Goal: Task Accomplishment & Management: Complete application form

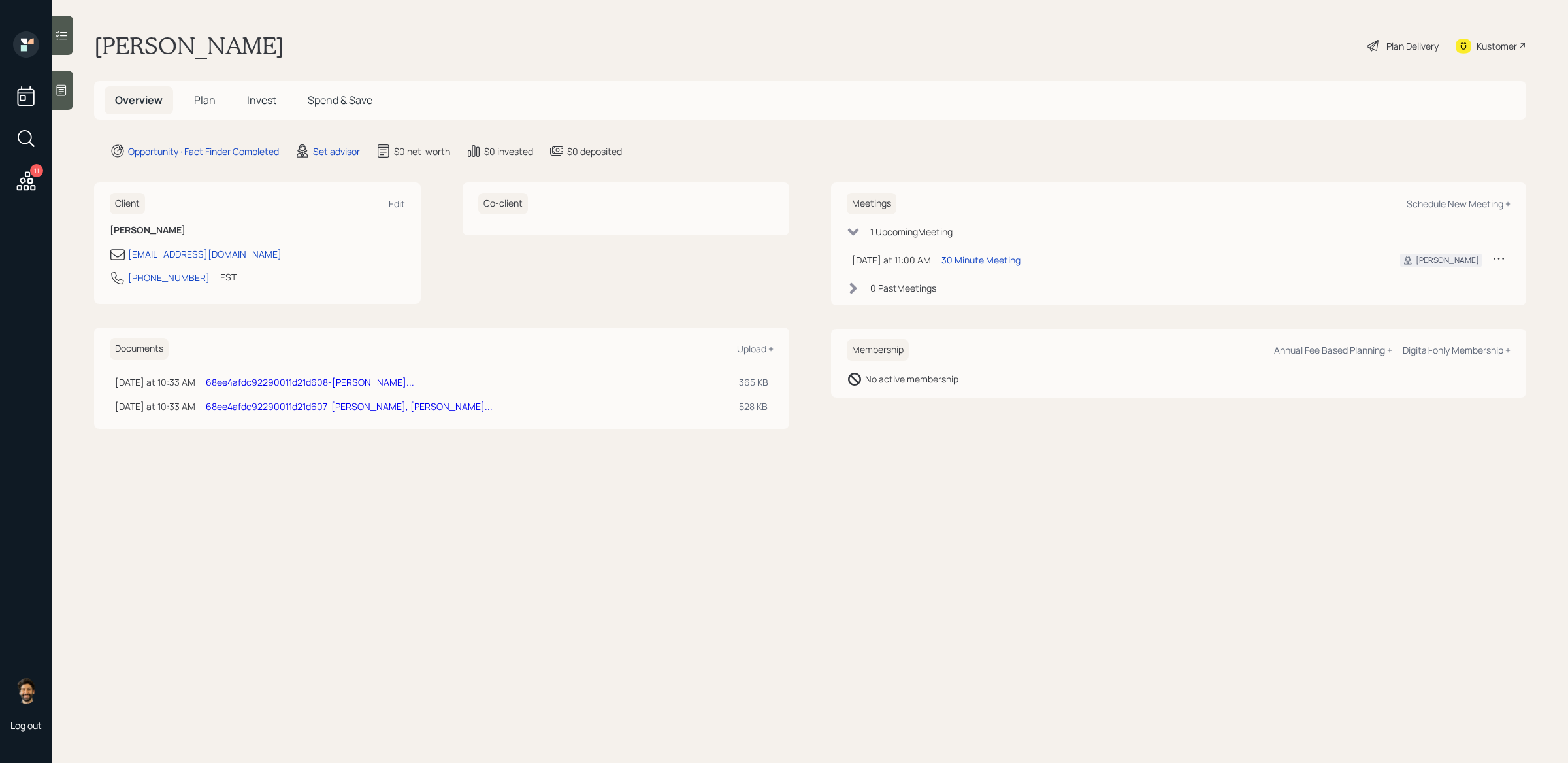
click at [242, 378] on link "68ee4afdc92290011d21d608-[PERSON_NAME]..." at bounding box center [310, 382] width 209 height 13
drag, startPoint x: 313, startPoint y: 407, endPoint x: 405, endPoint y: 24, distance: 393.9
click at [0, 0] on div "11 Log out [PERSON_NAME] Plan Delivery Kustomer Overview Plan Invest Spend & Sa…" at bounding box center [784, 382] width 1568 height 763
click at [476, 330] on div "Documents Upload + [DATE] at 10:33 AM [DATE] 10:33 AM EDT 68ee4afdc92290011d21d…" at bounding box center [441, 378] width 695 height 101
click at [29, 171] on icon at bounding box center [26, 181] width 23 height 23
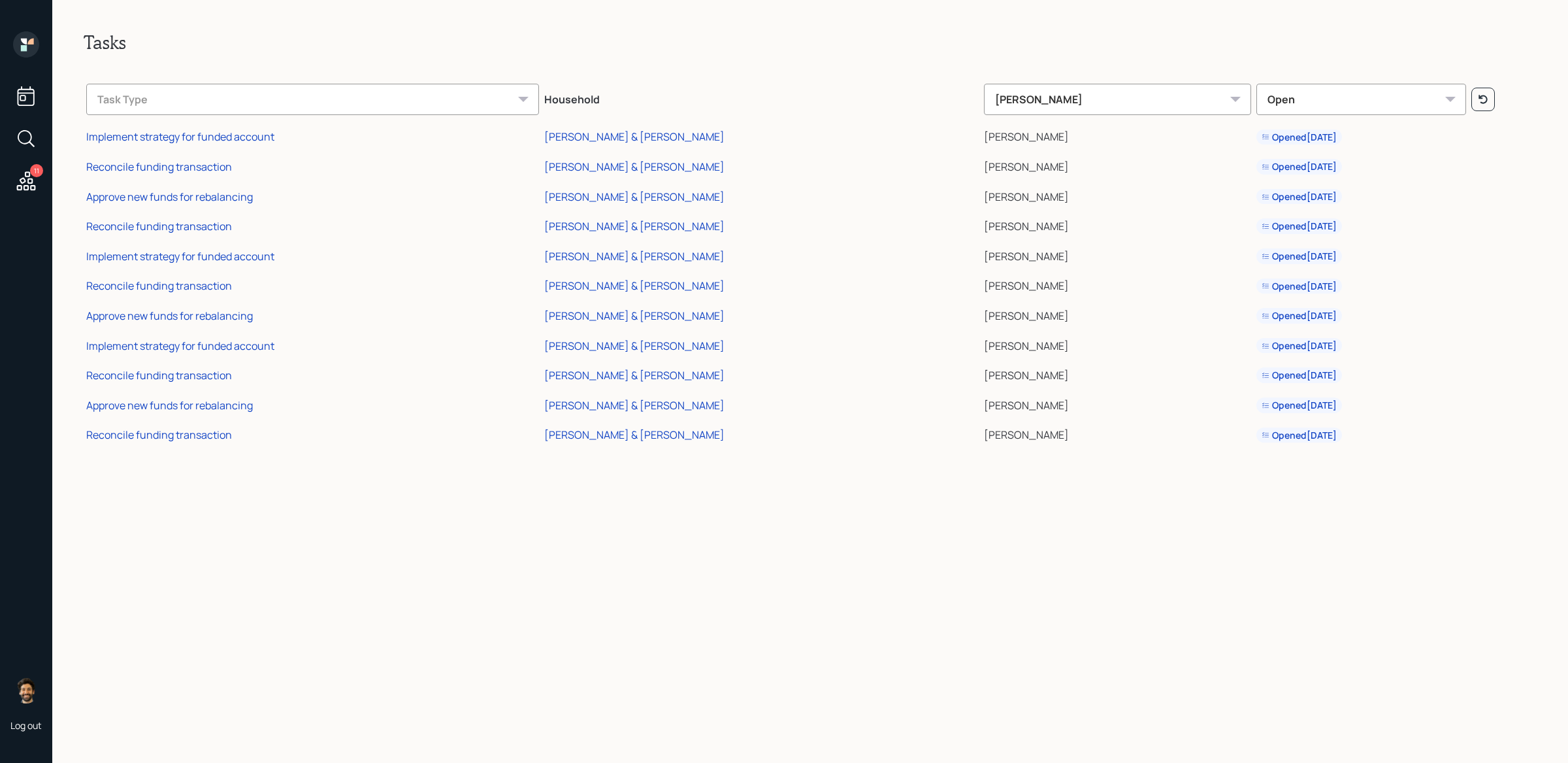
click at [25, 45] on icon at bounding box center [26, 44] width 26 height 26
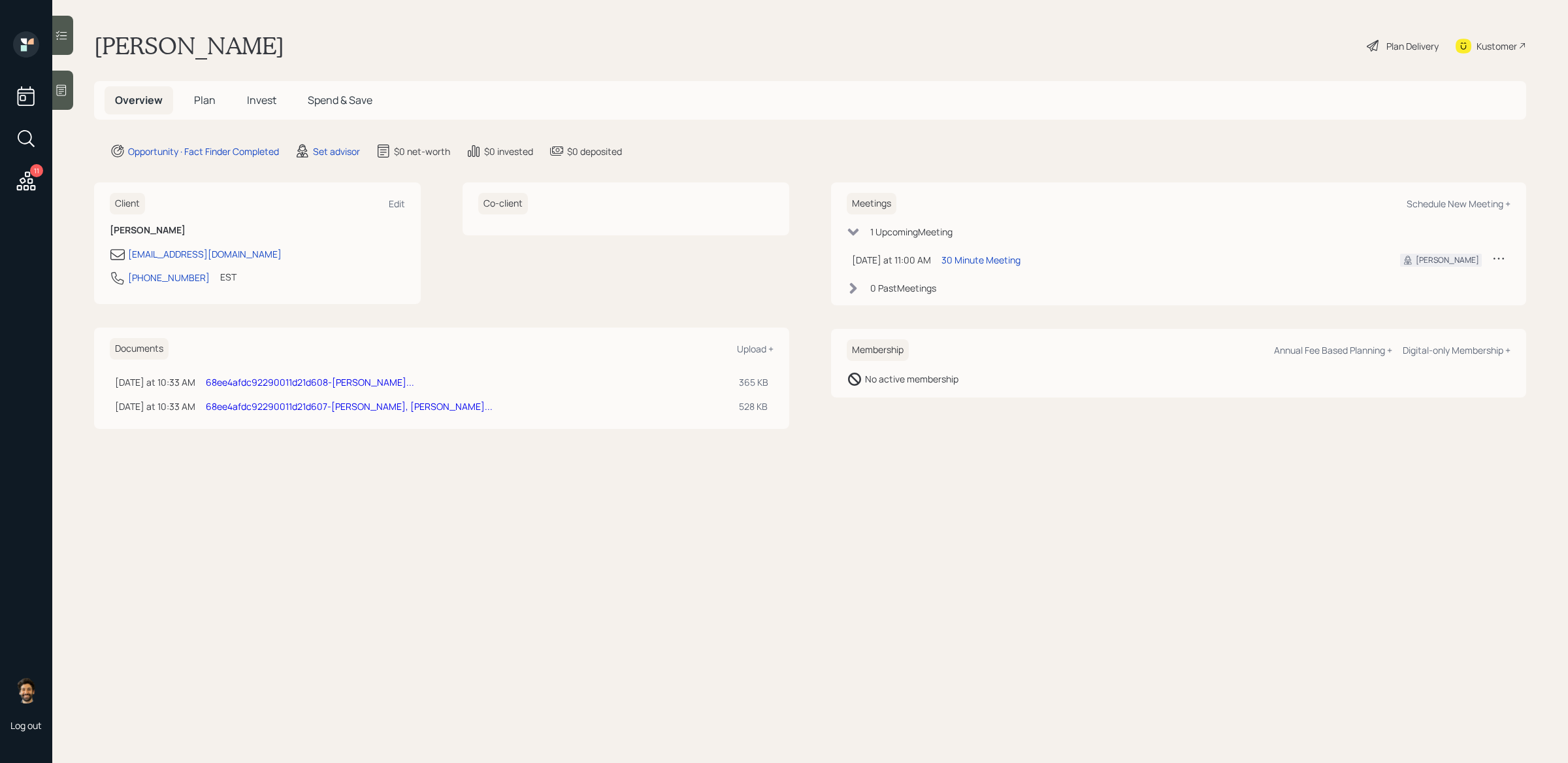
click at [192, 96] on h5 "Plan" at bounding box center [204, 99] width 42 height 28
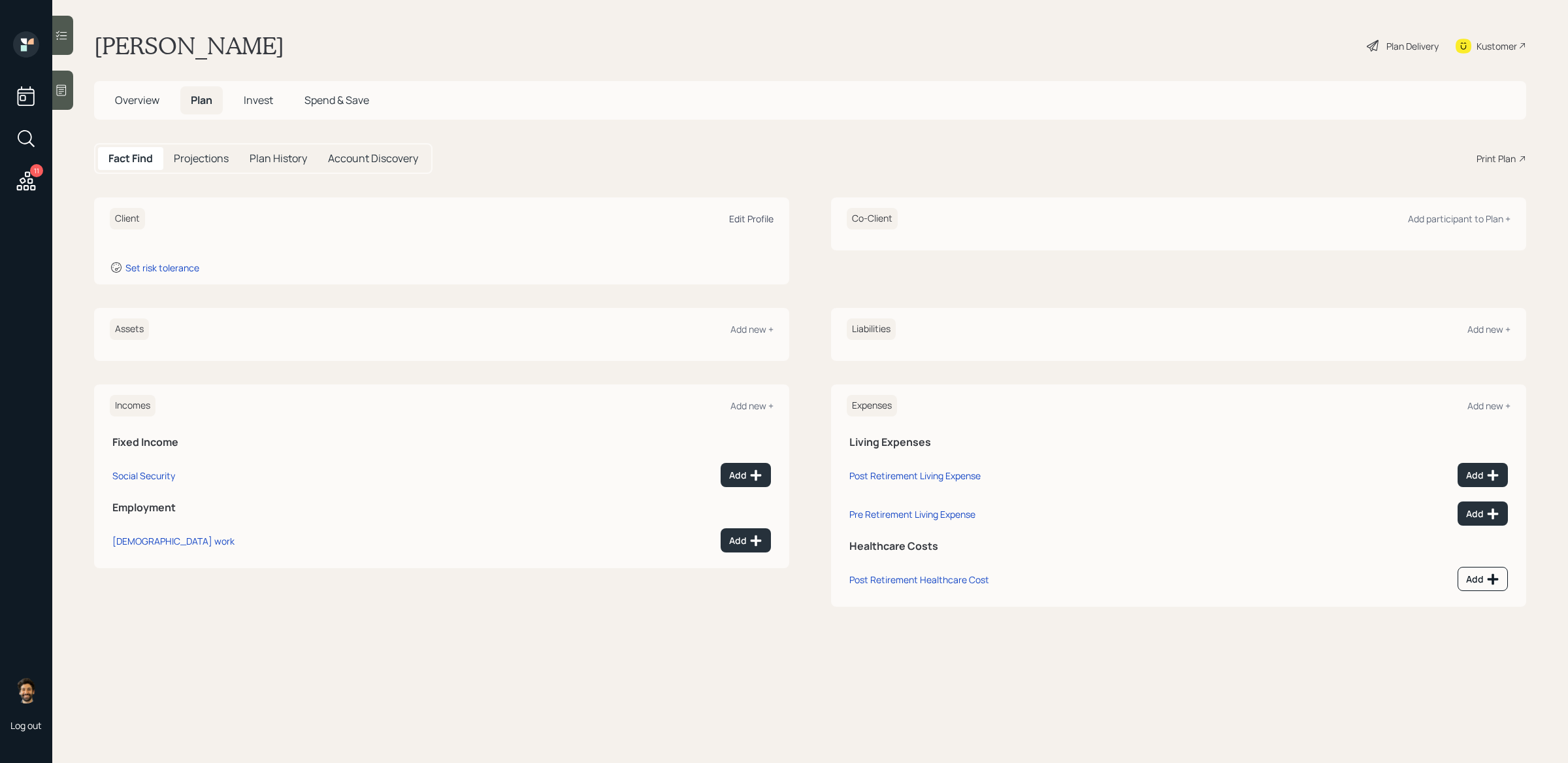
click at [750, 218] on div "Edit Profile" at bounding box center [752, 219] width 45 height 13
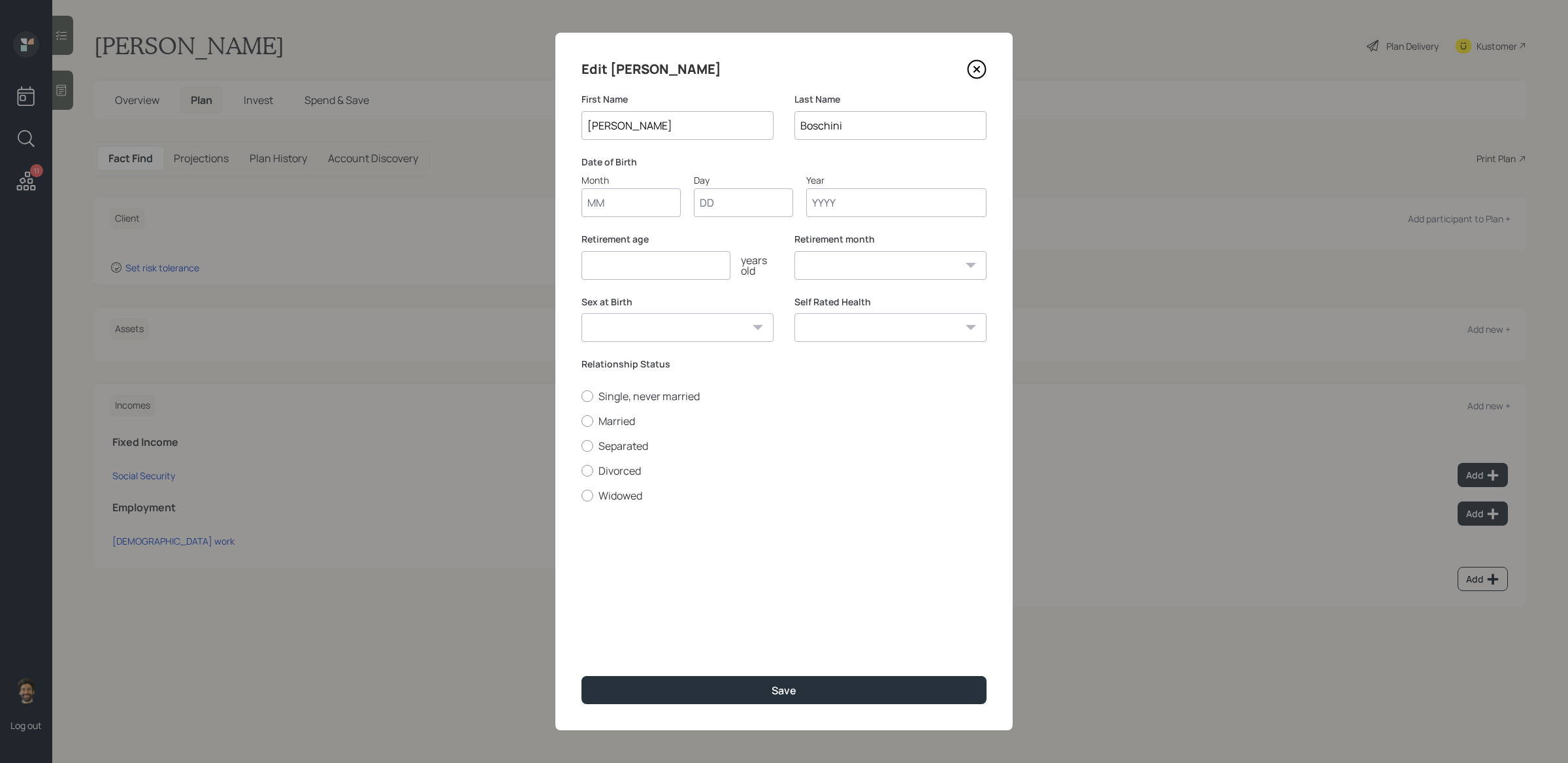
click at [628, 198] on input "Month" at bounding box center [631, 202] width 99 height 29
type input "01"
type input "1960"
select select "1"
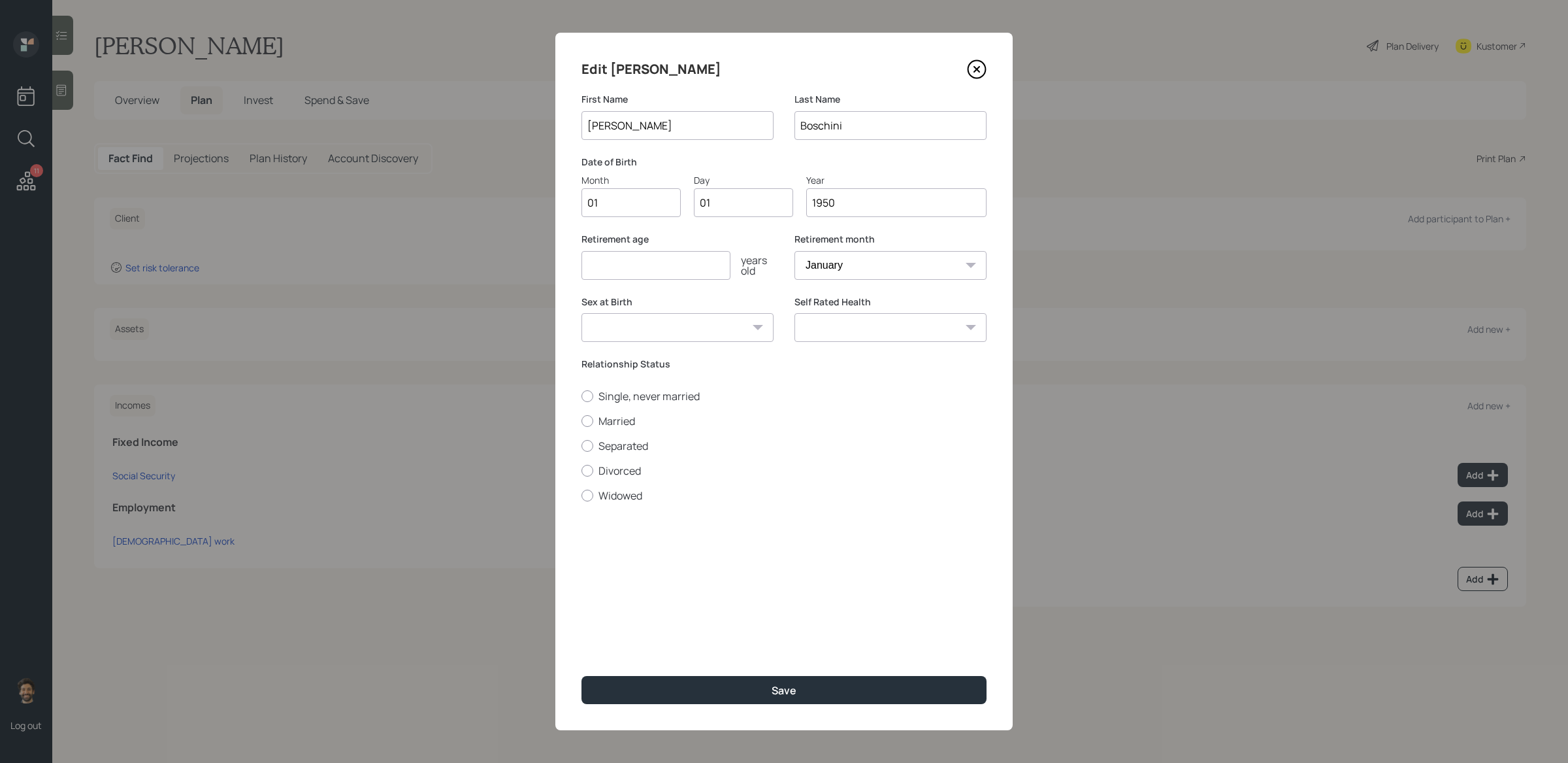
type input "1950"
click at [614, 270] on input "number" at bounding box center [656, 265] width 149 height 29
type input "65"
click at [608, 490] on label "Widowed" at bounding box center [784, 495] width 405 height 14
click at [582, 495] on input "Widowed" at bounding box center [581, 495] width 1 height 1
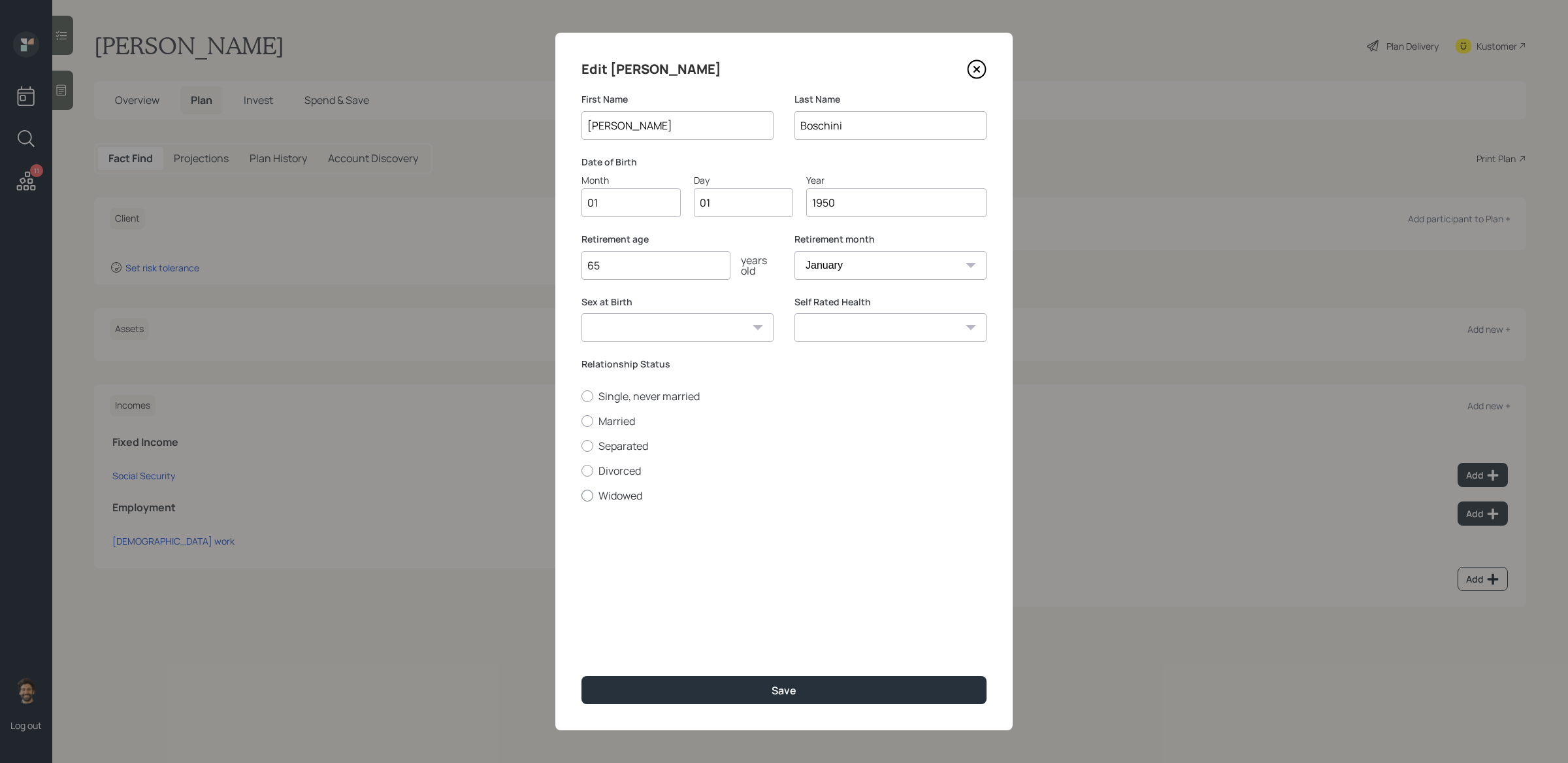
radio input "true"
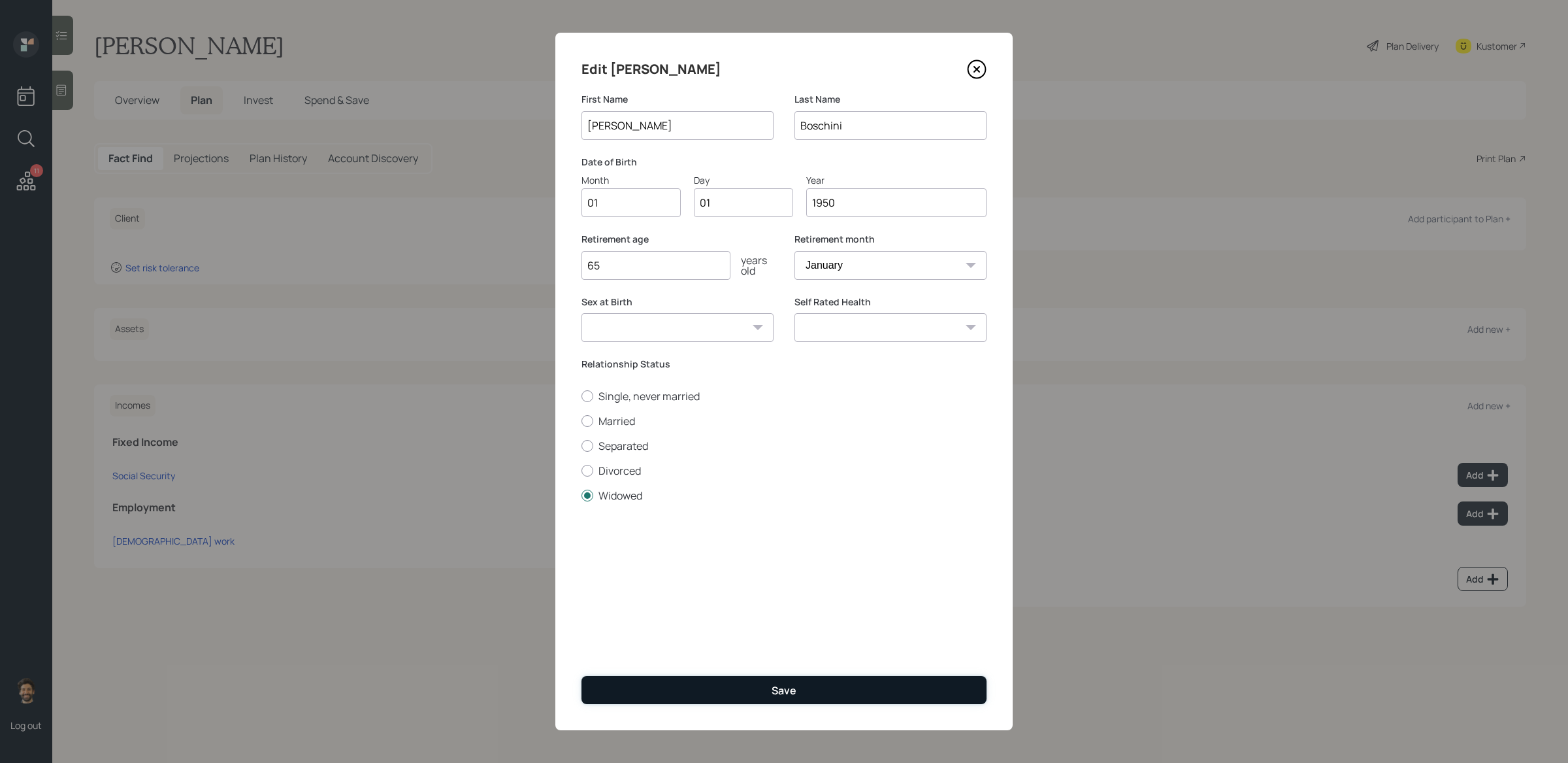
click at [652, 622] on button "Save" at bounding box center [784, 690] width 405 height 28
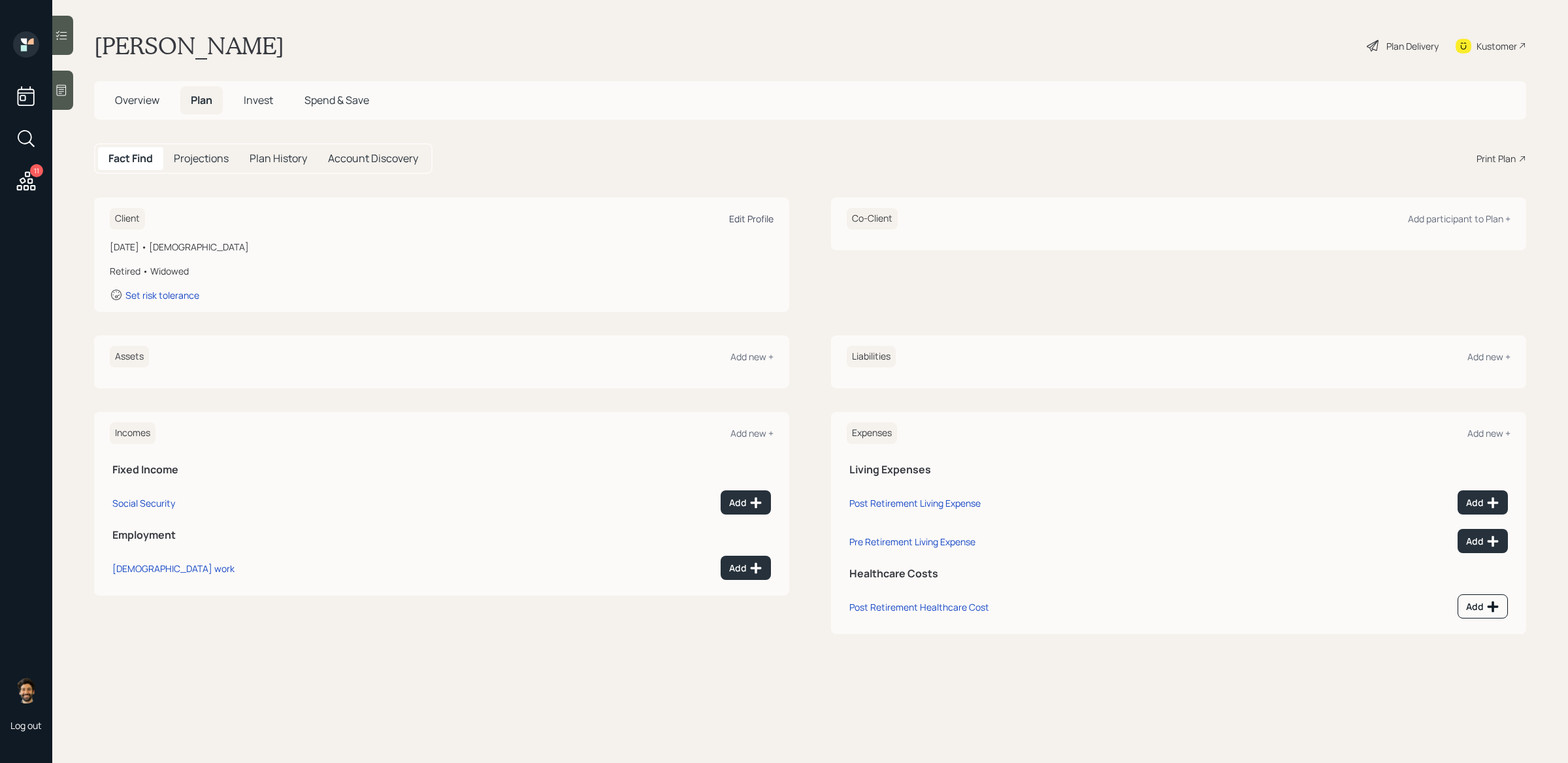
click at [757, 219] on div "Edit Profile" at bounding box center [752, 219] width 45 height 13
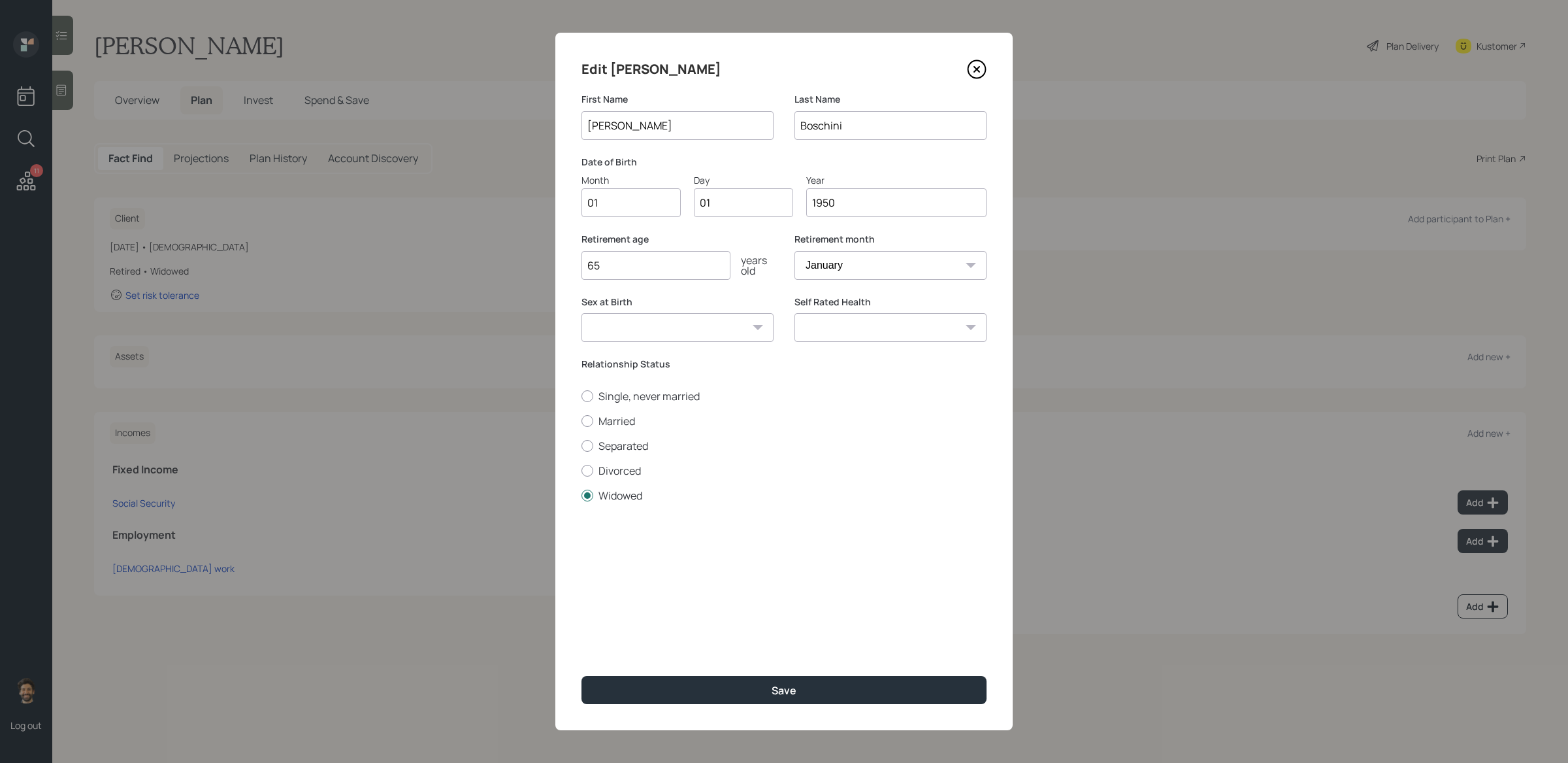
click at [871, 198] on input "1950" at bounding box center [897, 202] width 181 height 29
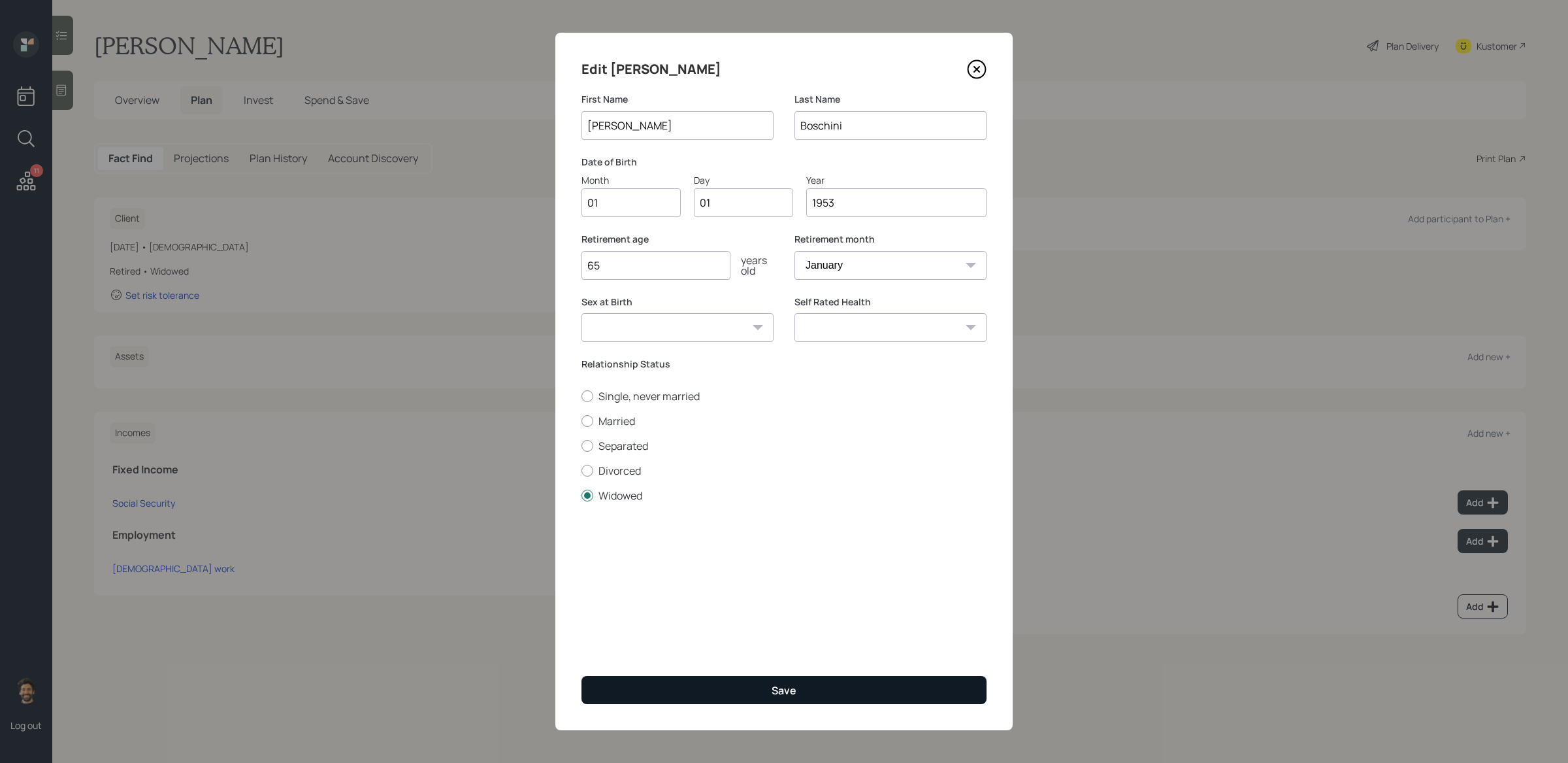
type input "1953"
click at [645, 622] on button "Save" at bounding box center [784, 690] width 405 height 28
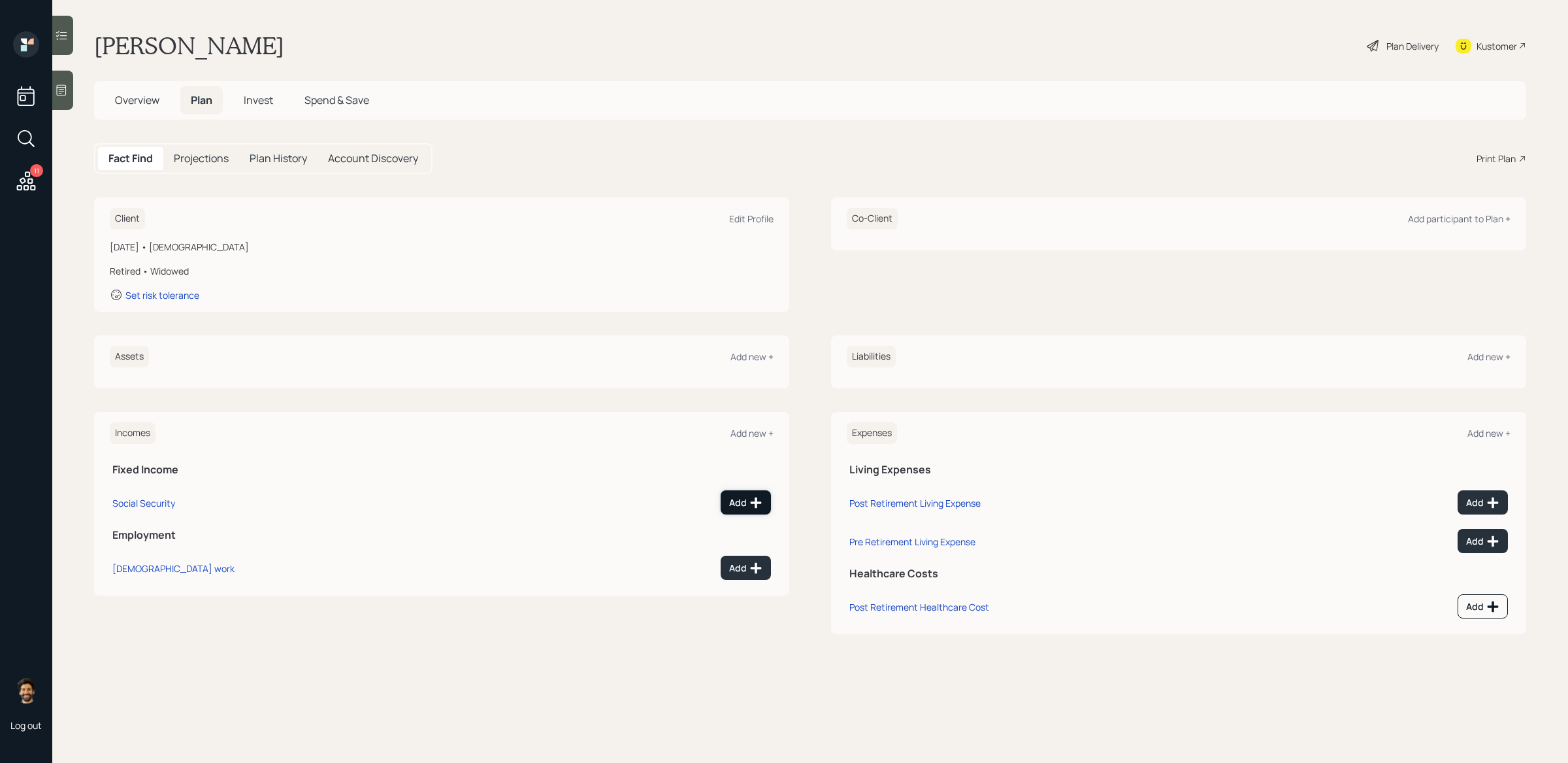
click at [745, 501] on div "Add" at bounding box center [746, 502] width 33 height 13
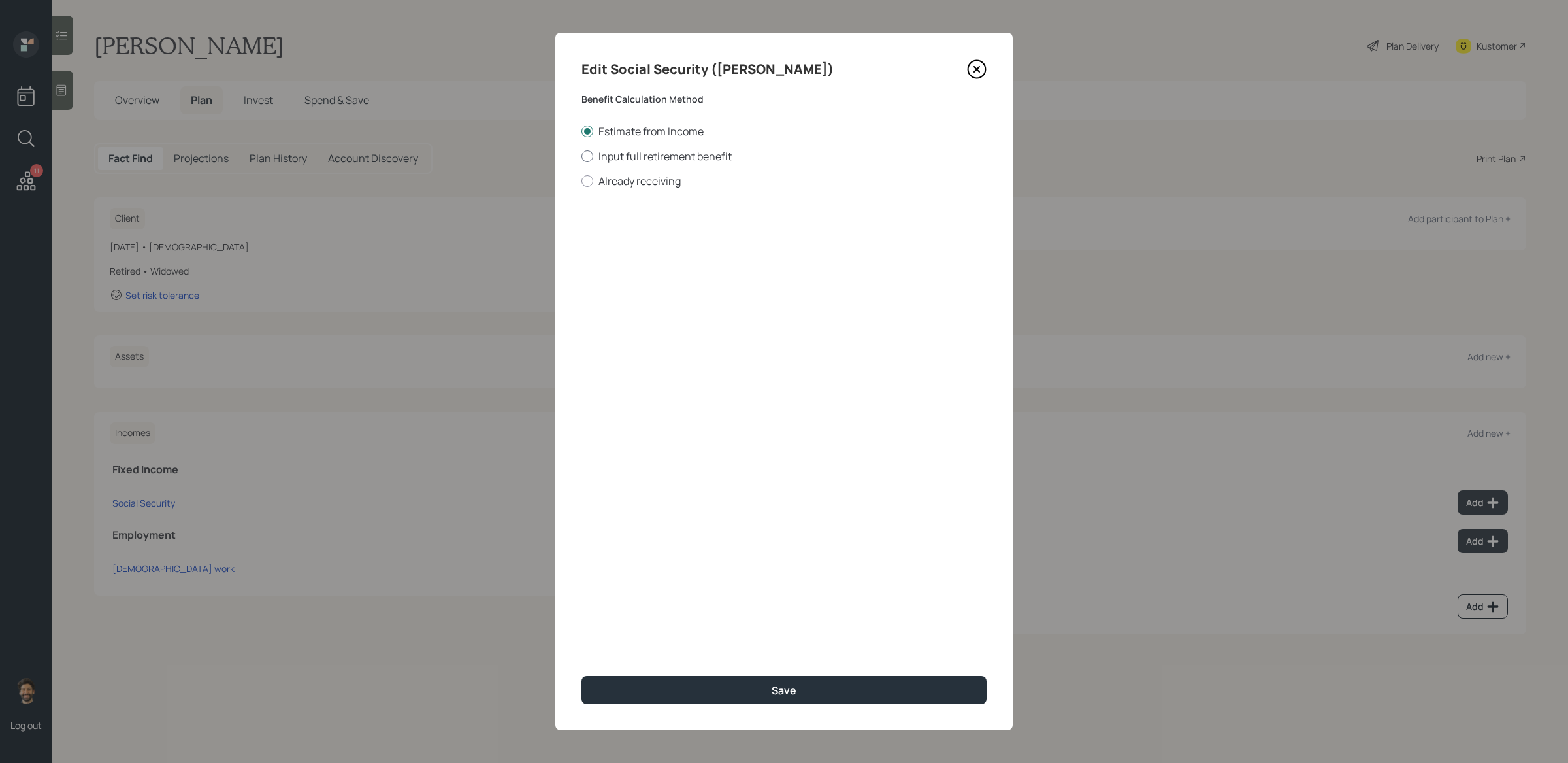
click at [612, 162] on label "Input full retirement benefit" at bounding box center [784, 156] width 405 height 14
click at [582, 157] on input "Input full retirement benefit" at bounding box center [581, 156] width 1 height 1
radio input "true"
click at [618, 178] on label "Already receiving" at bounding box center [784, 181] width 405 height 14
click at [582, 181] on input "Already receiving" at bounding box center [581, 181] width 1 height 1
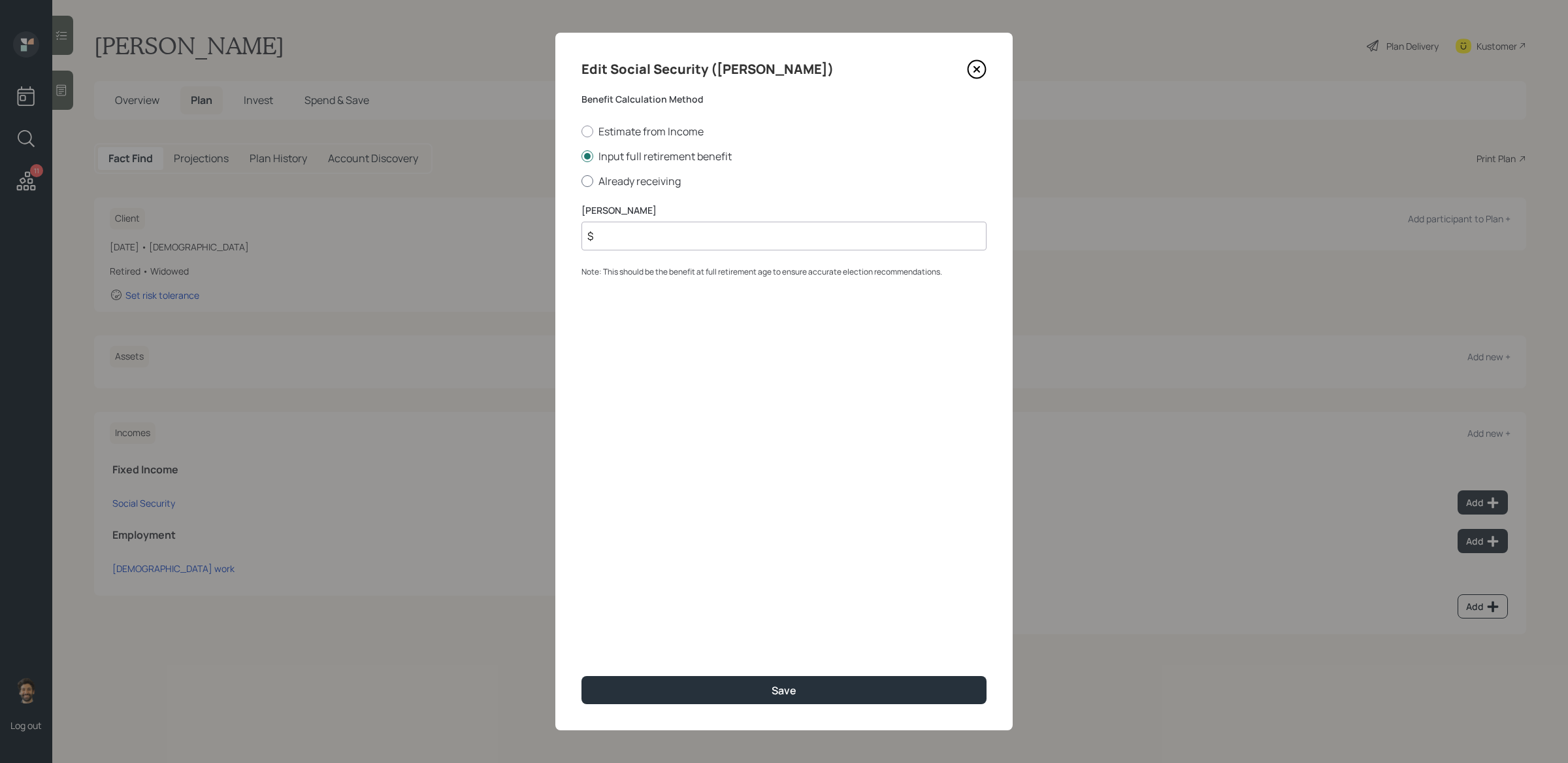
radio input "true"
click at [617, 313] on input "number" at bounding box center [656, 314] width 149 height 29
type input "65"
click at [670, 240] on input "$" at bounding box center [784, 236] width 405 height 29
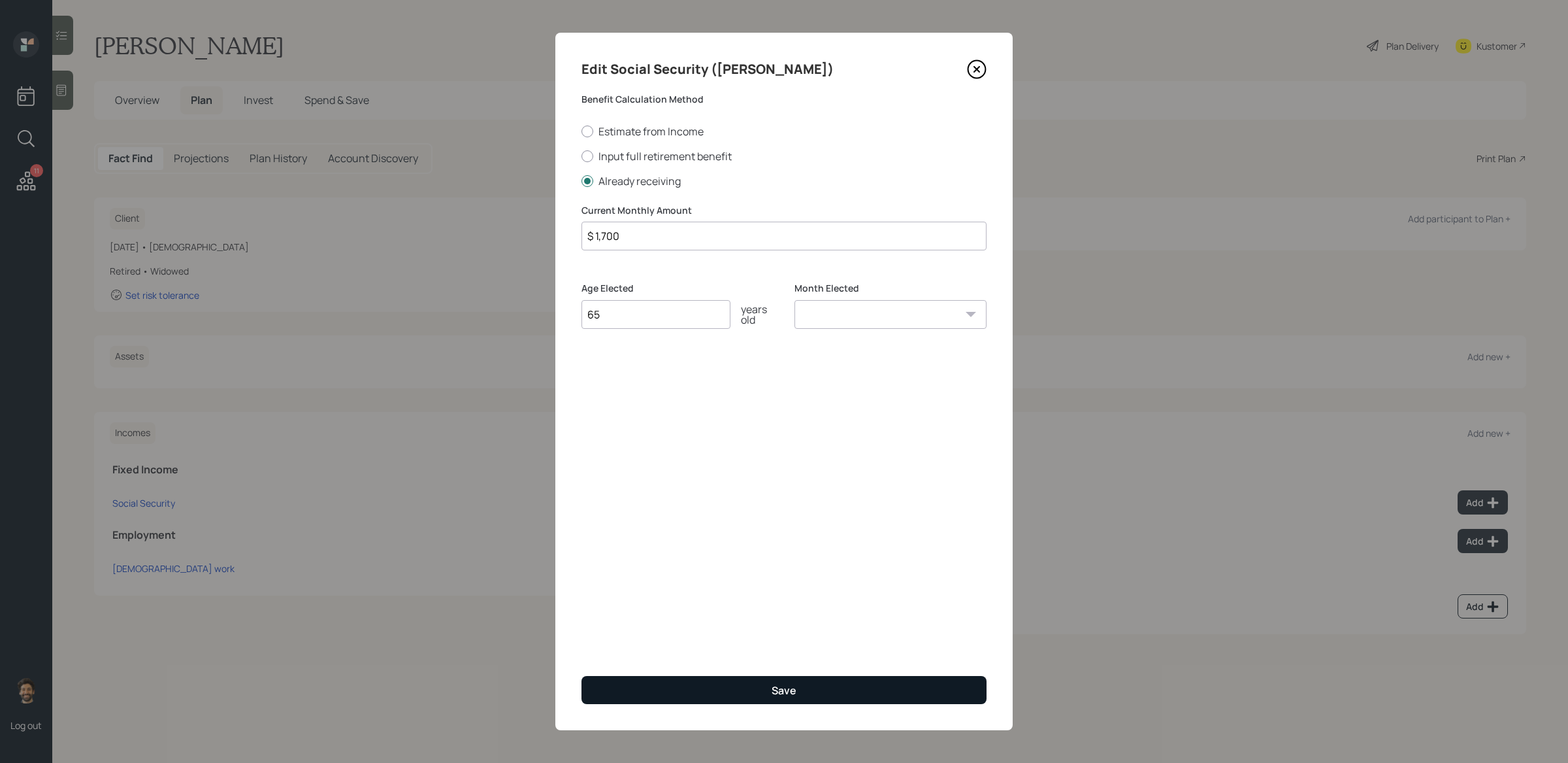
type input "$ 1,700"
click at [680, 622] on button "Save" at bounding box center [784, 690] width 405 height 28
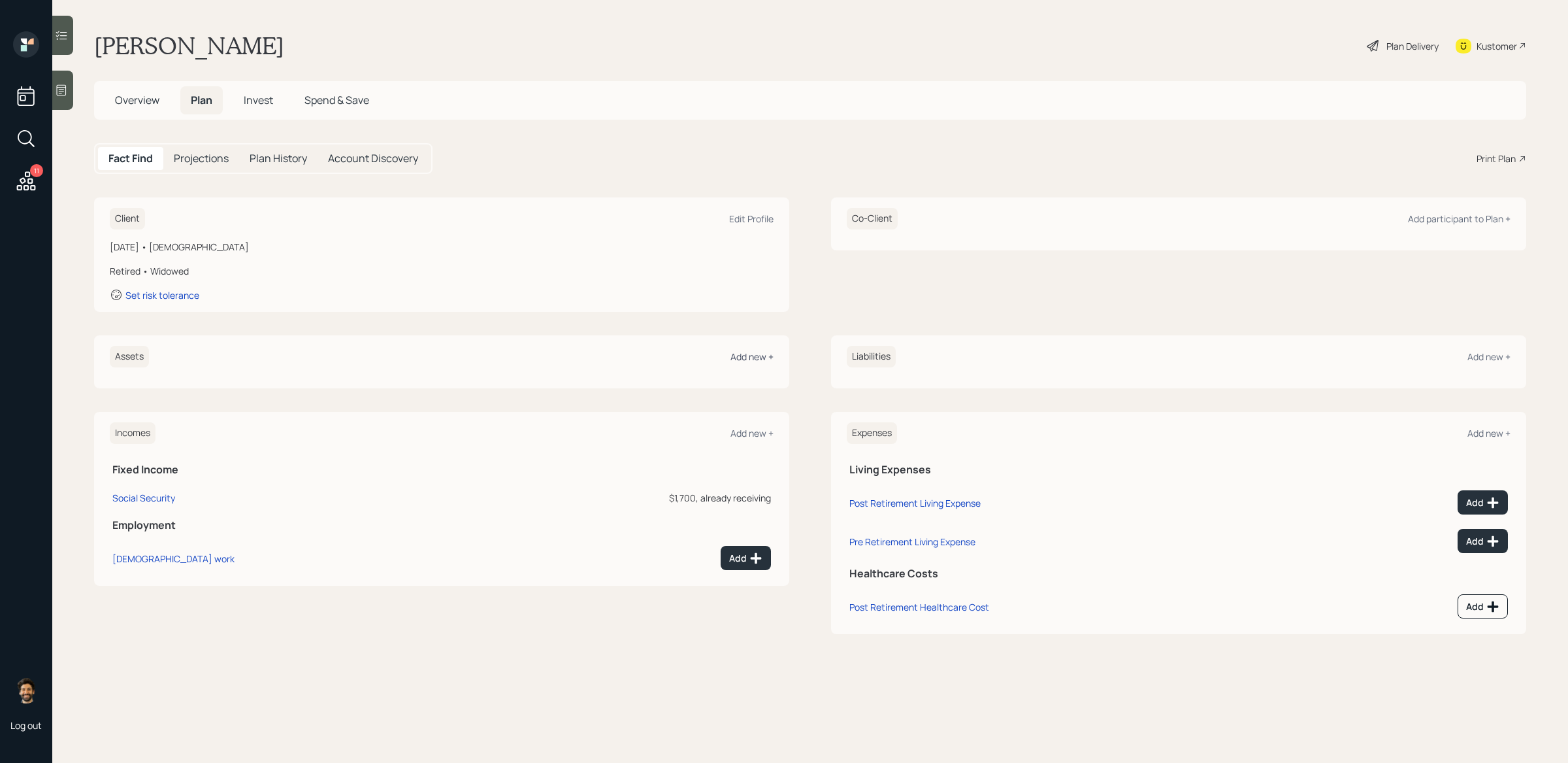
click at [758, 356] on div "Add new +" at bounding box center [752, 356] width 43 height 13
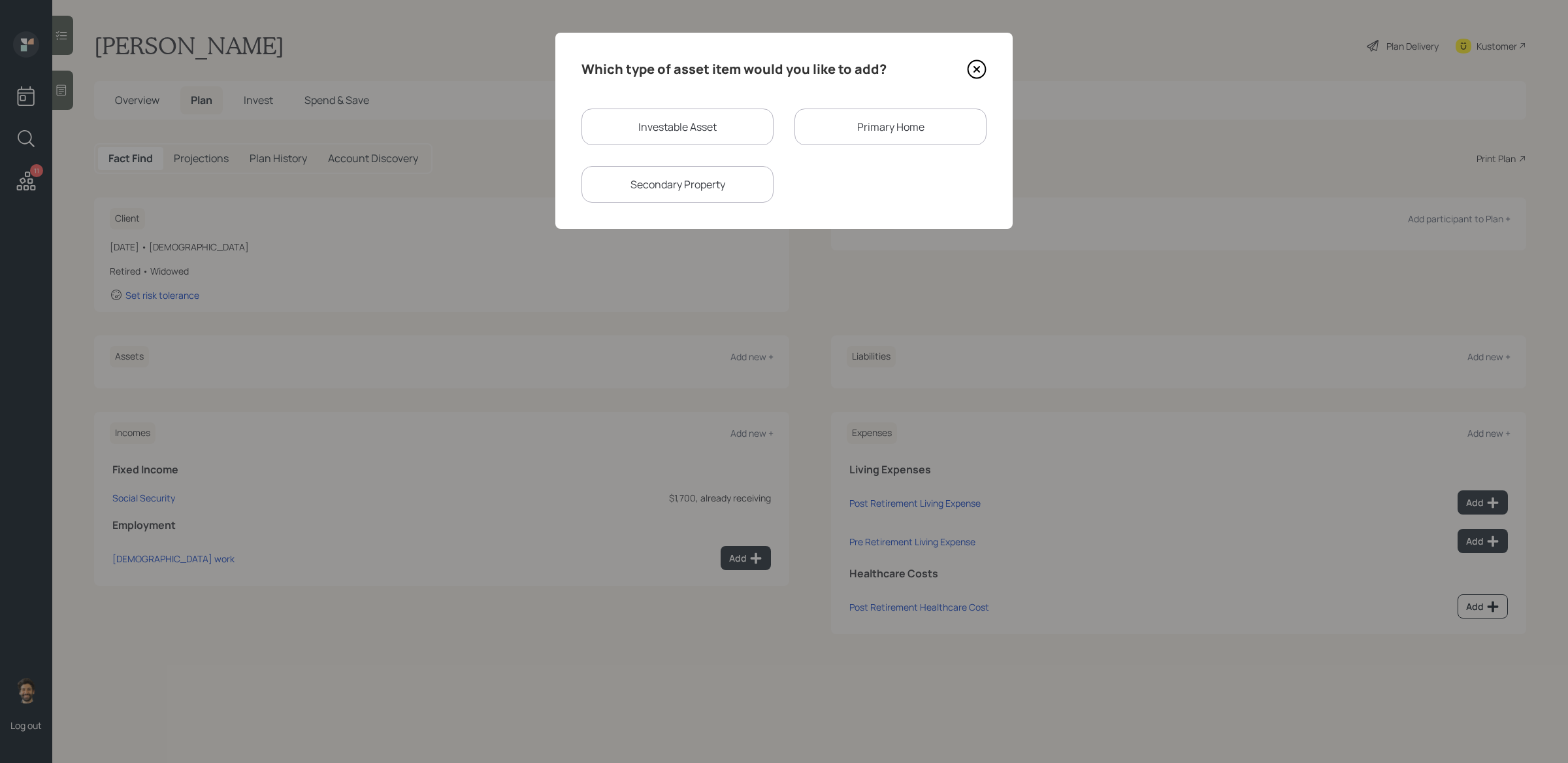
click at [729, 185] on div "Secondary Property" at bounding box center [677, 184] width 192 height 37
select select "rental_property"
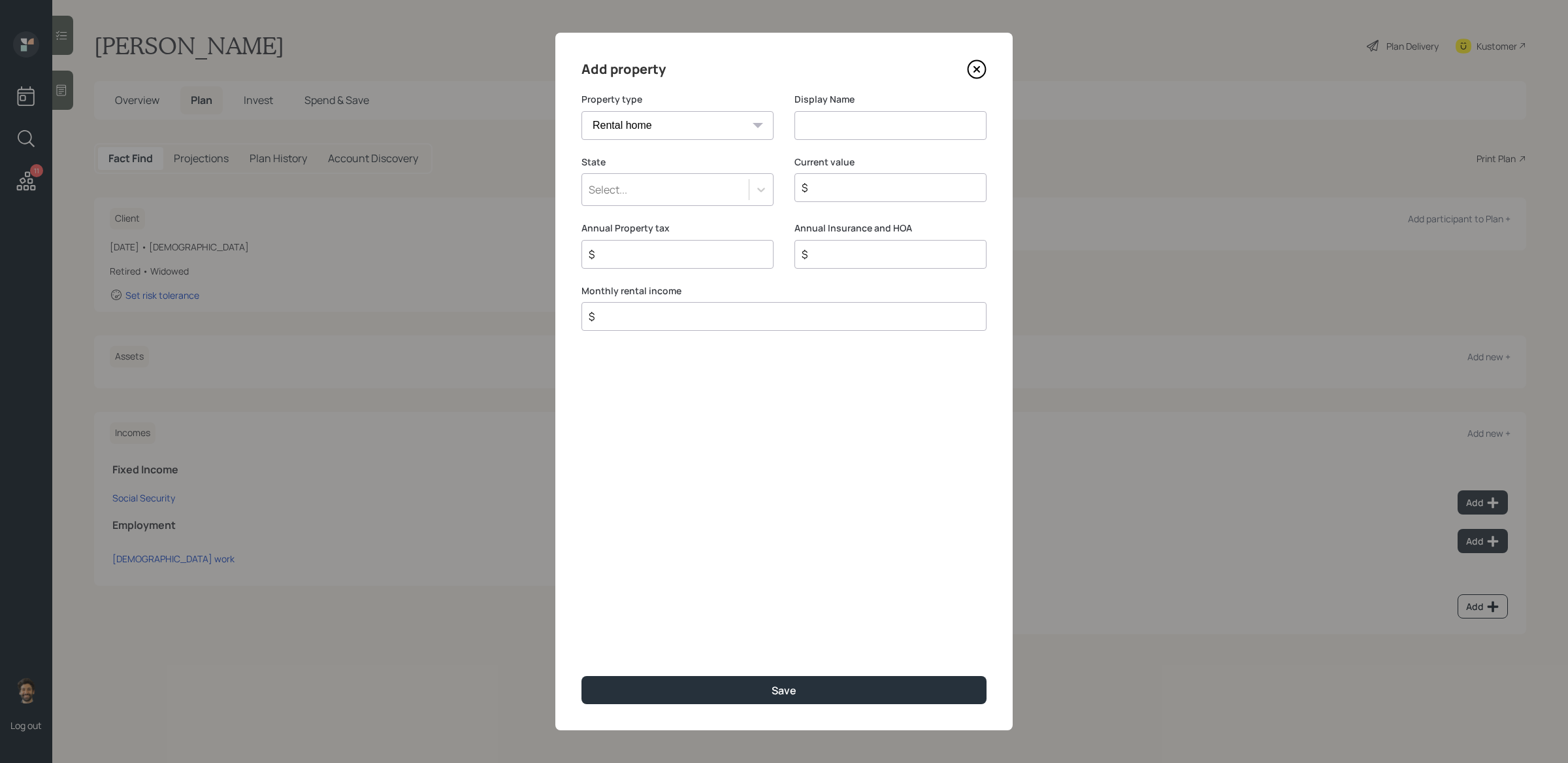
click at [841, 109] on div "Display Name" at bounding box center [891, 116] width 192 height 47
click at [837, 132] on input at bounding box center [891, 125] width 192 height 29
type input "Rental"
click at [698, 188] on div "Select..." at bounding box center [666, 189] width 166 height 22
type input "fl"
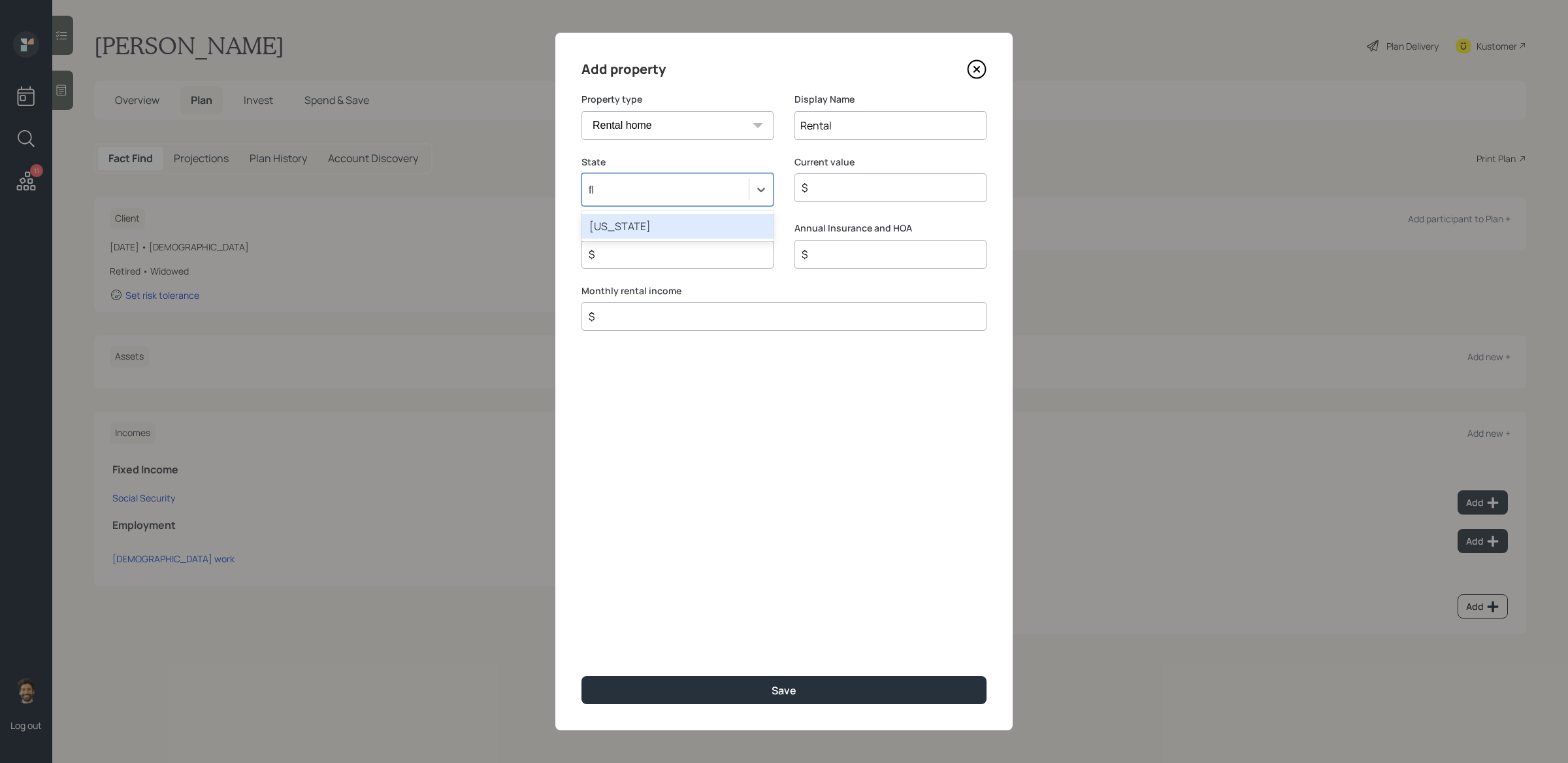
click at [646, 234] on div "[US_STATE]" at bounding box center [677, 227] width 192 height 25
click at [847, 185] on input "$" at bounding box center [885, 188] width 170 height 16
click at [720, 322] on input "$" at bounding box center [779, 317] width 383 height 16
type input "$ 1,600"
click at [856, 193] on input "$" at bounding box center [885, 188] width 170 height 16
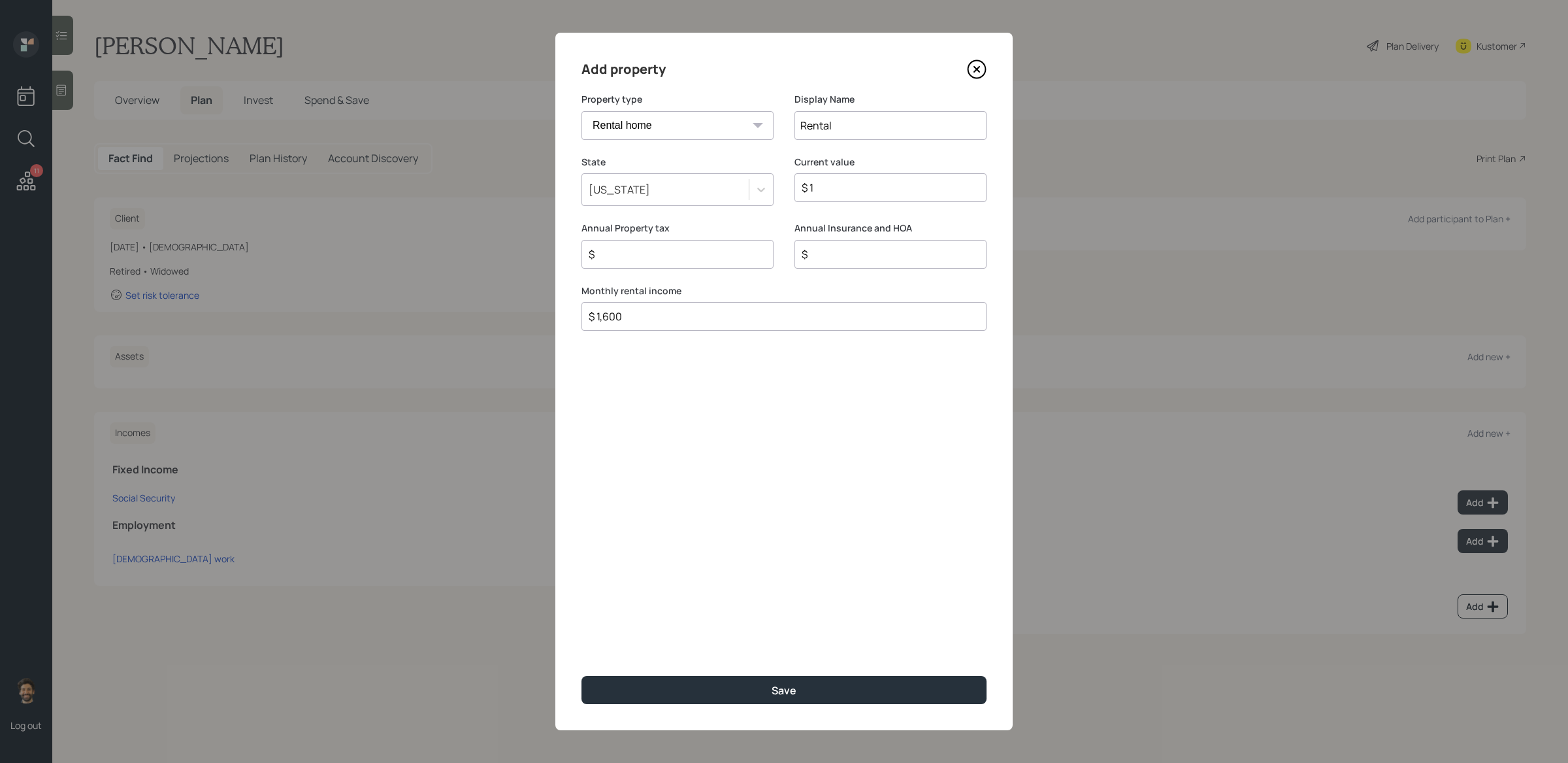
type input "$ 1"
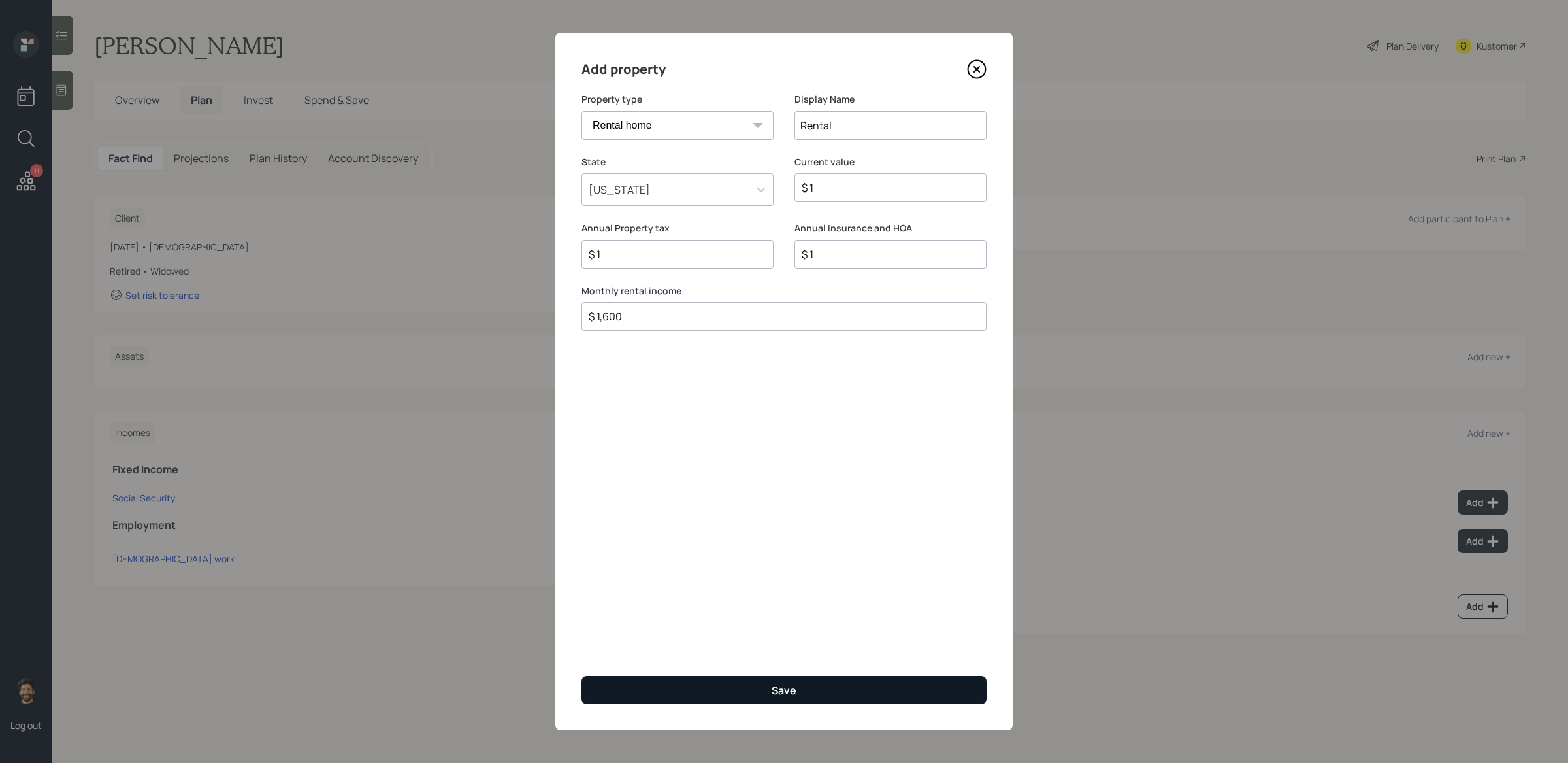
type input "$ 1"
click at [630, 622] on button "Save" at bounding box center [784, 690] width 405 height 28
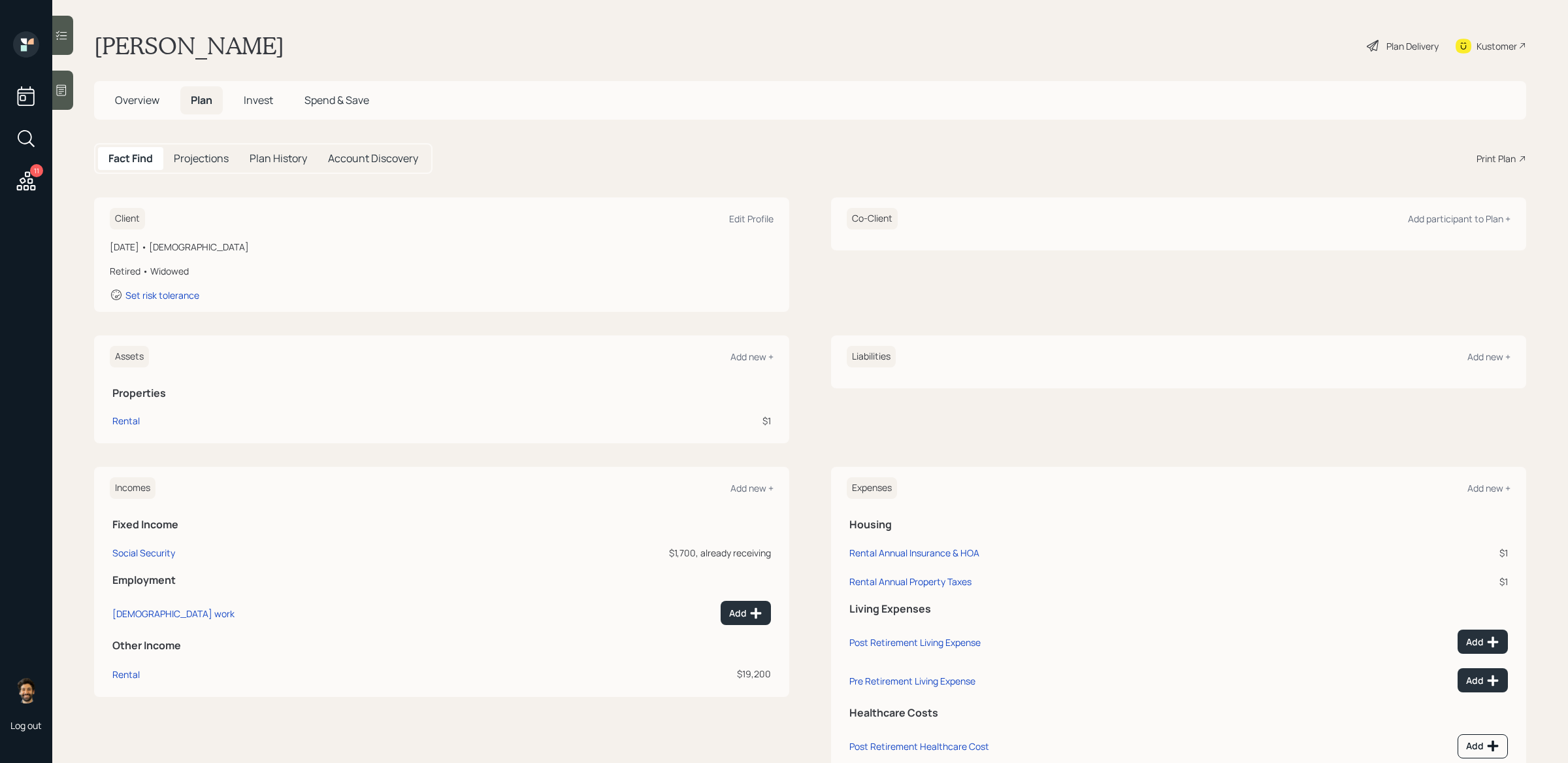
click at [754, 347] on div "Assets Add new +" at bounding box center [442, 356] width 664 height 21
click at [755, 356] on div "Add new +" at bounding box center [752, 356] width 43 height 13
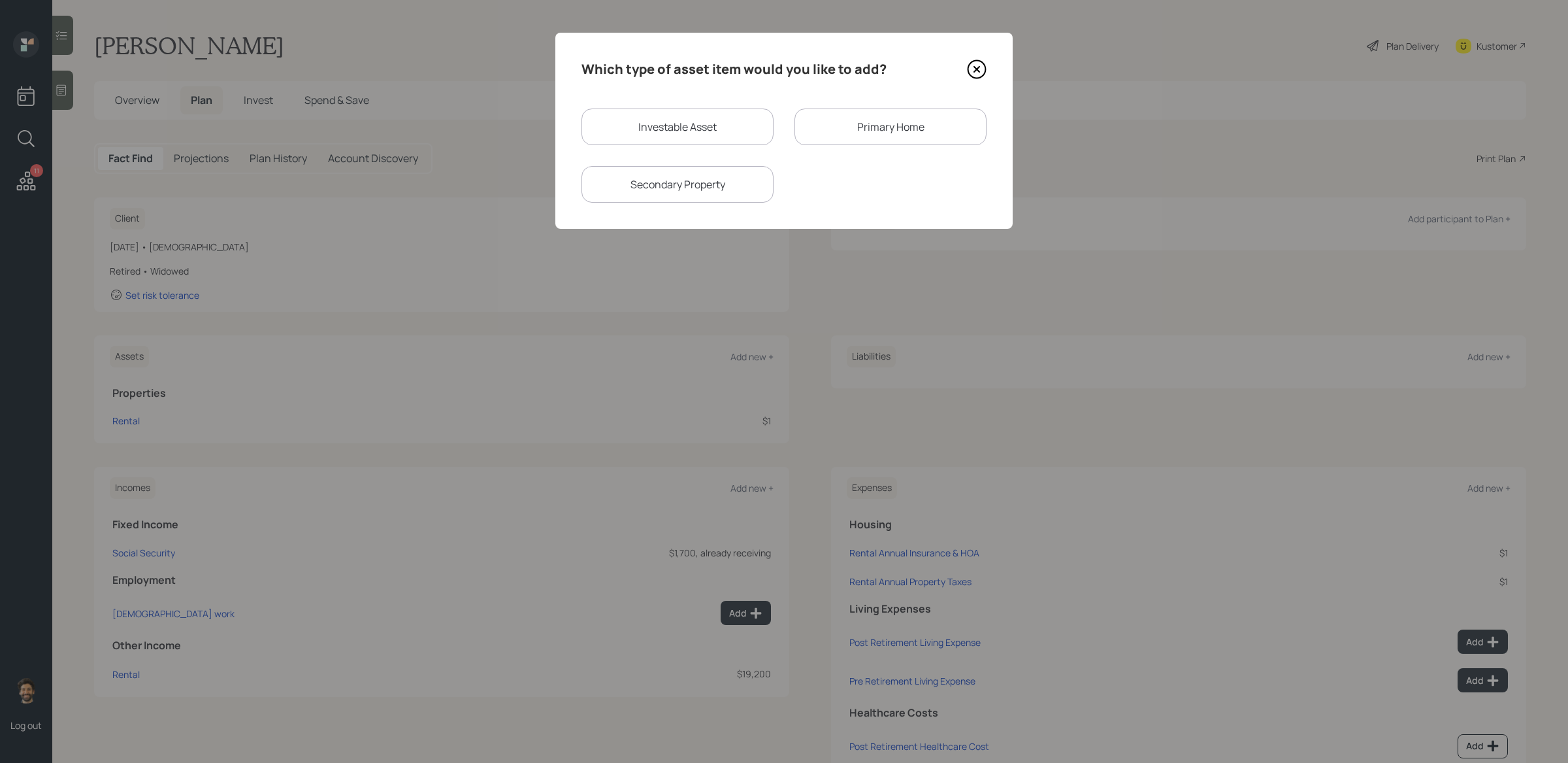
click at [856, 130] on div "Primary Home" at bounding box center [891, 126] width 192 height 37
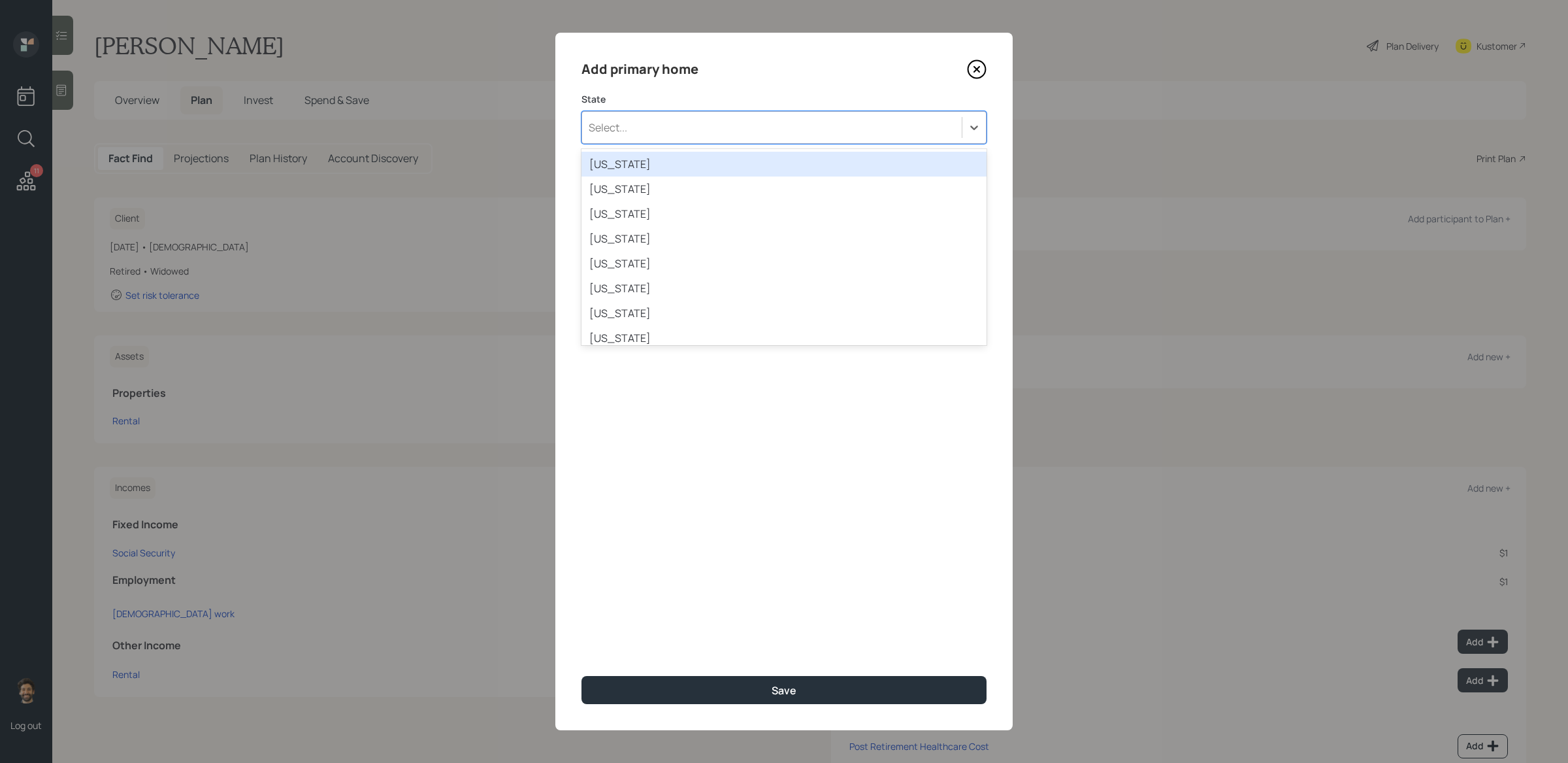
click at [687, 124] on div "Select..." at bounding box center [772, 127] width 379 height 22
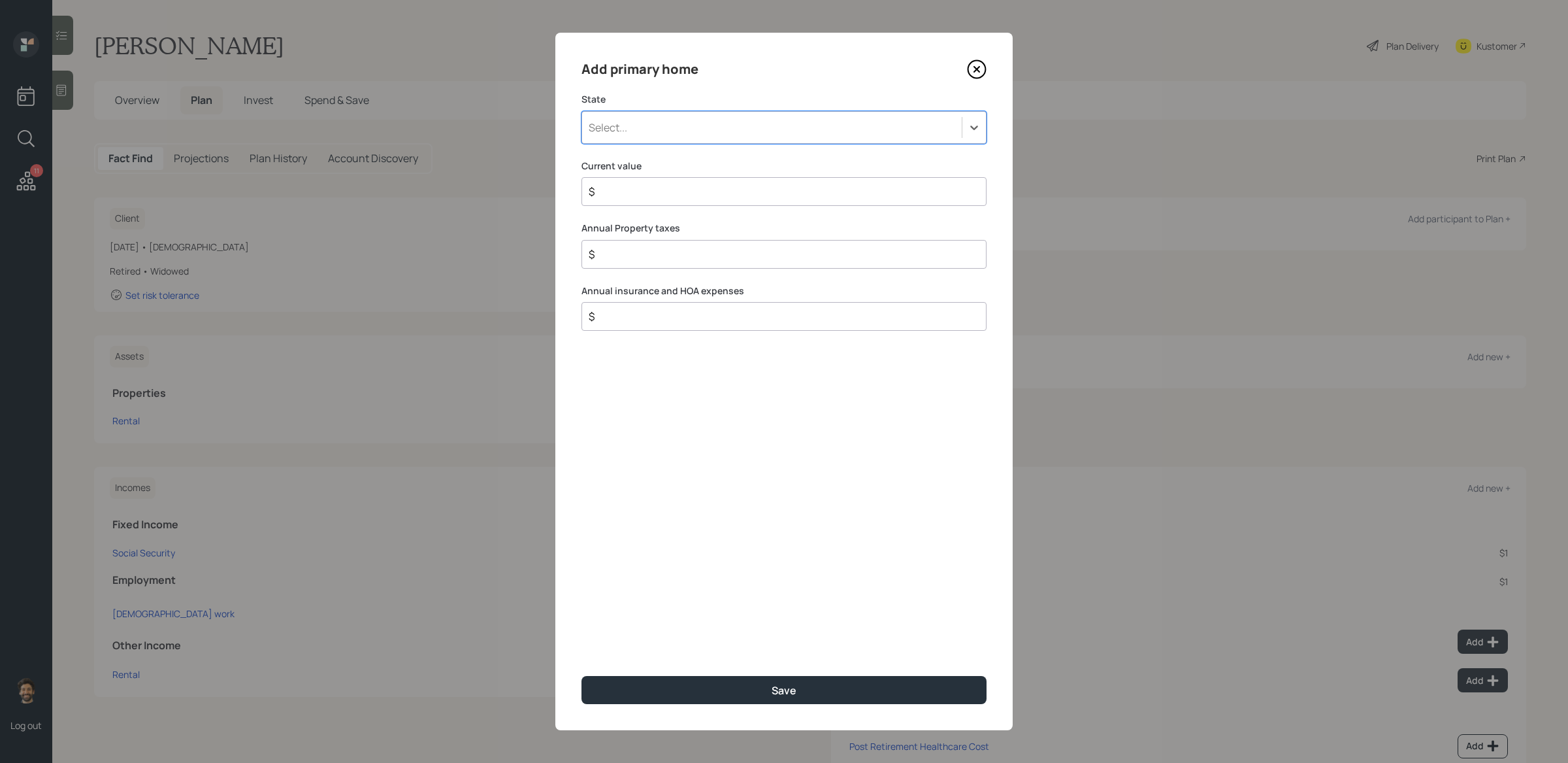
click at [648, 125] on div "Select..." at bounding box center [772, 127] width 379 height 22
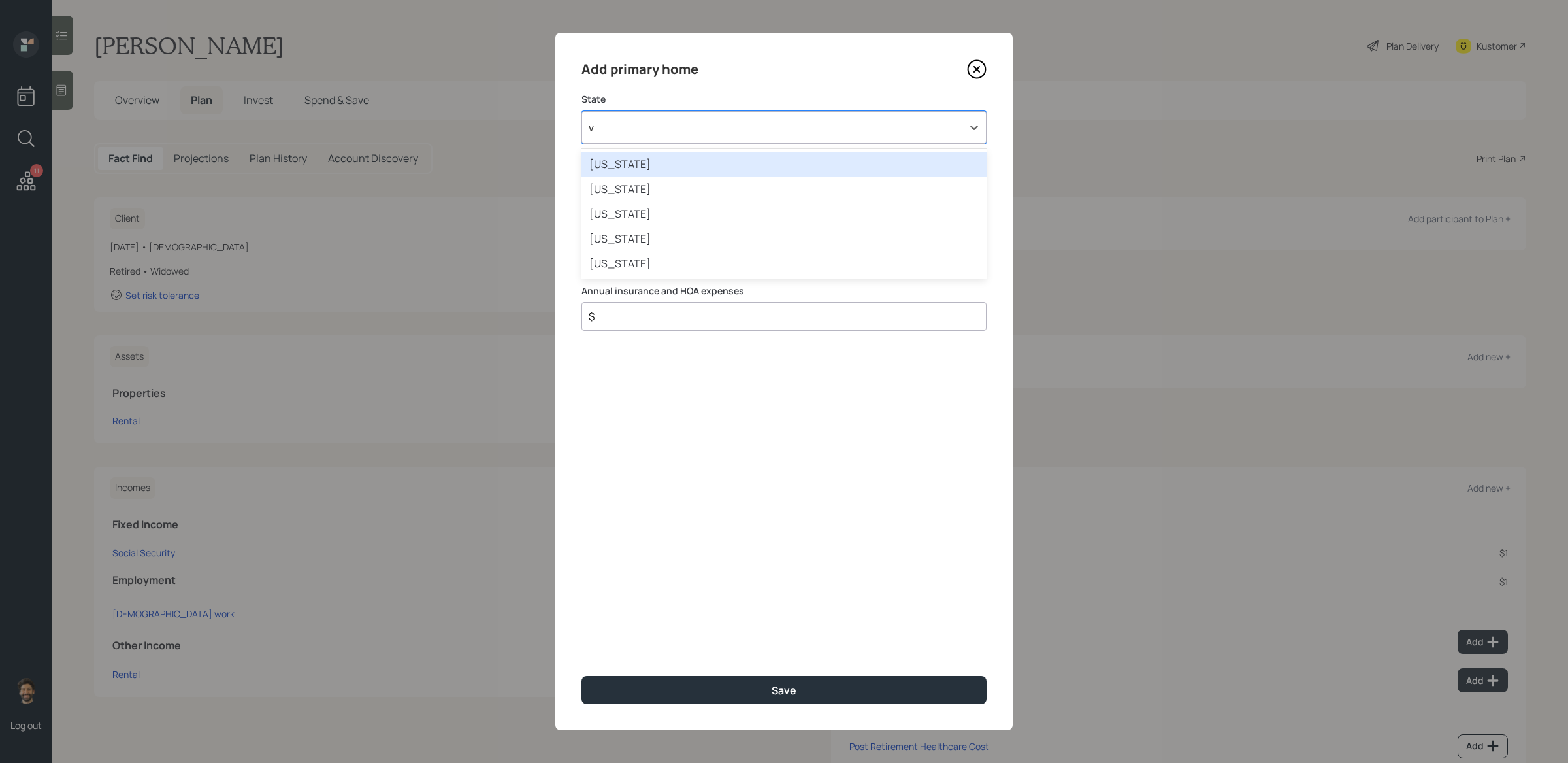
type input "vi"
click at [627, 166] on div "[US_STATE]" at bounding box center [784, 164] width 405 height 25
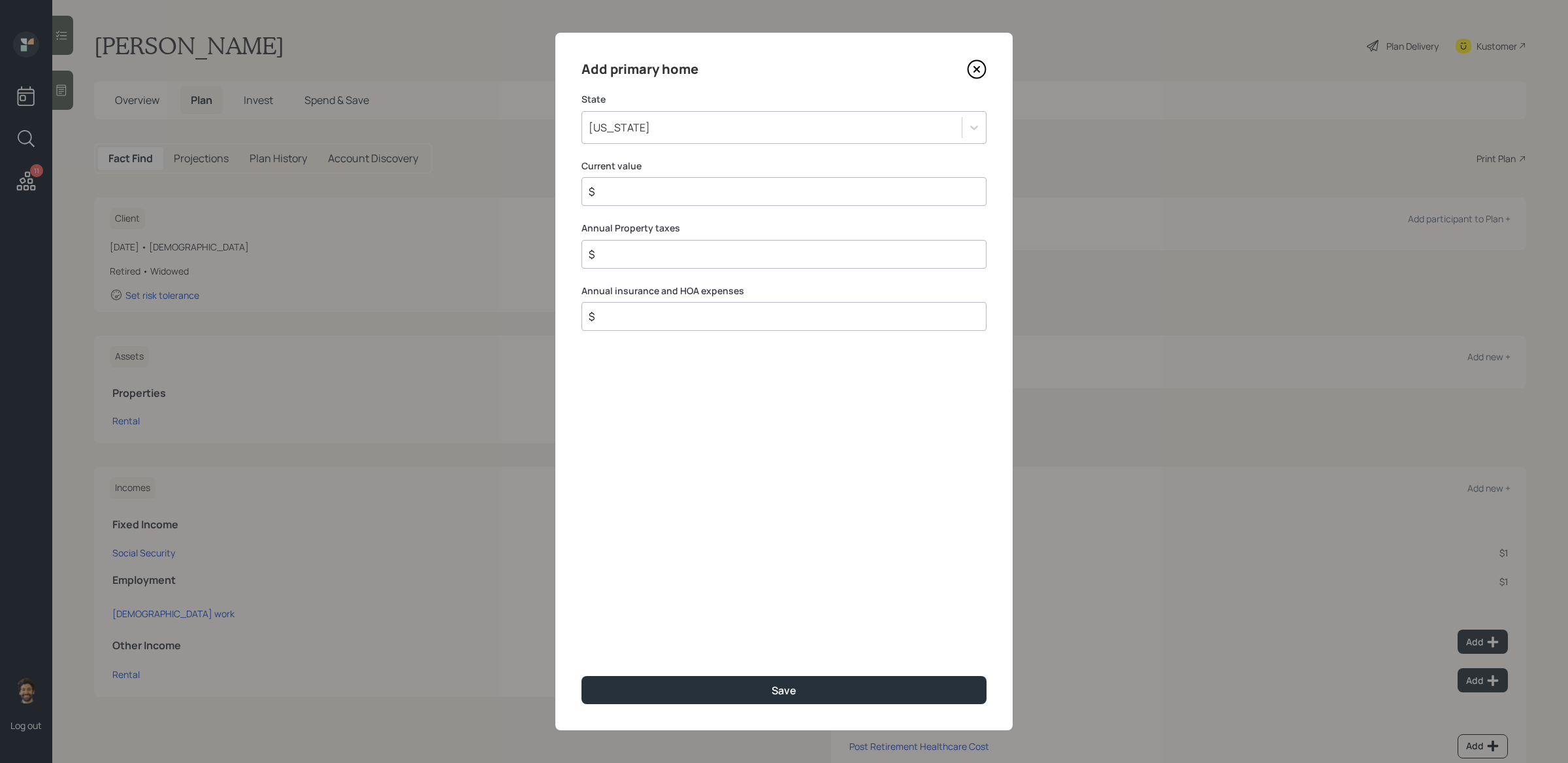
click at [624, 193] on input "$" at bounding box center [779, 192] width 383 height 16
type input "$ 1"
click at [983, 72] on icon at bounding box center [977, 69] width 20 height 20
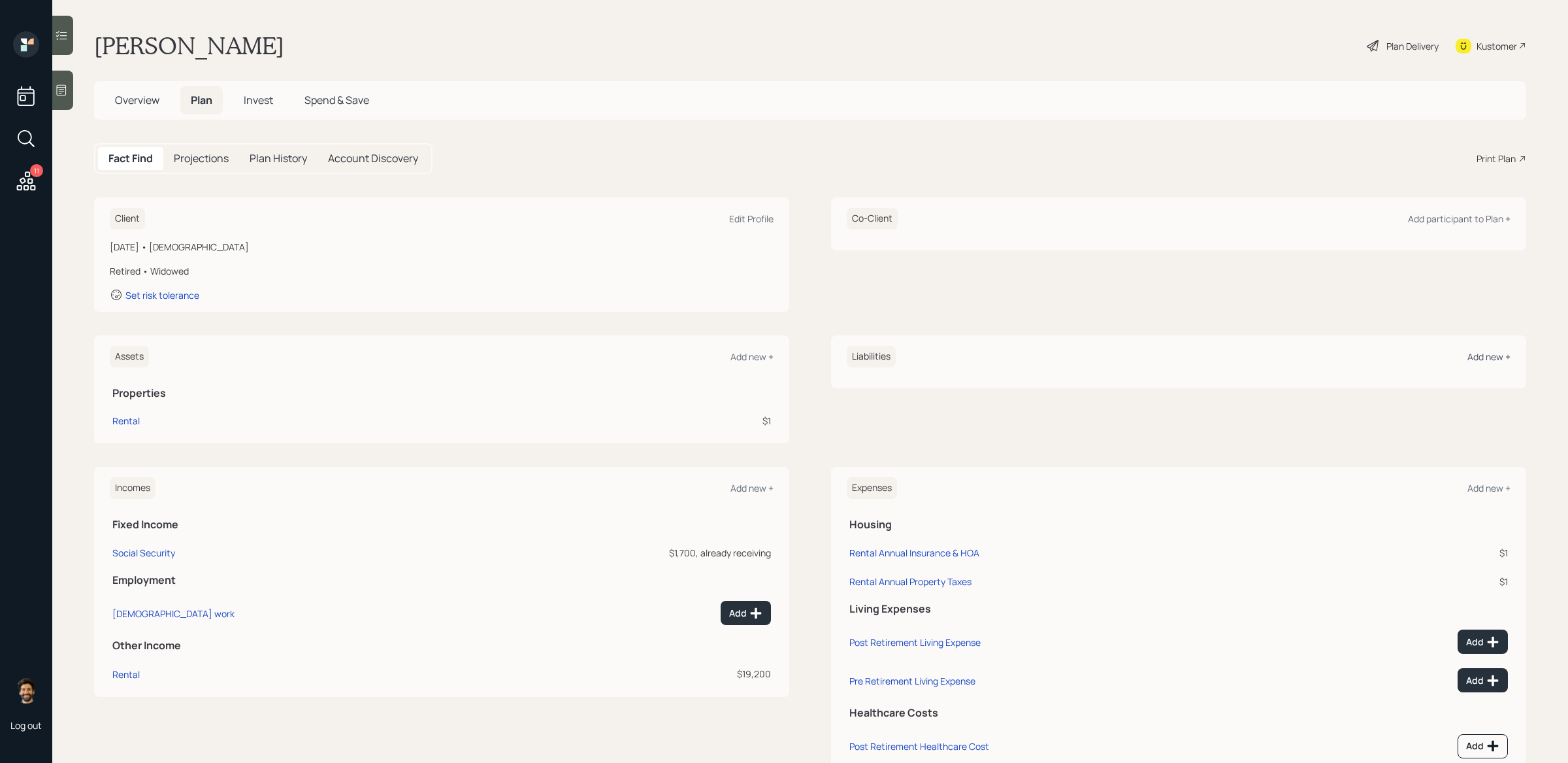
click at [1200, 360] on div "Add new +" at bounding box center [1489, 356] width 43 height 13
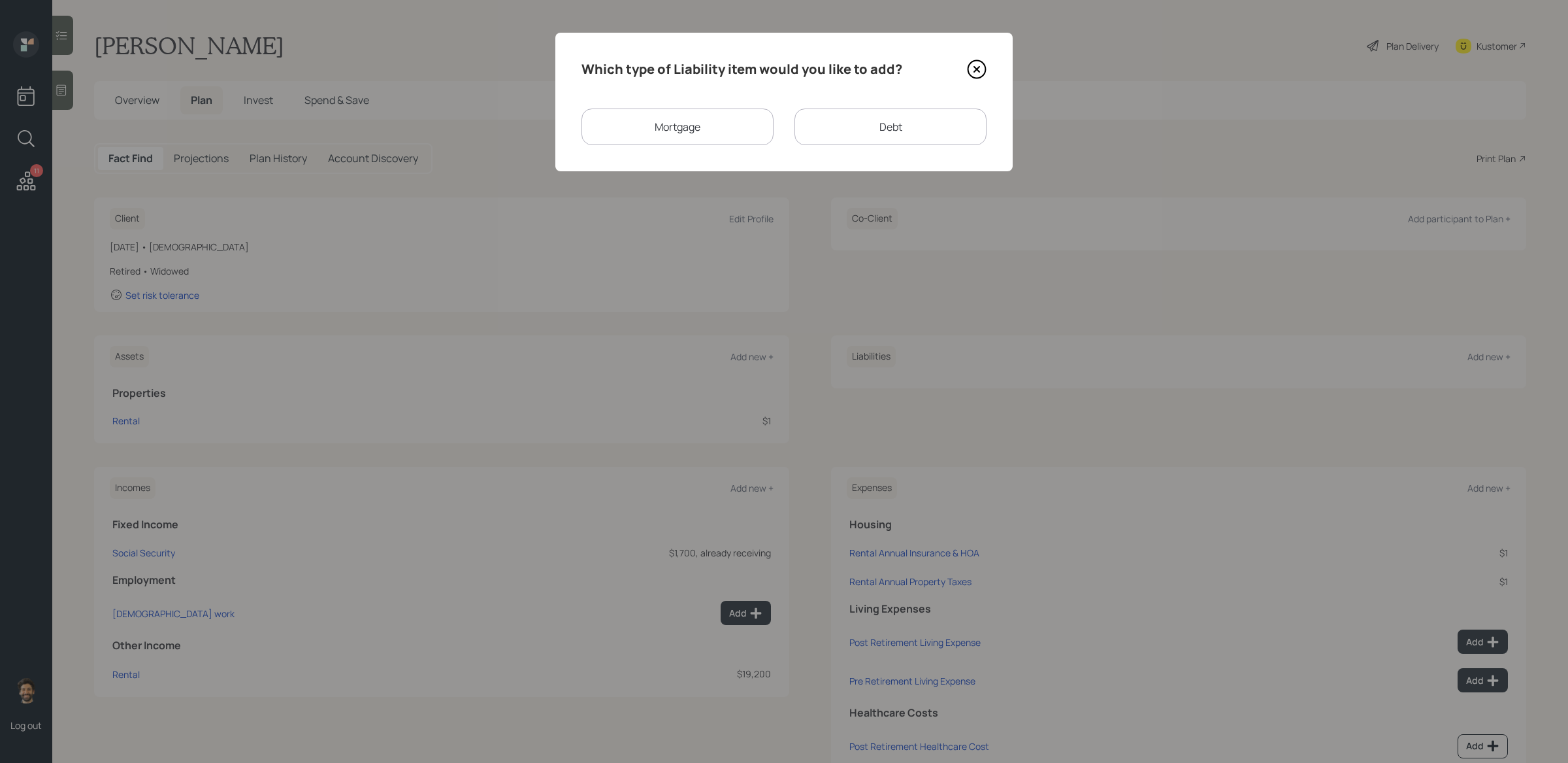
click at [720, 124] on div "Mortgage" at bounding box center [677, 126] width 192 height 37
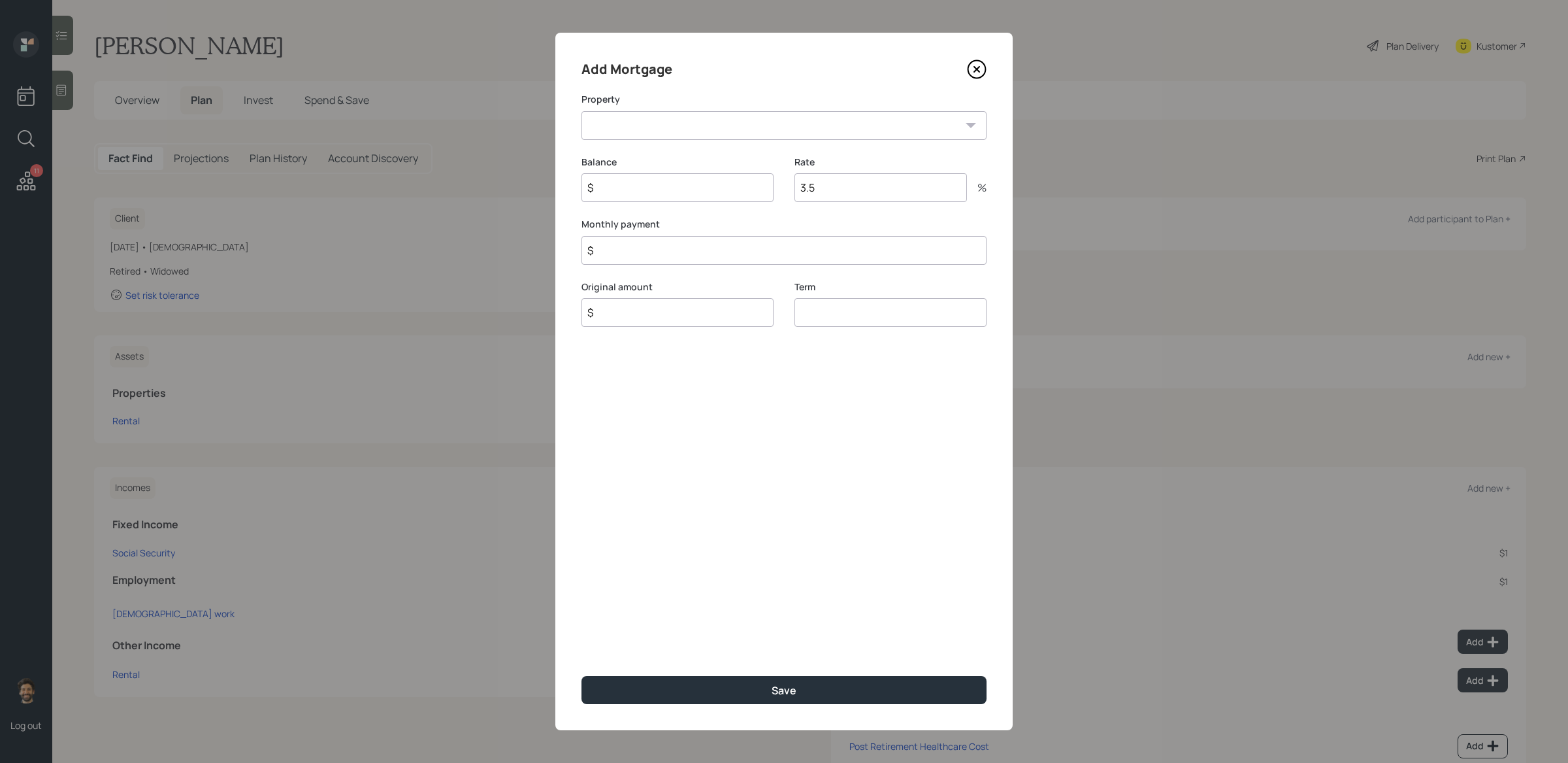
click at [703, 126] on select "Rental" at bounding box center [784, 125] width 405 height 29
select select "e6352e3d-3c74-4c46-9f94-7824dee413ae"
click at [582, 111] on select "Rental" at bounding box center [784, 125] width 405 height 29
click at [653, 188] on input "$" at bounding box center [677, 188] width 192 height 29
type input "$ 1"
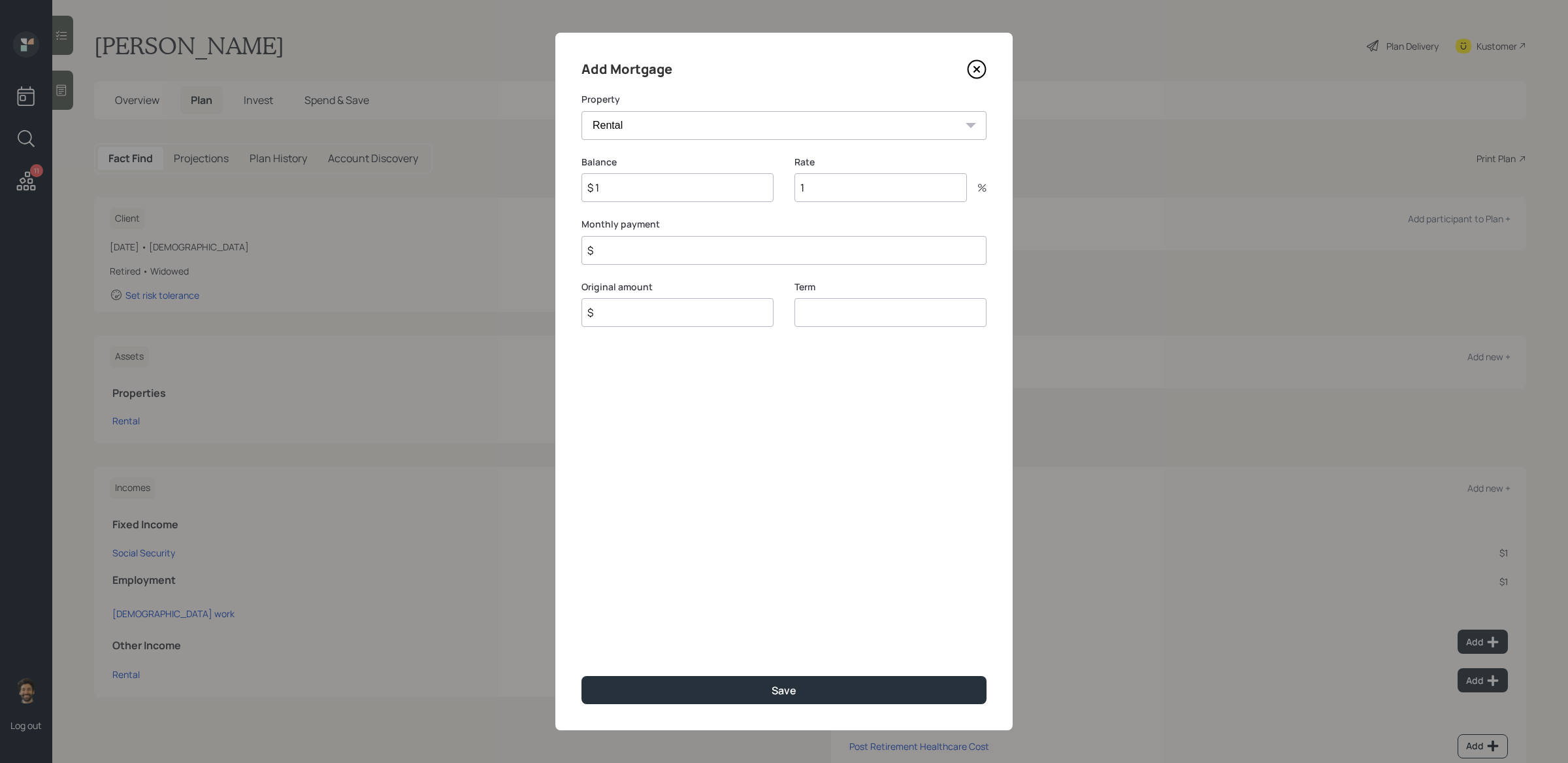
type input "1"
type input "$ 1,047"
click at [628, 312] on input "$" at bounding box center [677, 313] width 192 height 29
click at [849, 309] on input "number" at bounding box center [891, 313] width 192 height 29
type input "30"
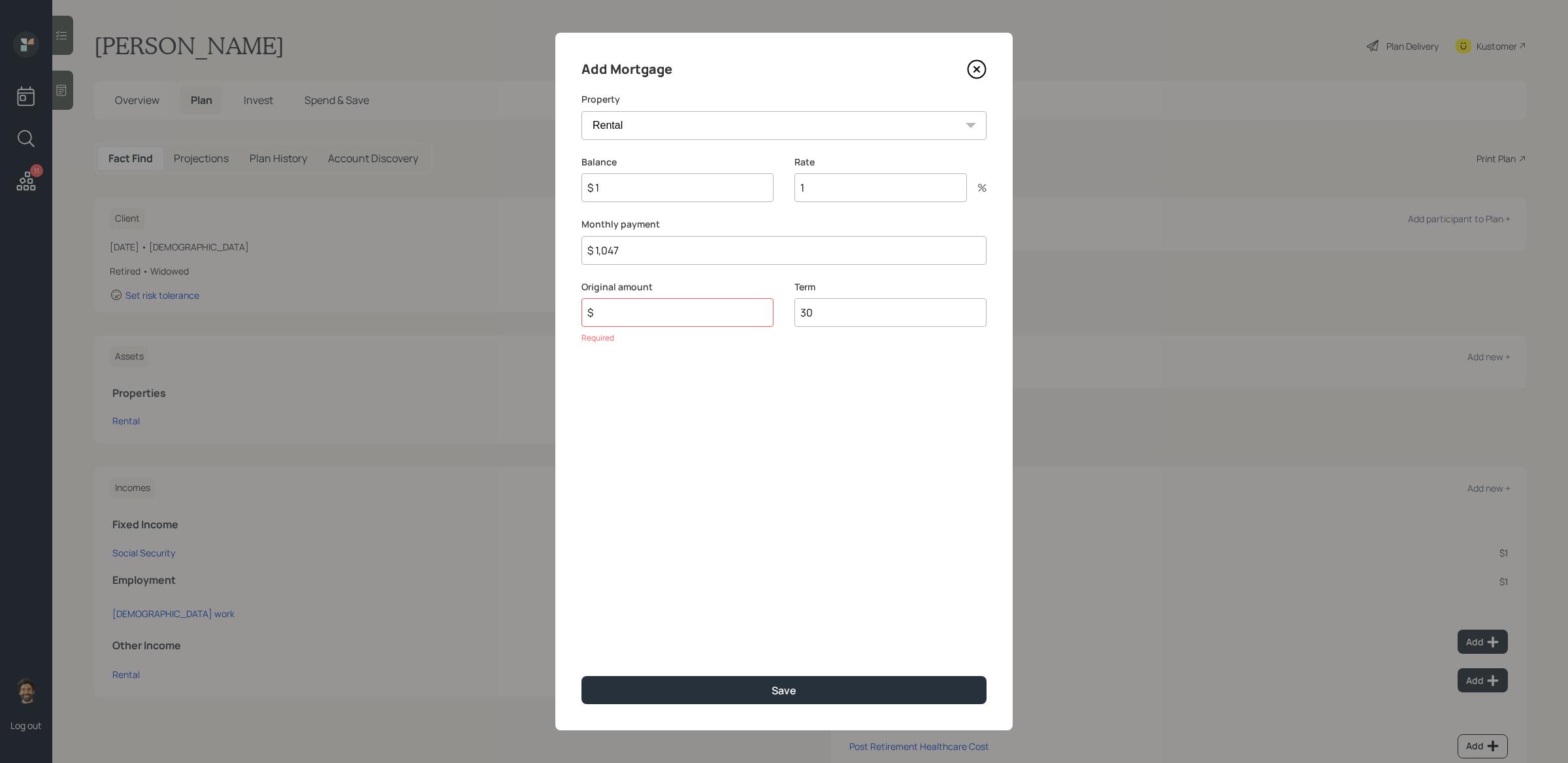
click at [707, 301] on input "$" at bounding box center [677, 313] width 192 height 29
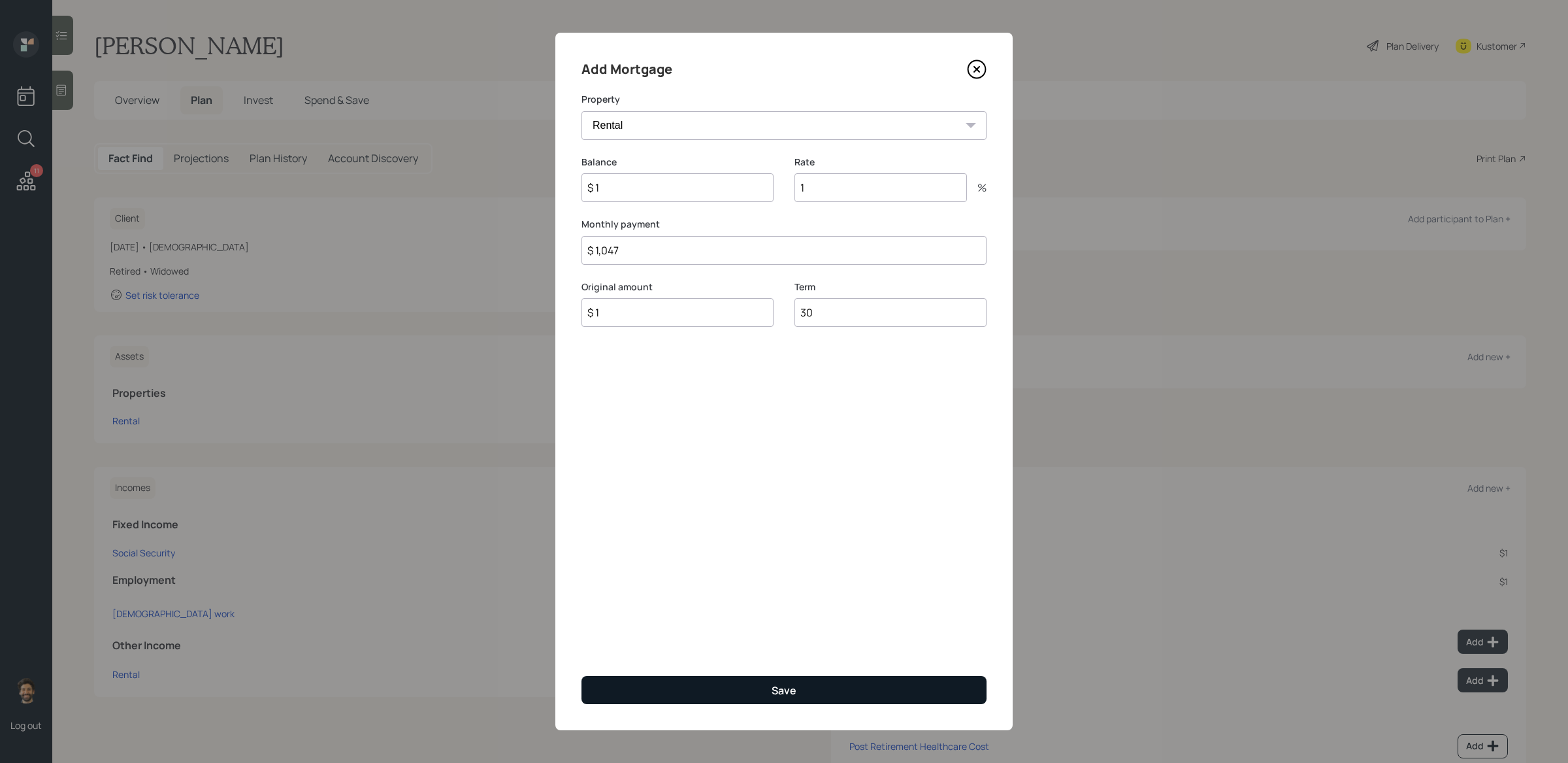
type input "$ 1"
click at [614, 622] on button "Save" at bounding box center [784, 690] width 405 height 28
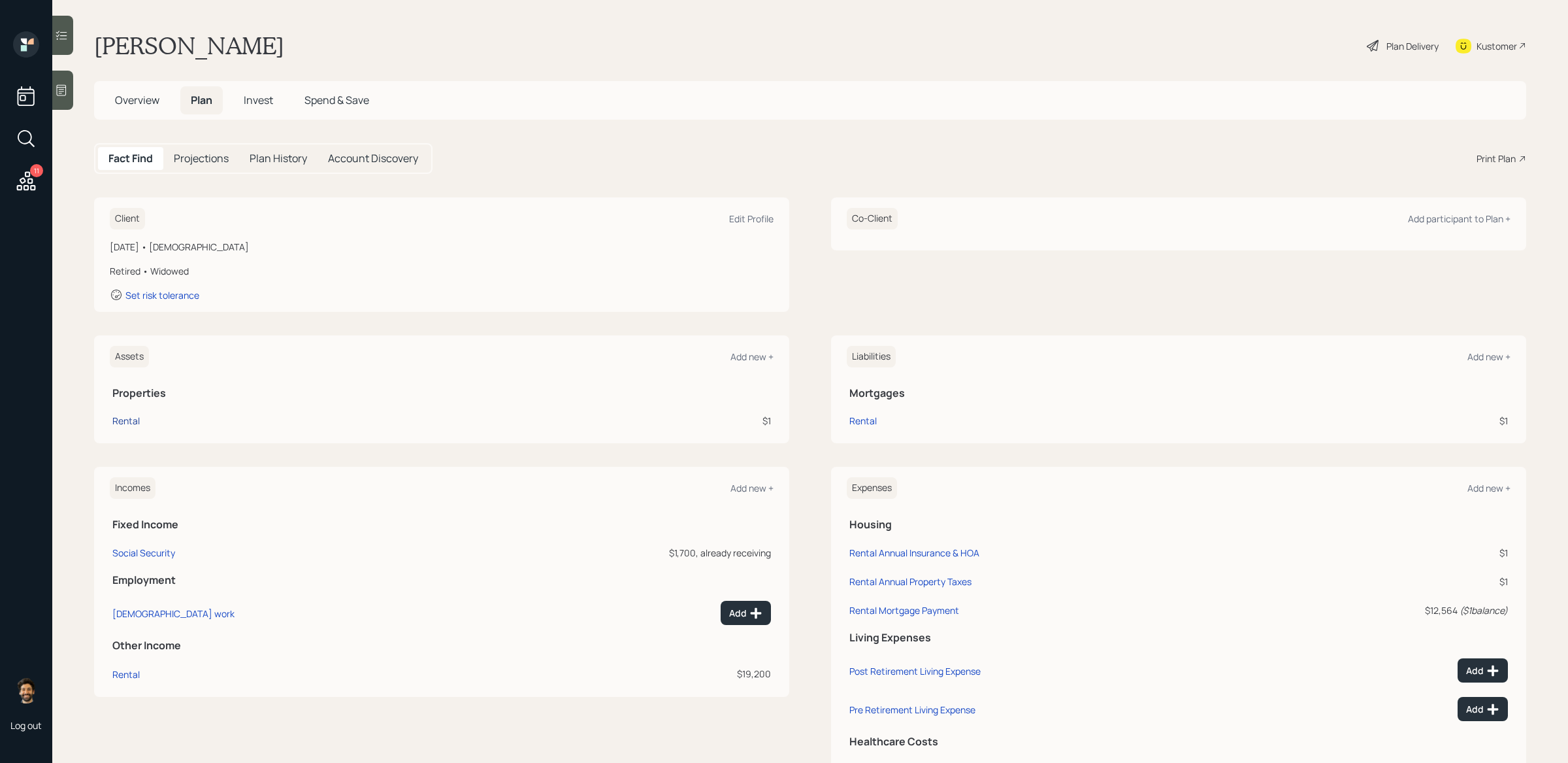
click at [132, 423] on div "Rental" at bounding box center [126, 420] width 28 height 13
select select "rental_property"
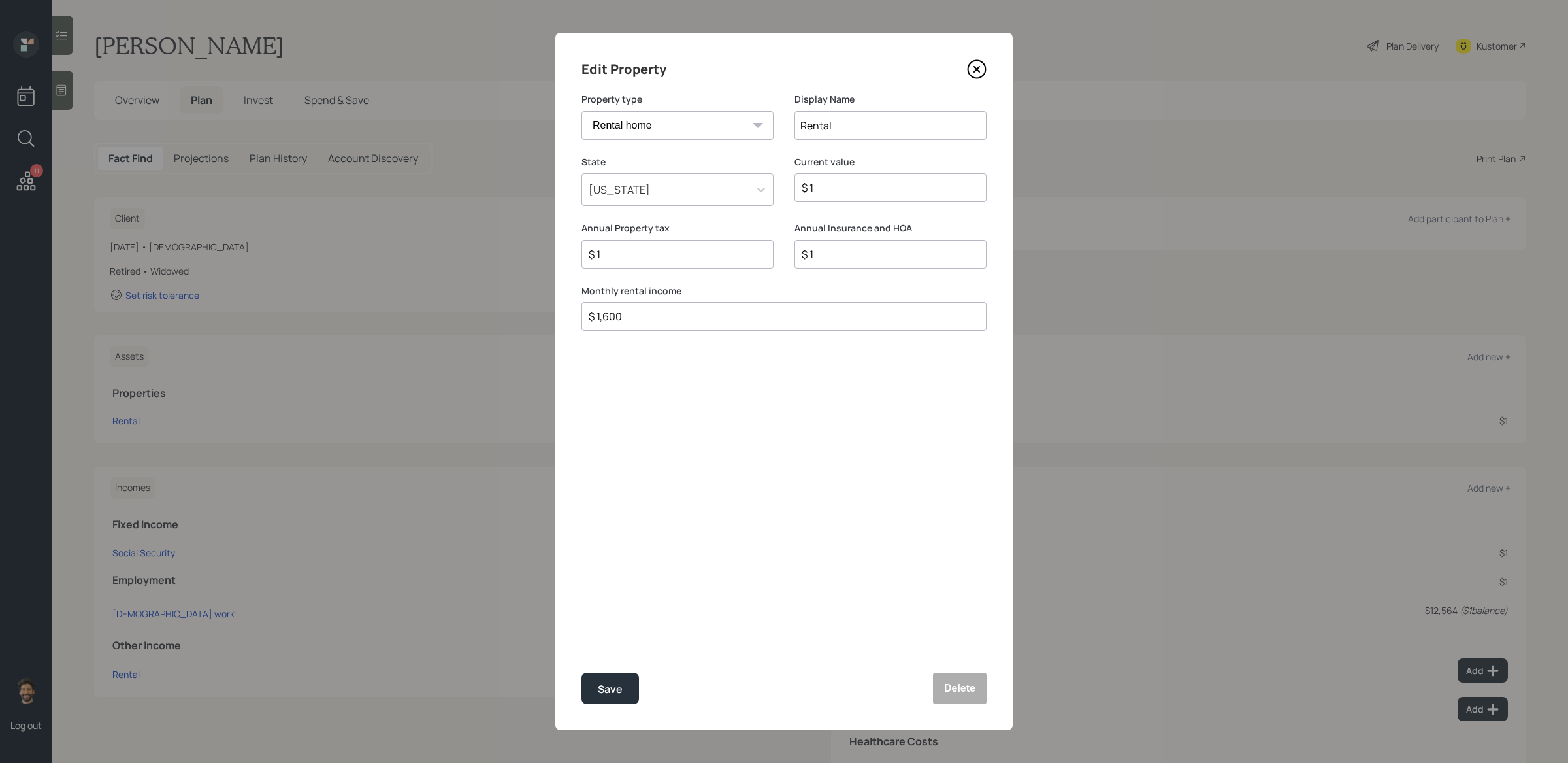
click at [647, 187] on div "[US_STATE]" at bounding box center [666, 189] width 166 height 22
type input "vir"
click at [619, 227] on div "[US_STATE]" at bounding box center [677, 227] width 192 height 25
click at [602, 622] on div "Save" at bounding box center [610, 690] width 25 height 18
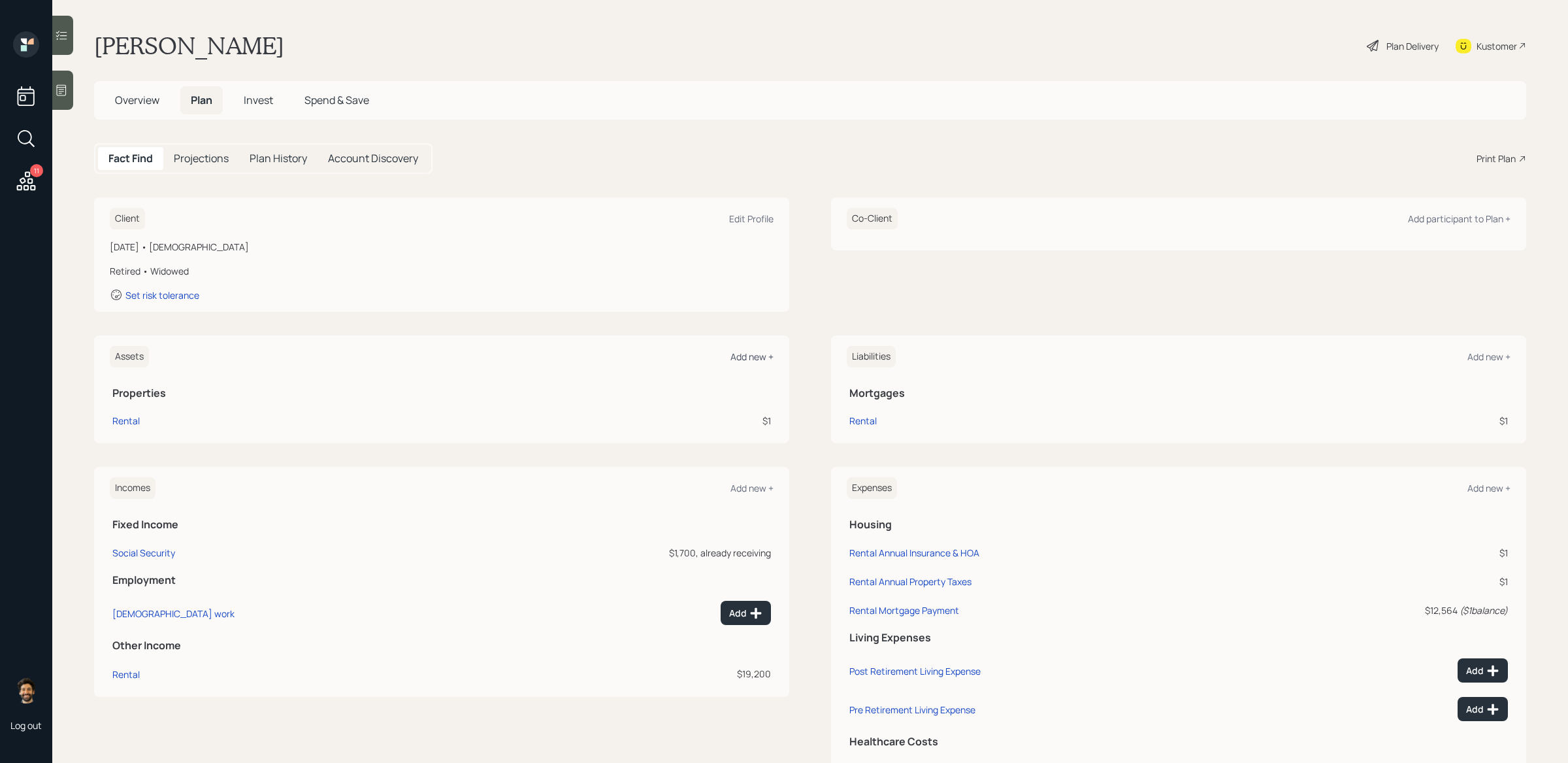
click at [750, 362] on div "Add new +" at bounding box center [752, 356] width 43 height 13
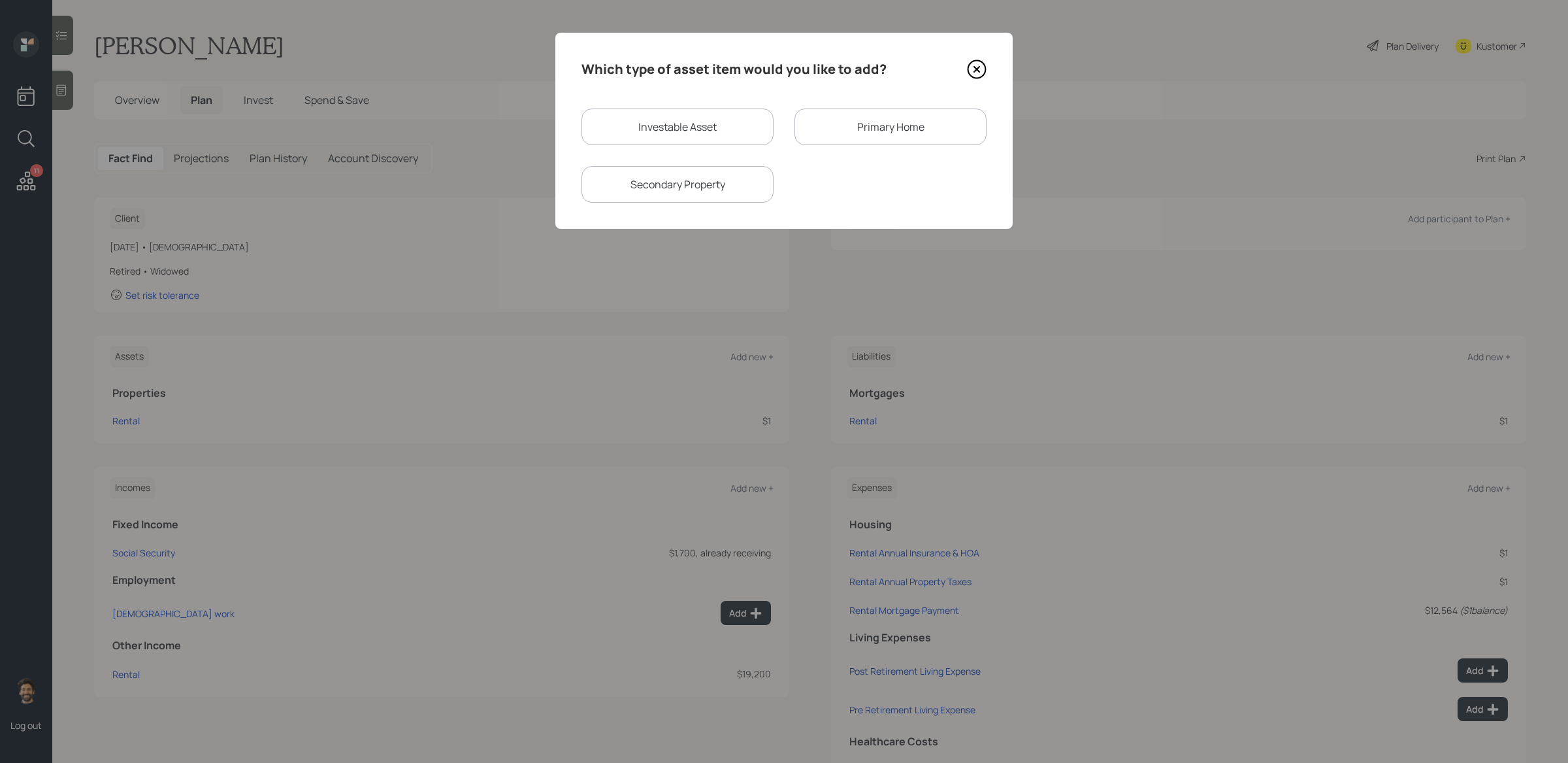
click at [676, 140] on div "Investable Asset" at bounding box center [677, 126] width 192 height 37
select select "taxable"
select select "balanced"
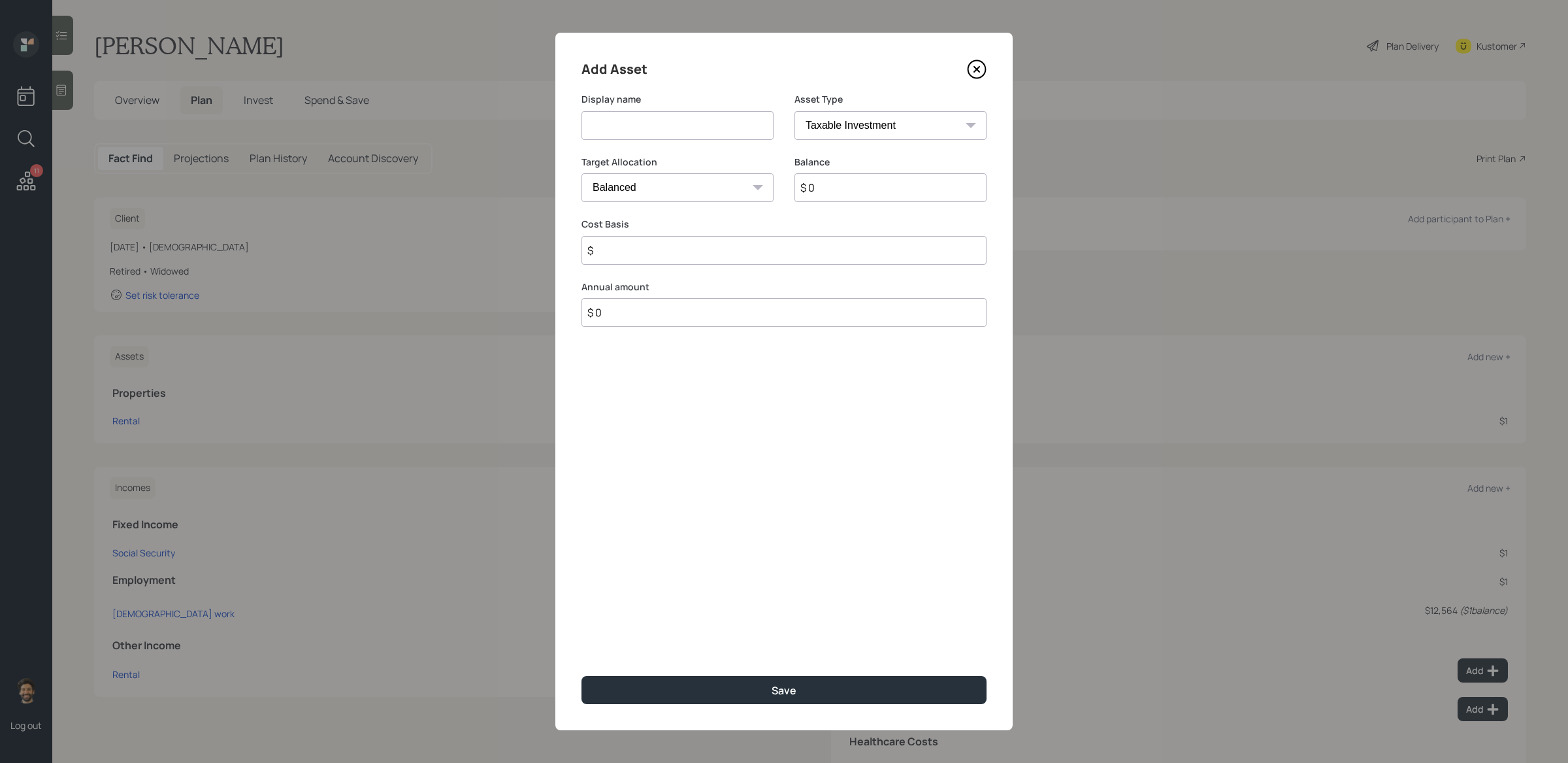
click at [634, 137] on input at bounding box center [677, 125] width 192 height 29
type input "IRA"
click at [837, 194] on input "$ 0" at bounding box center [891, 188] width 192 height 29
type input "$ 7,200"
click at [830, 131] on select "SEP [PERSON_NAME] IRA 401(k) [PERSON_NAME] 401(k) 403(b) [PERSON_NAME] 403(b) 4…" at bounding box center [891, 125] width 192 height 29
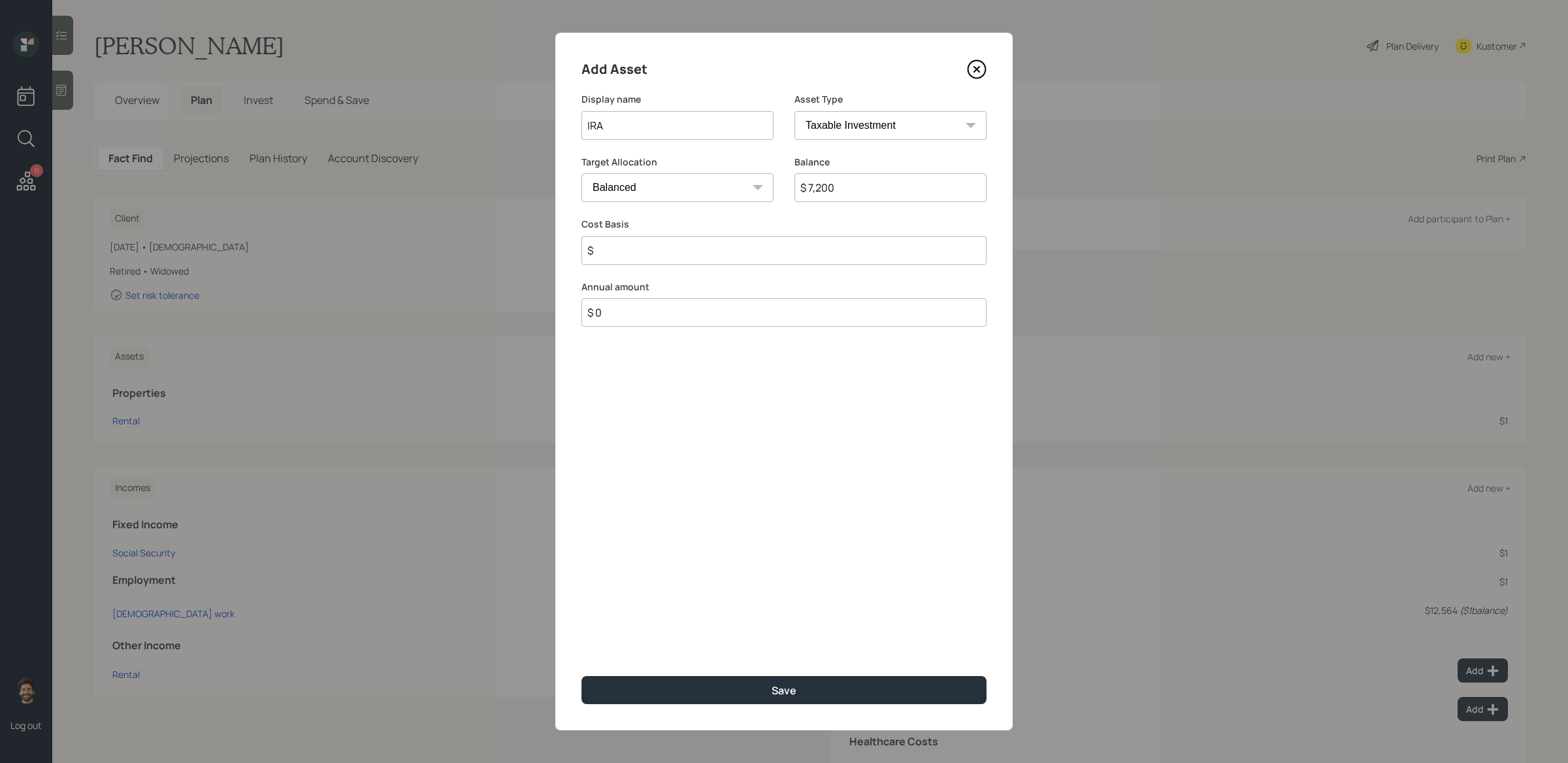
select select "ira"
click at [795, 111] on select "SEP [PERSON_NAME] IRA 401(k) [PERSON_NAME] 401(k) 403(b) [PERSON_NAME] 403(b) 4…" at bounding box center [891, 125] width 192 height 29
click at [622, 251] on input "$" at bounding box center [784, 251] width 405 height 29
type input "$ 0"
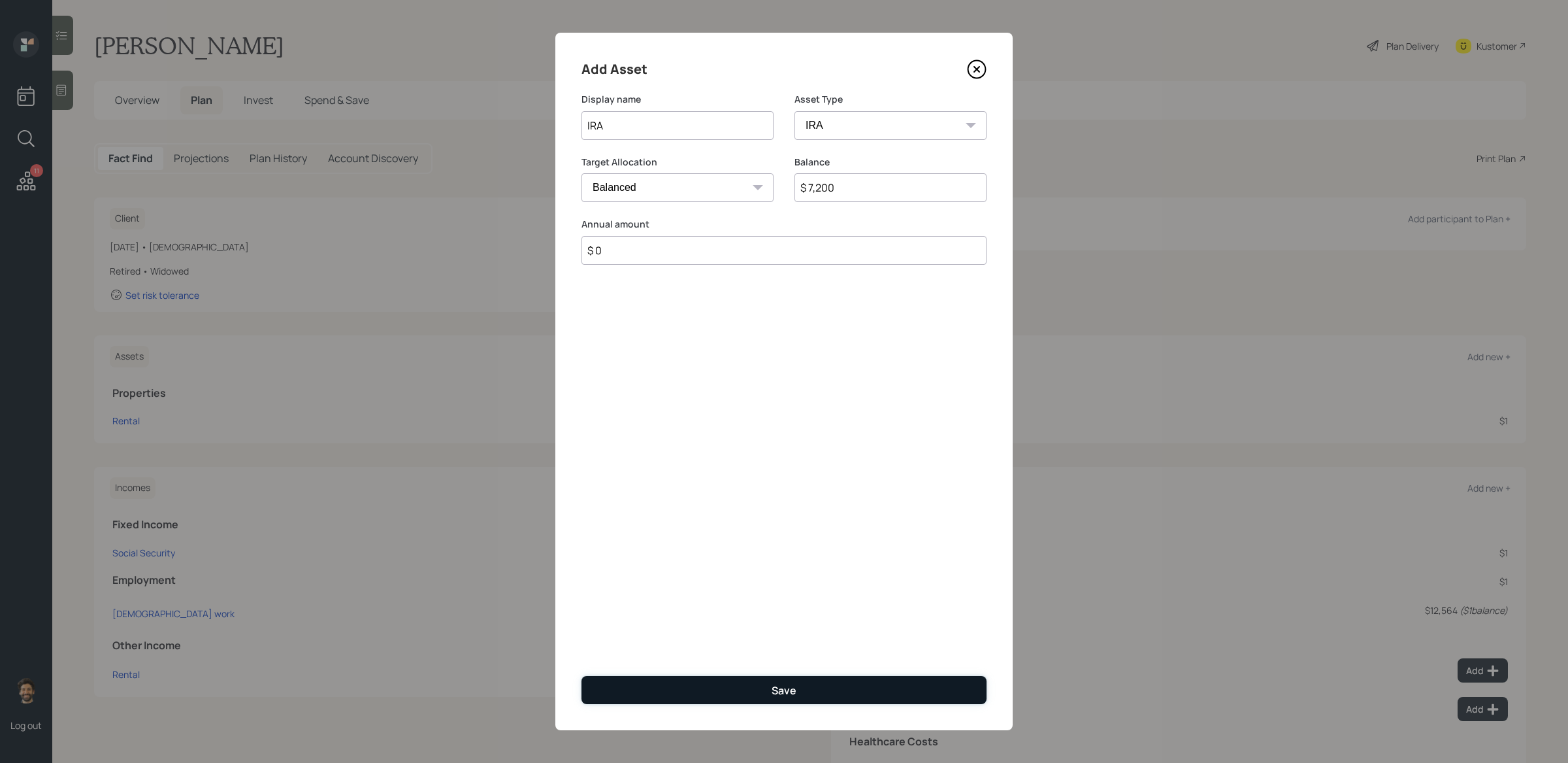
click at [608, 622] on button "Save" at bounding box center [784, 690] width 405 height 28
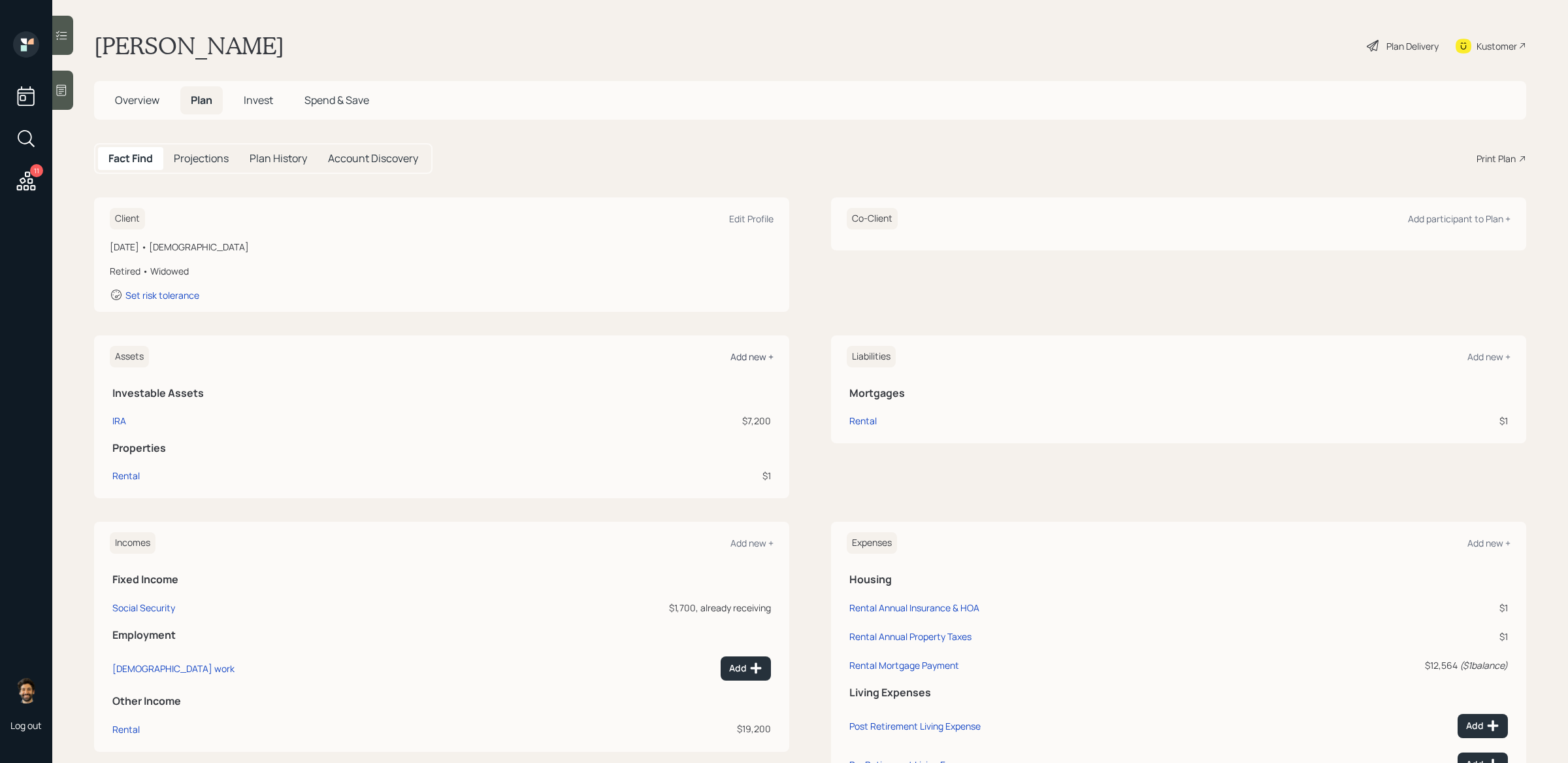
click at [757, 353] on div "Add new +" at bounding box center [752, 356] width 43 height 13
click at [118, 417] on div "IRA" at bounding box center [119, 420] width 13 height 13
select select "ira"
select select "balanced"
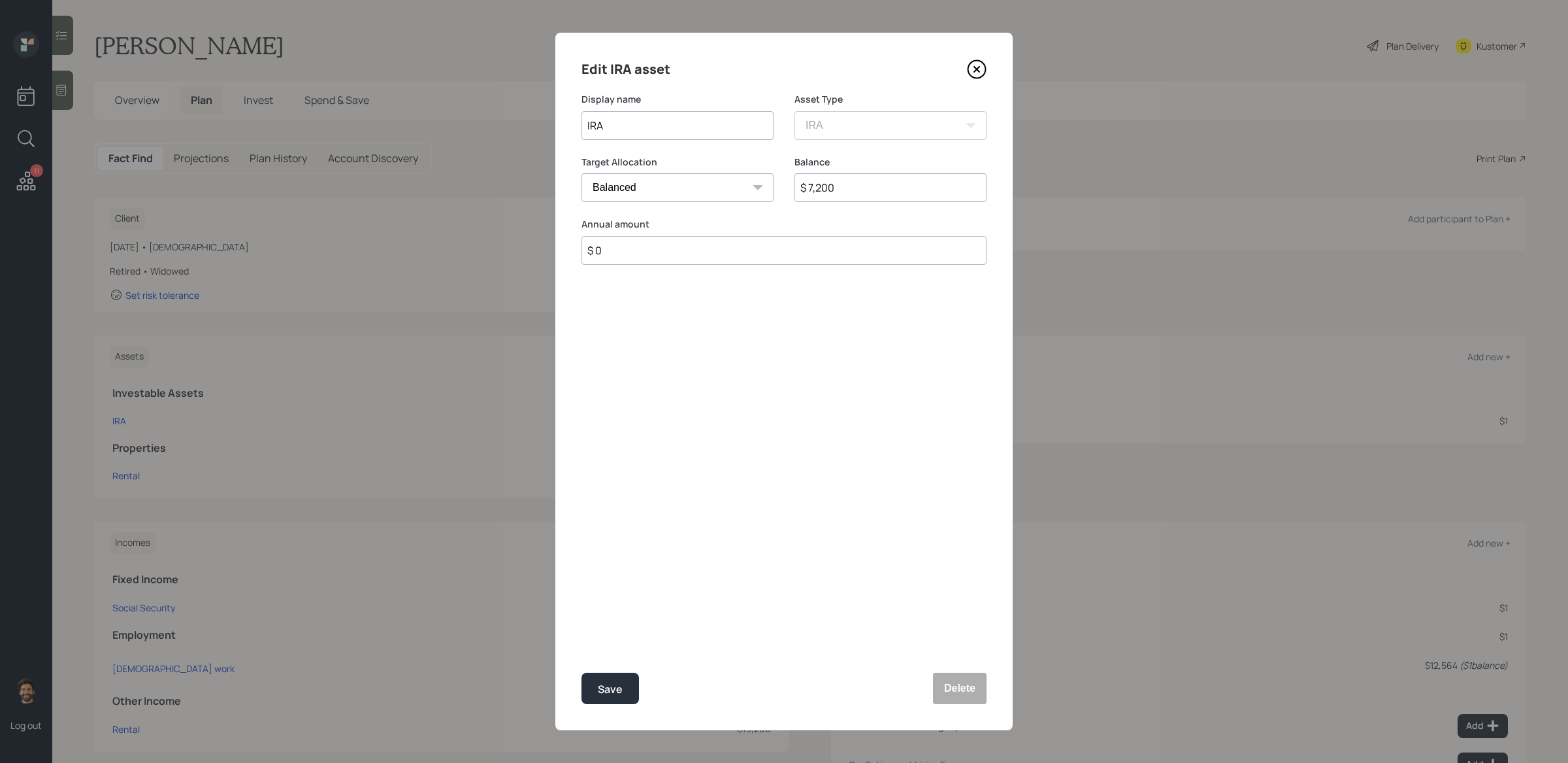
click at [825, 205] on div "Balance $ 7,200" at bounding box center [891, 187] width 192 height 63
click at [813, 184] on input "$ 7,200" at bounding box center [891, 188] width 192 height 29
type input "$ 7,059"
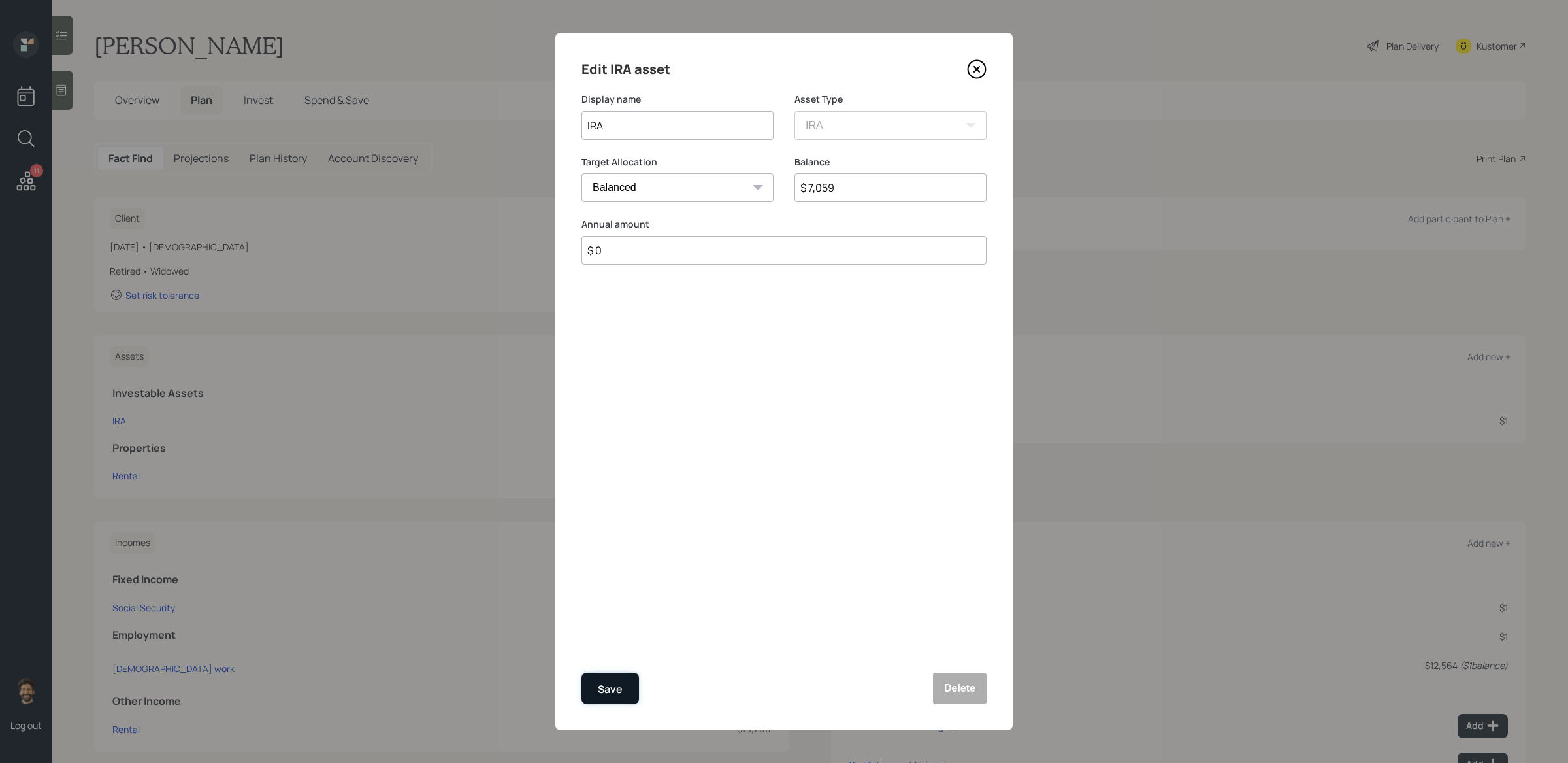
click at [612, 622] on div "Save" at bounding box center [610, 690] width 25 height 18
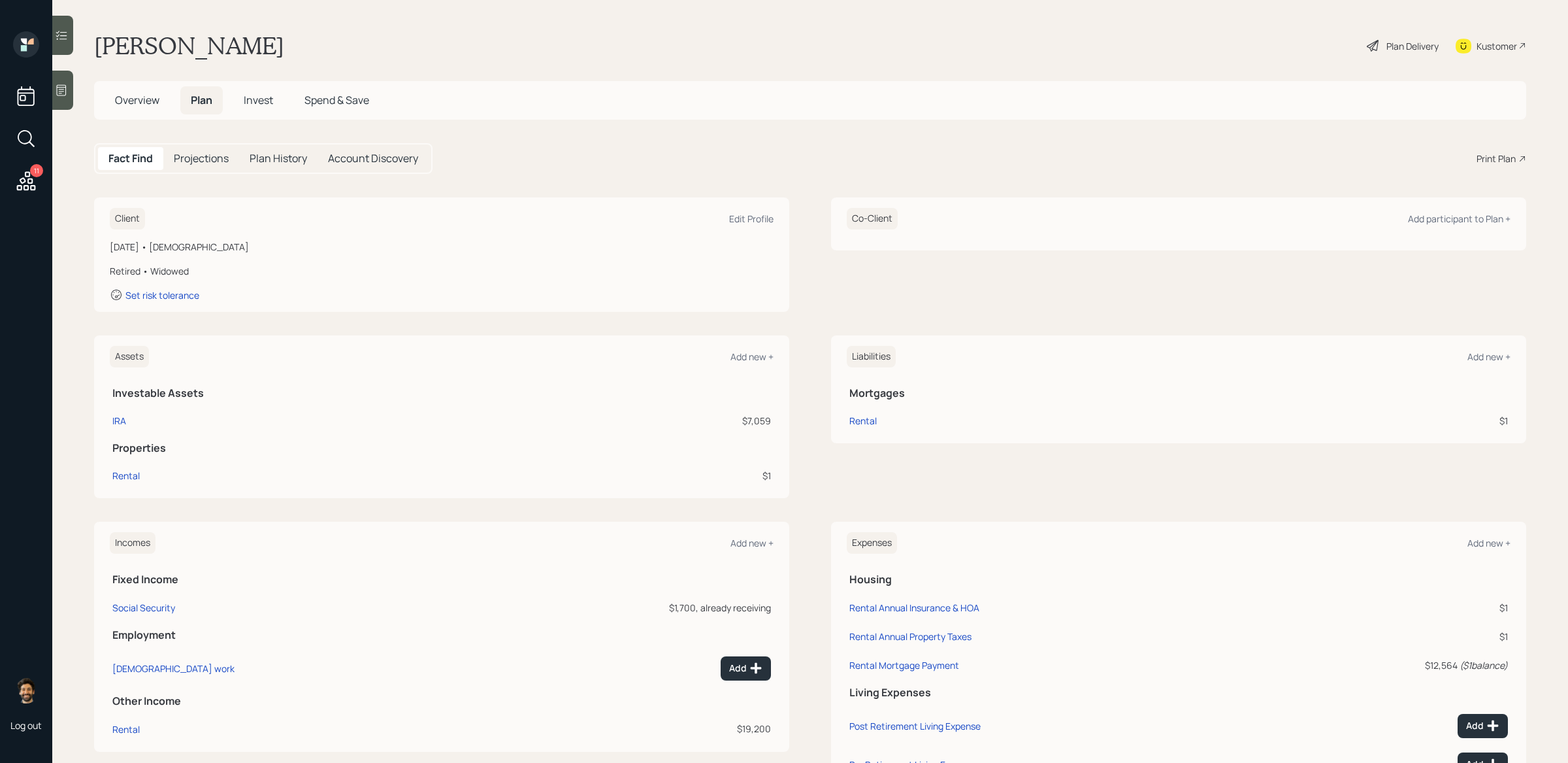
scroll to position [124, 0]
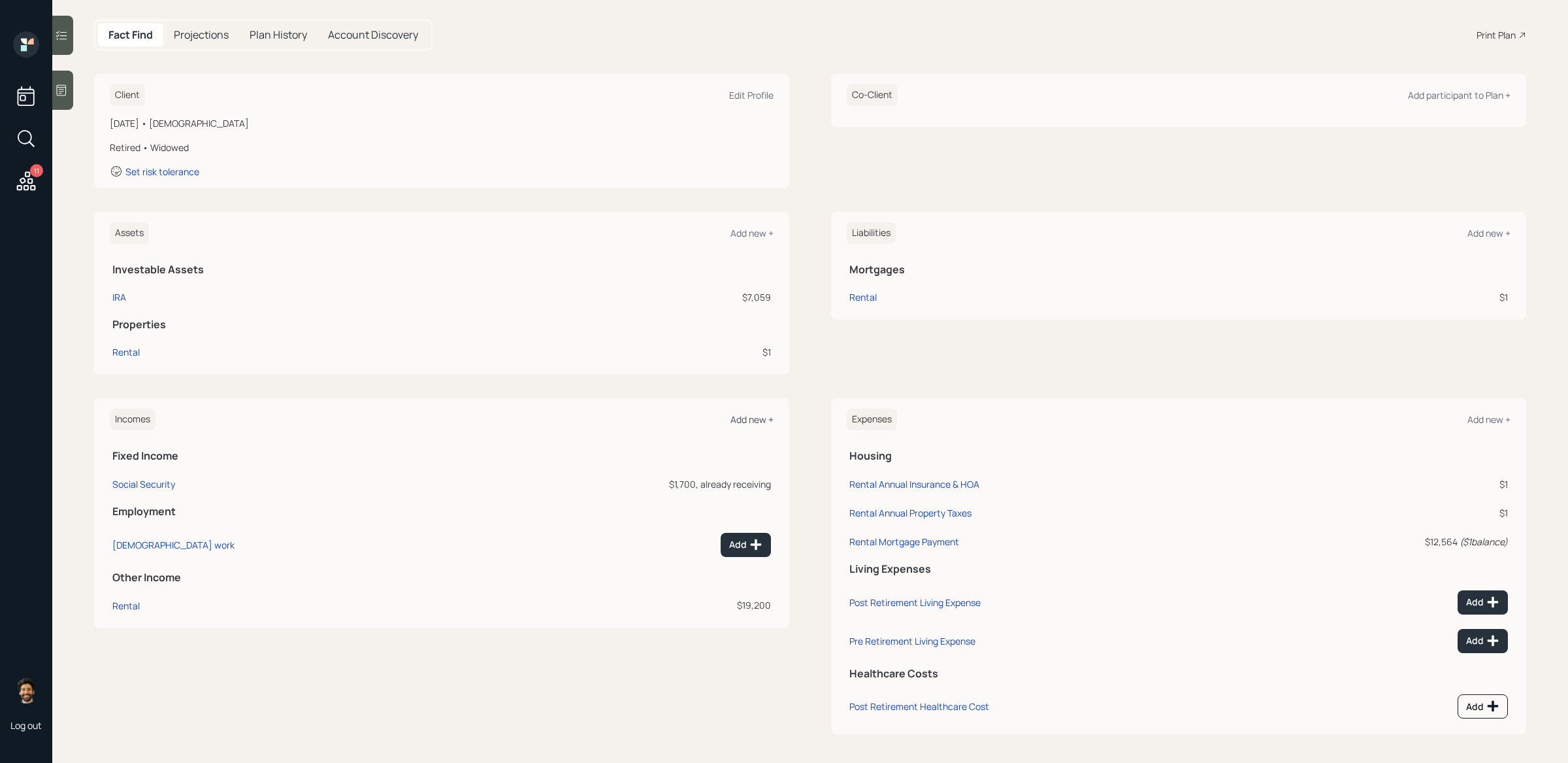
click at [751, 418] on div "Add new +" at bounding box center [752, 419] width 43 height 13
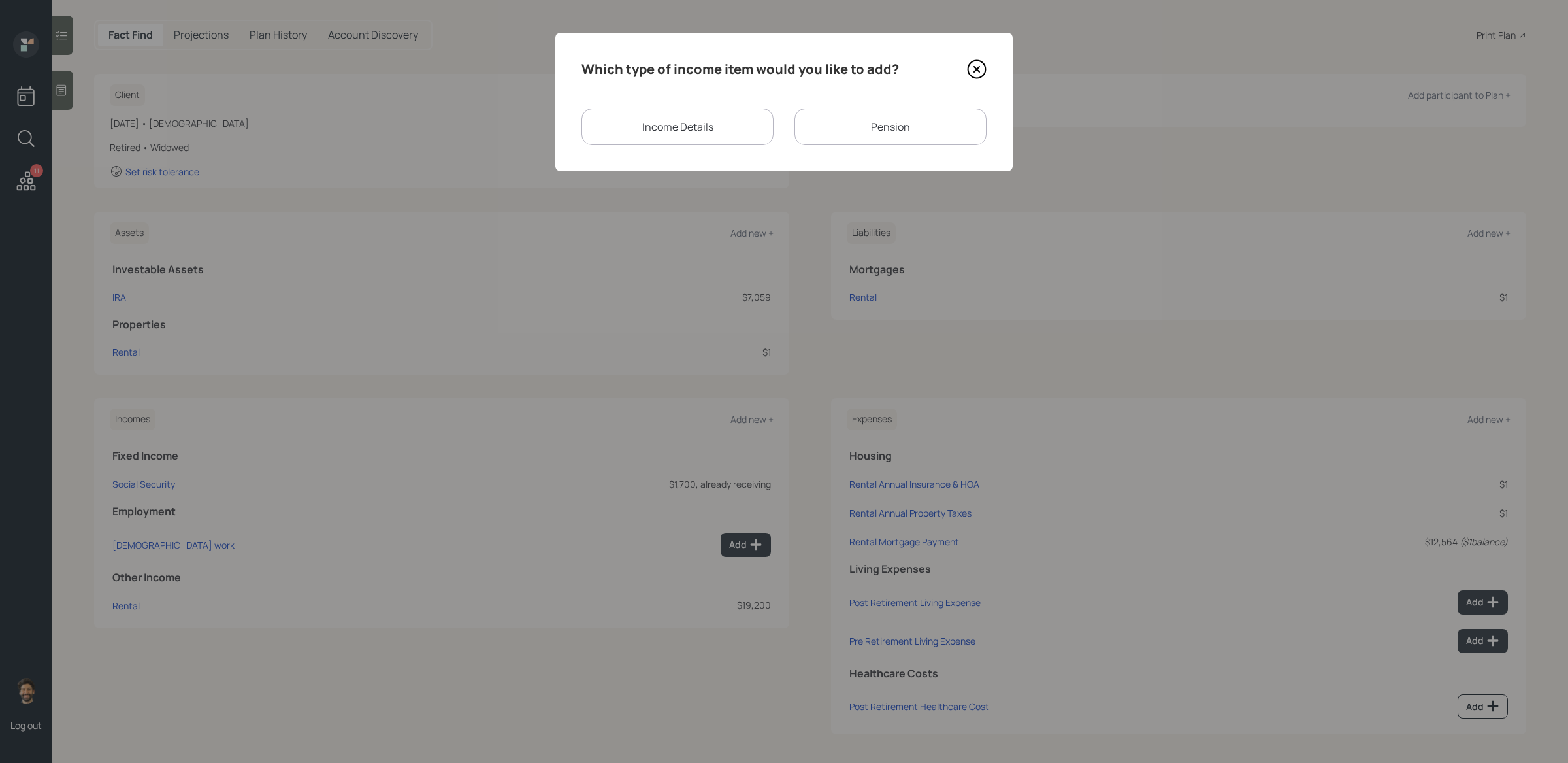
click at [881, 134] on div "Pension" at bounding box center [891, 126] width 192 height 37
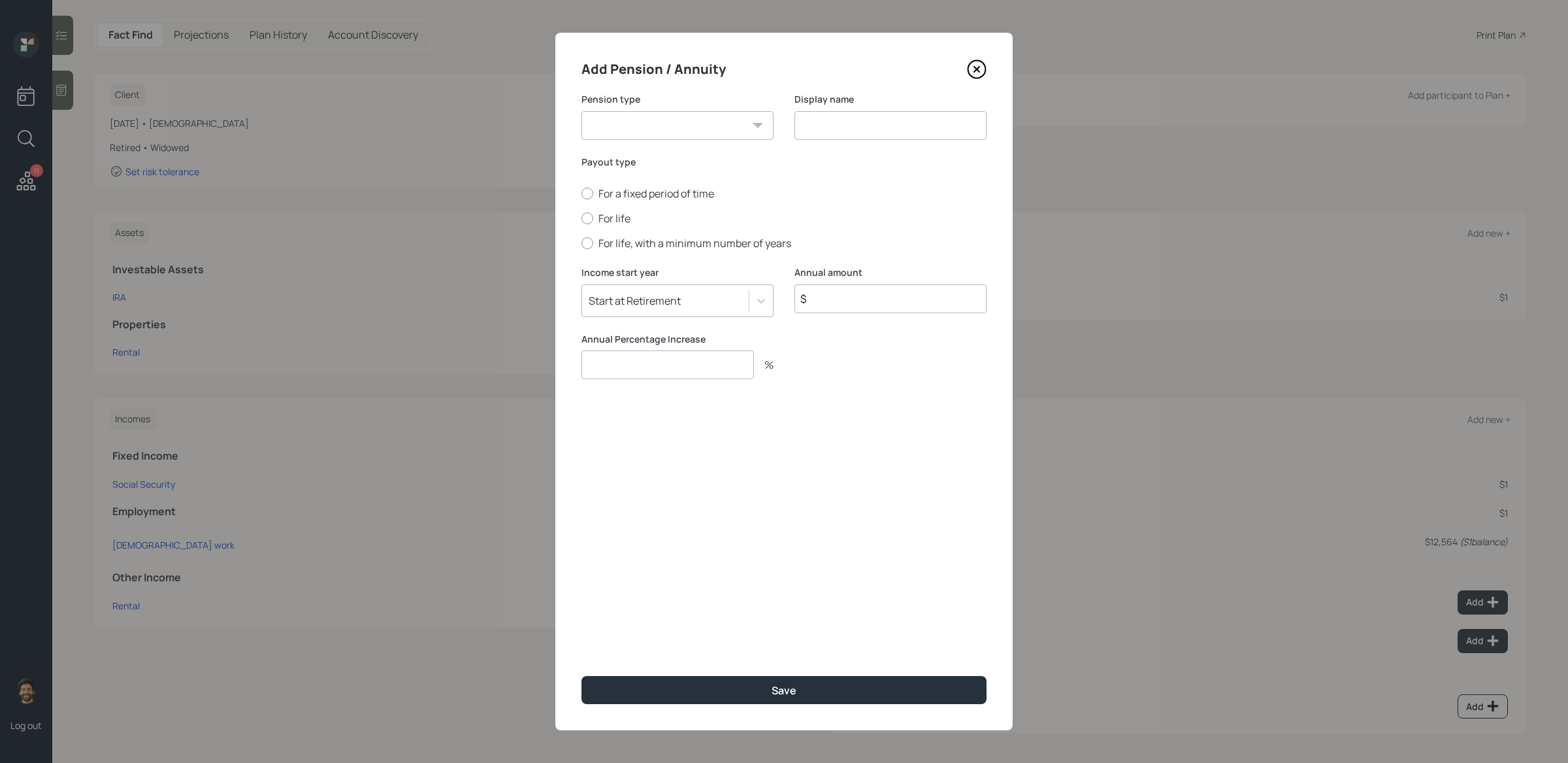
click at [607, 123] on select "Pension Annuity" at bounding box center [677, 125] width 192 height 29
select select "annuity"
click at [582, 111] on select "Pension Annuity" at bounding box center [677, 125] width 192 height 29
click at [841, 124] on input at bounding box center [891, 125] width 192 height 29
type input "Annuity Income"
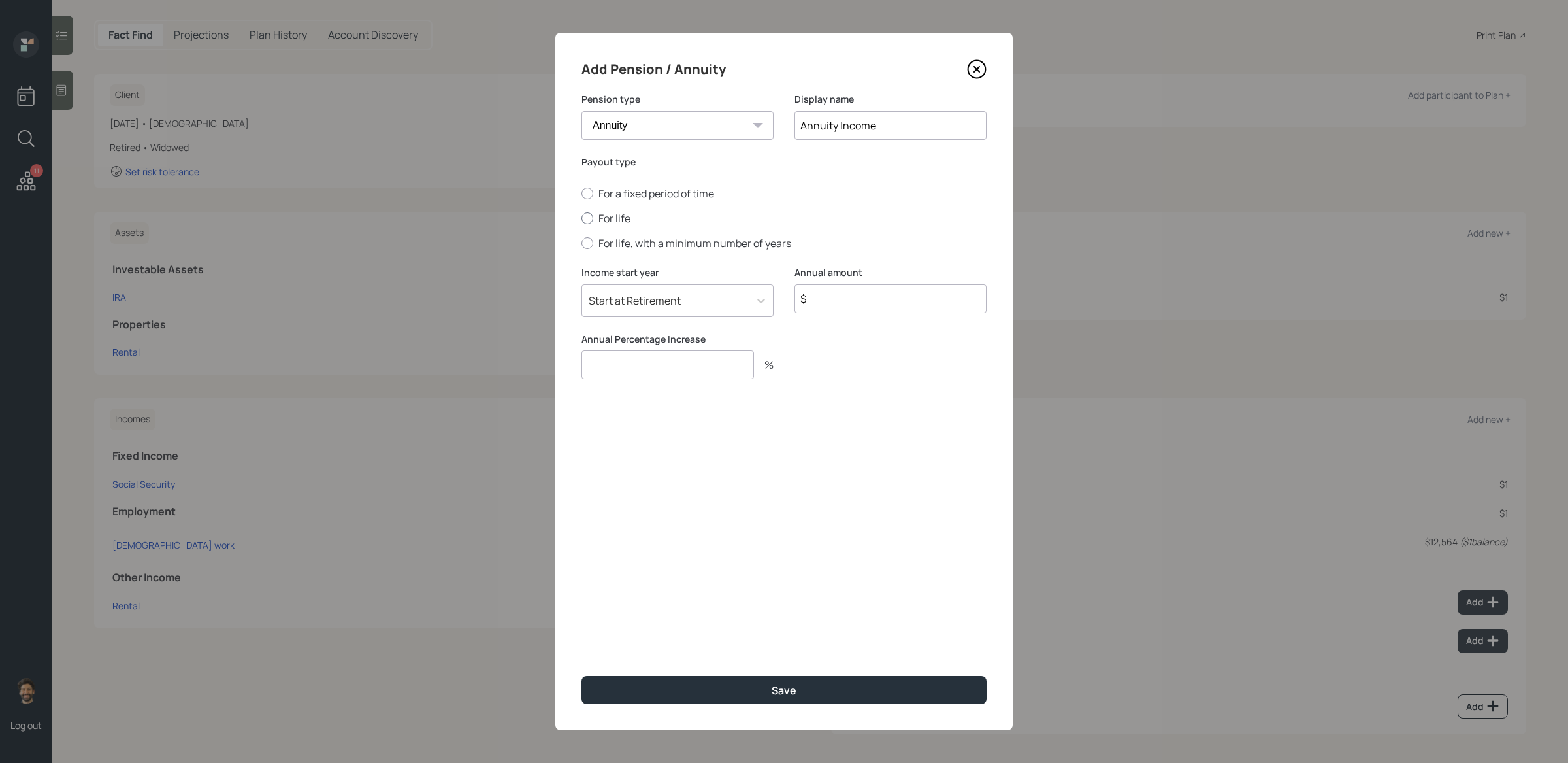
click at [598, 219] on label "For life" at bounding box center [784, 219] width 405 height 14
click at [582, 219] on input "For life" at bounding box center [581, 219] width 1 height 1
radio input "true"
click at [868, 299] on input "$" at bounding box center [891, 299] width 192 height 29
type input "$ 3,787"
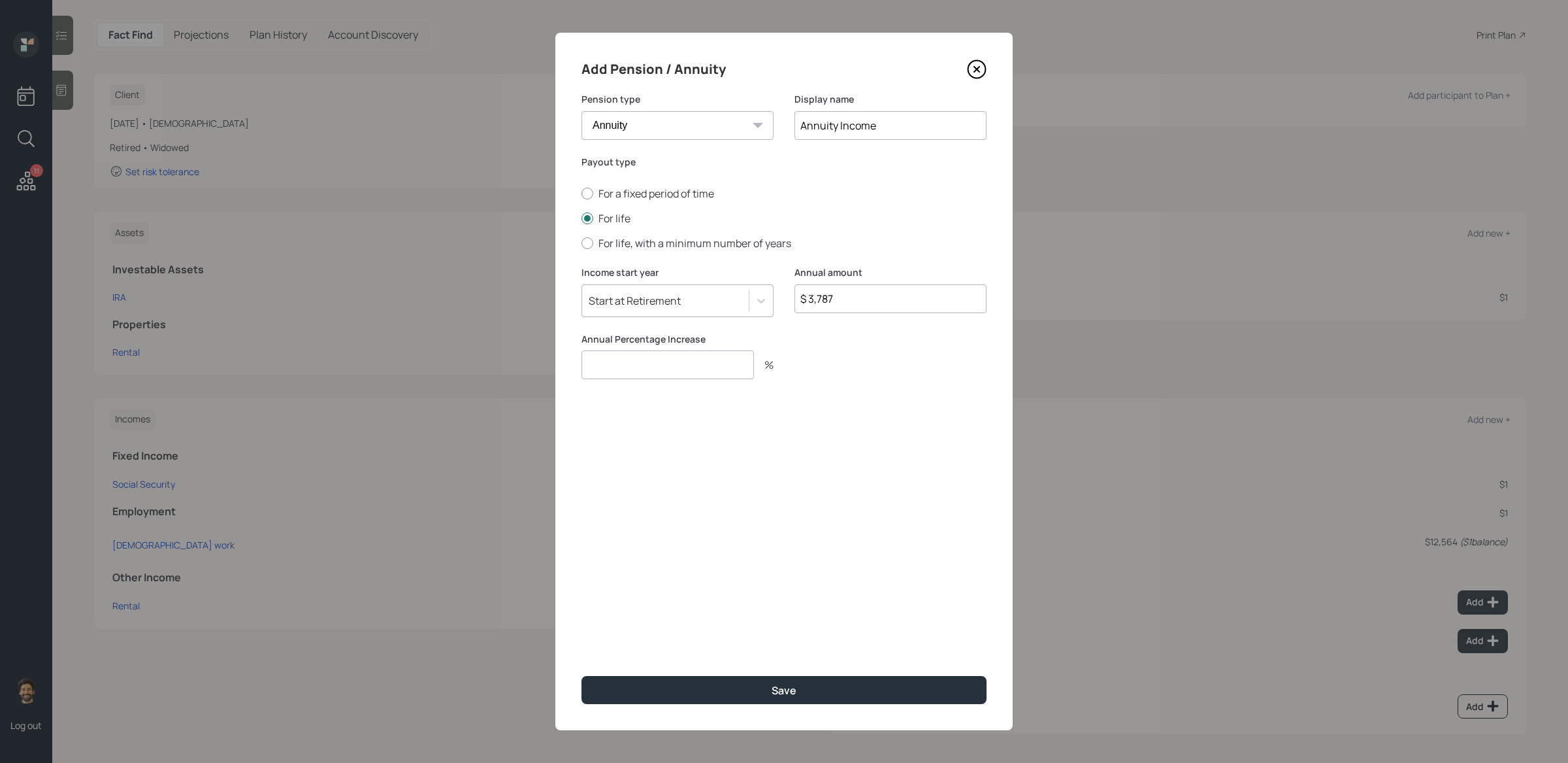
click at [716, 368] on input "number" at bounding box center [668, 364] width 173 height 29
type input "0"
click at [669, 295] on div "Start at Retirement" at bounding box center [635, 301] width 92 height 14
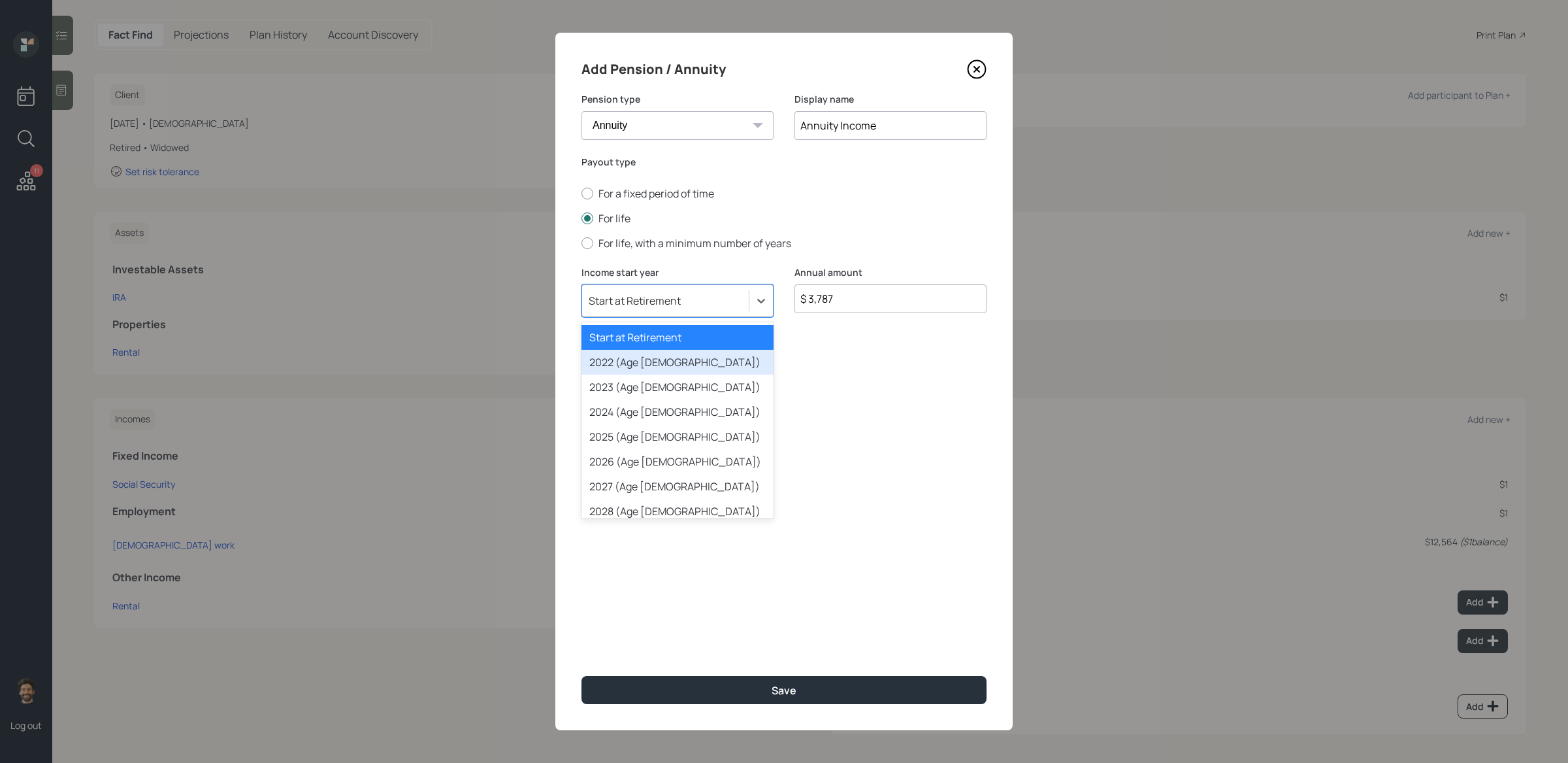
click at [663, 357] on div "2022 (Age [DEMOGRAPHIC_DATA])" at bounding box center [677, 363] width 192 height 25
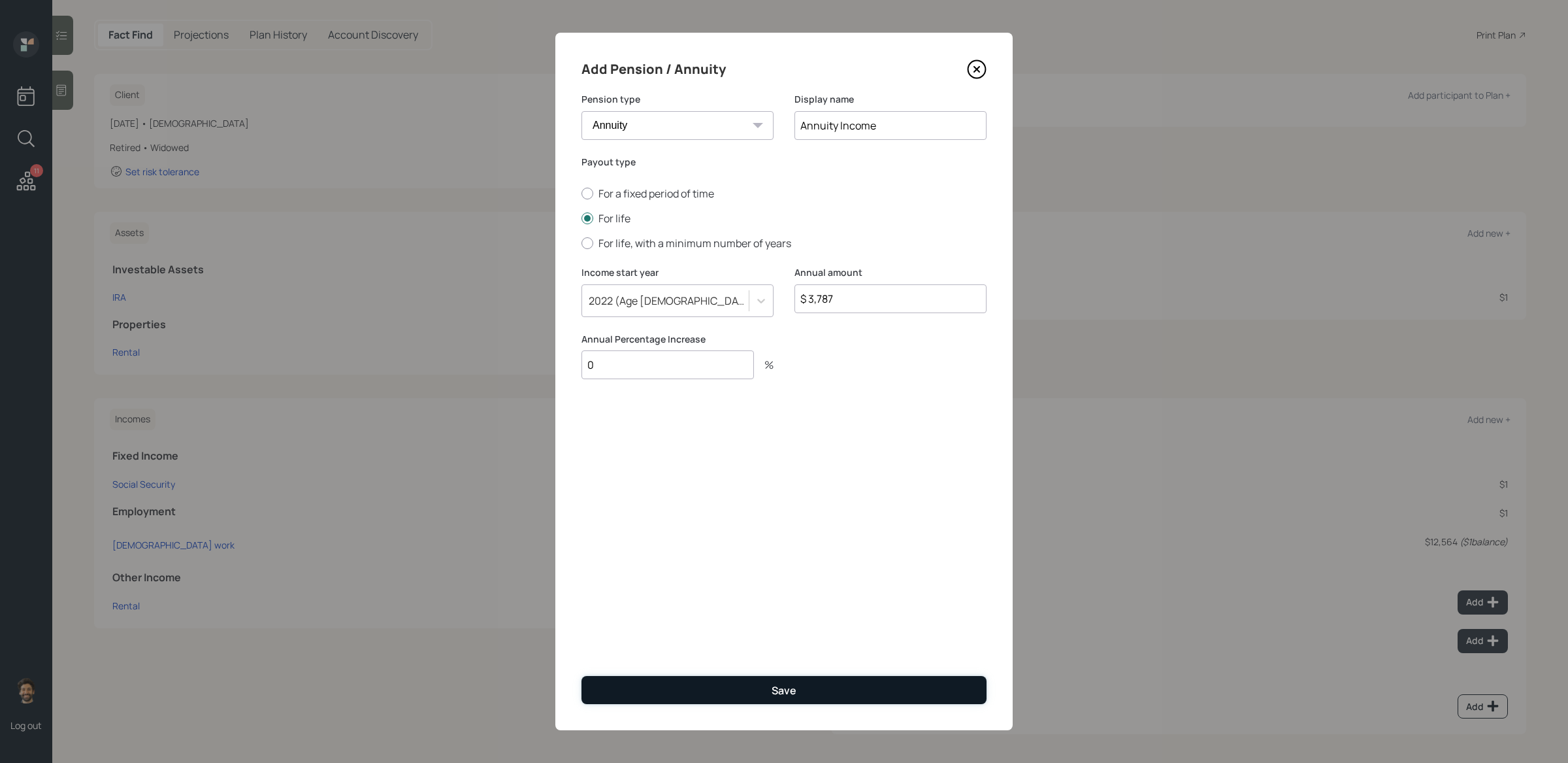
click at [658, 622] on button "Save" at bounding box center [784, 690] width 405 height 28
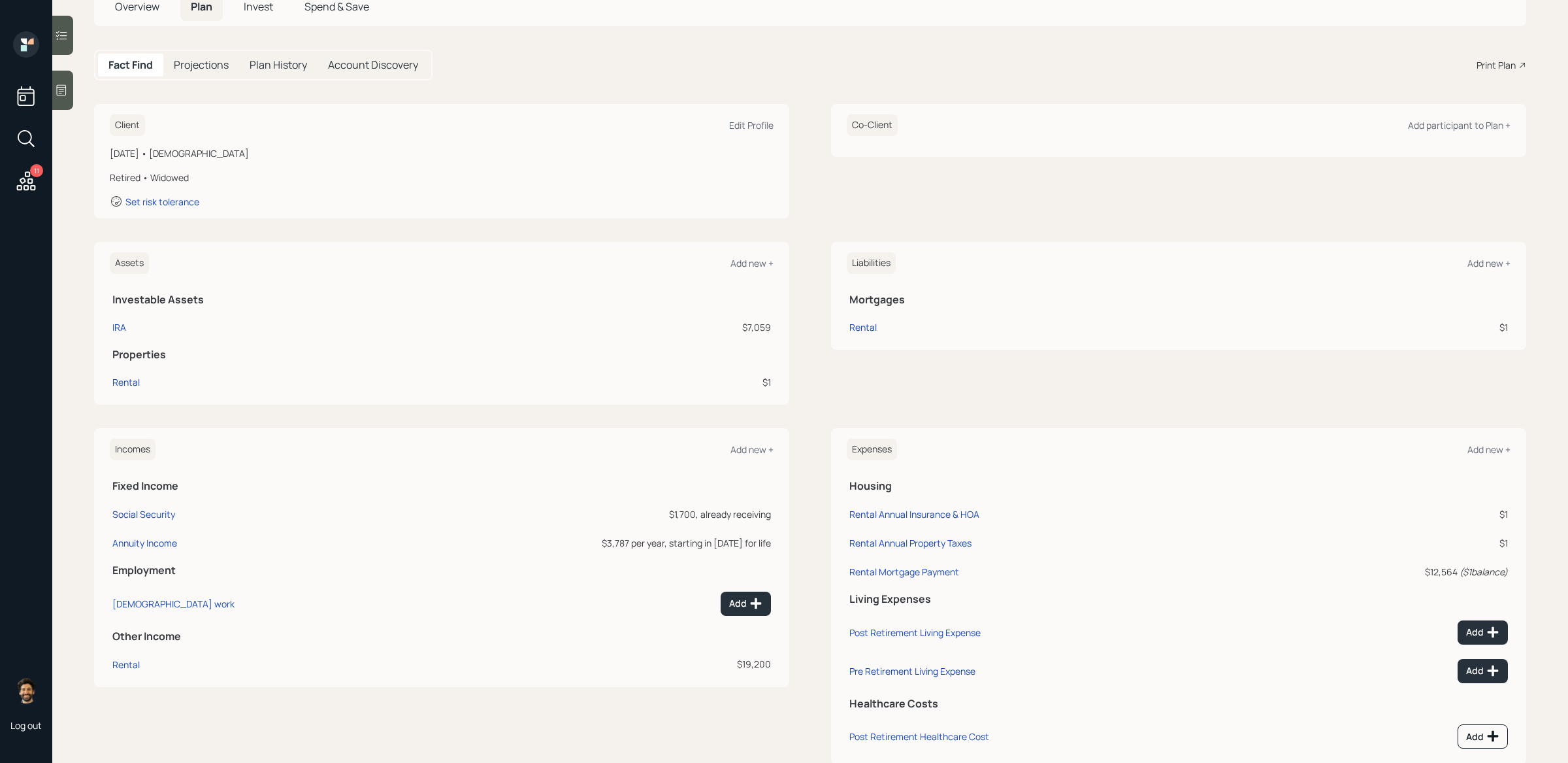
scroll to position [52, 0]
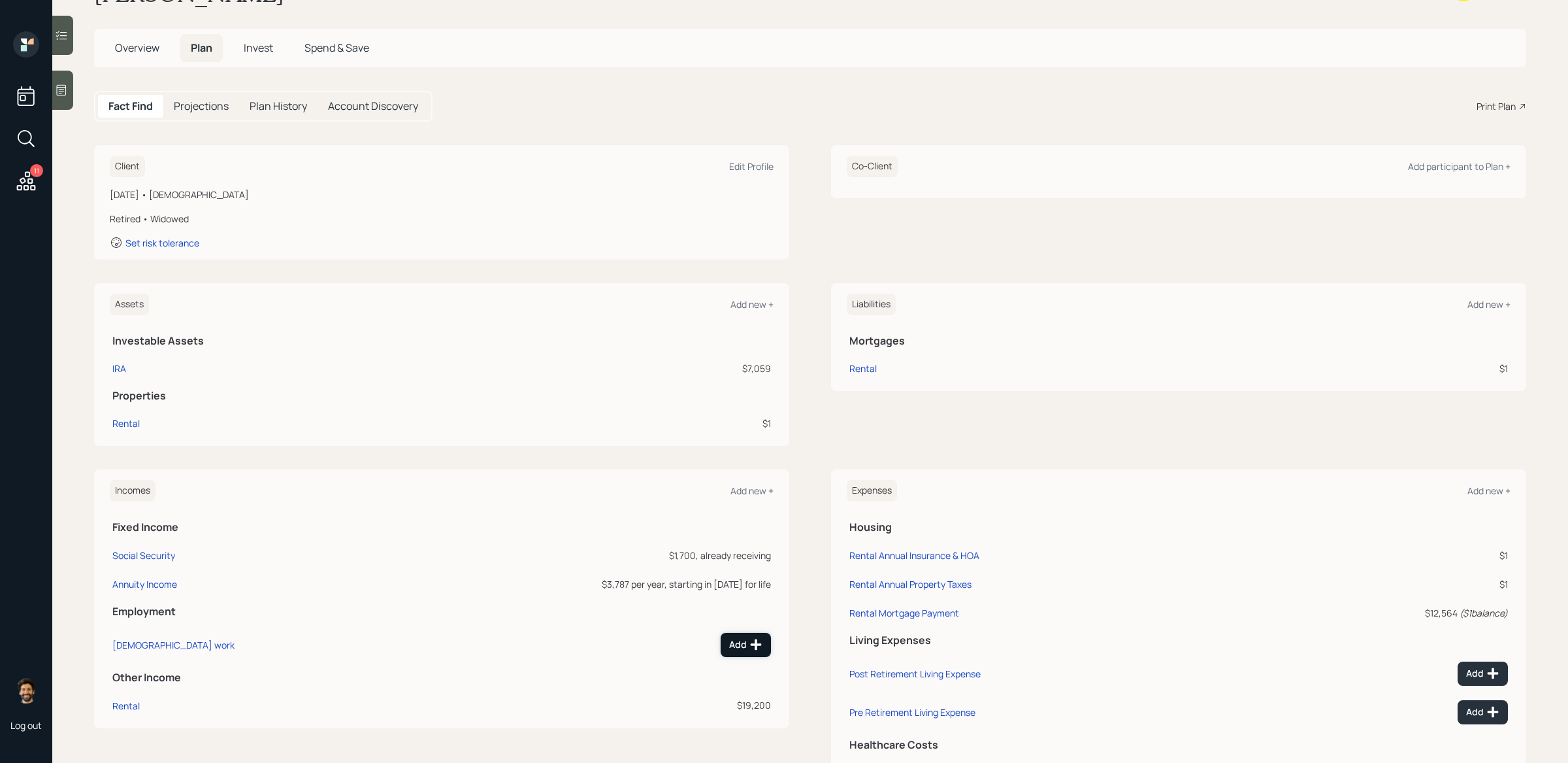
click at [744, 622] on button "Add" at bounding box center [746, 645] width 50 height 24
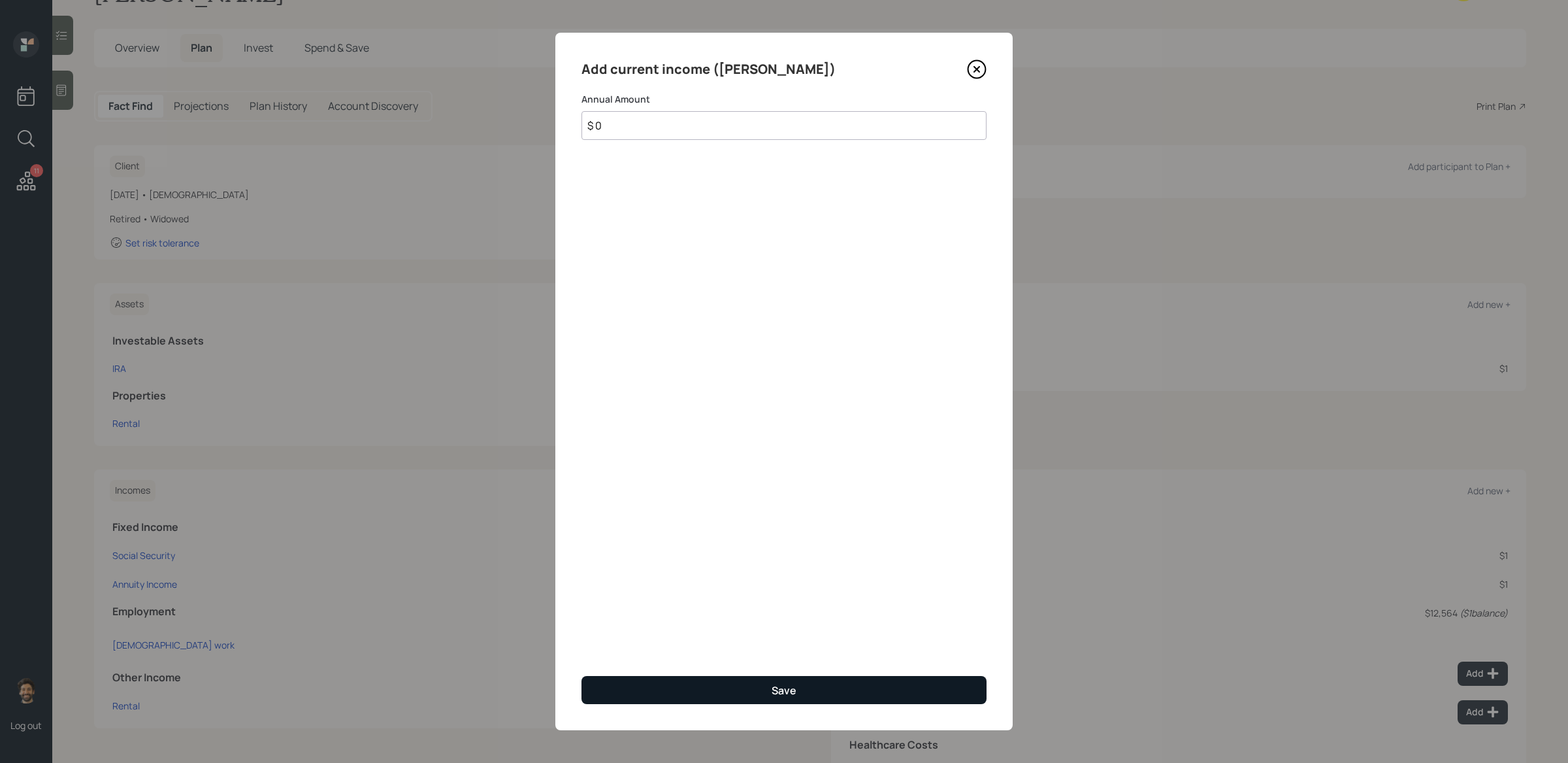
type input "$ 0"
click at [741, 622] on button "Save" at bounding box center [784, 690] width 405 height 28
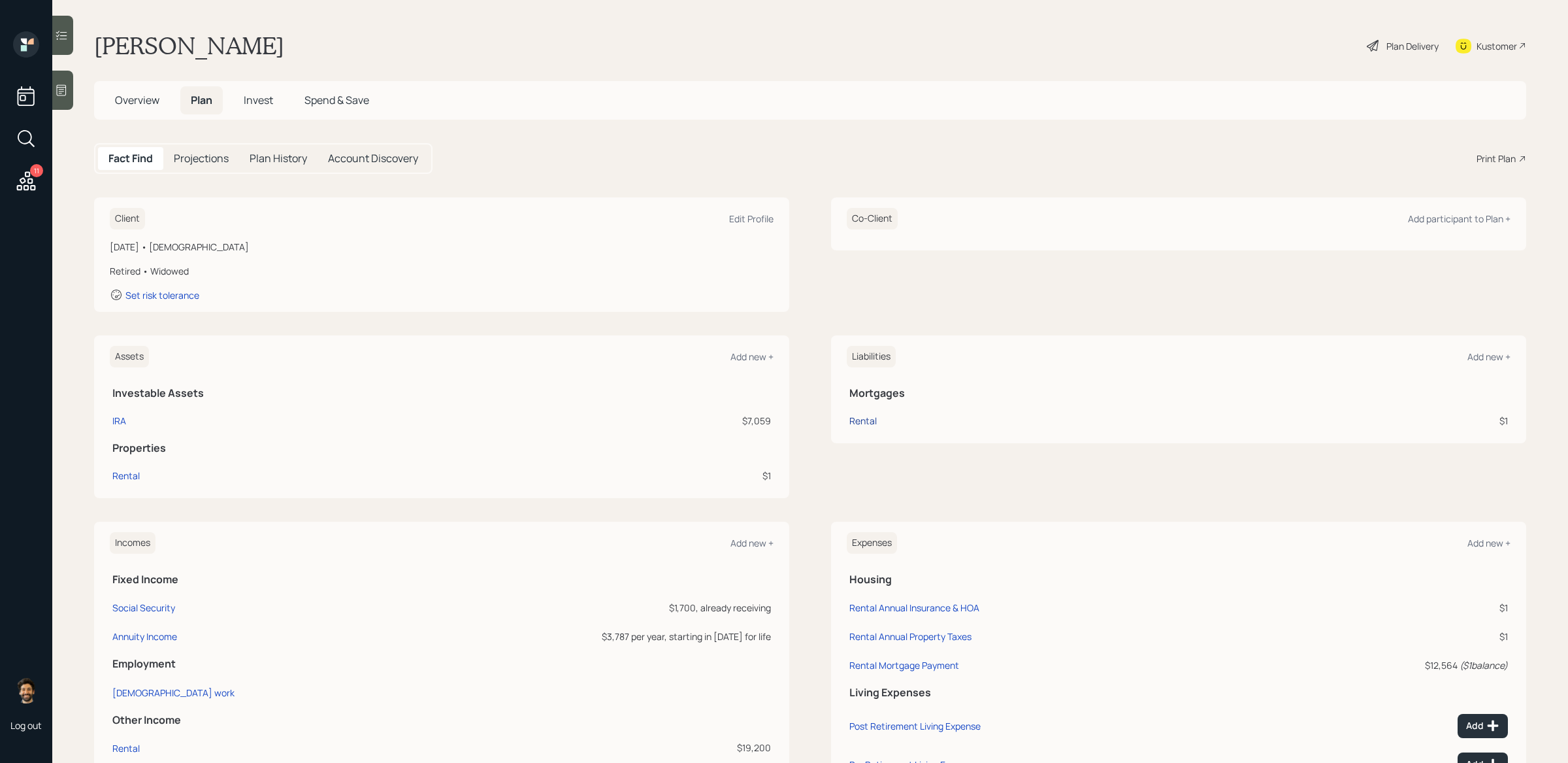
click at [856, 423] on div "Rental" at bounding box center [863, 420] width 28 height 13
click at [192, 159] on h5 "Projections" at bounding box center [200, 159] width 55 height 13
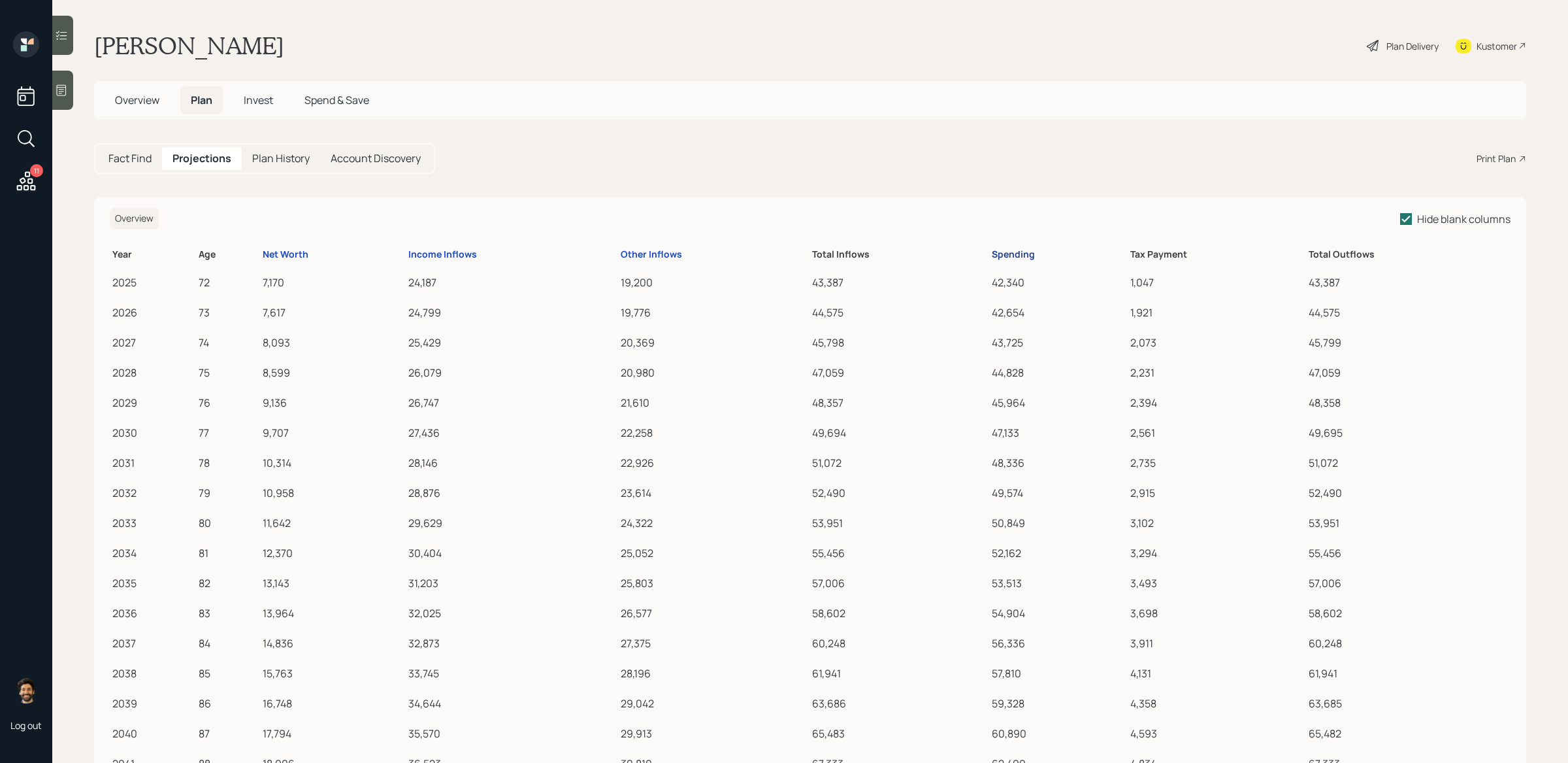
click at [1009, 255] on div "Spending" at bounding box center [1013, 254] width 43 height 11
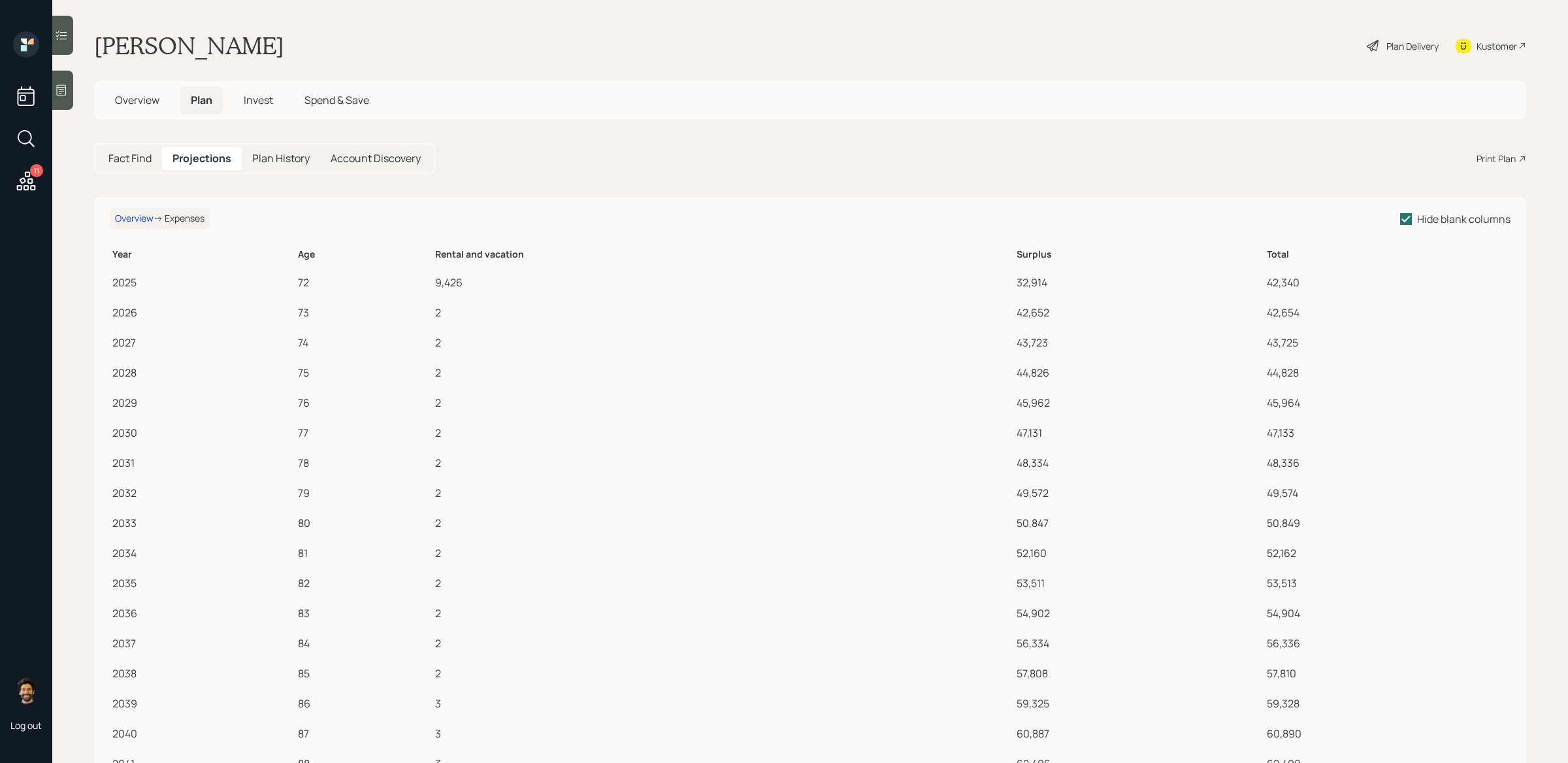
click at [141, 154] on h5 "Fact Find" at bounding box center [130, 159] width 43 height 13
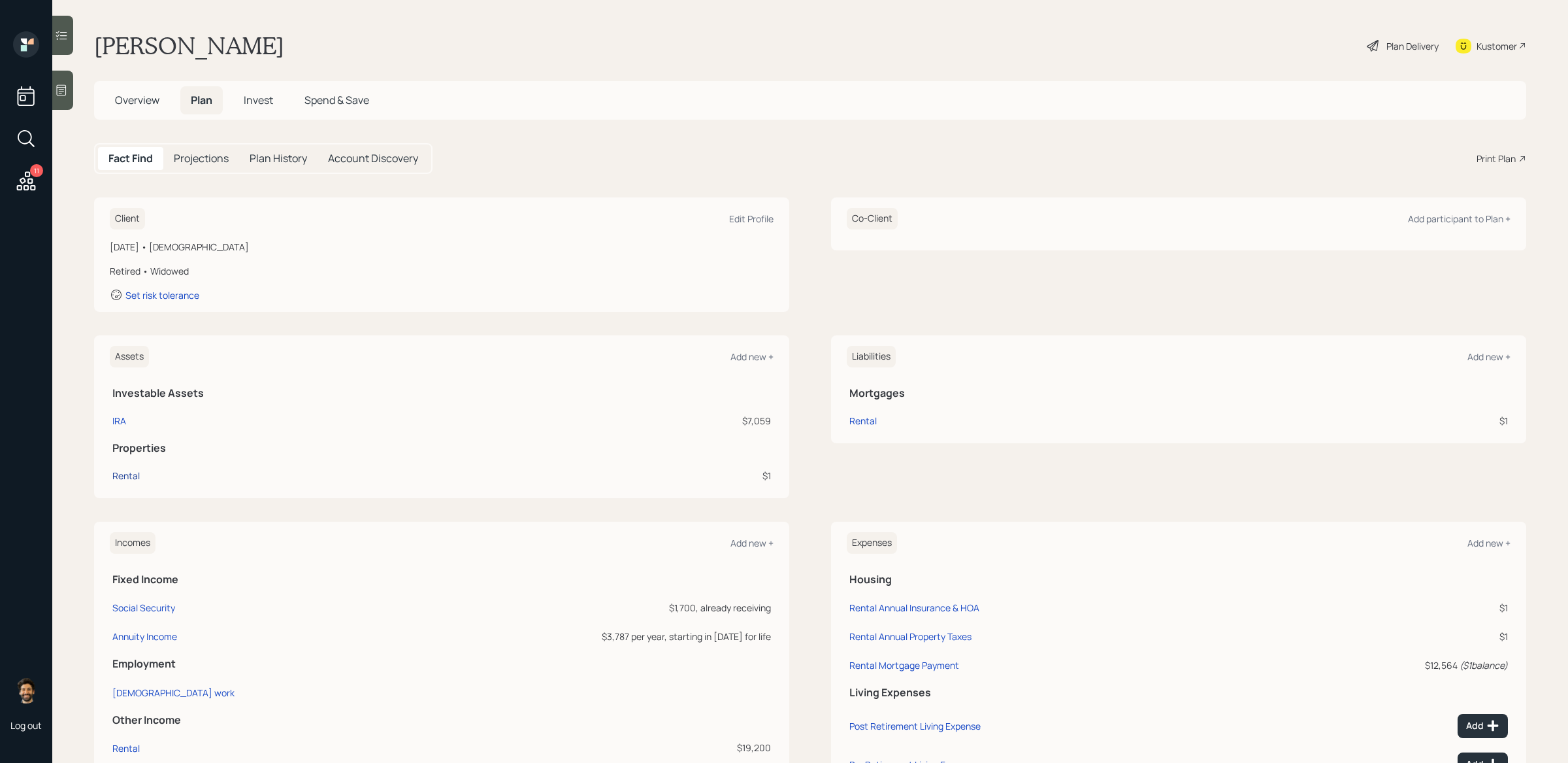
click at [131, 476] on div "Rental" at bounding box center [126, 476] width 28 height 13
select select "rental_property"
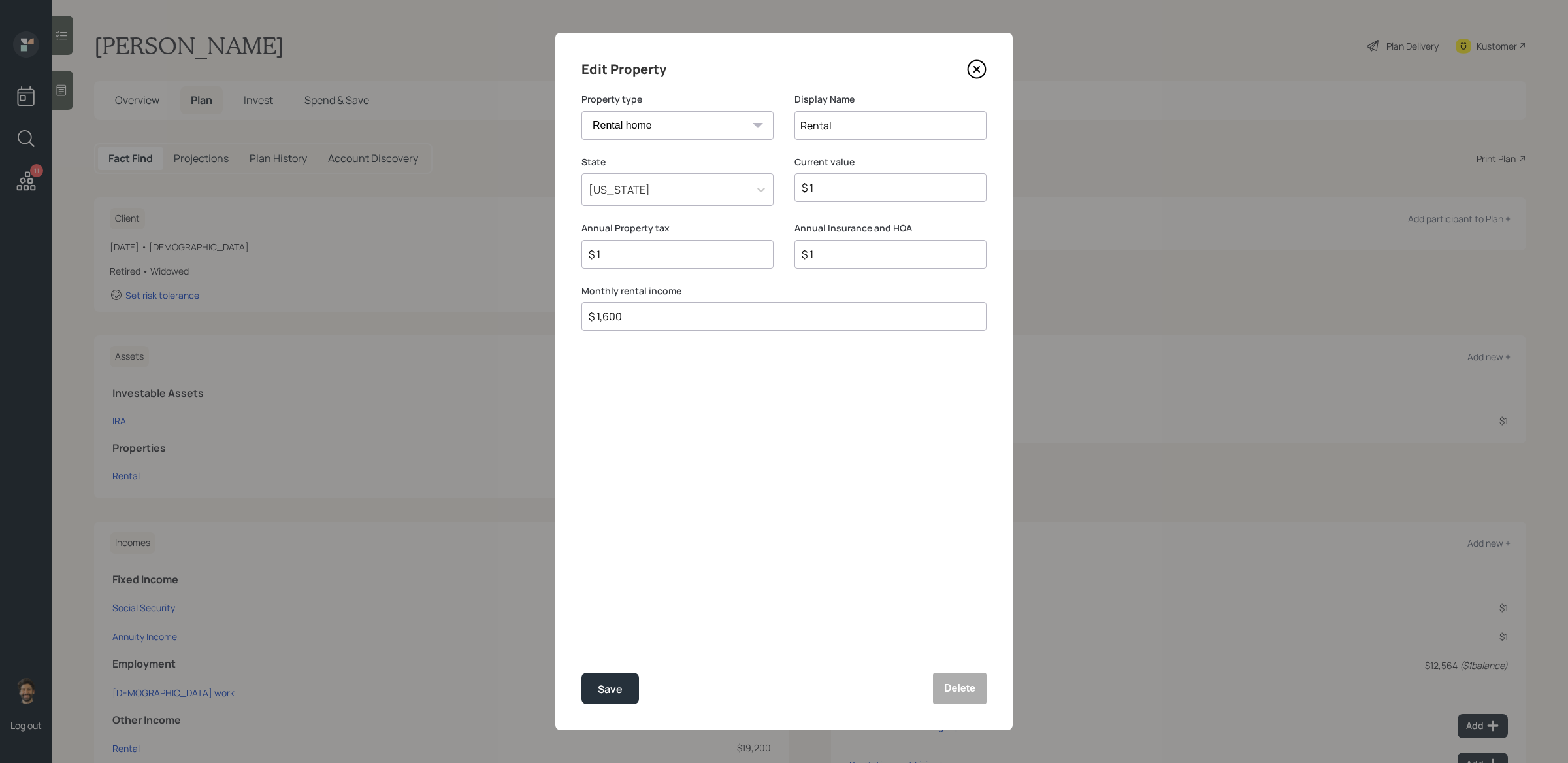
click at [628, 258] on input "$ 1" at bounding box center [672, 254] width 170 height 16
click at [839, 189] on input "$ 1" at bounding box center [885, 188] width 170 height 16
type input "$ 100,000"
click at [608, 622] on div "Save" at bounding box center [610, 690] width 25 height 18
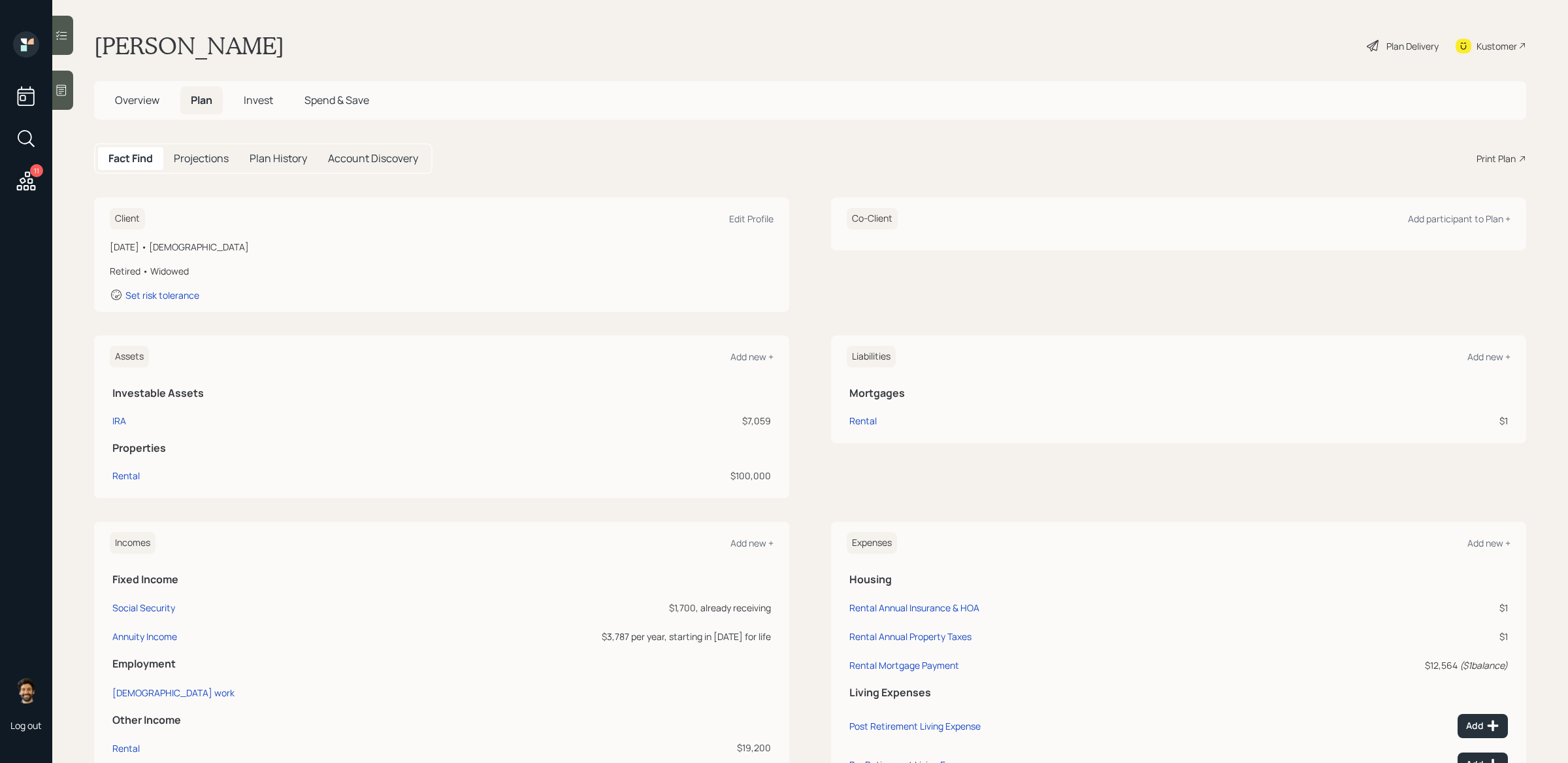
click at [214, 160] on h5 "Projections" at bounding box center [200, 159] width 55 height 13
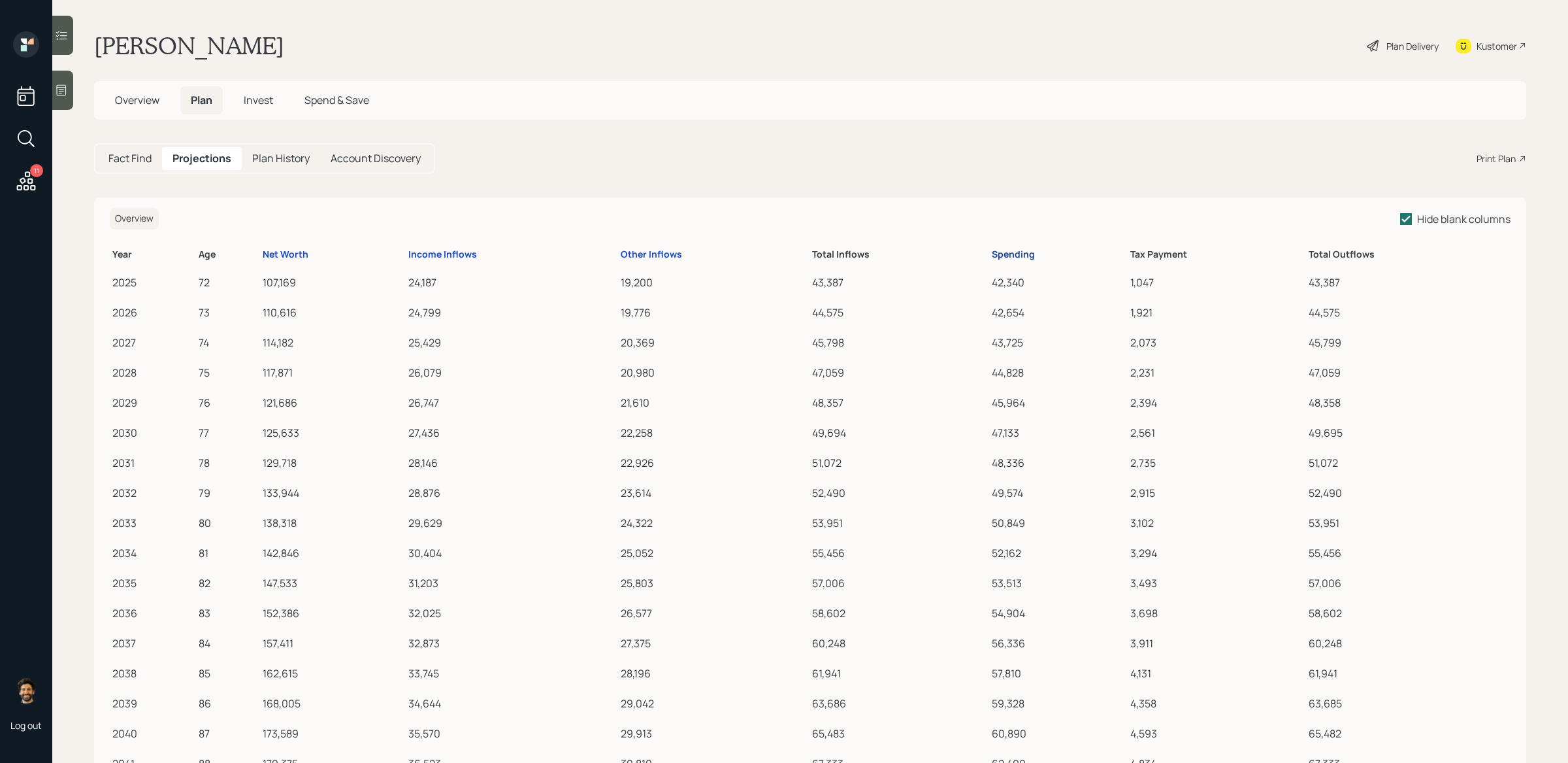
click at [1019, 256] on div "Spending" at bounding box center [1013, 254] width 43 height 11
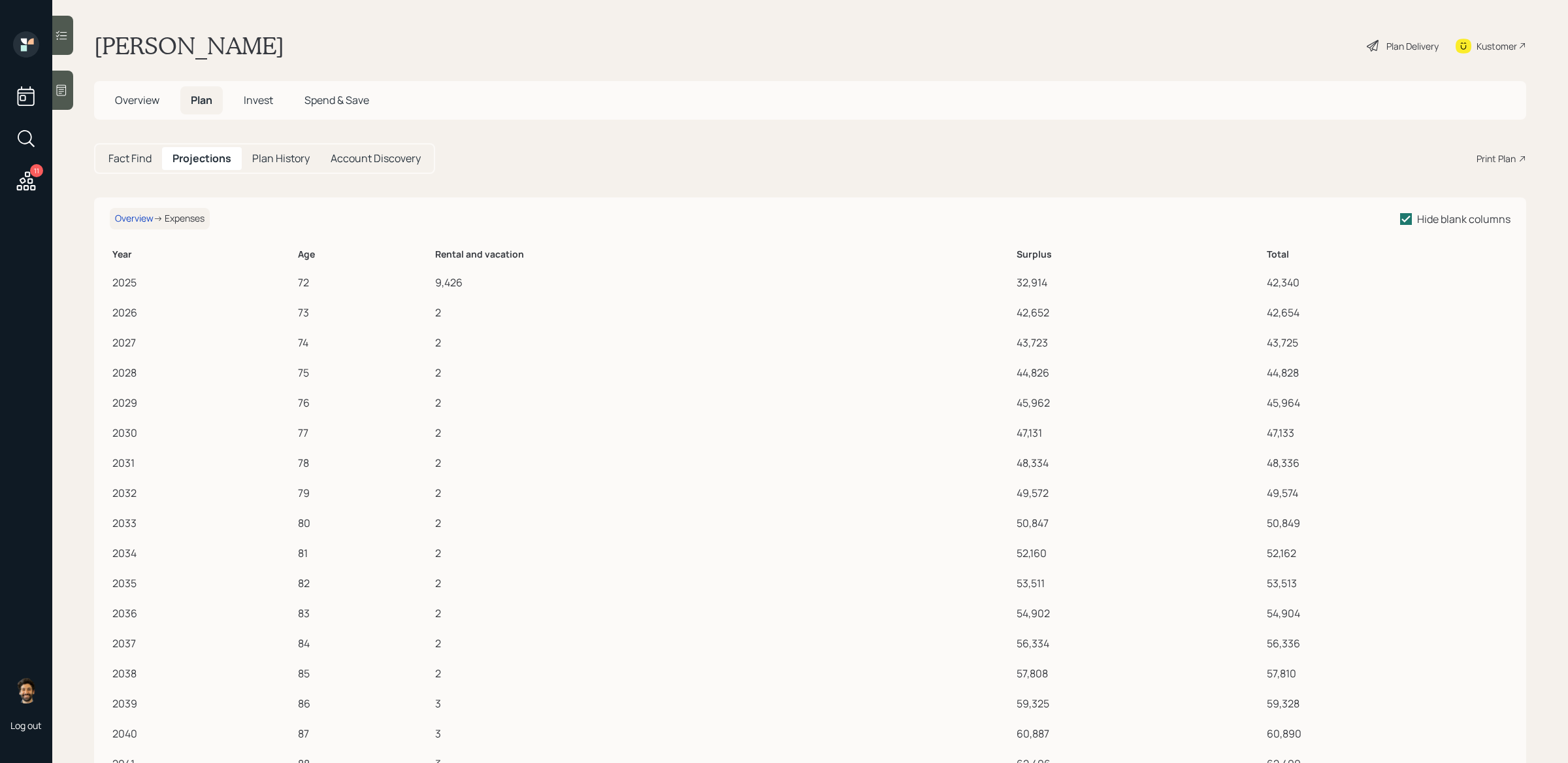
click at [129, 159] on h5 "Fact Find" at bounding box center [130, 159] width 43 height 13
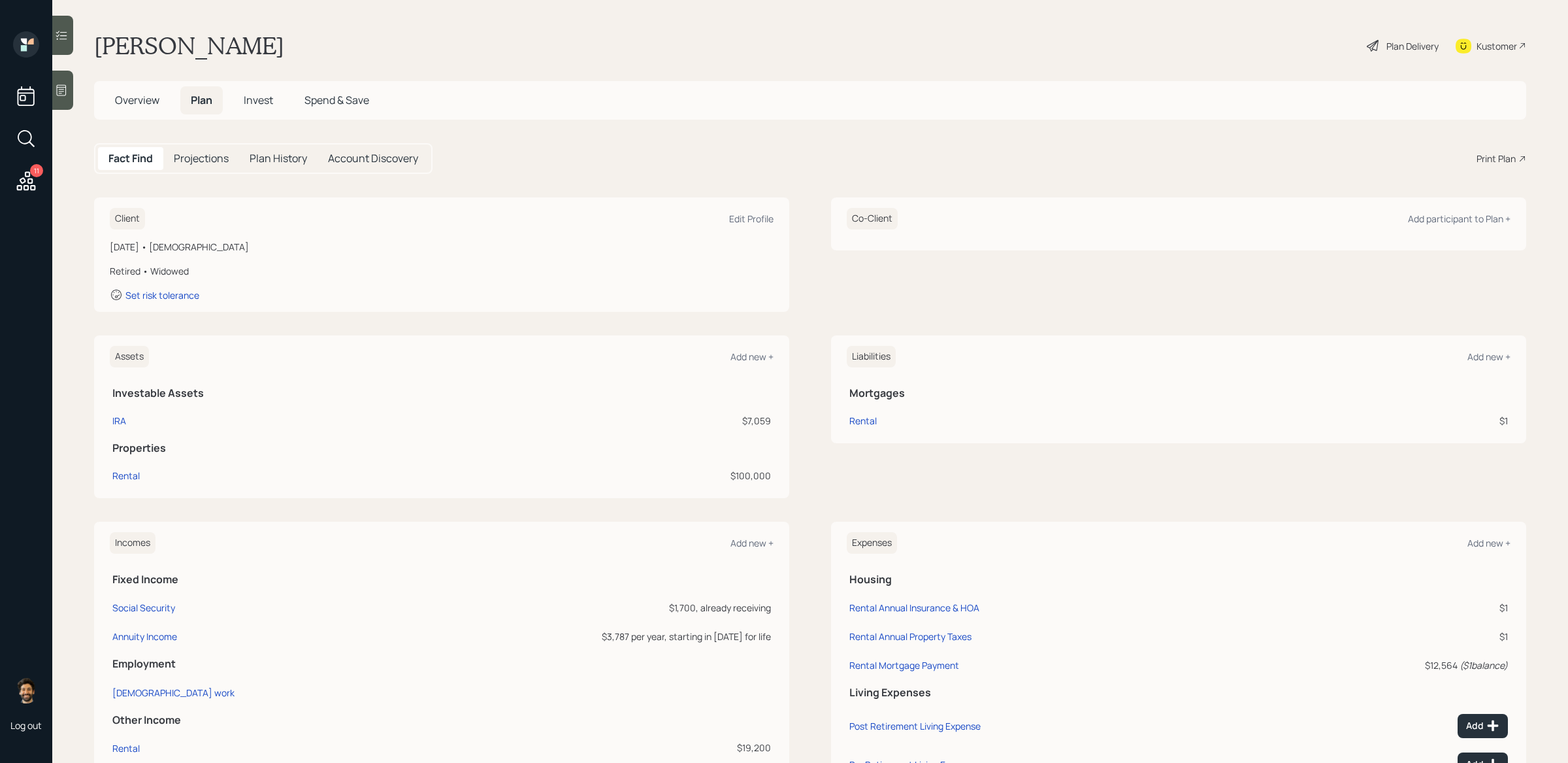
click at [849, 428] on td "Rental" at bounding box center [1080, 418] width 467 height 28
click at [868, 412] on td "Rental" at bounding box center [1080, 418] width 467 height 28
click at [864, 420] on div "Rental" at bounding box center [863, 420] width 28 height 13
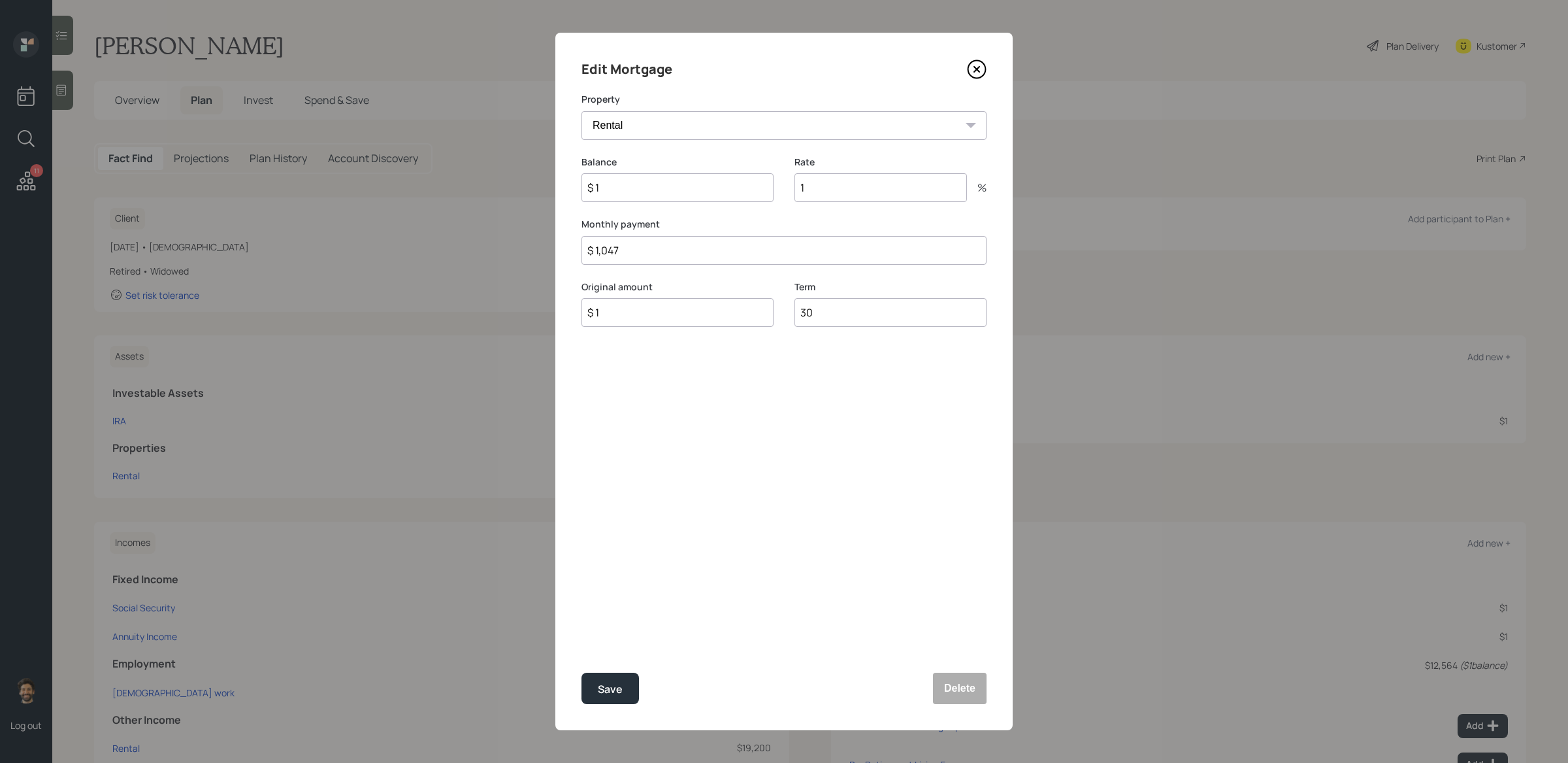
click at [631, 189] on input "$ 1" at bounding box center [677, 188] width 192 height 29
type input "$ 100,000"
click at [647, 324] on input "$ 1" at bounding box center [677, 313] width 192 height 29
type input "$ 100,000"
click at [615, 622] on div "Save" at bounding box center [610, 690] width 25 height 18
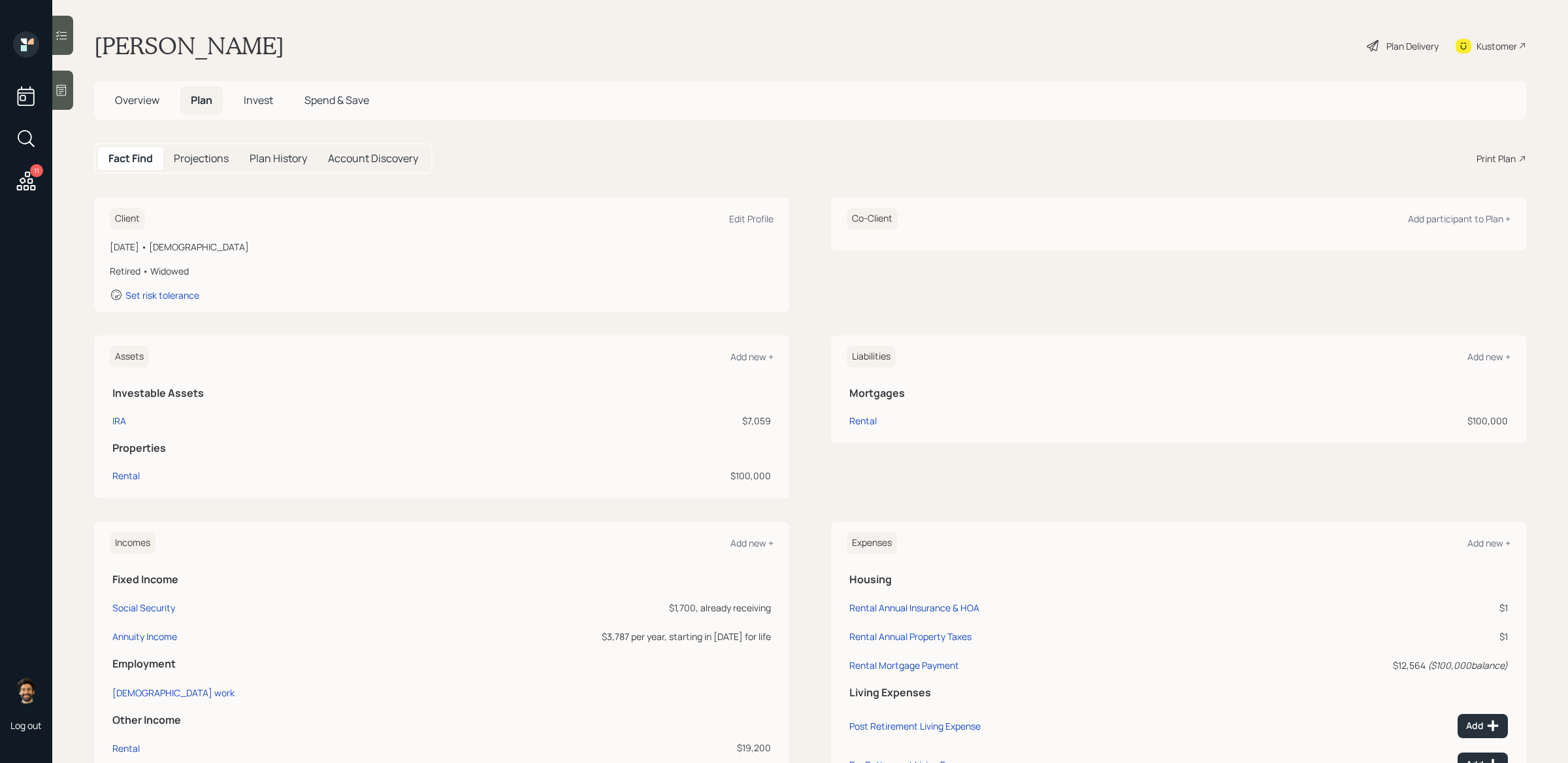
click at [215, 164] on h5 "Projections" at bounding box center [200, 159] width 55 height 13
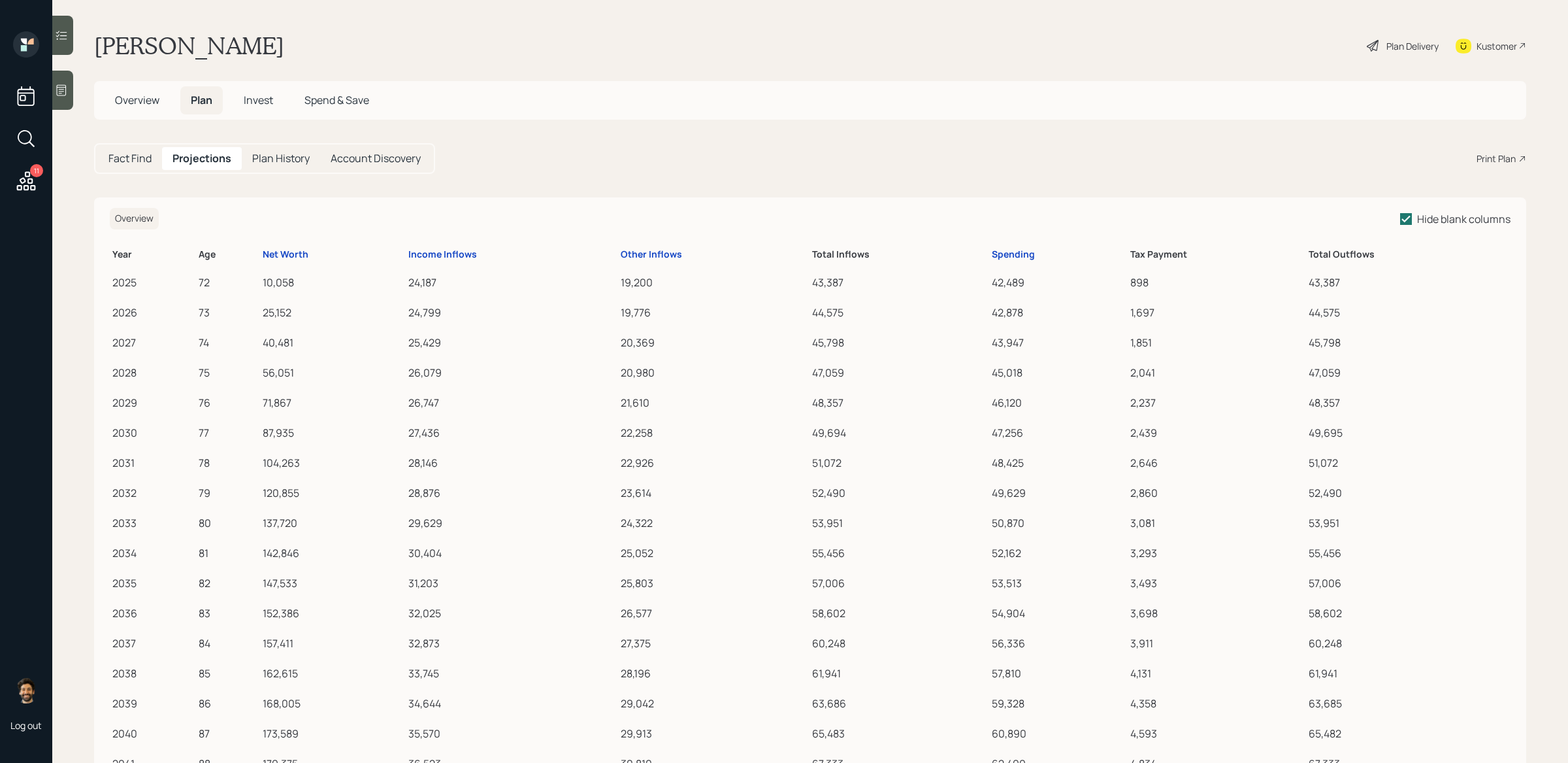
click at [991, 251] on th "Spending" at bounding box center [1059, 253] width 139 height 25
click at [1014, 252] on div "Spending" at bounding box center [1013, 254] width 43 height 11
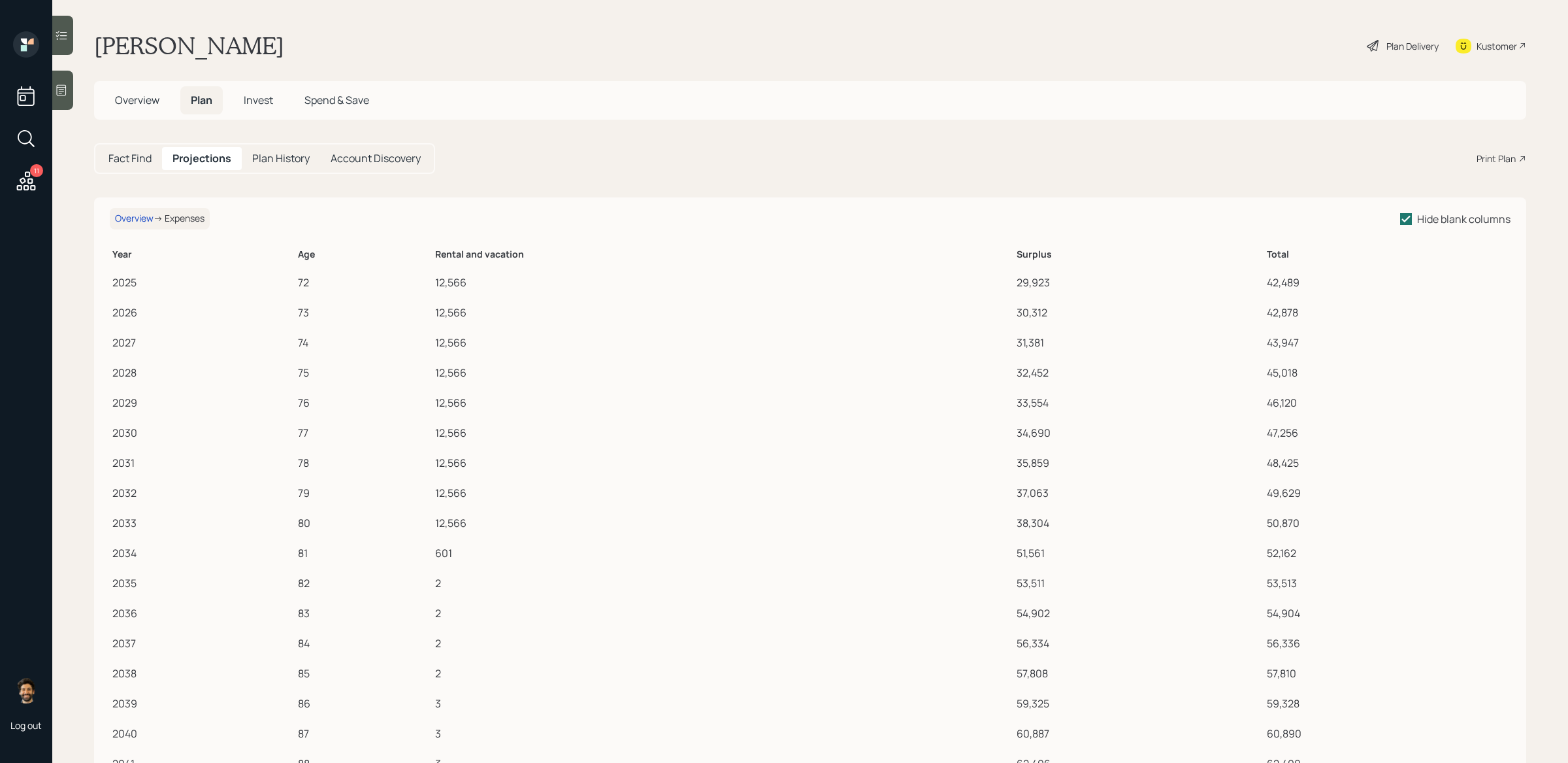
click at [140, 160] on h5 "Fact Find" at bounding box center [130, 159] width 43 height 13
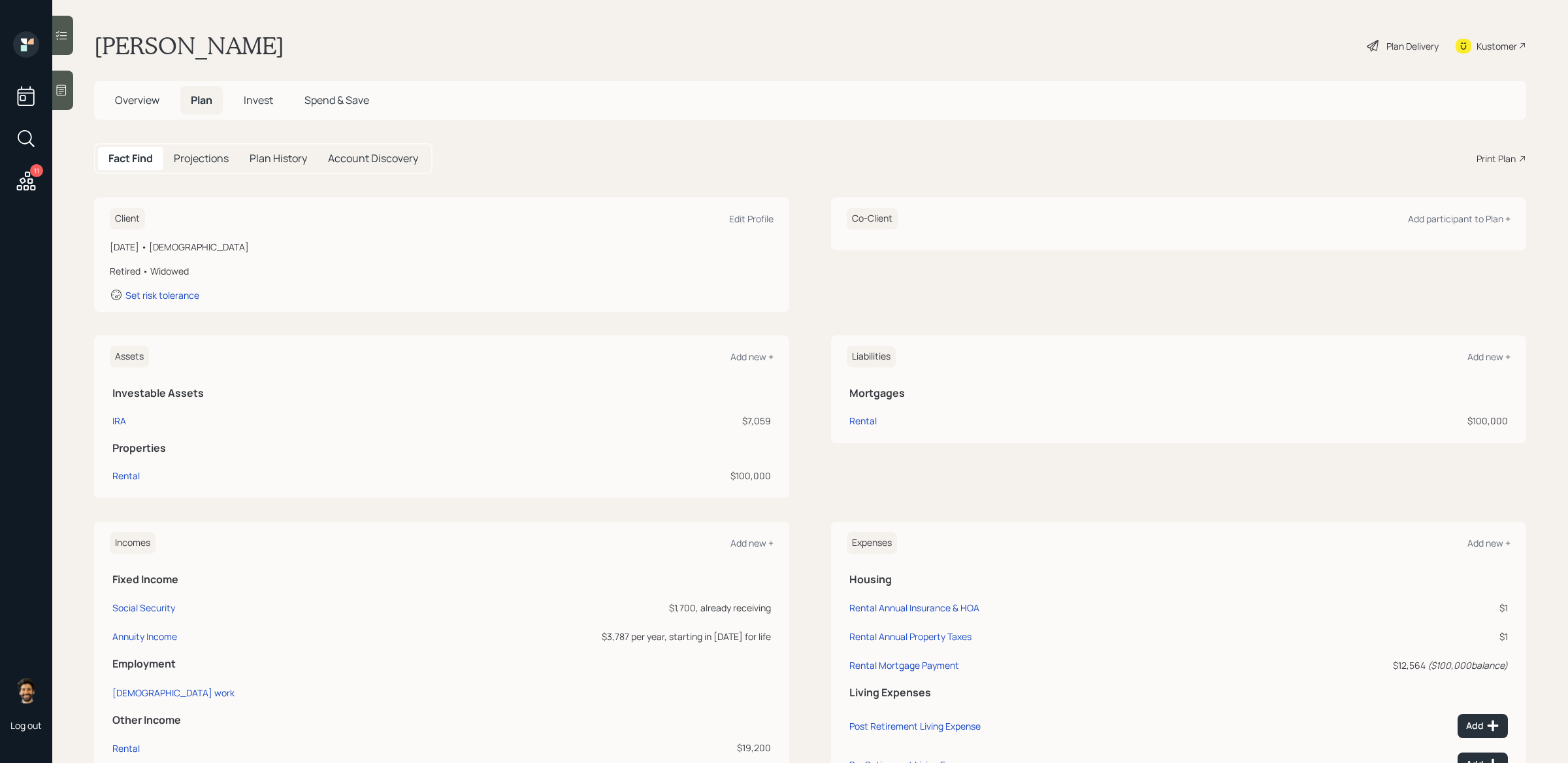
scroll to position [124, 0]
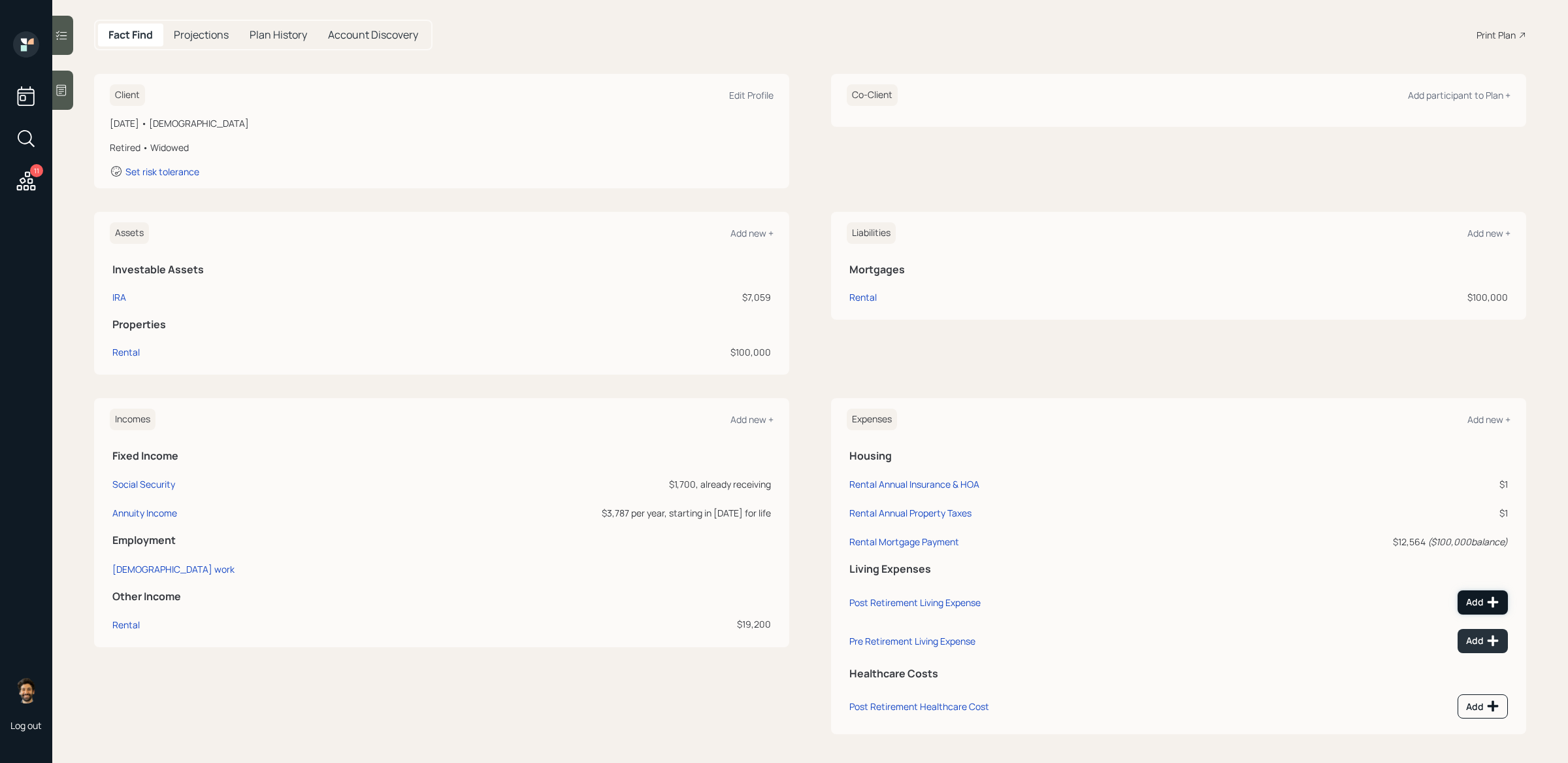
click at [1200, 594] on button "Add" at bounding box center [1483, 602] width 50 height 24
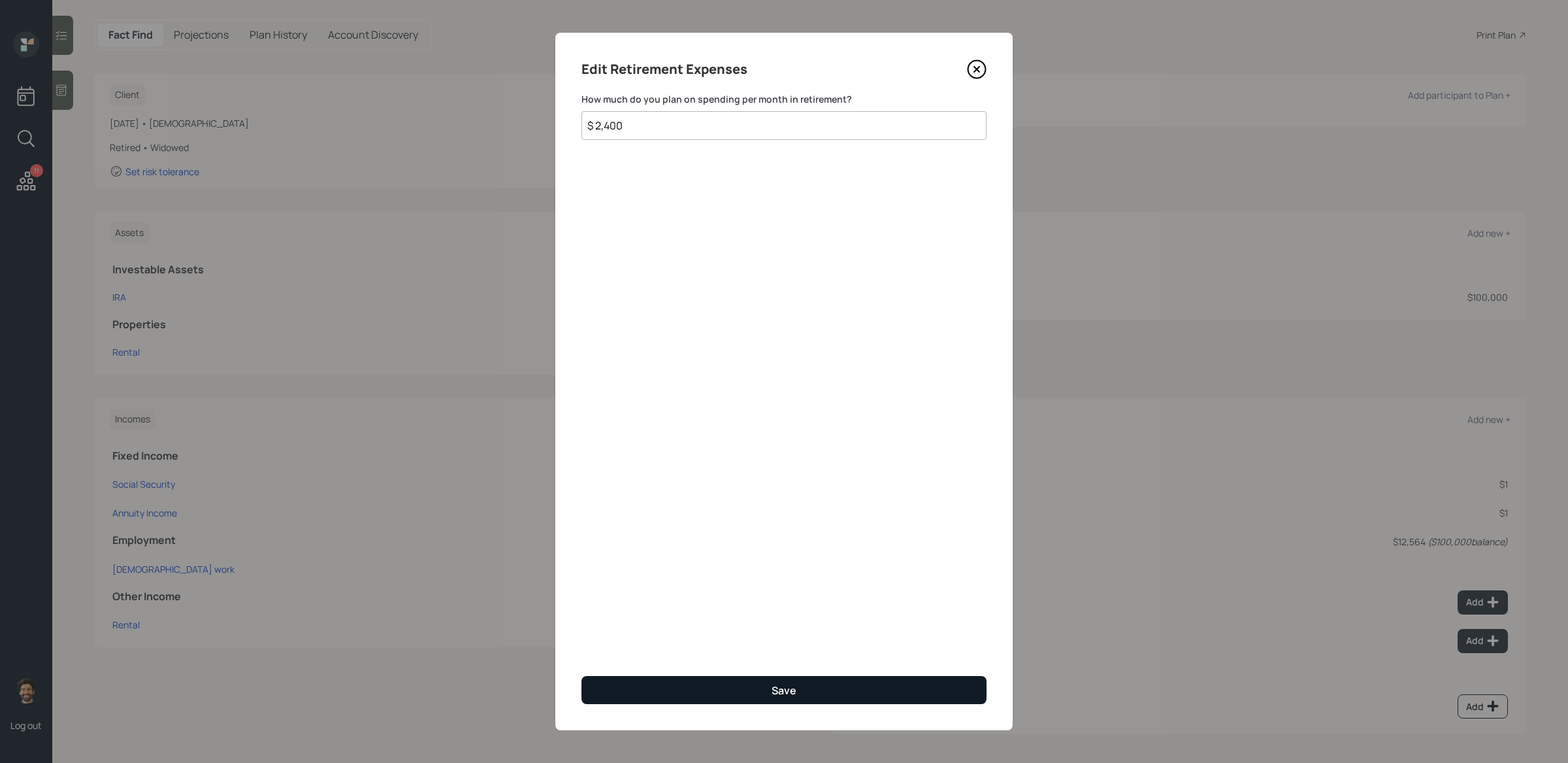
type input "$ 2,400"
click at [672, 622] on button "Save" at bounding box center [784, 690] width 405 height 28
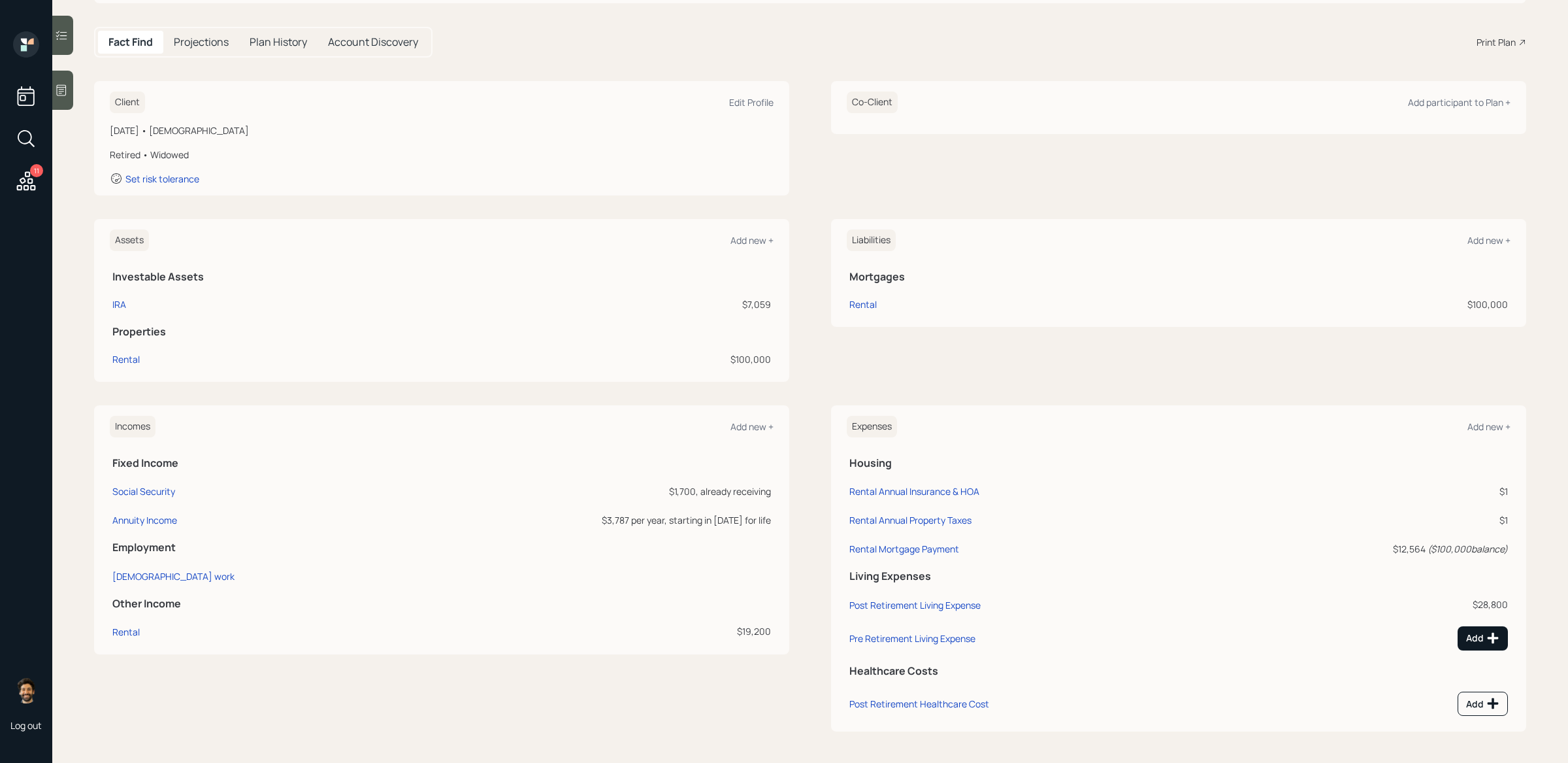
scroll to position [115, 0]
click at [1200, 622] on icon at bounding box center [1494, 640] width 11 height 11
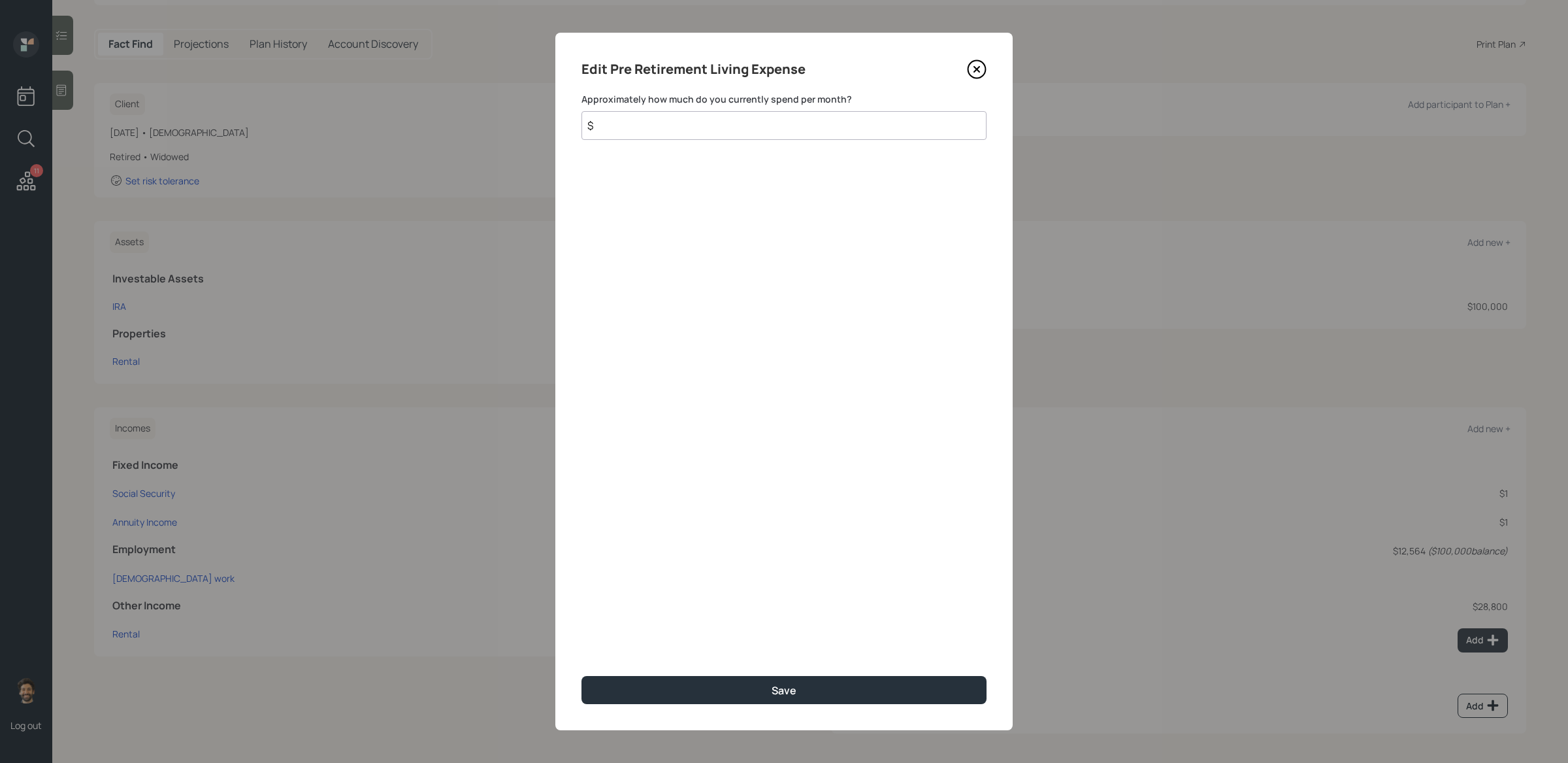
click at [621, 127] on input "$" at bounding box center [784, 125] width 405 height 29
type input "$ 2,400"
click at [626, 622] on div "Edit Pre Retirement Living Expense Approximately how much do you currently spen…" at bounding box center [784, 382] width 457 height 698
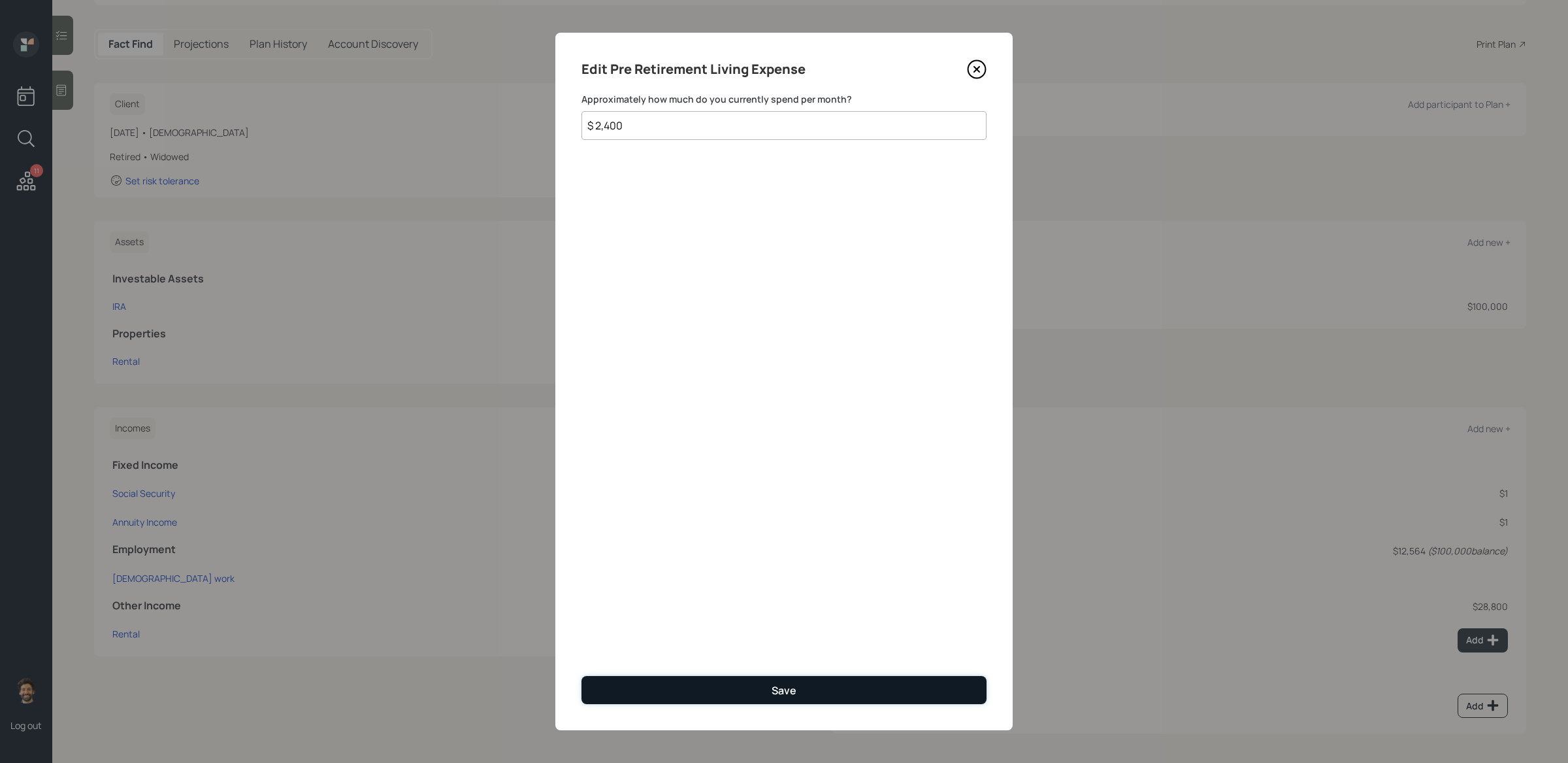
click at [626, 622] on button "Save" at bounding box center [784, 690] width 405 height 28
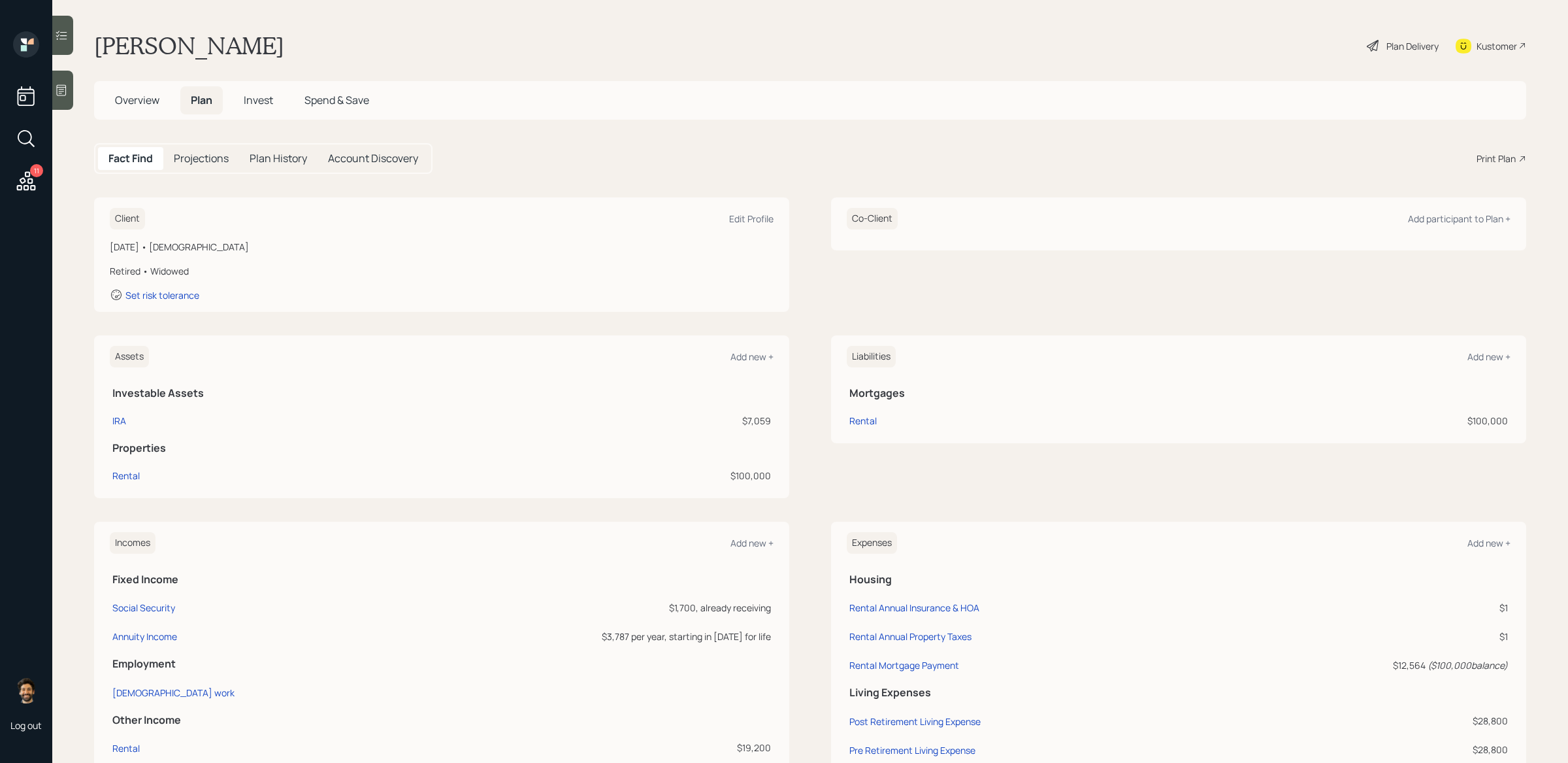
click at [208, 152] on h5 "Projections" at bounding box center [200, 159] width 55 height 13
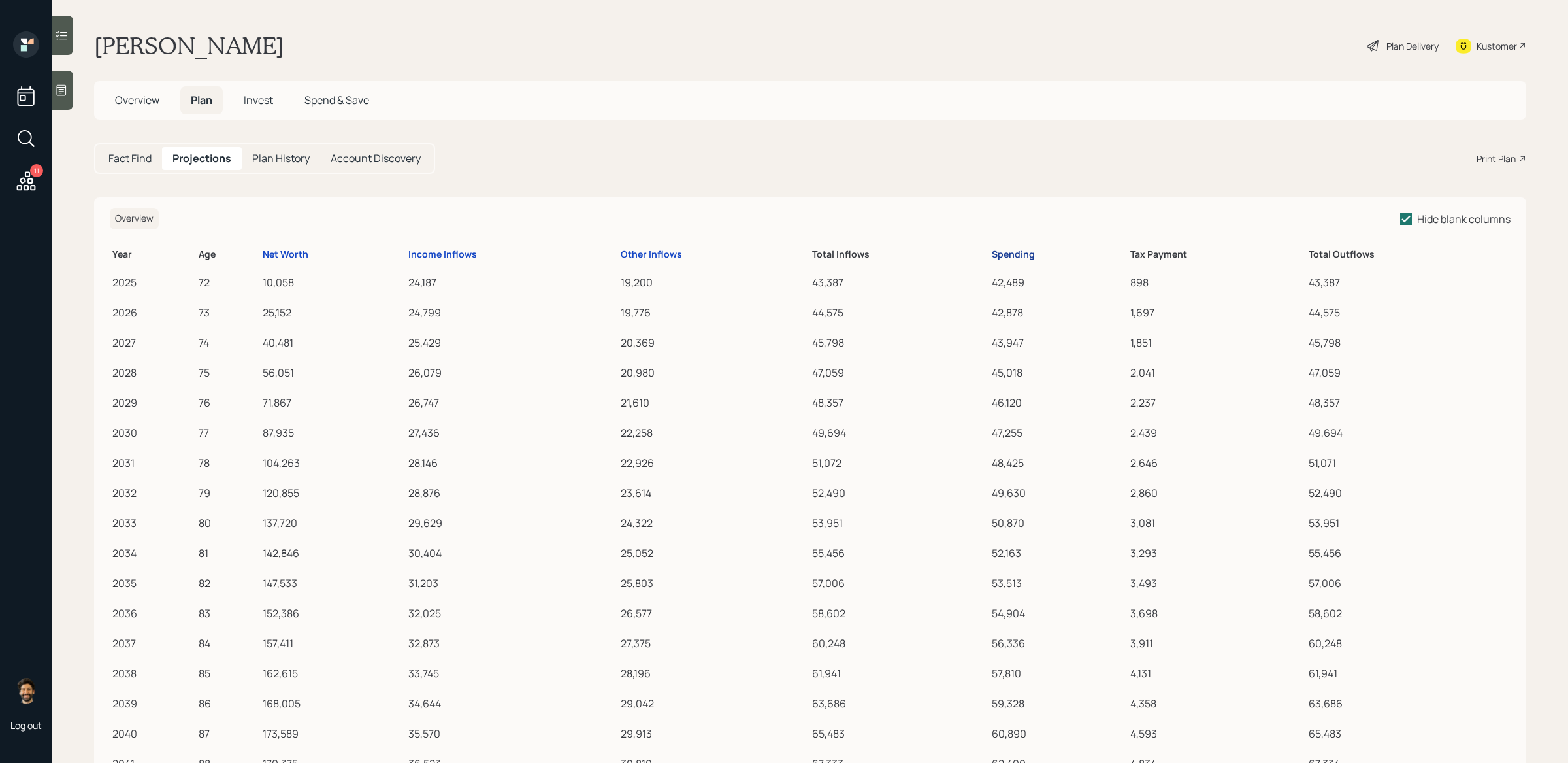
click at [1004, 252] on div "Spending" at bounding box center [1013, 254] width 43 height 11
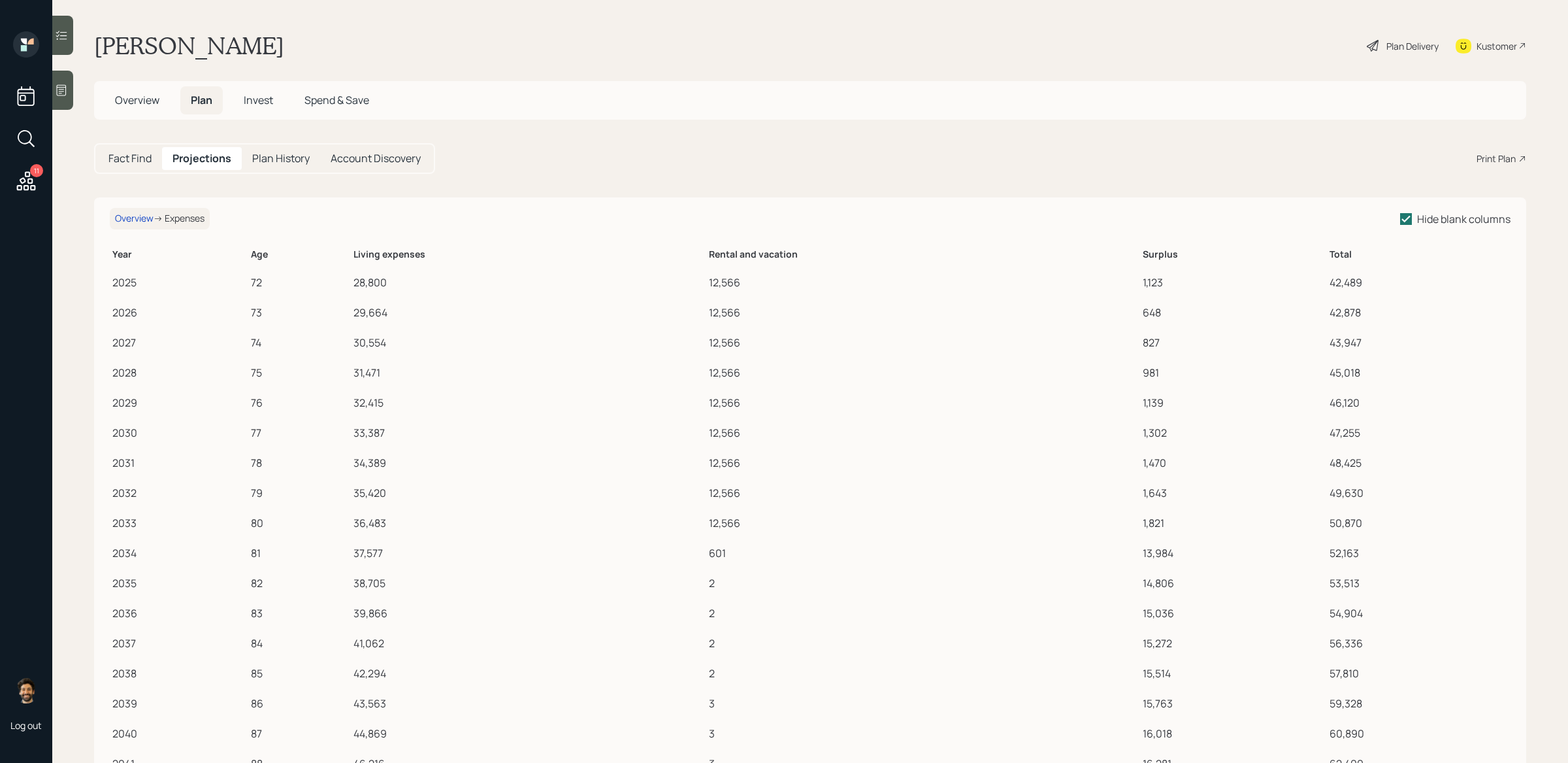
click at [139, 165] on h5 "Fact Find" at bounding box center [130, 159] width 43 height 13
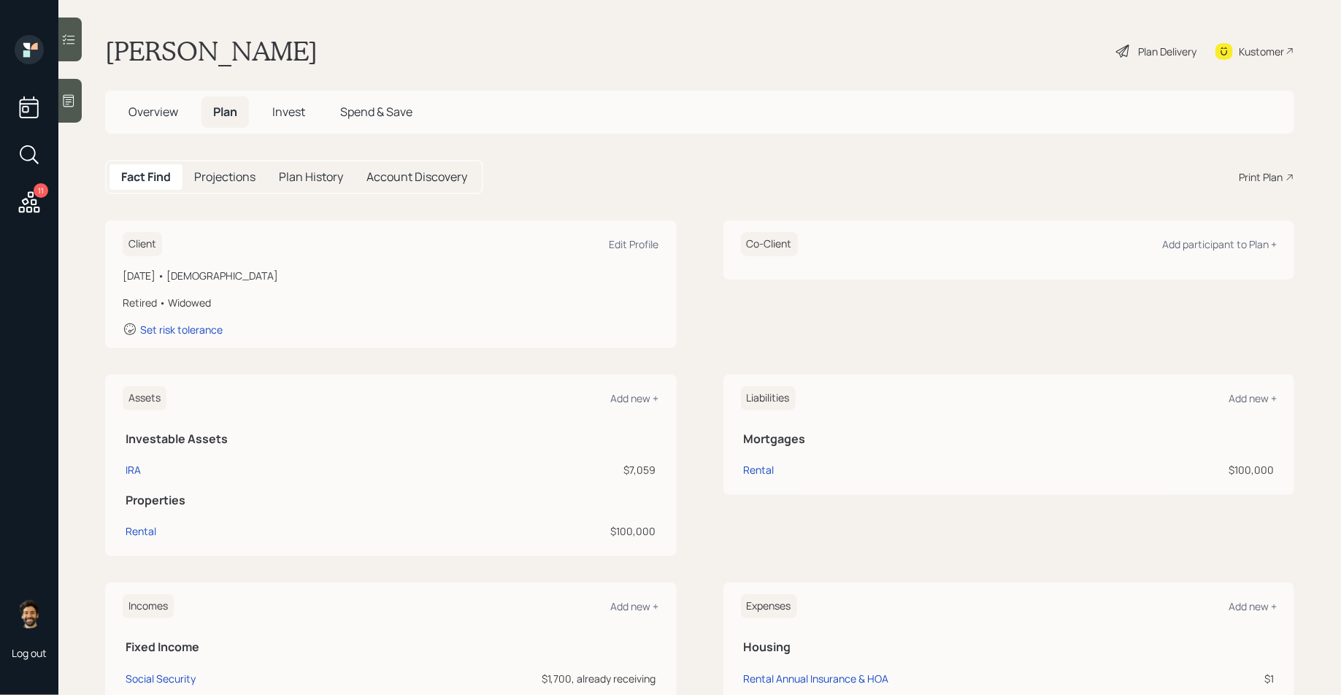
click at [147, 105] on span "Overview" at bounding box center [154, 112] width 50 height 16
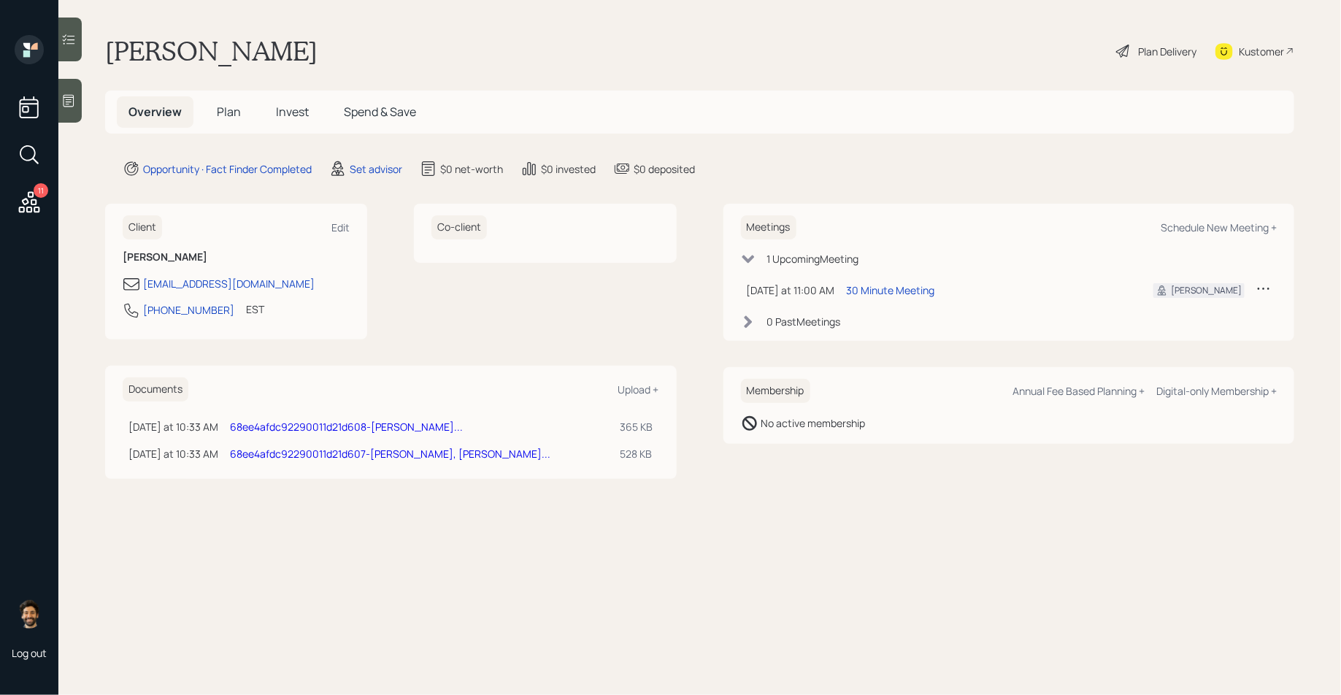
click at [1259, 53] on div "Kustomer" at bounding box center [1261, 51] width 45 height 15
click at [349, 146] on main "[PERSON_NAME] Plan Delivery Kustomer Overview Plan Invest Spend & Save Opportun…" at bounding box center [699, 347] width 1283 height 695
click at [372, 171] on div "Set advisor" at bounding box center [376, 168] width 53 height 15
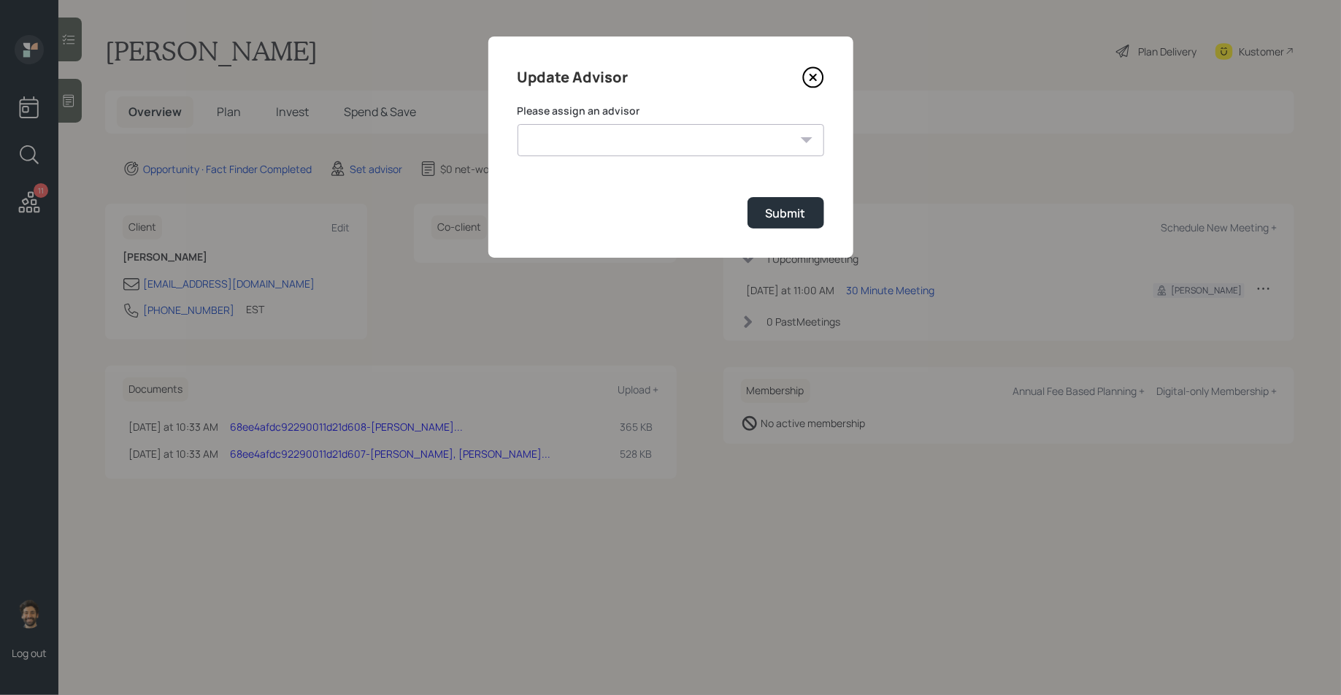
click at [570, 149] on select "[PERSON_NAME] [PERSON_NAME] [PERSON_NAME] End [PERSON_NAME] [PERSON_NAME] [PERS…" at bounding box center [671, 140] width 307 height 32
select select "f14b762f-c7c2-4b89-9227-8fa891345eea"
click at [518, 124] on select "[PERSON_NAME] [PERSON_NAME] [PERSON_NAME] End [PERSON_NAME] [PERSON_NAME] [PERS…" at bounding box center [671, 140] width 307 height 32
click at [795, 220] on div "Submit" at bounding box center [786, 213] width 40 height 16
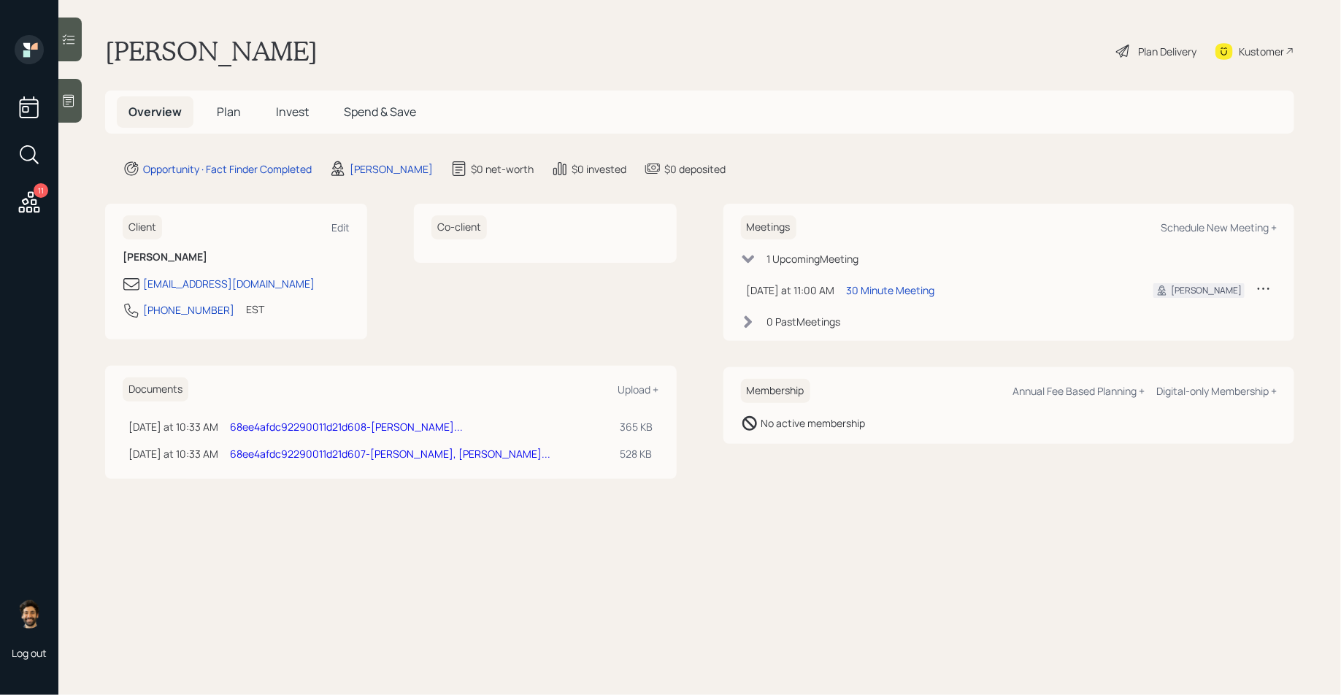
click at [288, 113] on span "Invest" at bounding box center [292, 112] width 33 height 16
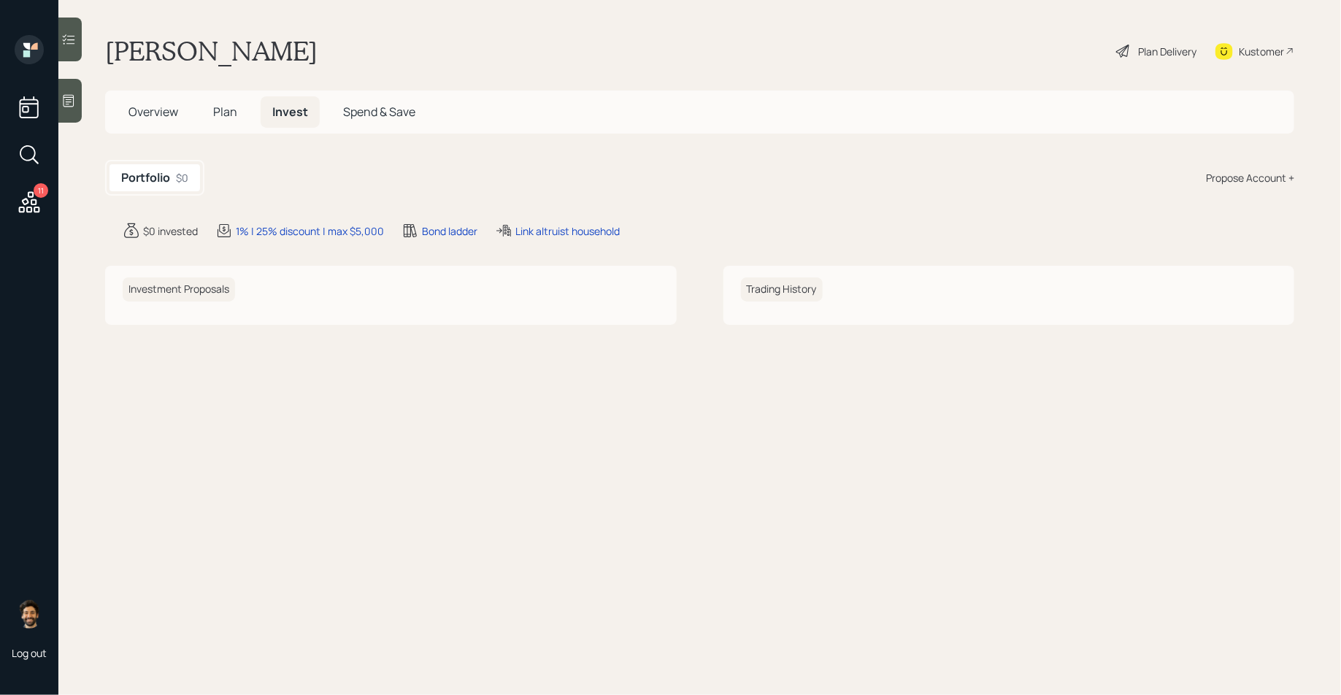
click at [1235, 175] on div "Propose Account +" at bounding box center [1250, 177] width 88 height 15
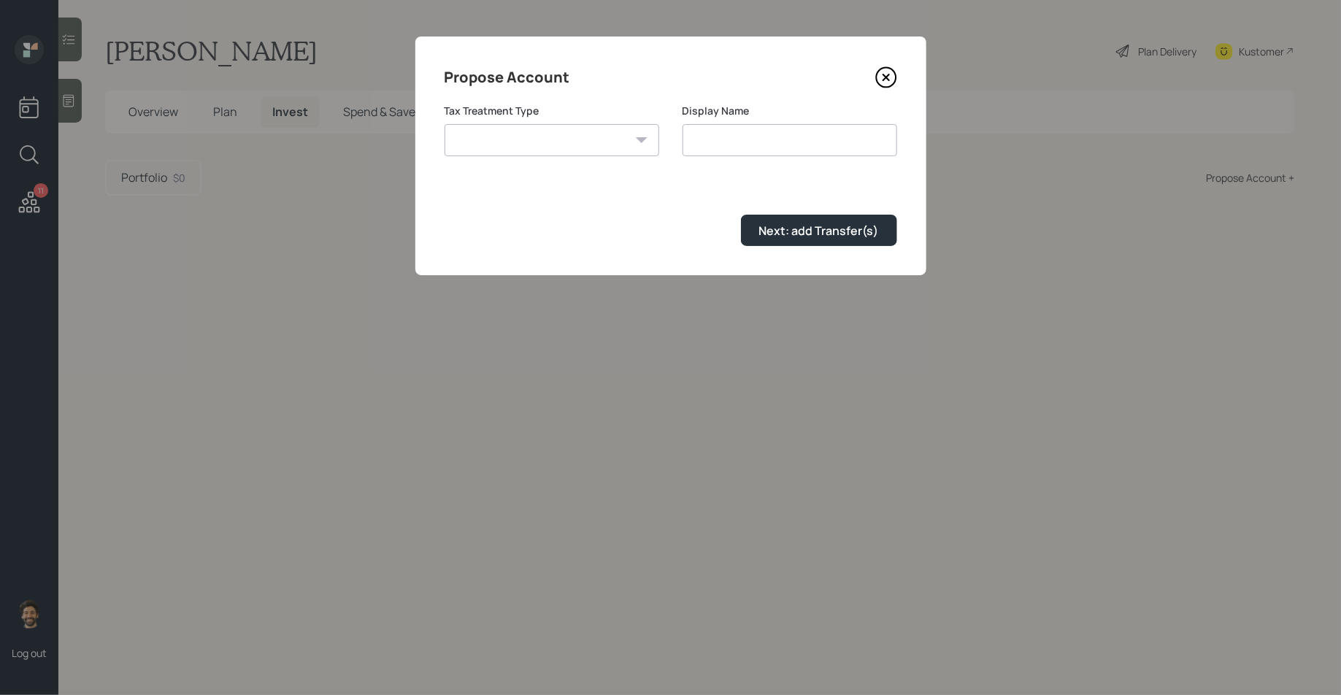
click at [505, 137] on select "[PERSON_NAME] Taxable Traditional" at bounding box center [552, 140] width 215 height 32
select select "traditional"
click at [445, 124] on select "[PERSON_NAME] Taxable Traditional" at bounding box center [552, 140] width 215 height 32
type input "Traditional"
click at [770, 226] on div "Next: add Transfer(s)" at bounding box center [819, 231] width 120 height 16
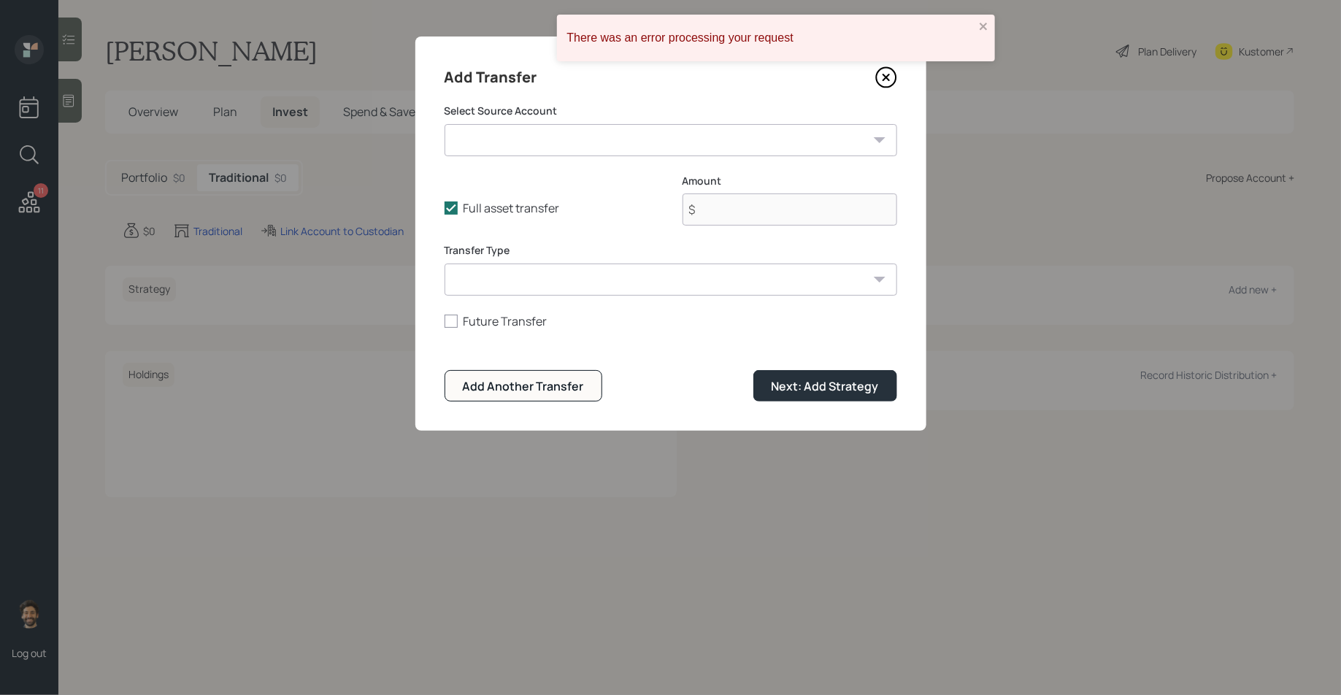
click at [469, 140] on select "IRA ($7,059 | IRA)" at bounding box center [671, 140] width 453 height 32
select select "0c4ca25f-fbfe-4362-8681-ccedfd41bdde"
click at [445, 124] on select "IRA ($7,059 | IRA)" at bounding box center [671, 140] width 453 height 32
type input "$ 7,059"
click at [488, 291] on select "ACAT Transfer Non ACAT Transfer Capitalize Rollover Rollover Deposit" at bounding box center [671, 280] width 453 height 32
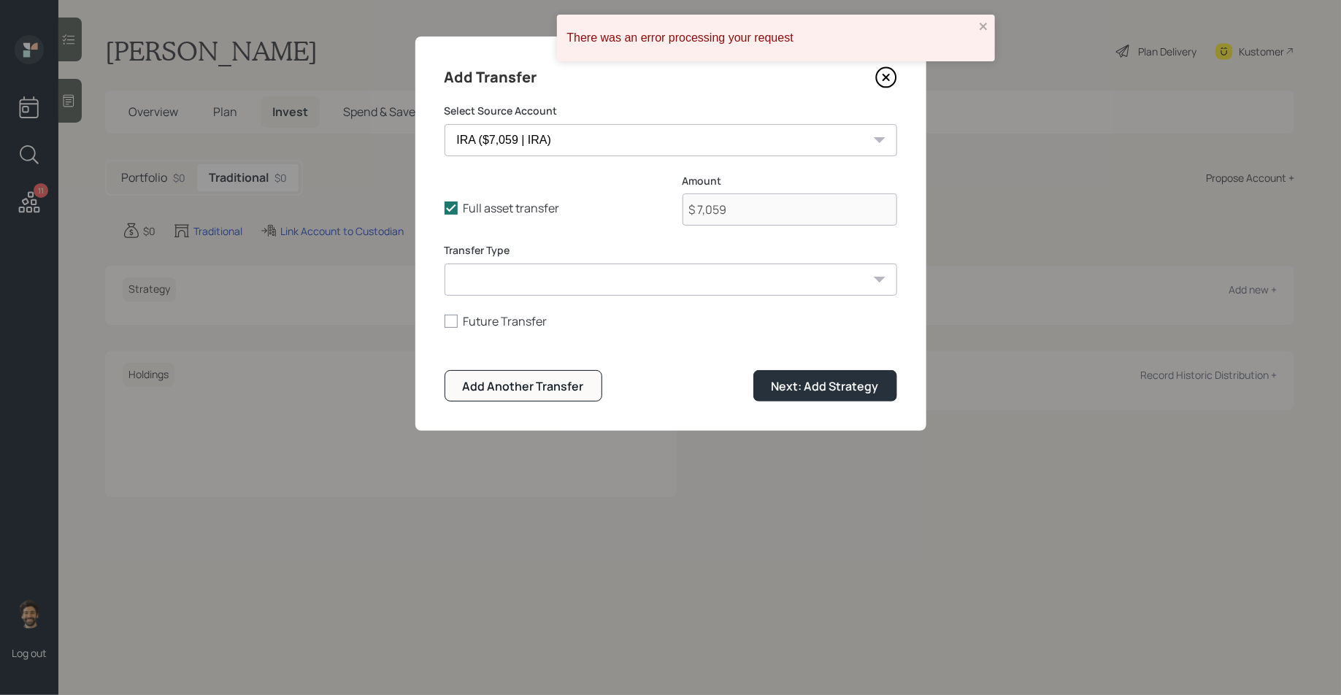
select select "acat_transfer"
click at [445, 264] on select "ACAT Transfer Non ACAT Transfer Capitalize Rollover Rollover Deposit" at bounding box center [671, 280] width 453 height 32
click at [811, 391] on div "Next: Add Strategy" at bounding box center [825, 386] width 107 height 16
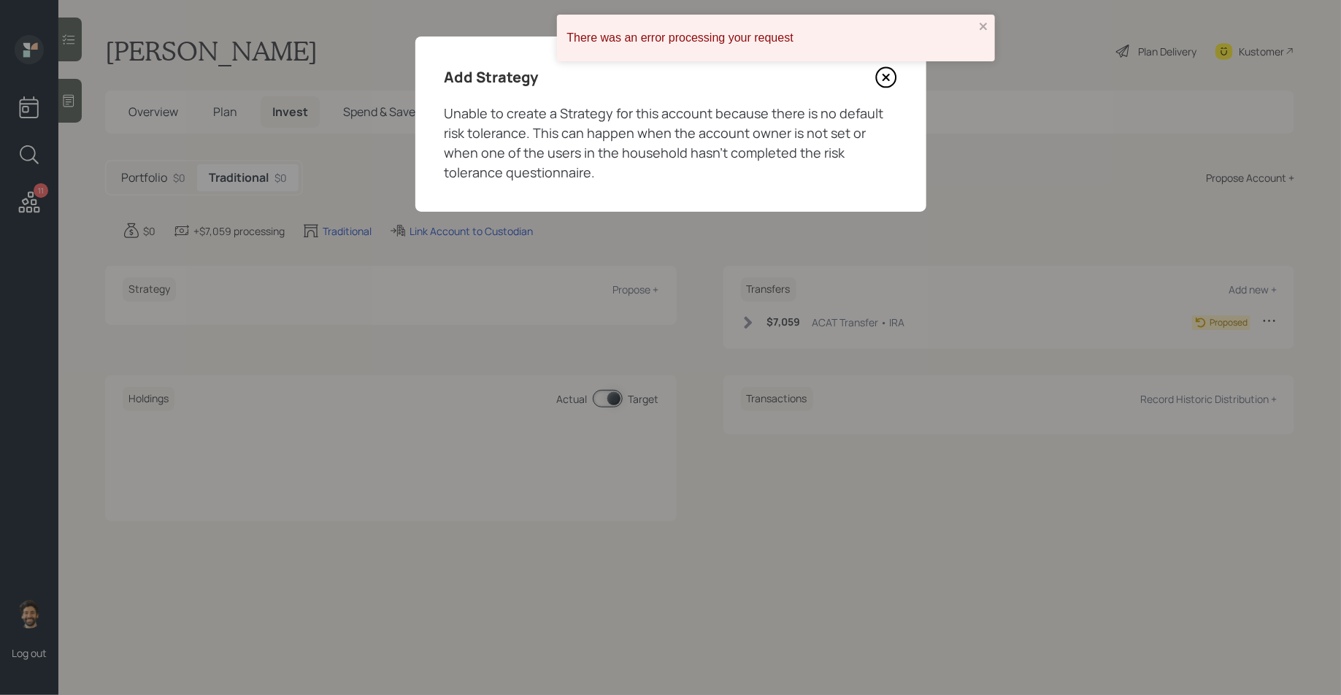
click at [889, 74] on icon at bounding box center [886, 77] width 6 height 6
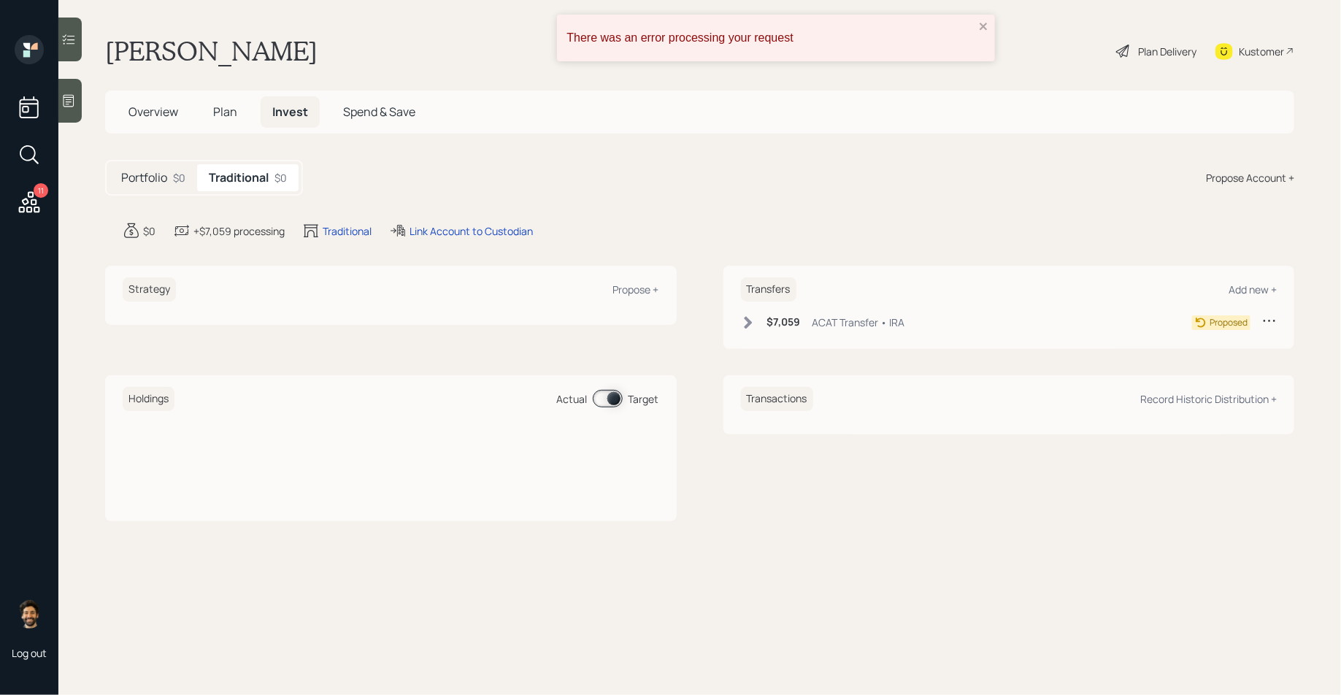
click at [205, 106] on h5 "Plan" at bounding box center [225, 111] width 47 height 31
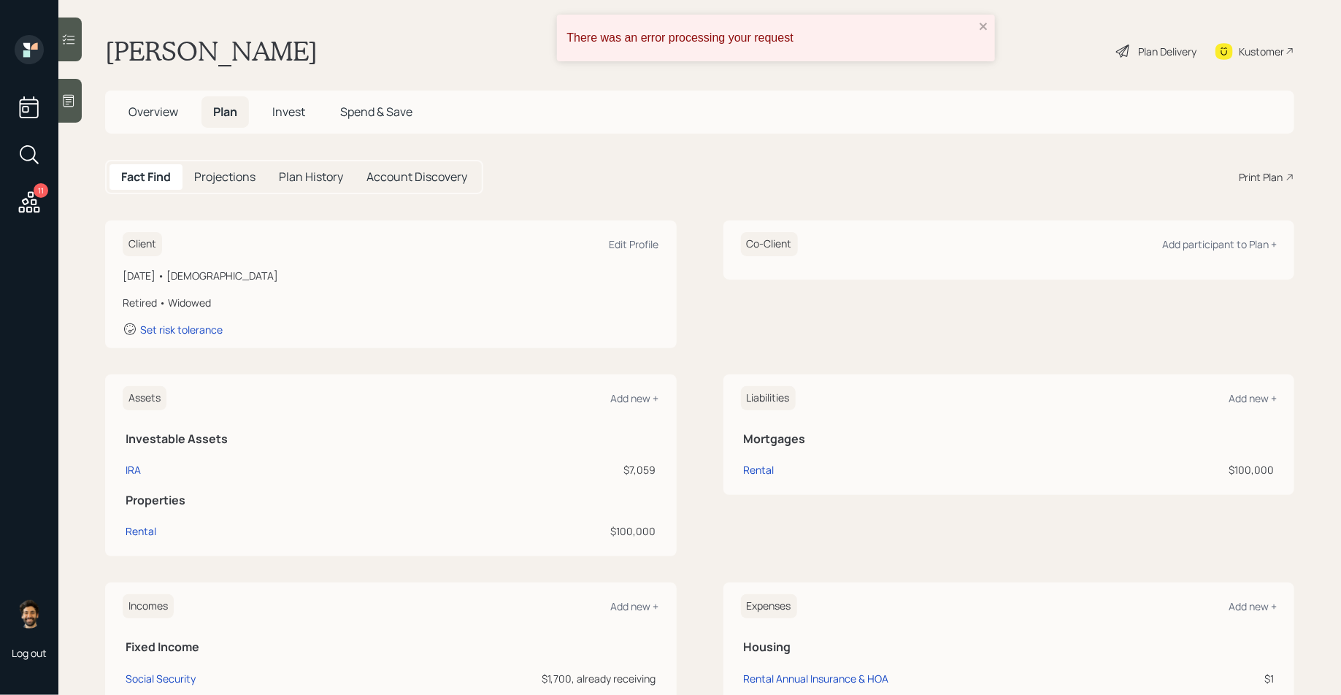
click at [1279, 52] on div "Kustomer" at bounding box center [1261, 51] width 45 height 15
click at [984, 26] on icon "close" at bounding box center [983, 26] width 7 height 7
click at [156, 59] on h1 "[PERSON_NAME]" at bounding box center [211, 51] width 212 height 32
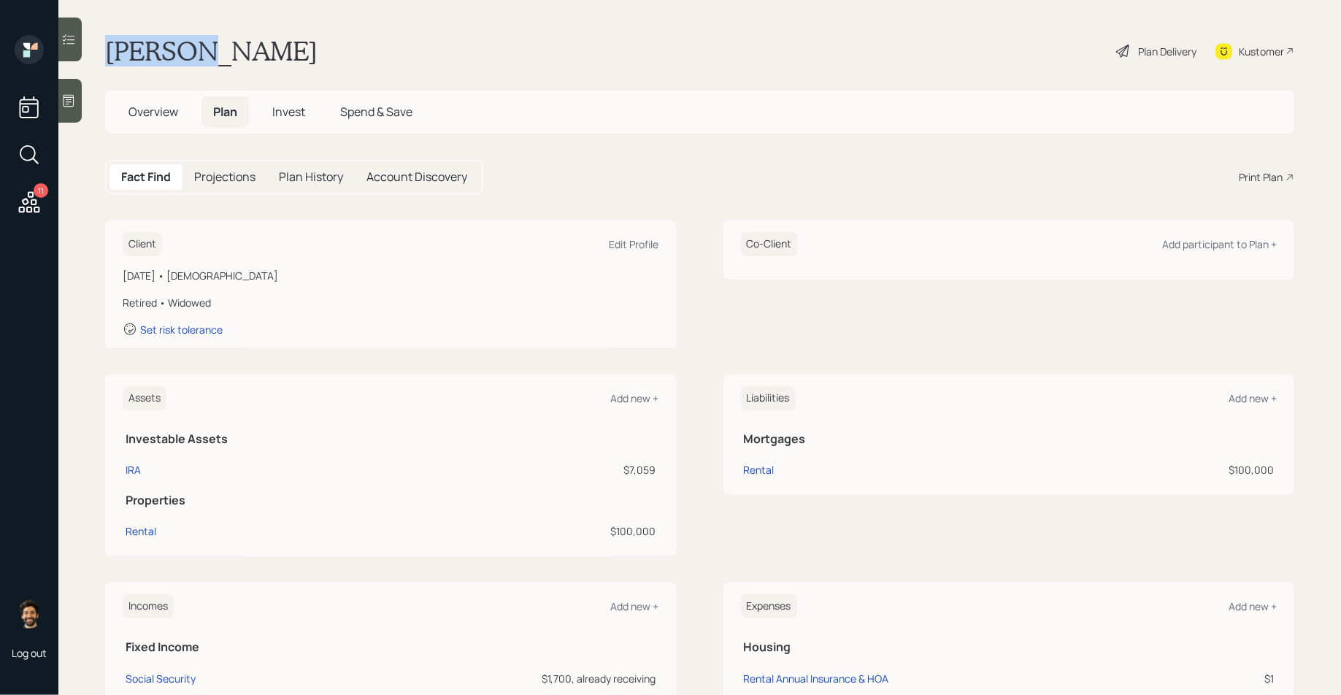
click at [156, 59] on h1 "[PERSON_NAME]" at bounding box center [211, 51] width 212 height 32
click at [637, 247] on div "Edit Profile" at bounding box center [635, 244] width 50 height 14
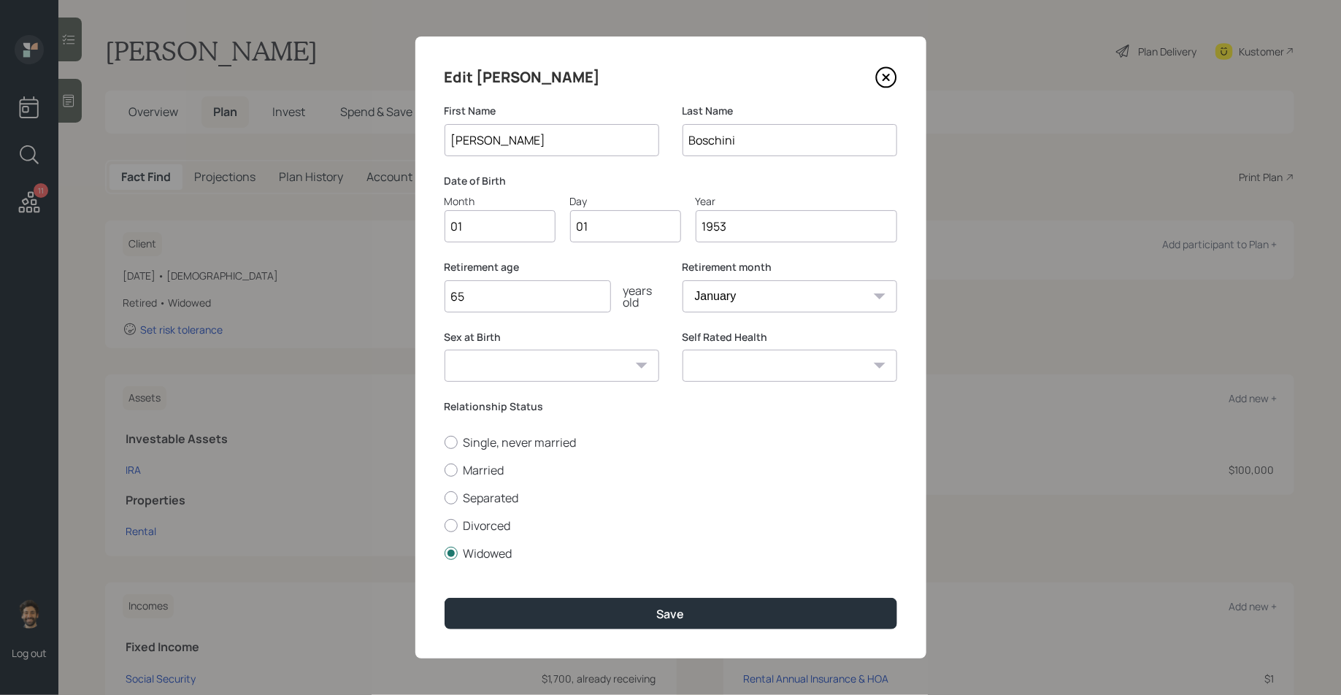
click at [489, 234] on input "01" at bounding box center [500, 226] width 111 height 32
type input "03"
type input "0"
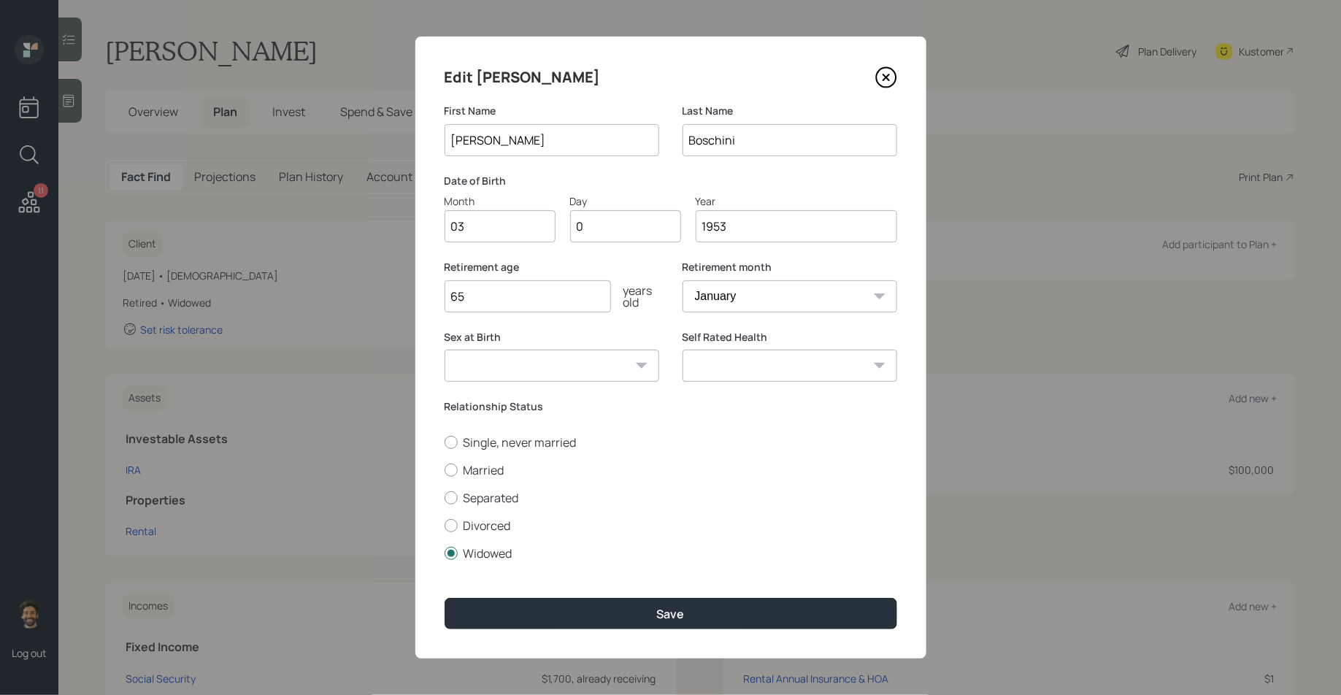
type input "06"
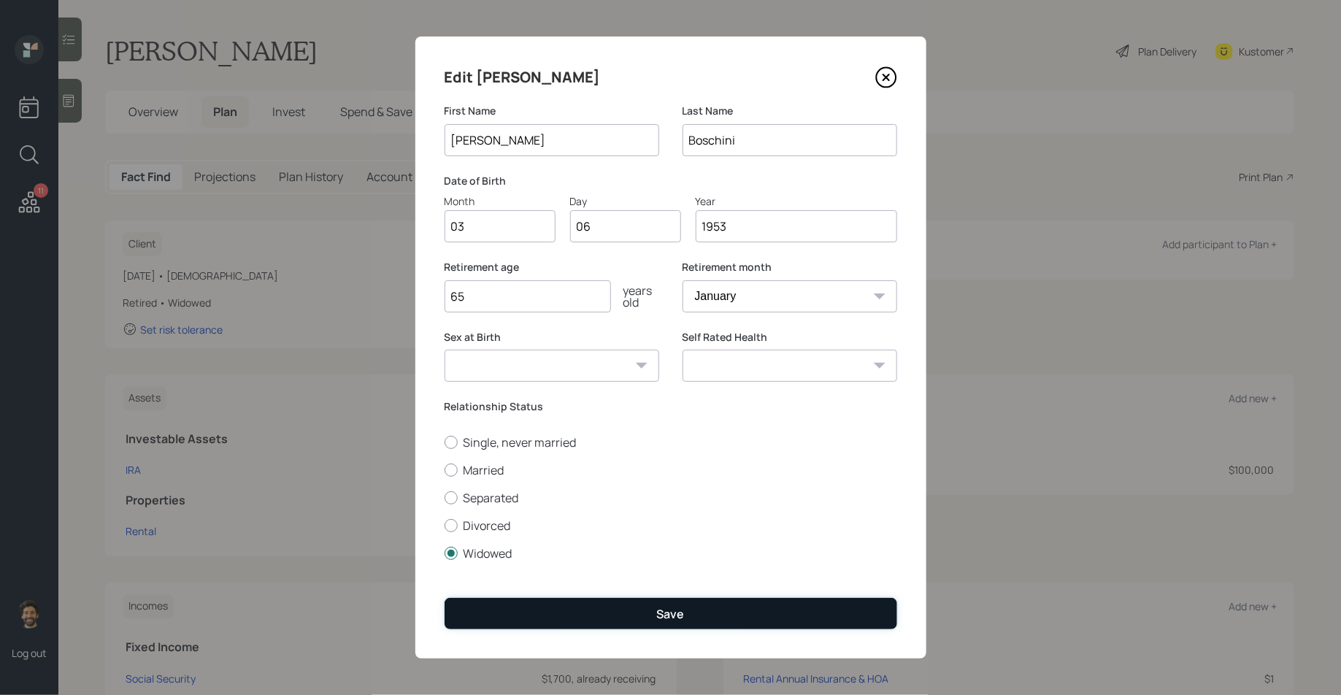
click at [524, 629] on button "Save" at bounding box center [671, 613] width 453 height 31
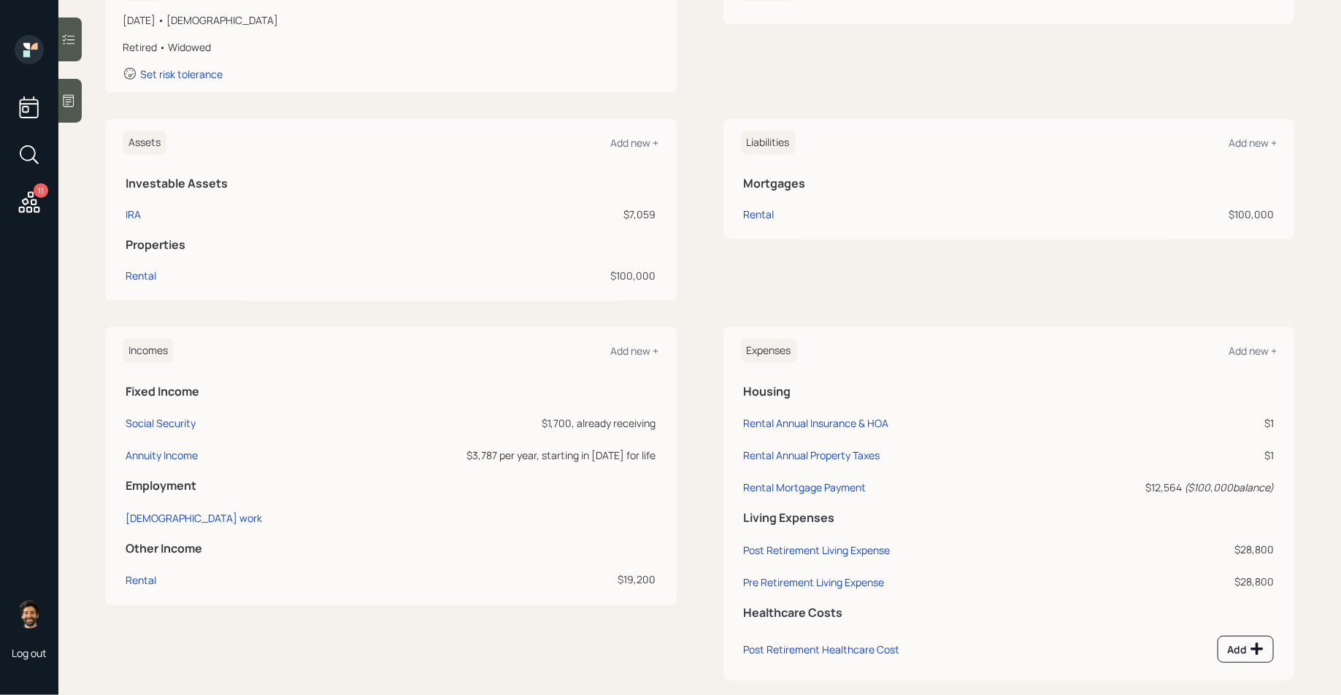
scroll to position [274, 0]
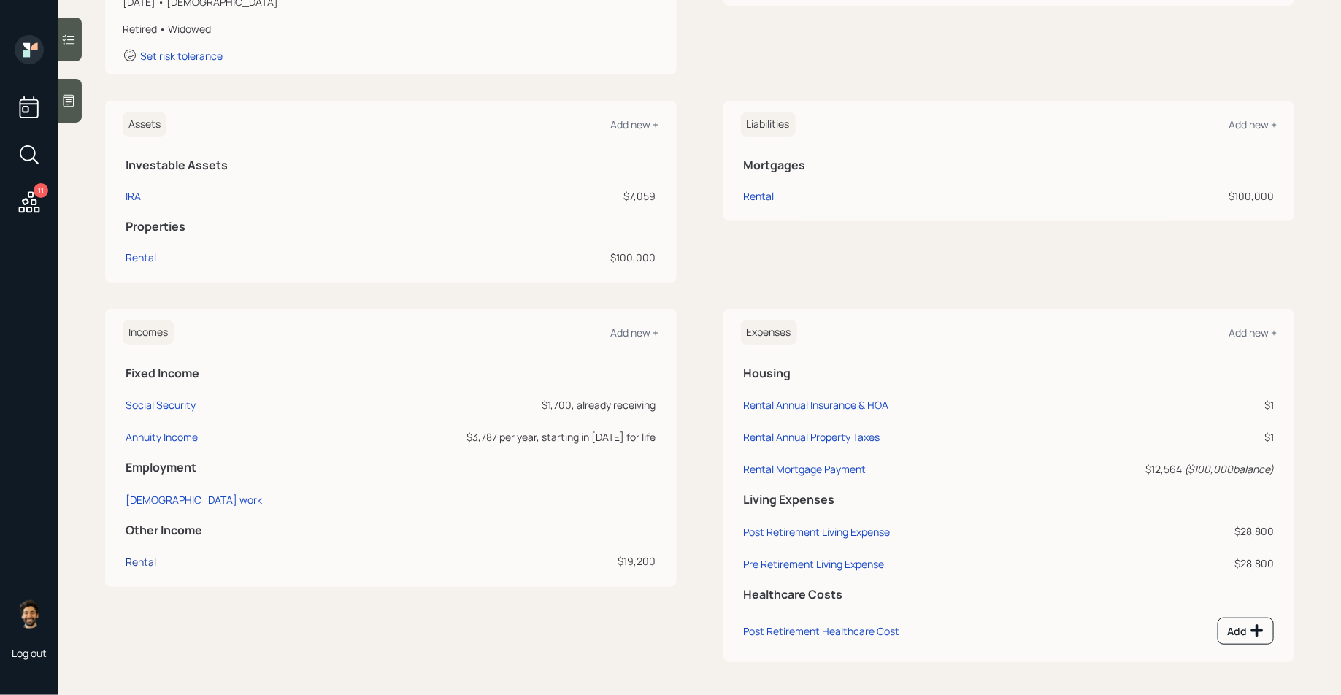
click at [138, 556] on div "Rental" at bounding box center [141, 562] width 31 height 14
select select "rental_property"
drag, startPoint x: 659, startPoint y: 564, endPoint x: 618, endPoint y: 564, distance: 40.9
click at [618, 564] on td "$19,200" at bounding box center [504, 559] width 310 height 32
click at [173, 432] on div "Annuity Income" at bounding box center [162, 437] width 72 height 14
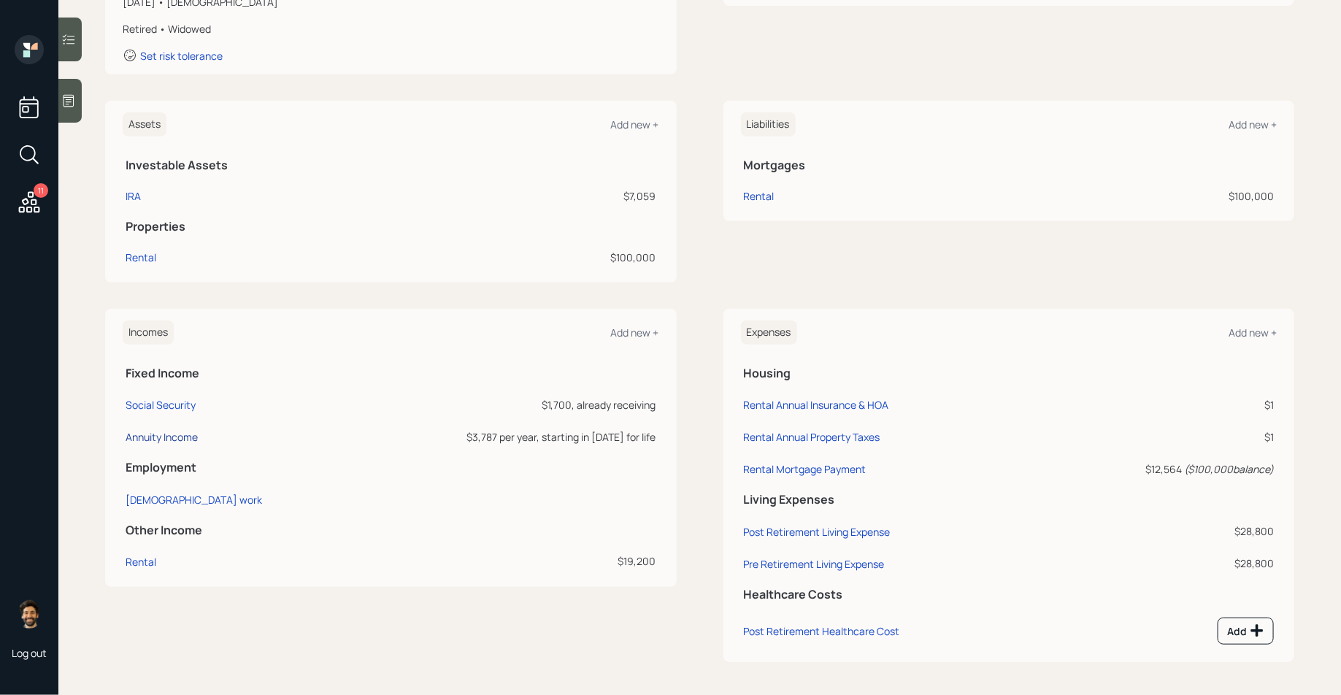
select select "annuity"
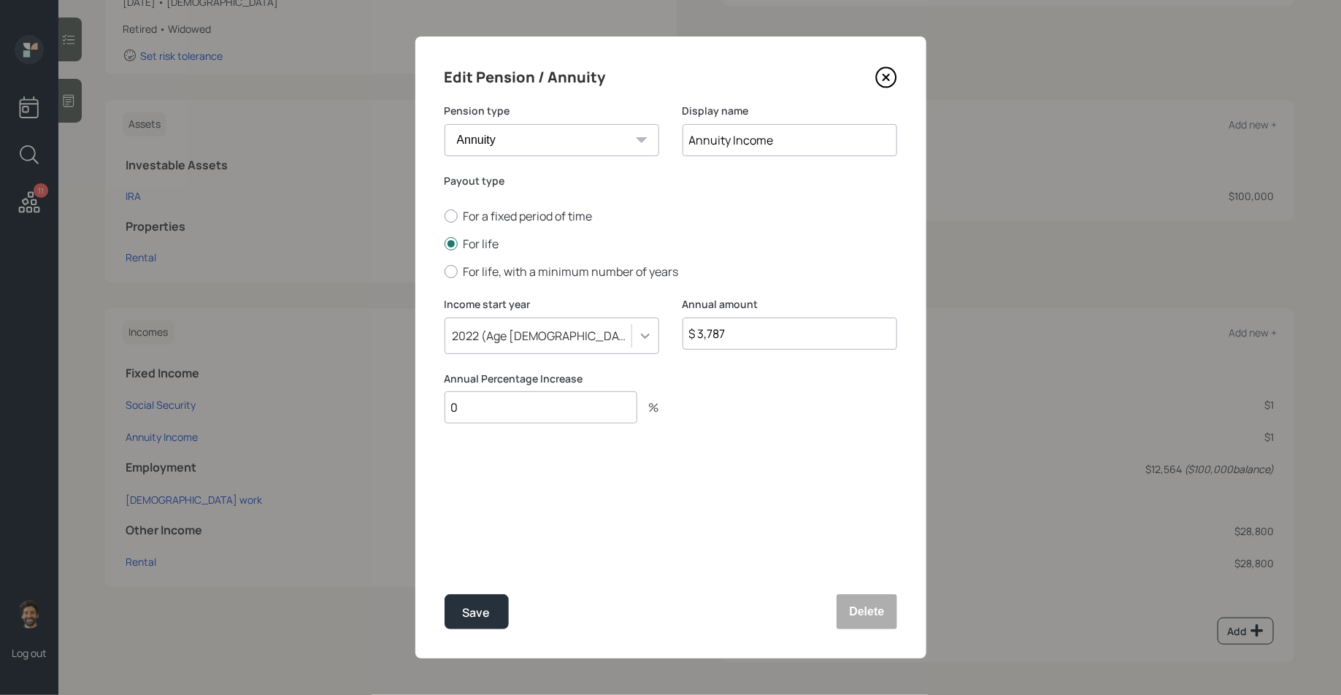
drag, startPoint x: 731, startPoint y: 339, endPoint x: 644, endPoint y: 339, distance: 86.9
click at [644, 339] on div "Income start year [DATE] (Age [DEMOGRAPHIC_DATA]) Annual amount $ 3,787" at bounding box center [671, 334] width 453 height 74
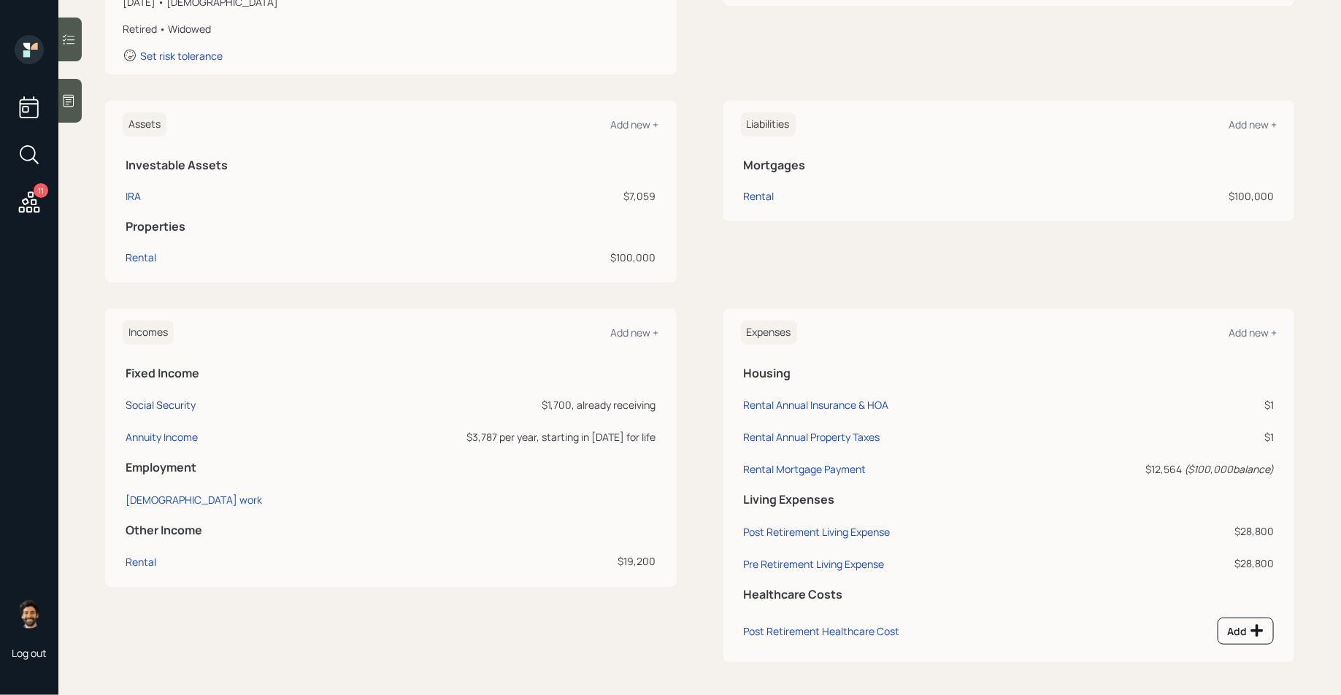
click at [180, 402] on div "Social Security" at bounding box center [161, 405] width 70 height 14
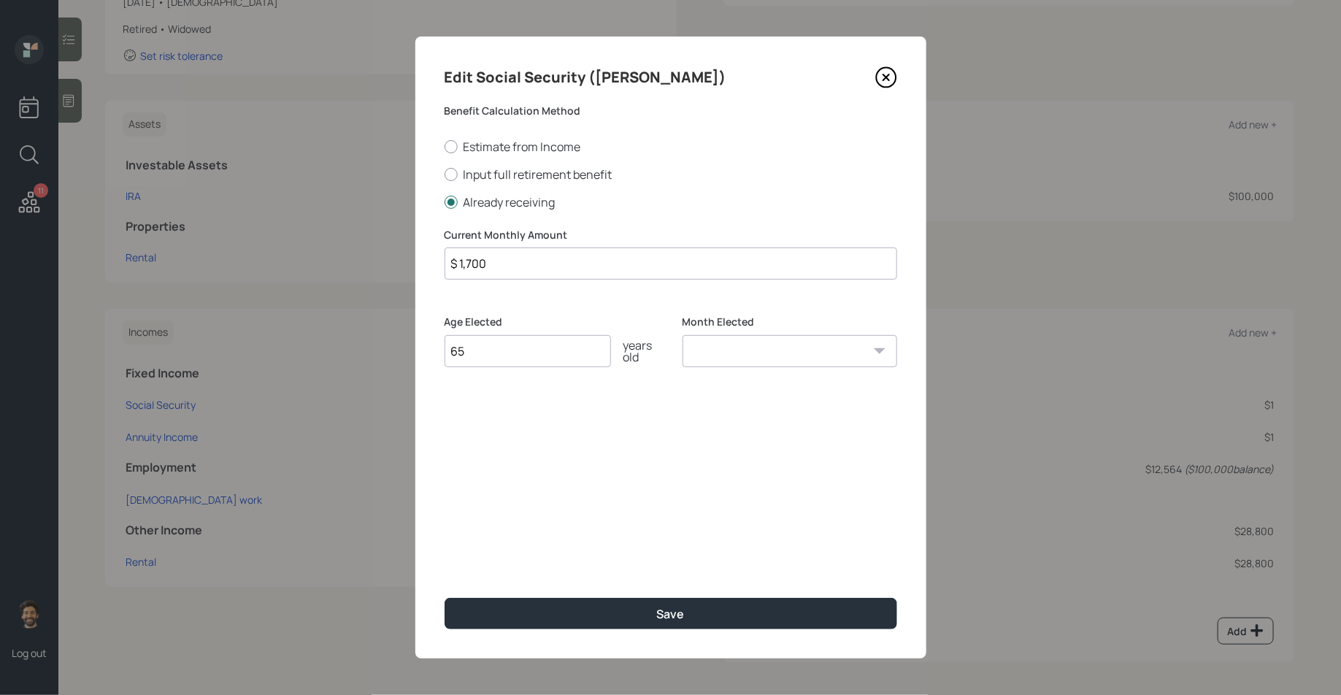
drag, startPoint x: 499, startPoint y: 265, endPoint x: 413, endPoint y: 269, distance: 87.0
click at [413, 269] on div "Edit Social Security ([PERSON_NAME]) Benefit Calculation Method Estimate from I…" at bounding box center [670, 347] width 1341 height 695
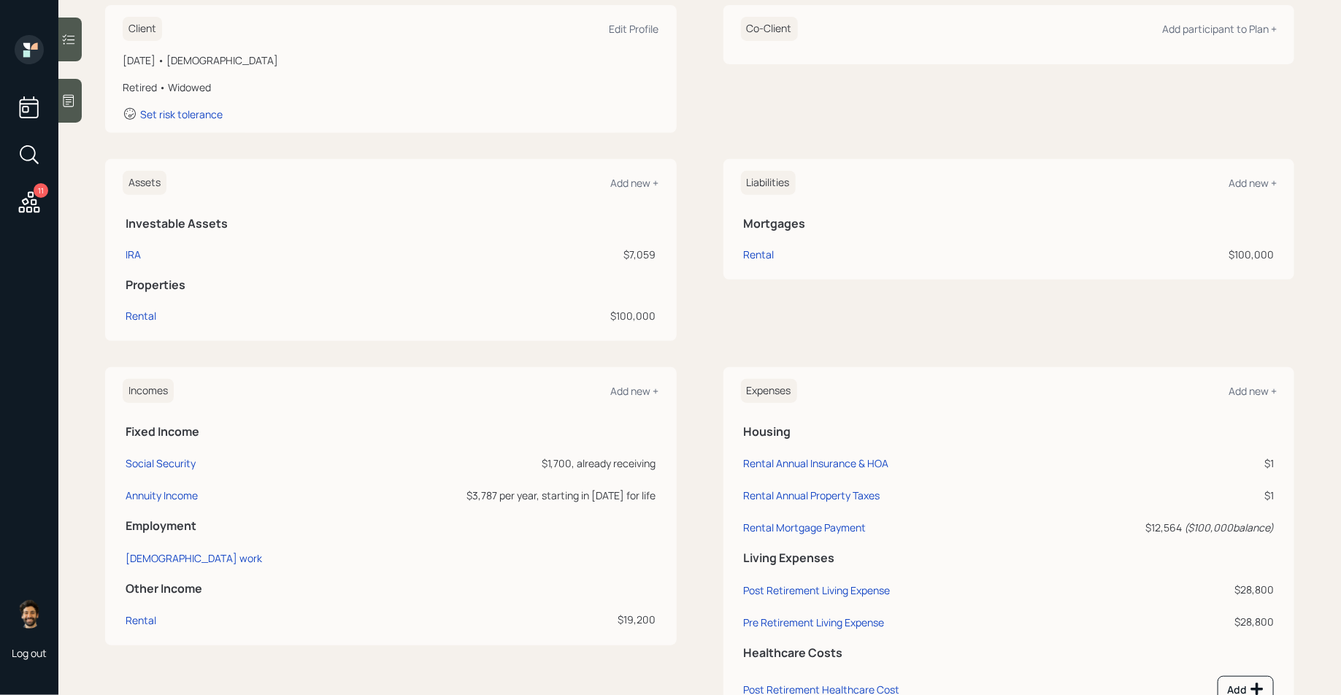
scroll to position [189, 0]
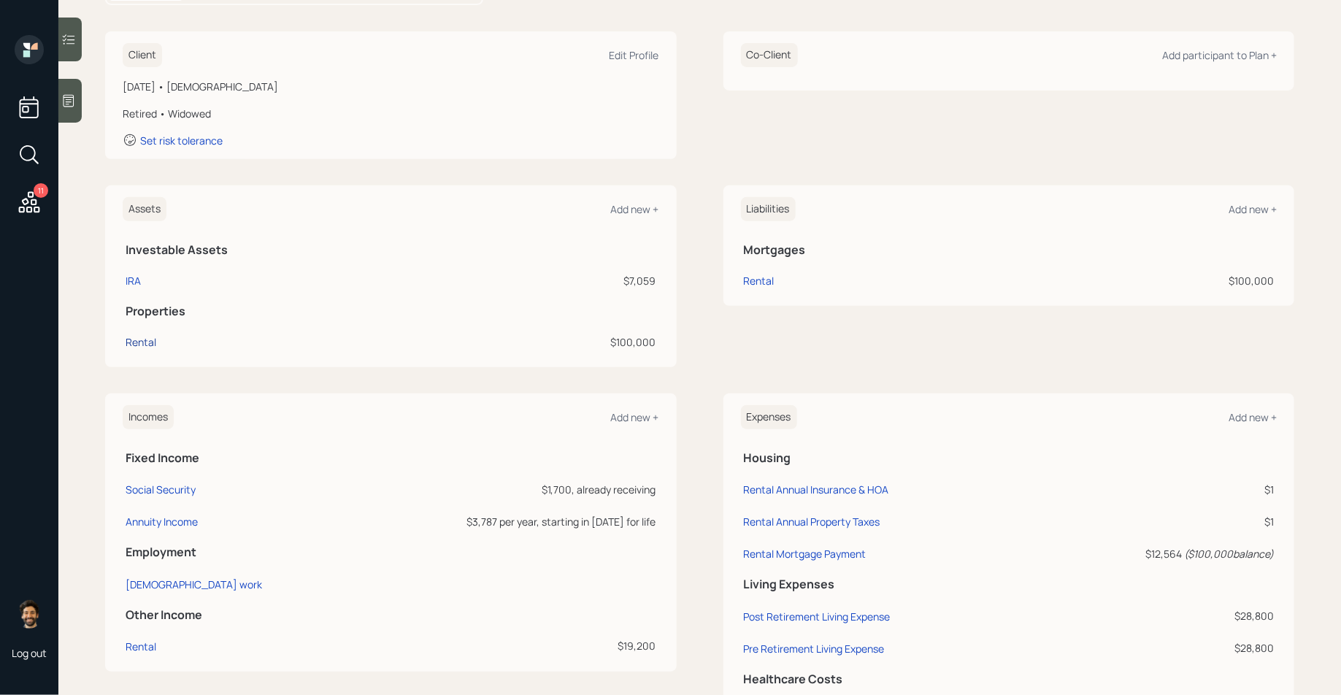
click at [139, 342] on div "Rental" at bounding box center [141, 341] width 31 height 15
select select "rental_property"
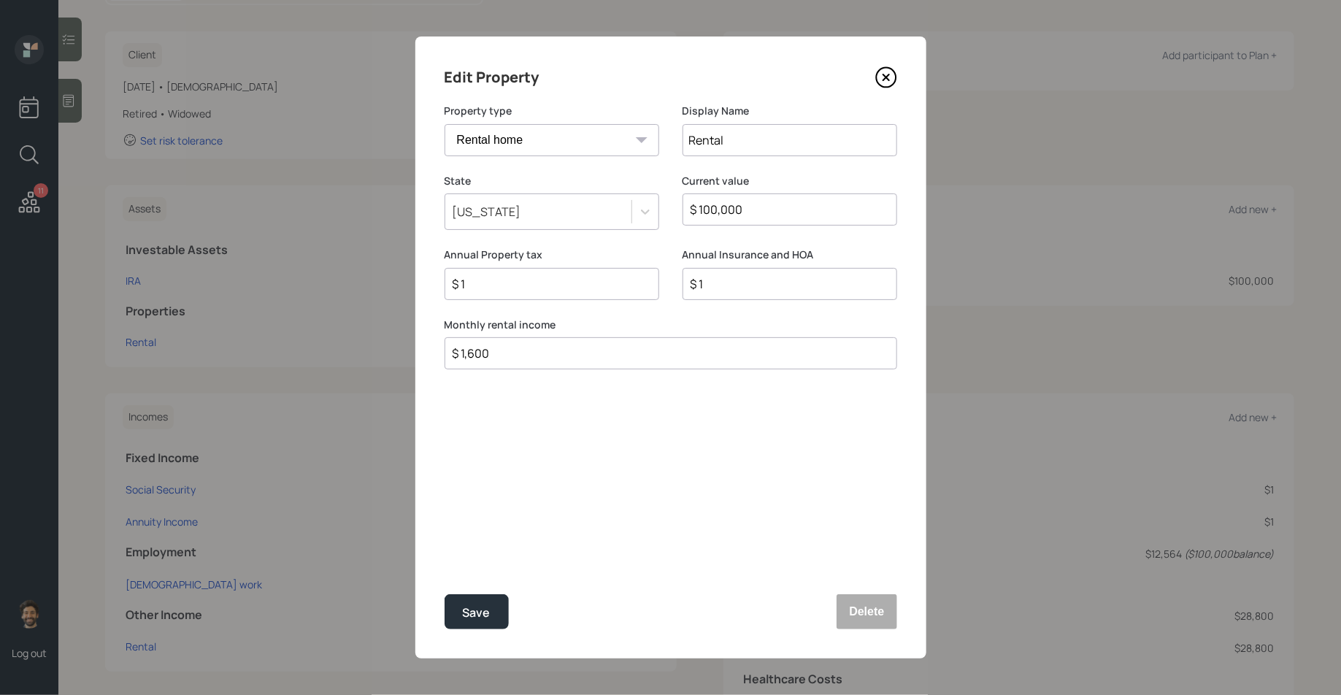
click at [753, 207] on input "$ 100,000" at bounding box center [784, 210] width 190 height 18
type input "$ 200,000"
click at [466, 619] on div "Save" at bounding box center [477, 613] width 28 height 20
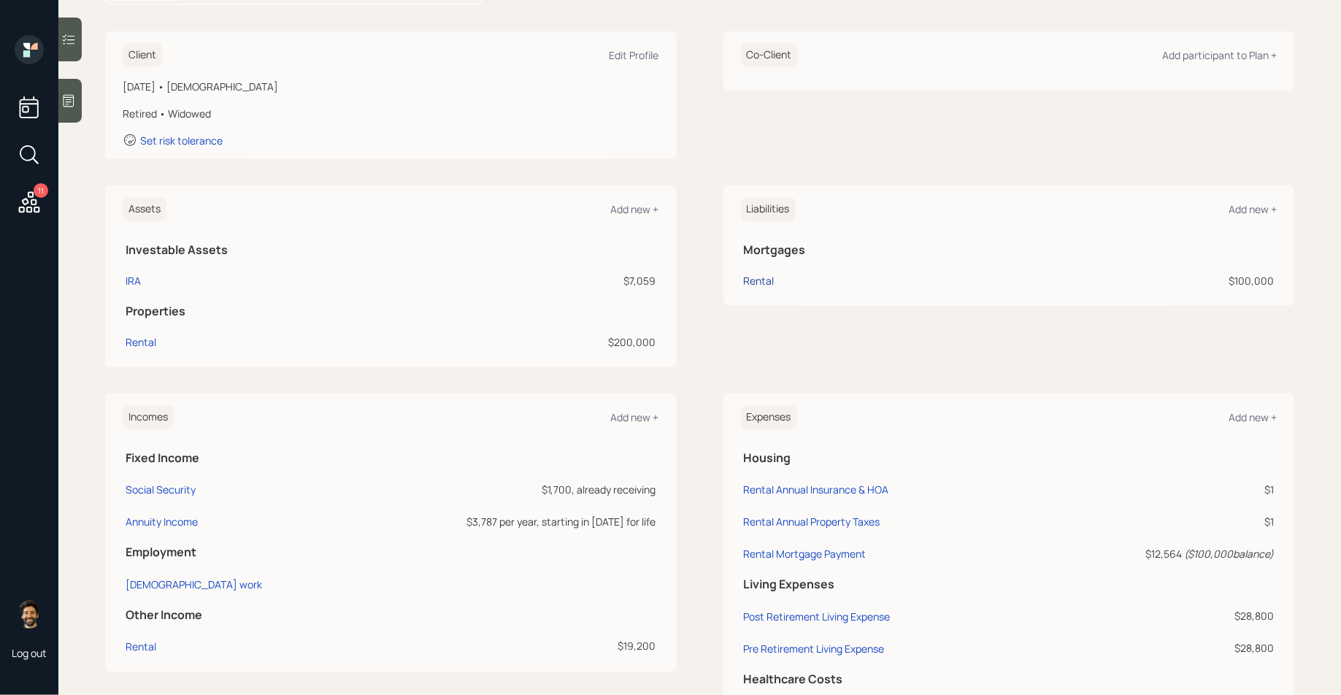
click at [766, 280] on div "Rental" at bounding box center [759, 280] width 31 height 15
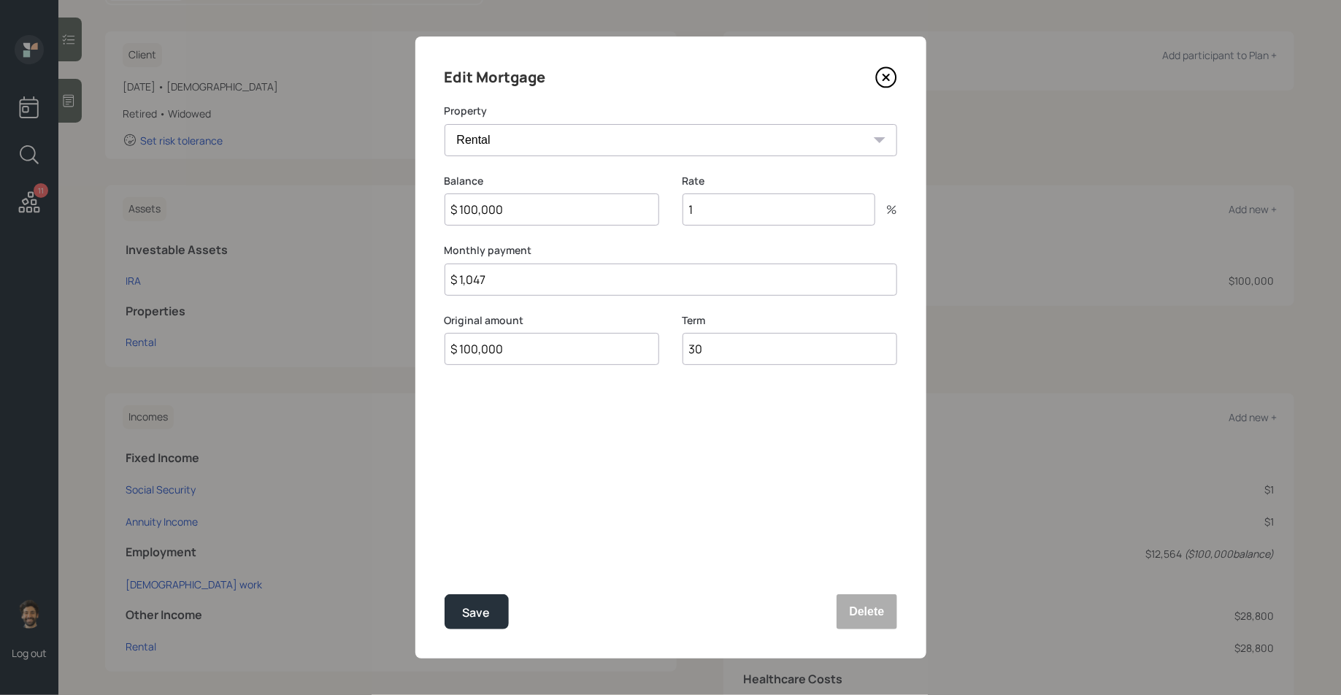
click at [491, 216] on input "$ 100,000" at bounding box center [552, 210] width 215 height 32
type input "$ 89,000"
click at [724, 205] on input "1" at bounding box center [779, 210] width 193 height 32
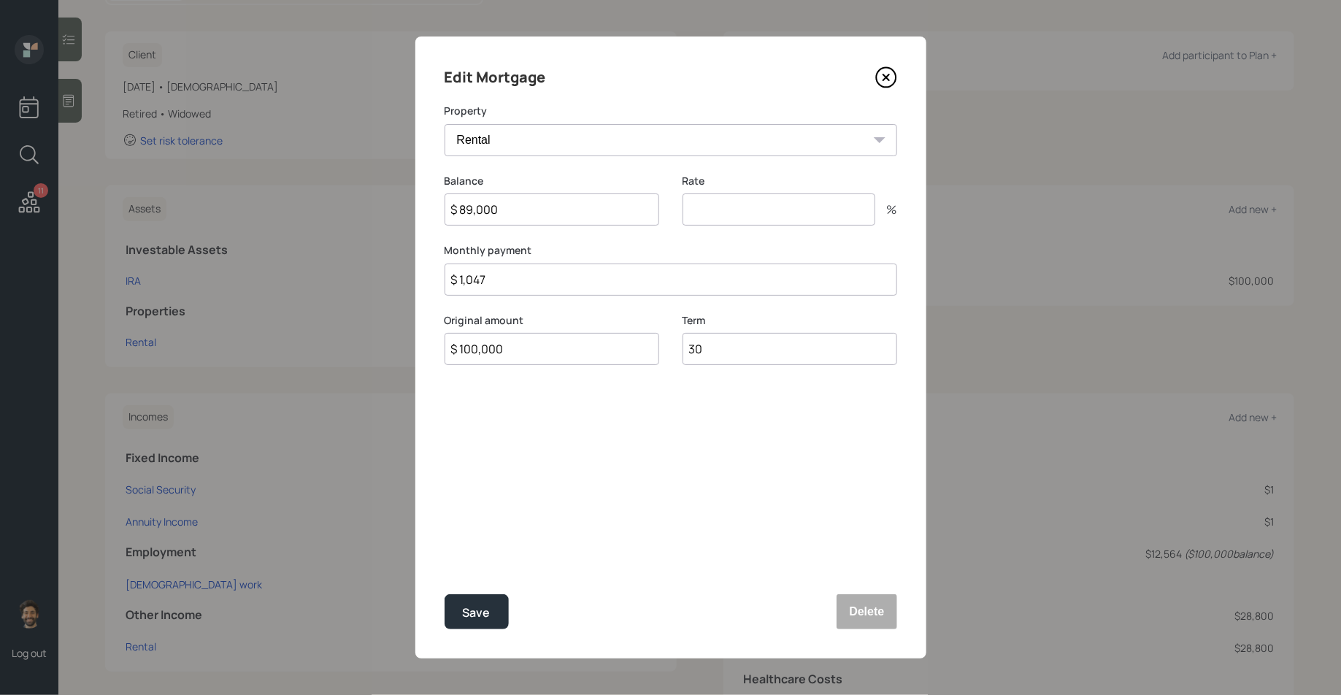
type input "3"
type input "4"
type input "3.5"
click at [489, 611] on button "Save" at bounding box center [477, 611] width 64 height 35
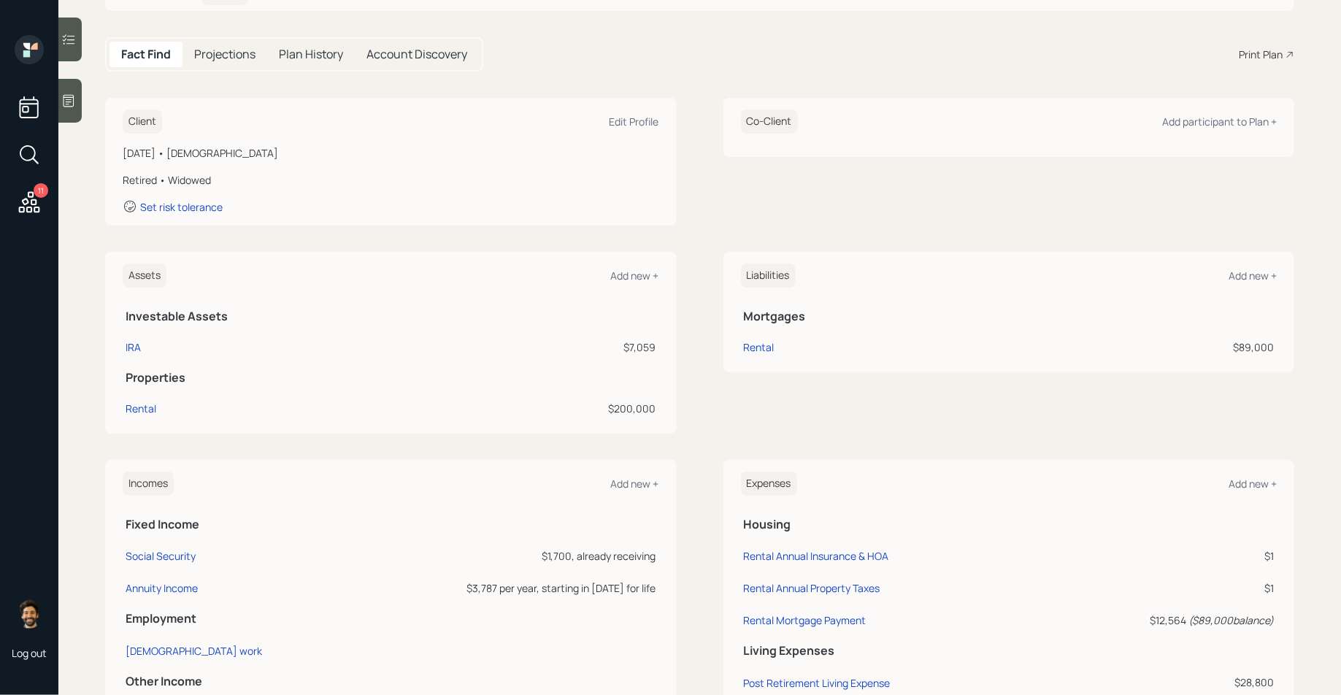
scroll to position [115, 0]
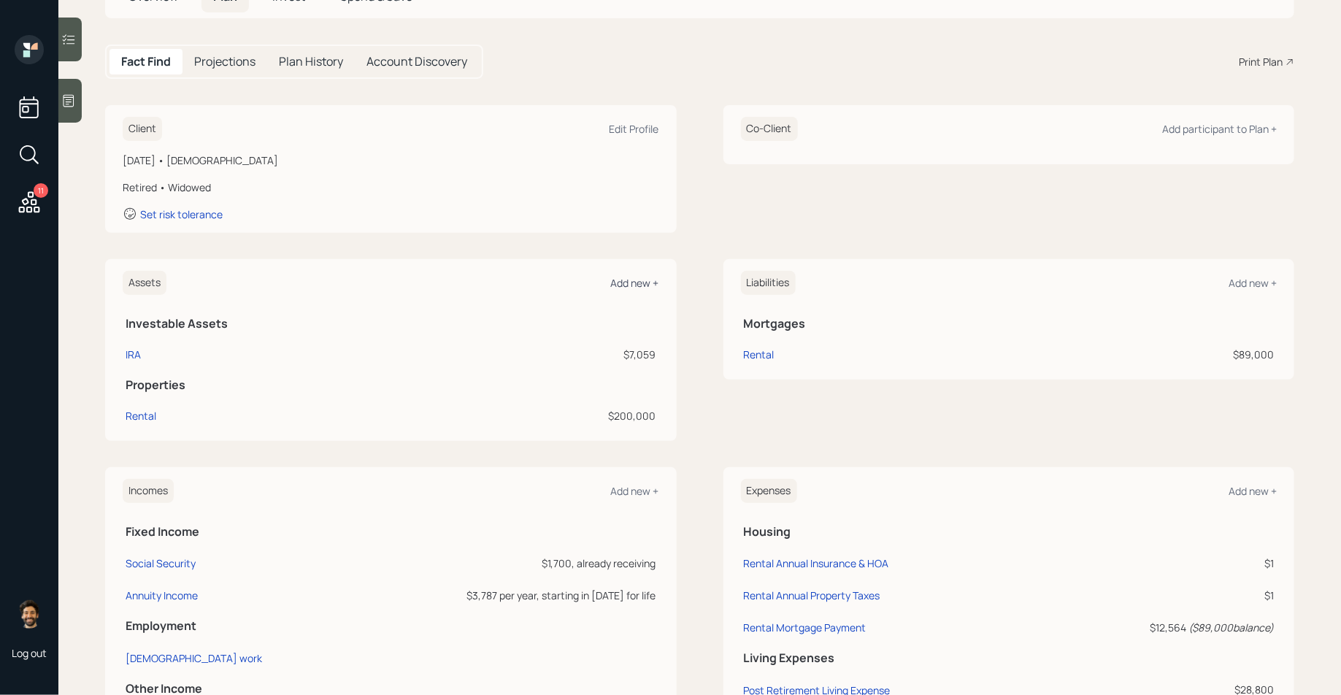
click at [632, 280] on div "Add new +" at bounding box center [635, 283] width 48 height 14
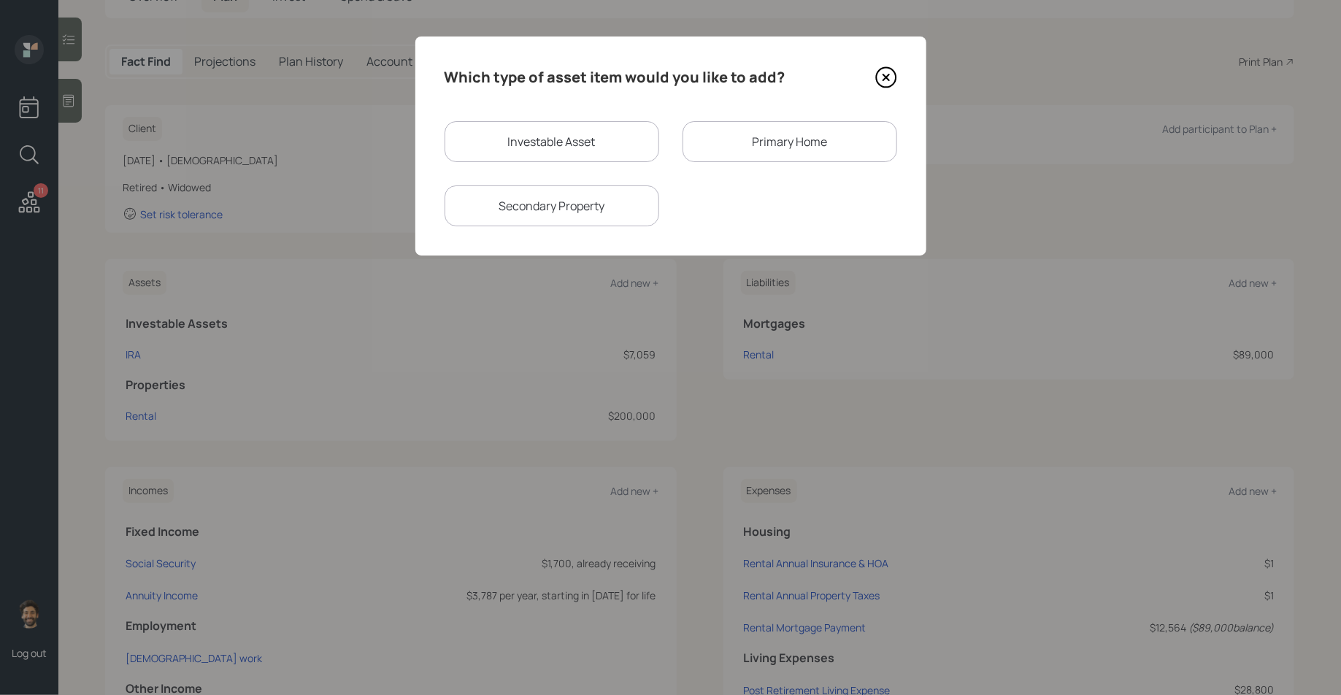
click at [537, 132] on div "Investable Asset" at bounding box center [552, 141] width 215 height 41
select select "taxable"
select select "balanced"
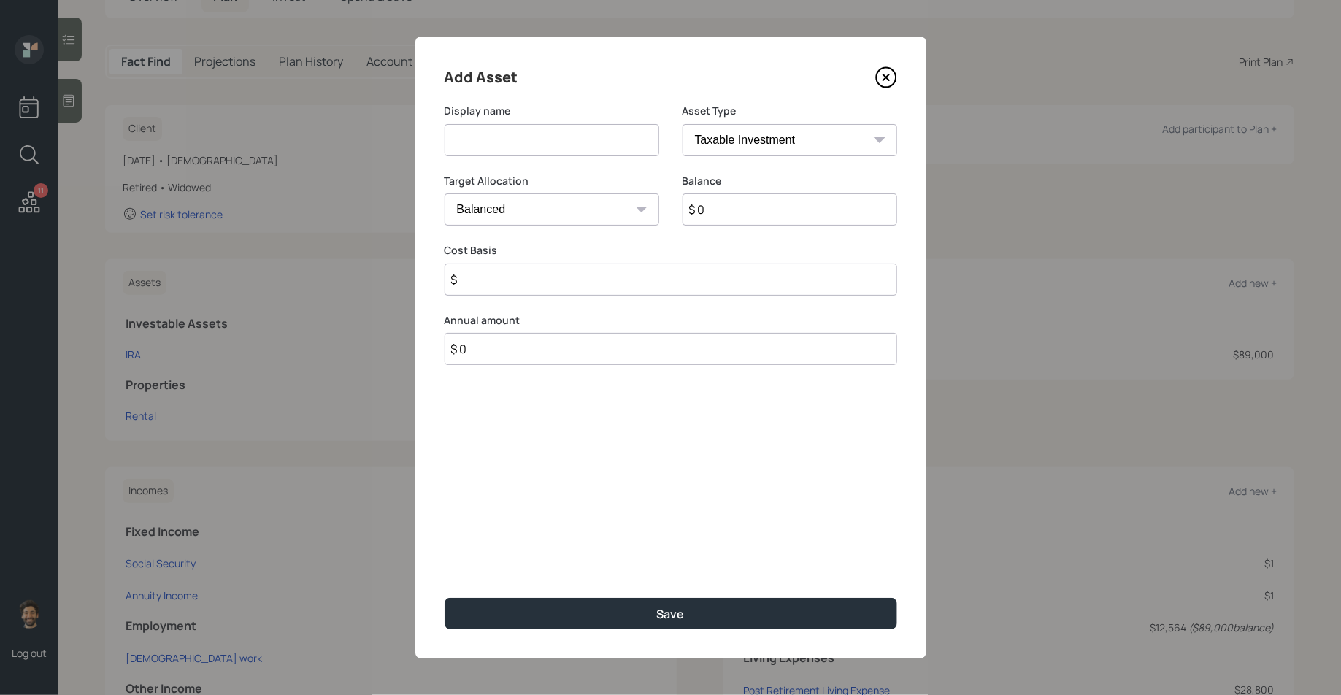
click at [513, 149] on input at bounding box center [552, 140] width 215 height 32
type input "Annuity"
click at [746, 143] on select "SEP [PERSON_NAME] IRA 401(k) [PERSON_NAME] 401(k) 403(b) [PERSON_NAME] 403(b) 4…" at bounding box center [790, 140] width 215 height 32
select select "emergency_fund"
click at [683, 124] on select "SEP [PERSON_NAME] IRA 401(k) [PERSON_NAME] 401(k) 403(b) [PERSON_NAME] 403(b) 4…" at bounding box center [790, 140] width 215 height 32
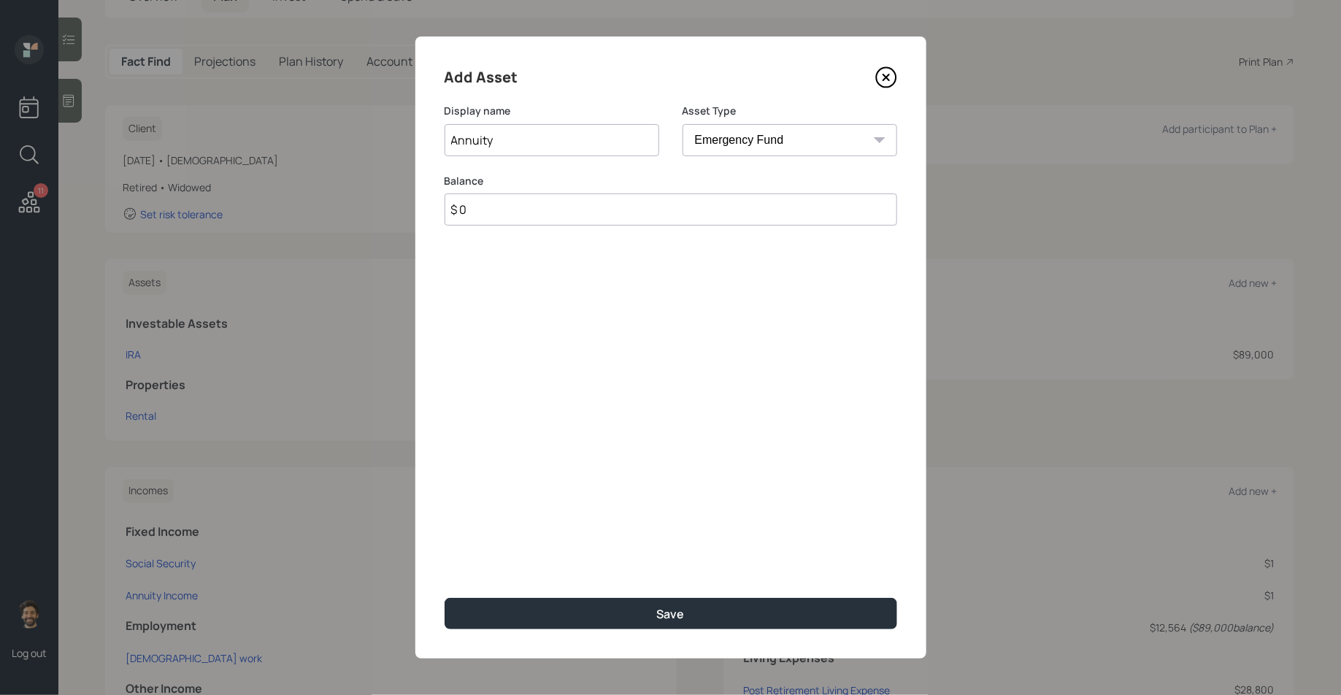
click at [721, 210] on input "$ 0" at bounding box center [671, 210] width 453 height 32
click at [461, 207] on input "$ 32,000" at bounding box center [671, 210] width 453 height 32
type input "$ 26,000"
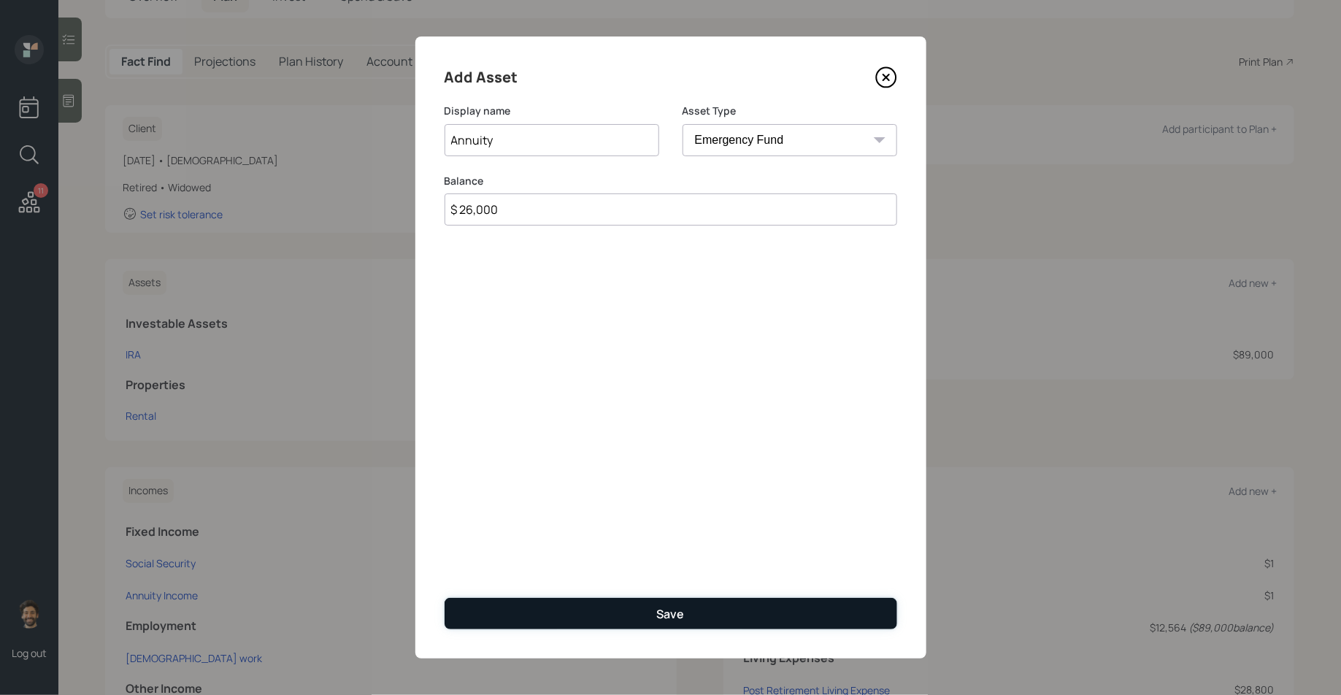
click at [488, 613] on button "Save" at bounding box center [671, 613] width 453 height 31
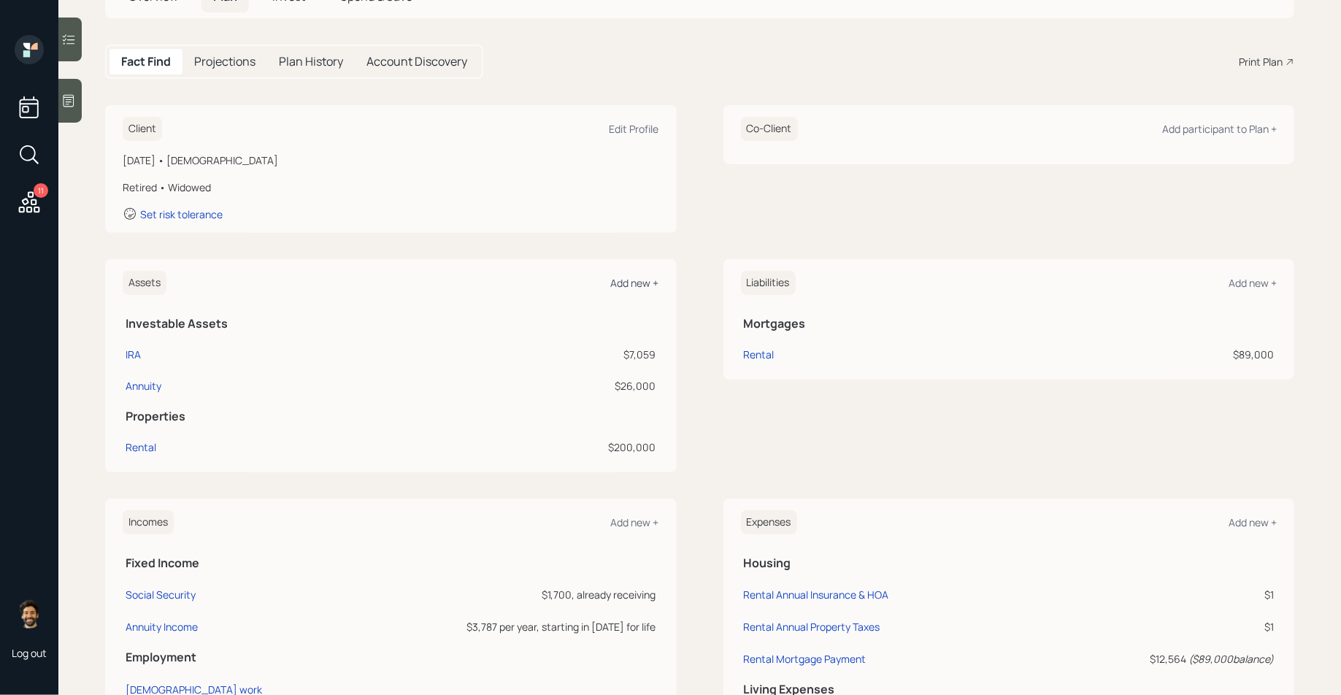
click at [633, 282] on div "Add new +" at bounding box center [635, 283] width 48 height 14
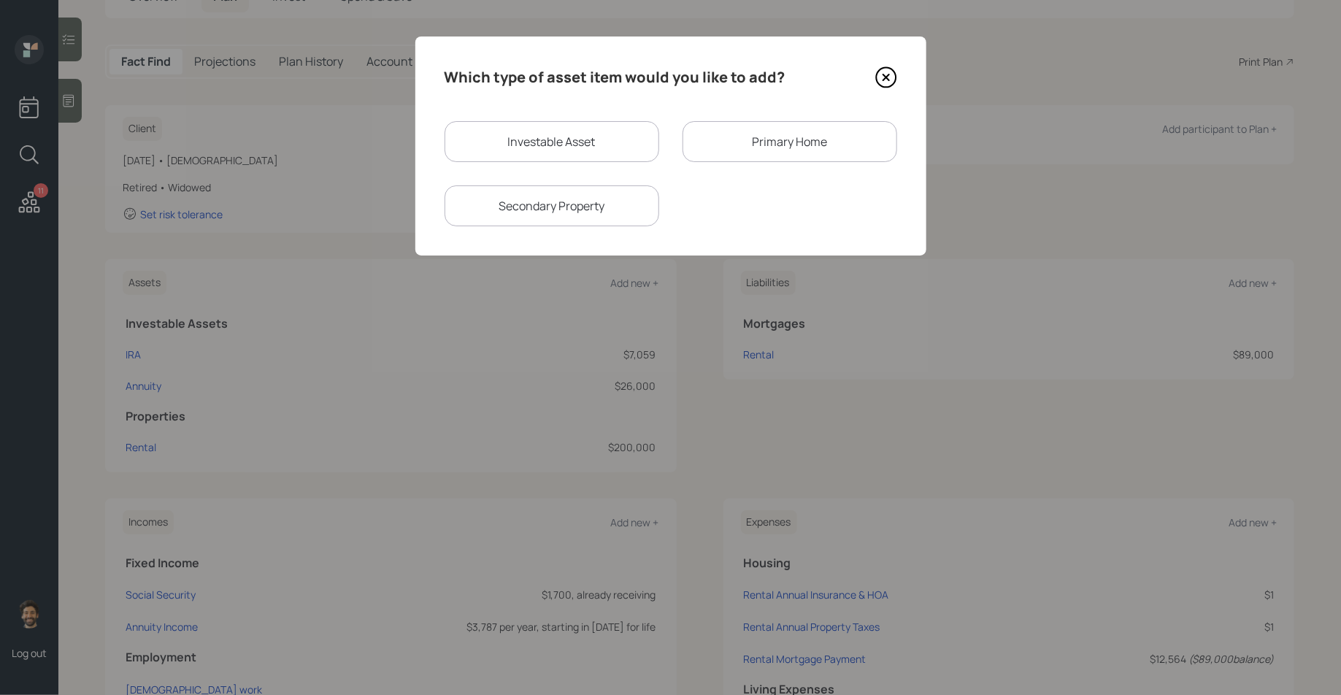
click at [529, 135] on div "Investable Asset" at bounding box center [552, 141] width 215 height 41
select select "taxable"
select select "balanced"
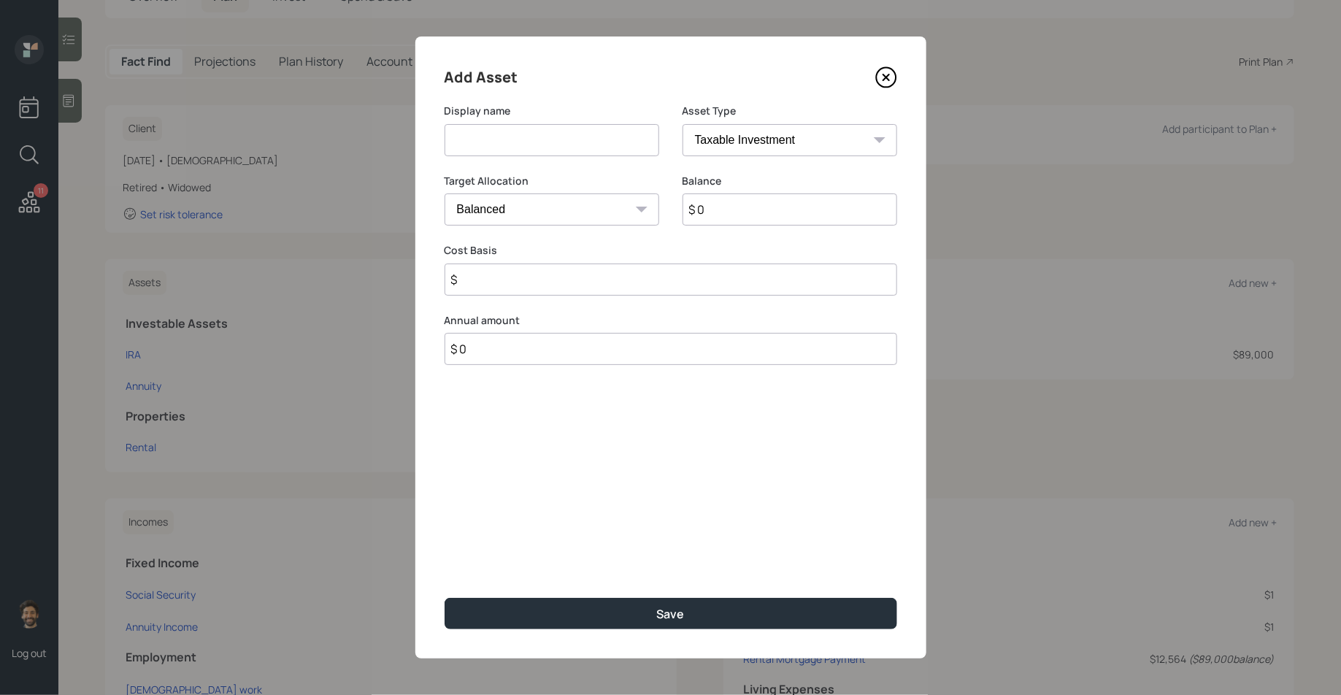
click at [545, 154] on input at bounding box center [552, 140] width 215 height 32
type input "Checking / Savings"
click at [727, 207] on input "$ 0" at bounding box center [790, 210] width 215 height 32
type input "$ 18,000"
click at [712, 134] on select "SEP [PERSON_NAME] IRA 401(k) [PERSON_NAME] 401(k) 403(b) [PERSON_NAME] 403(b) 4…" at bounding box center [790, 140] width 215 height 32
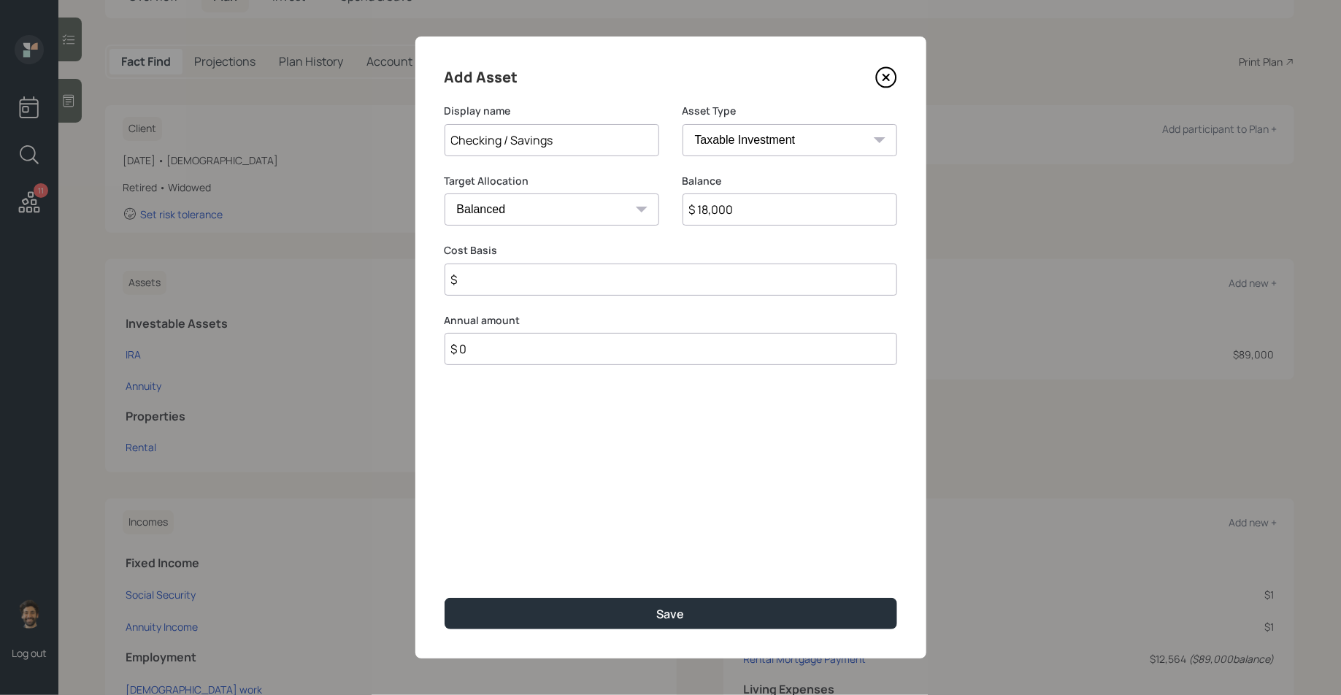
select select "emergency_fund"
click at [683, 124] on select "SEP [PERSON_NAME] IRA 401(k) [PERSON_NAME] 401(k) 403(b) [PERSON_NAME] 403(b) 4…" at bounding box center [790, 140] width 215 height 32
click at [667, 216] on input "$ 18,000" at bounding box center [671, 210] width 453 height 32
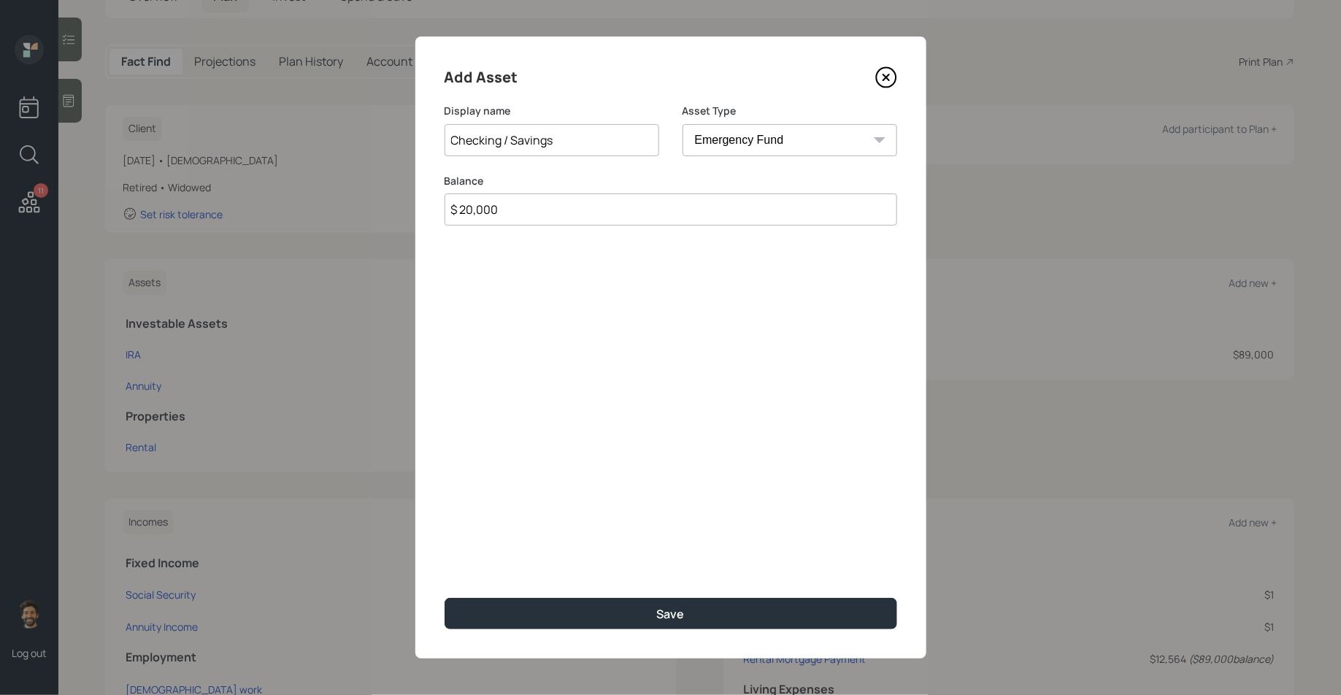
type input "$ 20,000"
click at [590, 145] on input "Checking / Savings" at bounding box center [552, 140] width 215 height 32
type input "Checking / Savings / CD's"
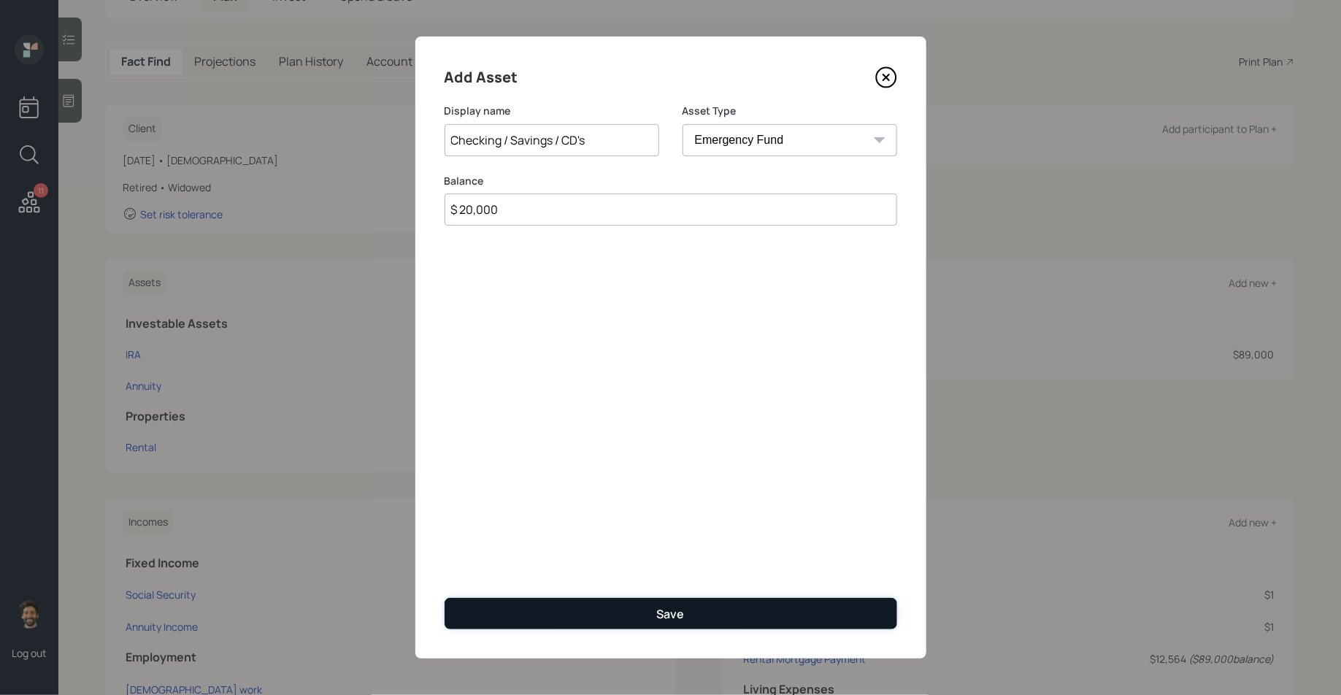
click at [512, 615] on button "Save" at bounding box center [671, 613] width 453 height 31
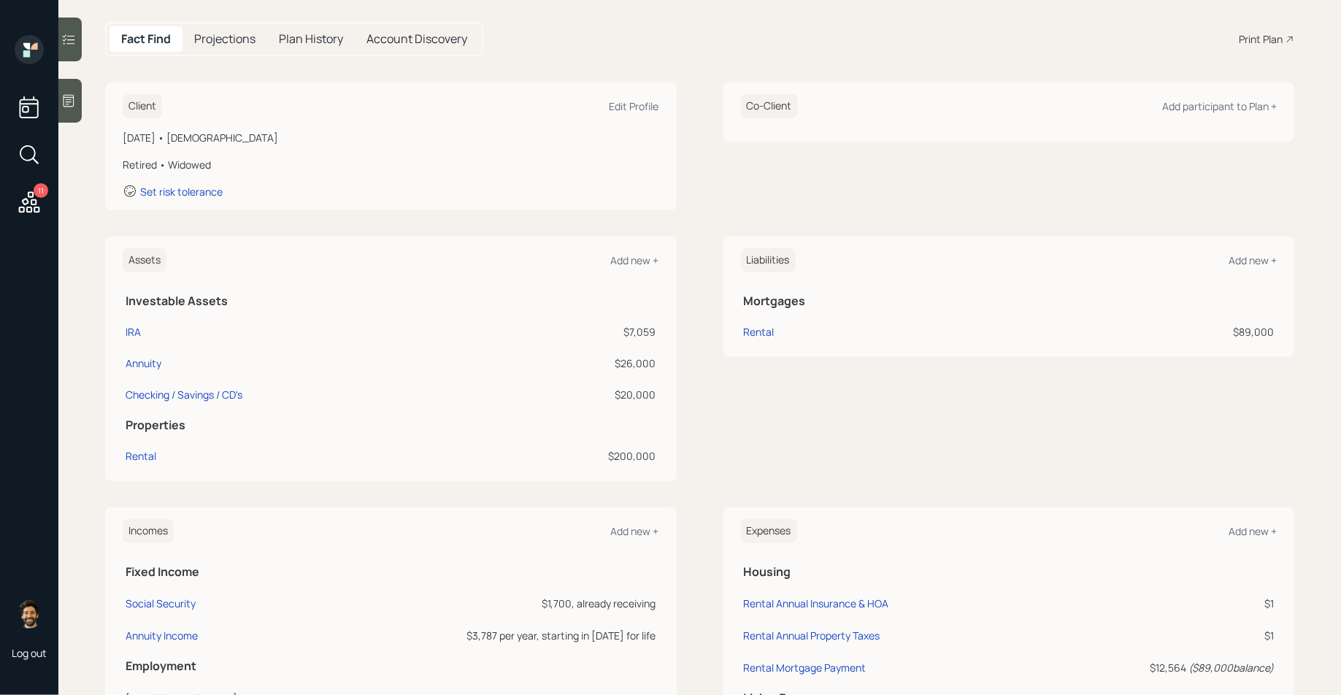
scroll to position [132, 0]
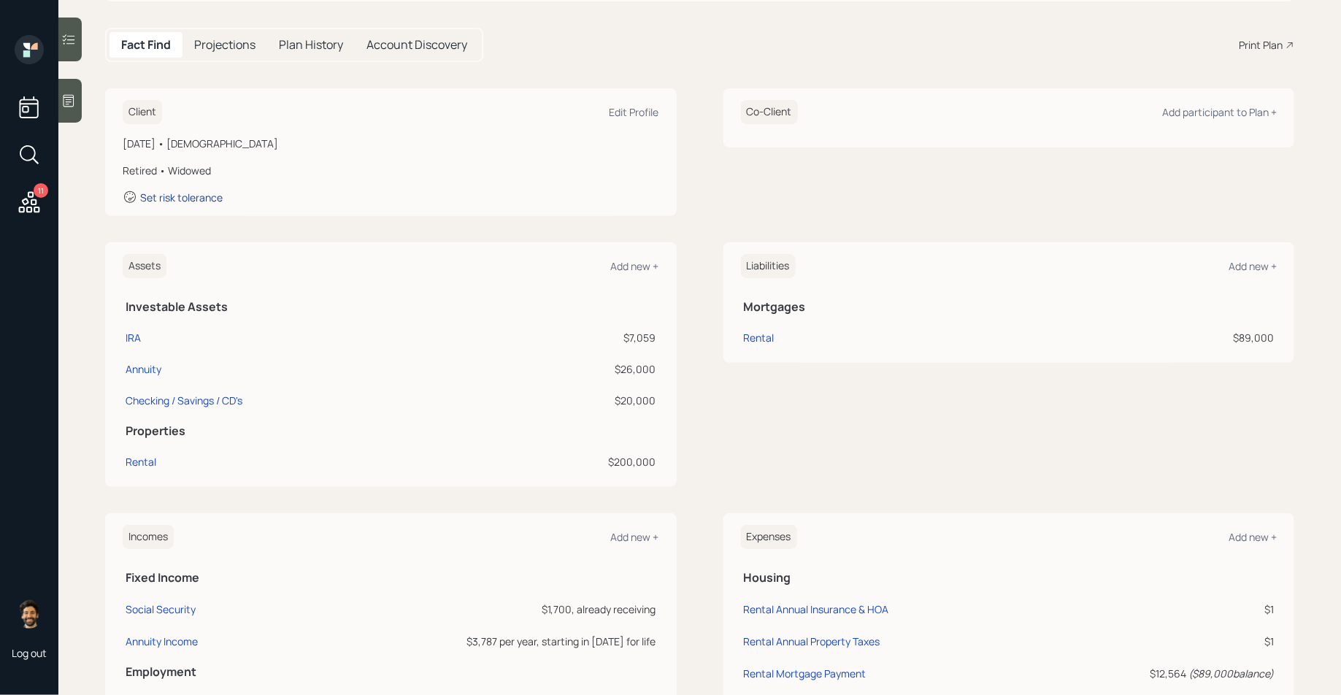
click at [185, 196] on div "Set risk tolerance" at bounding box center [181, 198] width 83 height 14
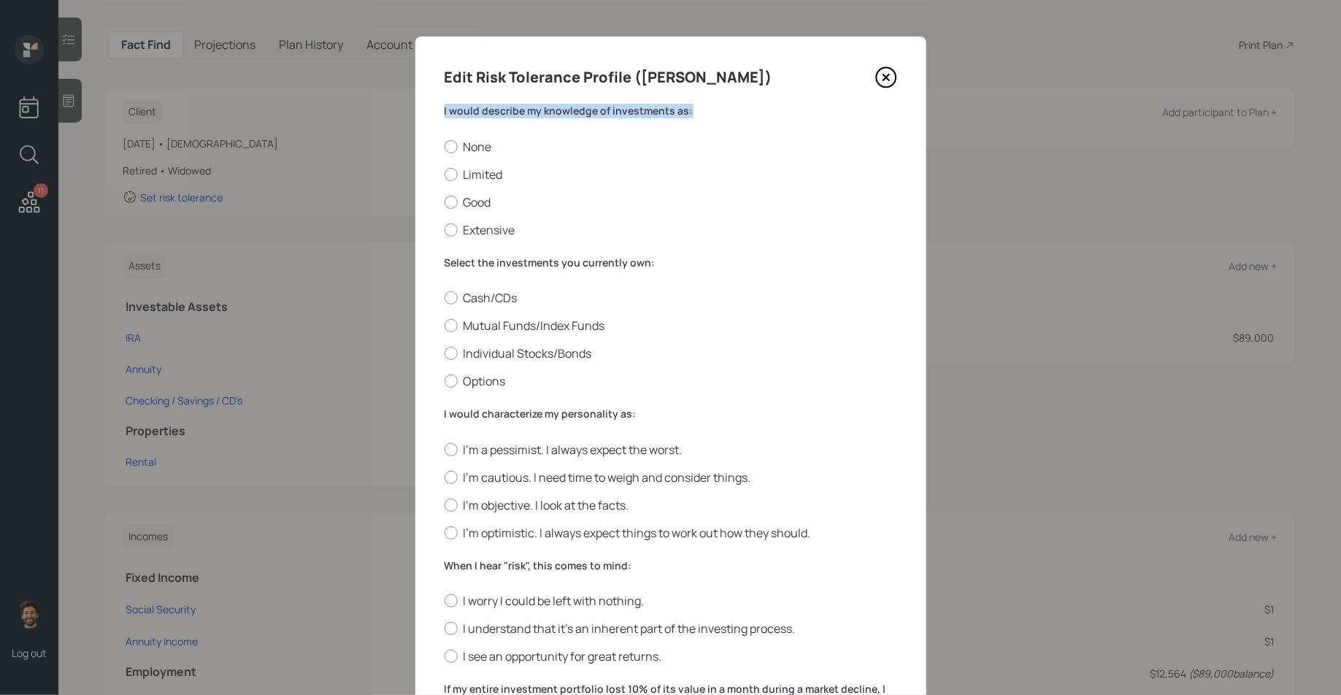
drag, startPoint x: 686, startPoint y: 110, endPoint x: 443, endPoint y: 115, distance: 242.5
click at [443, 115] on div "Edit Risk Tolerance Profile ([PERSON_NAME]) I would describe my knowledge of in…" at bounding box center [670, 535] width 511 height 997
click at [452, 147] on div at bounding box center [451, 146] width 13 height 13
click at [445, 147] on input "None" at bounding box center [444, 146] width 1 height 1
radio input "true"
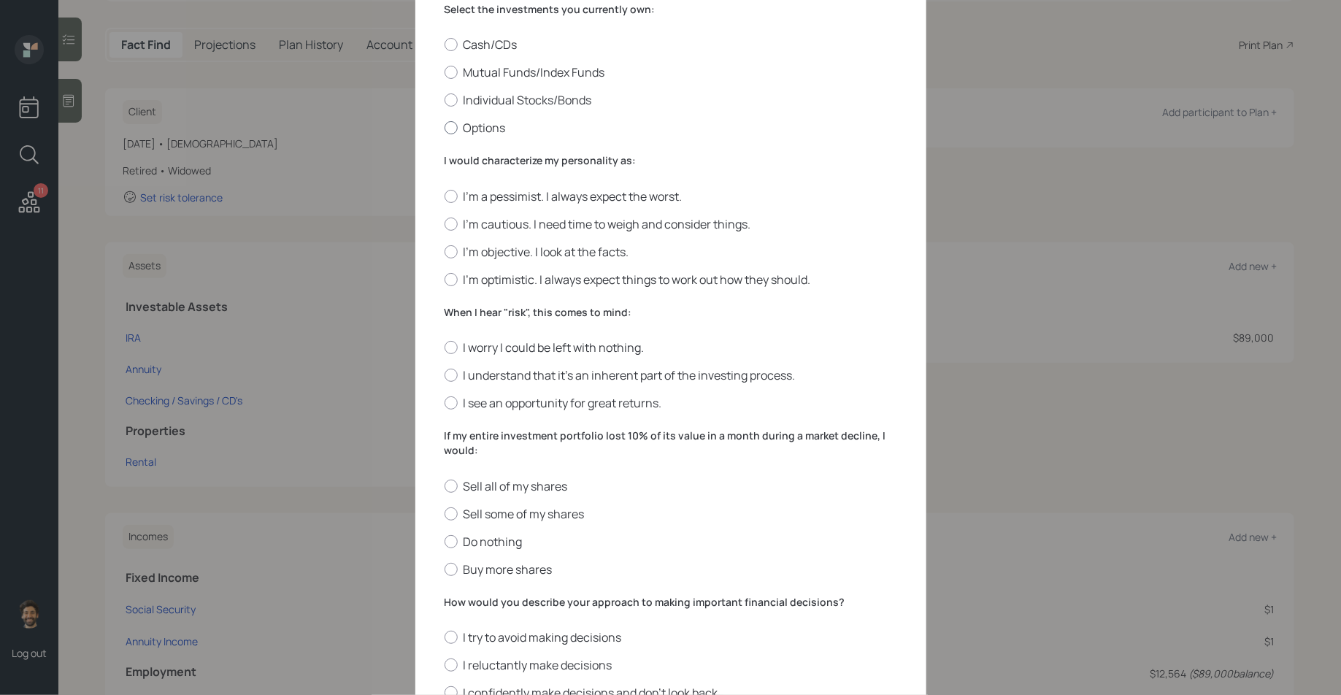
scroll to position [299, 0]
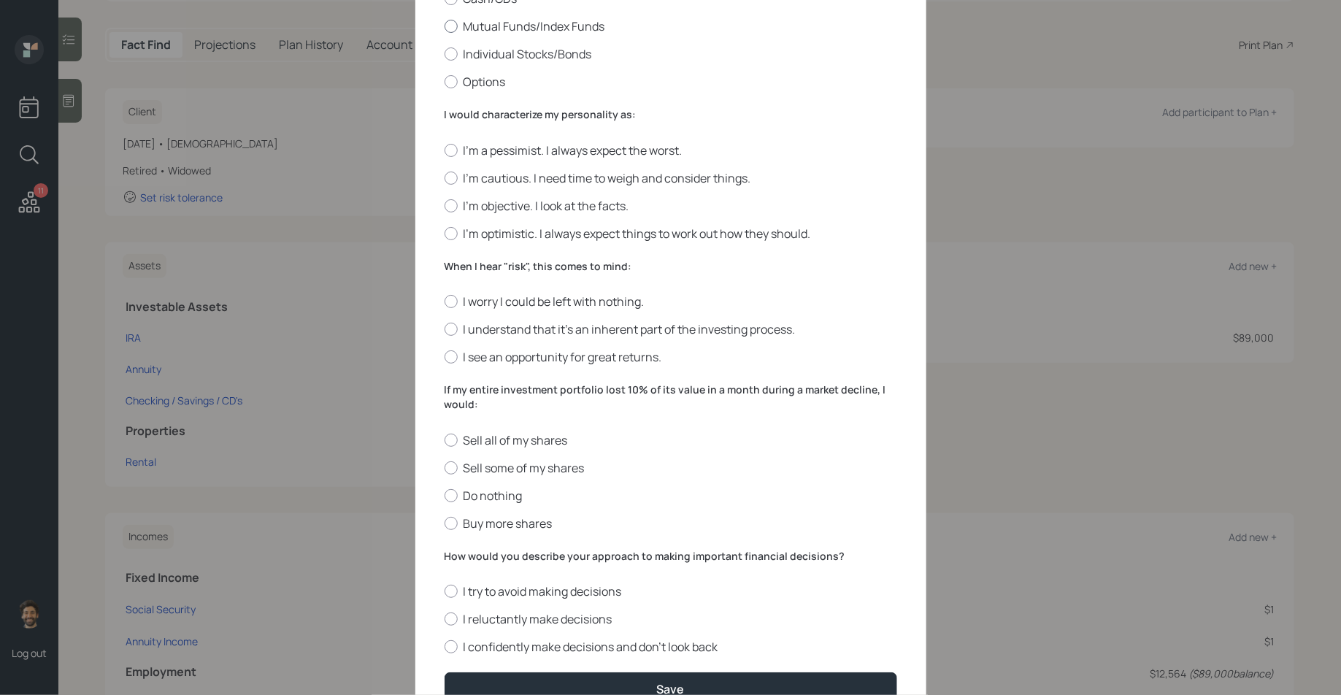
click at [486, 31] on label "Mutual Funds/Index Funds" at bounding box center [671, 26] width 453 height 16
click at [445, 27] on input "Mutual Funds/Index Funds" at bounding box center [444, 26] width 1 height 1
radio input "true"
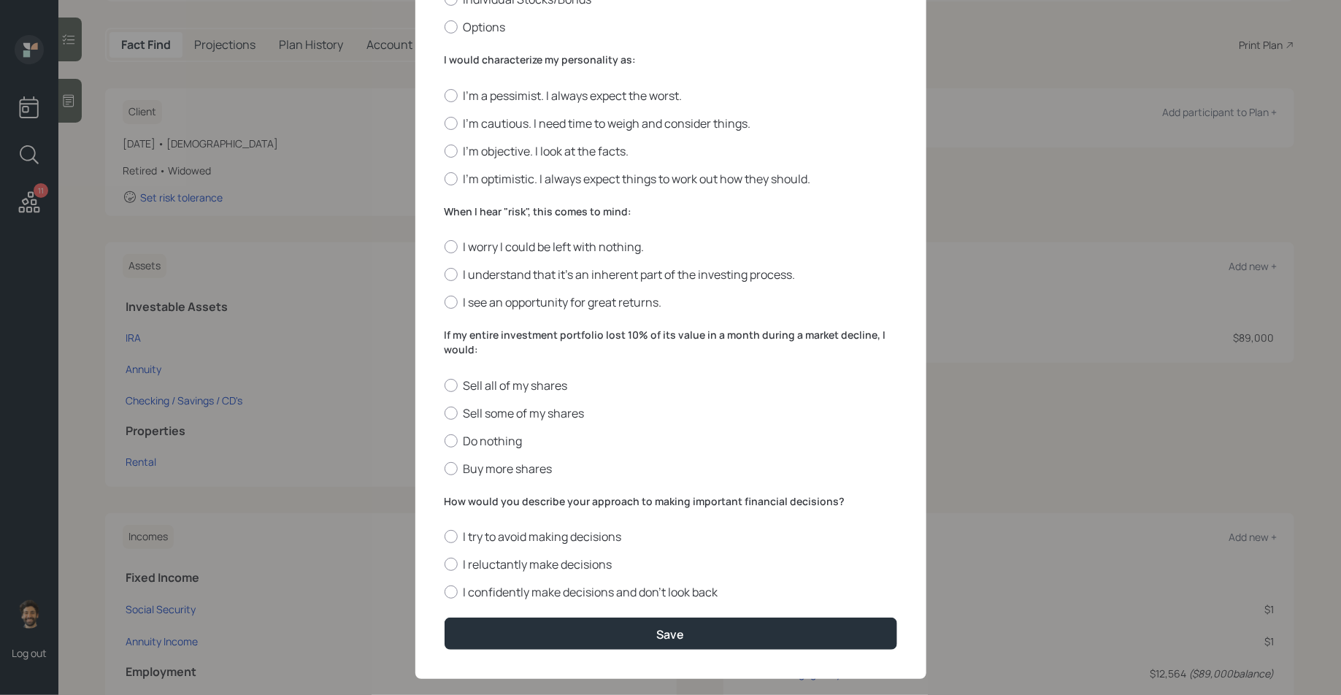
scroll to position [372, 0]
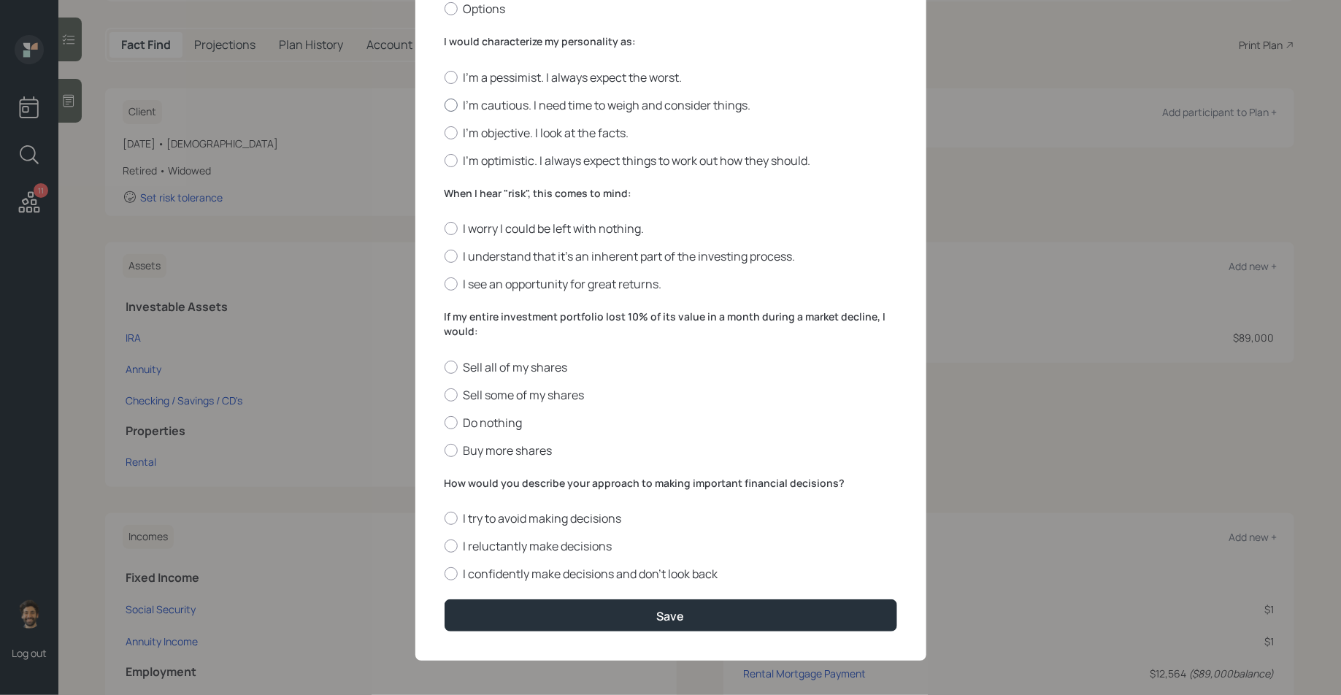
click at [461, 104] on label "I'm cautious. I need time to weigh and consider things." at bounding box center [671, 105] width 453 height 16
click at [445, 104] on input "I'm cautious. I need time to weigh and consider things." at bounding box center [444, 104] width 1 height 1
radio input "true"
click at [476, 253] on label "I understand that it’s an inherent part of the investing process." at bounding box center [671, 256] width 453 height 16
click at [445, 256] on input "I understand that it’s an inherent part of the investing process." at bounding box center [444, 256] width 1 height 1
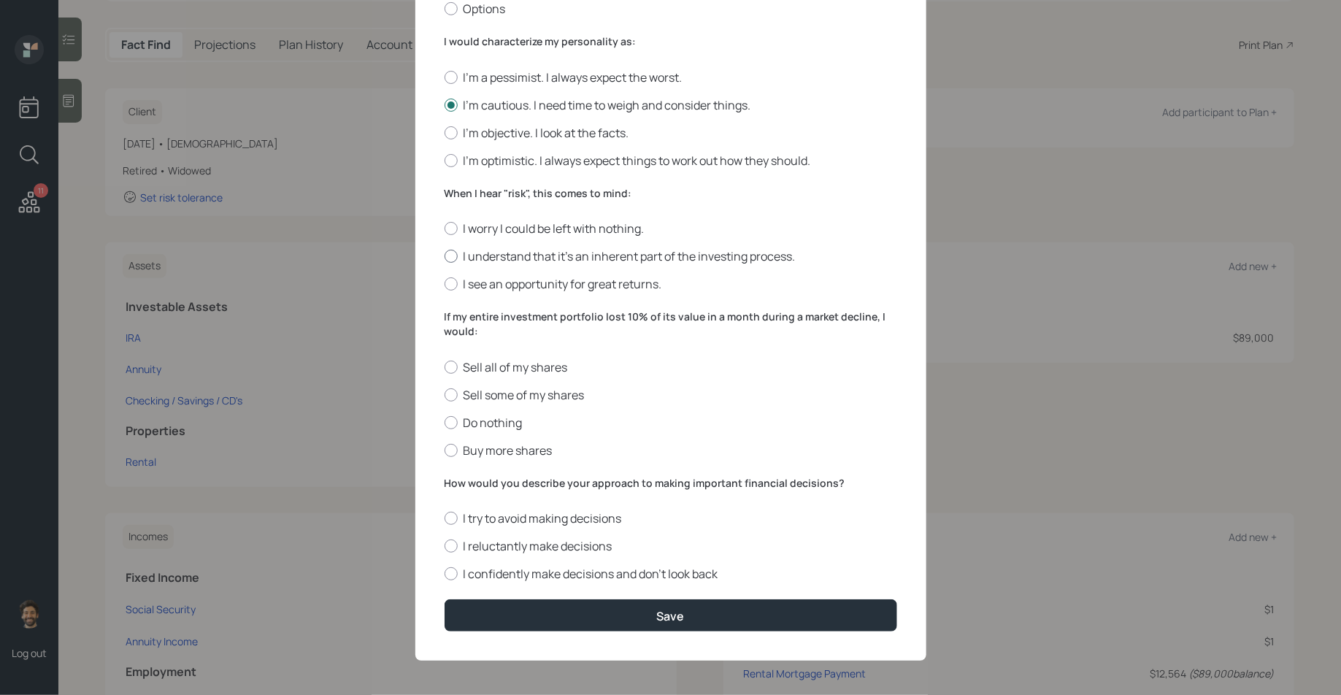
radio input "true"
drag, startPoint x: 479, startPoint y: 326, endPoint x: 419, endPoint y: 315, distance: 60.7
click at [419, 315] on div "Edit Risk Tolerance Profile ([PERSON_NAME]) I would describe my knowledge of in…" at bounding box center [670, 162] width 511 height 997
click at [450, 418] on div at bounding box center [451, 422] width 13 height 13
click at [445, 422] on input "Do nothing" at bounding box center [444, 422] width 1 height 1
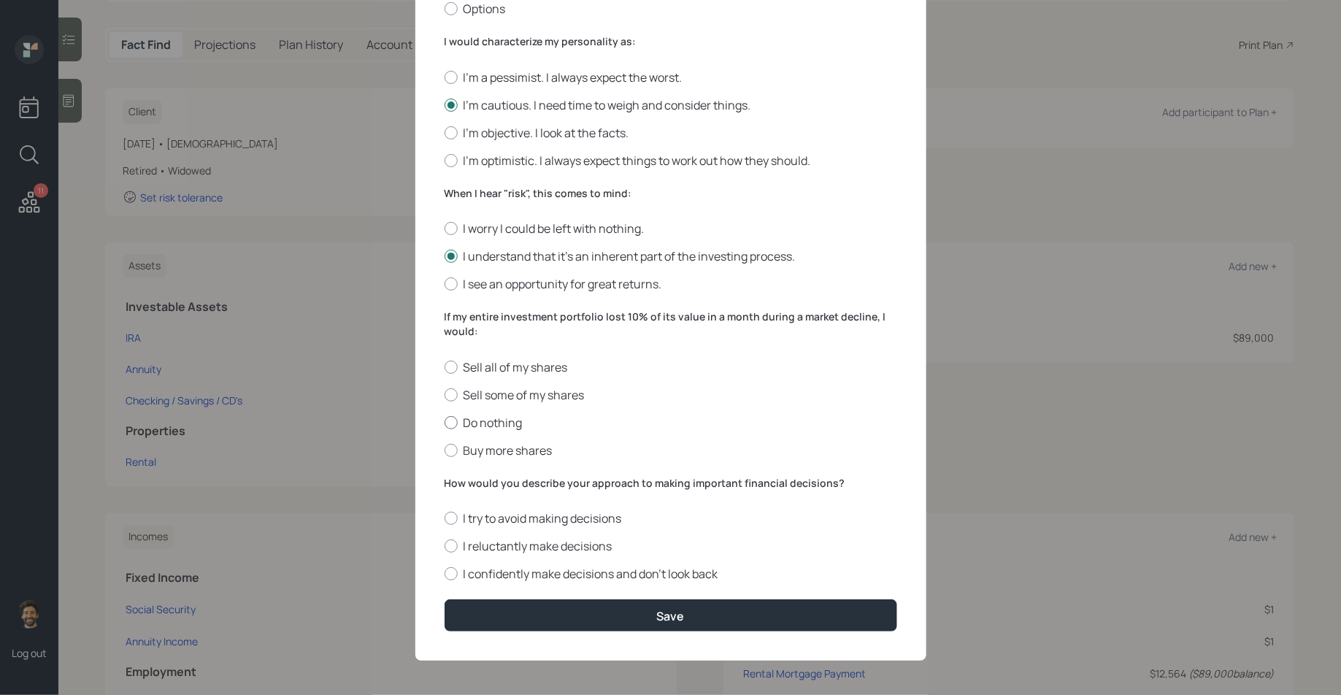
radio input "true"
click at [489, 523] on label "I try to avoid making decisions" at bounding box center [671, 518] width 453 height 16
click at [445, 519] on input "I try to avoid making decisions" at bounding box center [444, 518] width 1 height 1
radio input "true"
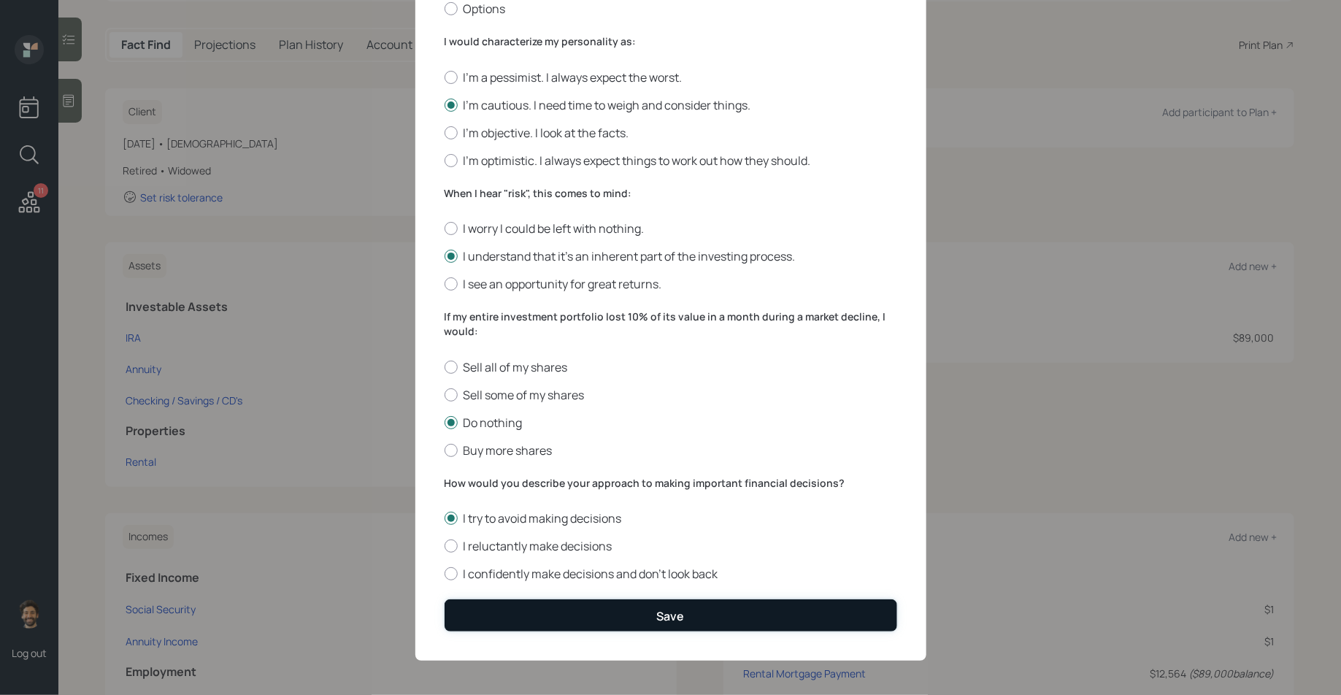
click at [502, 605] on button "Save" at bounding box center [671, 614] width 453 height 31
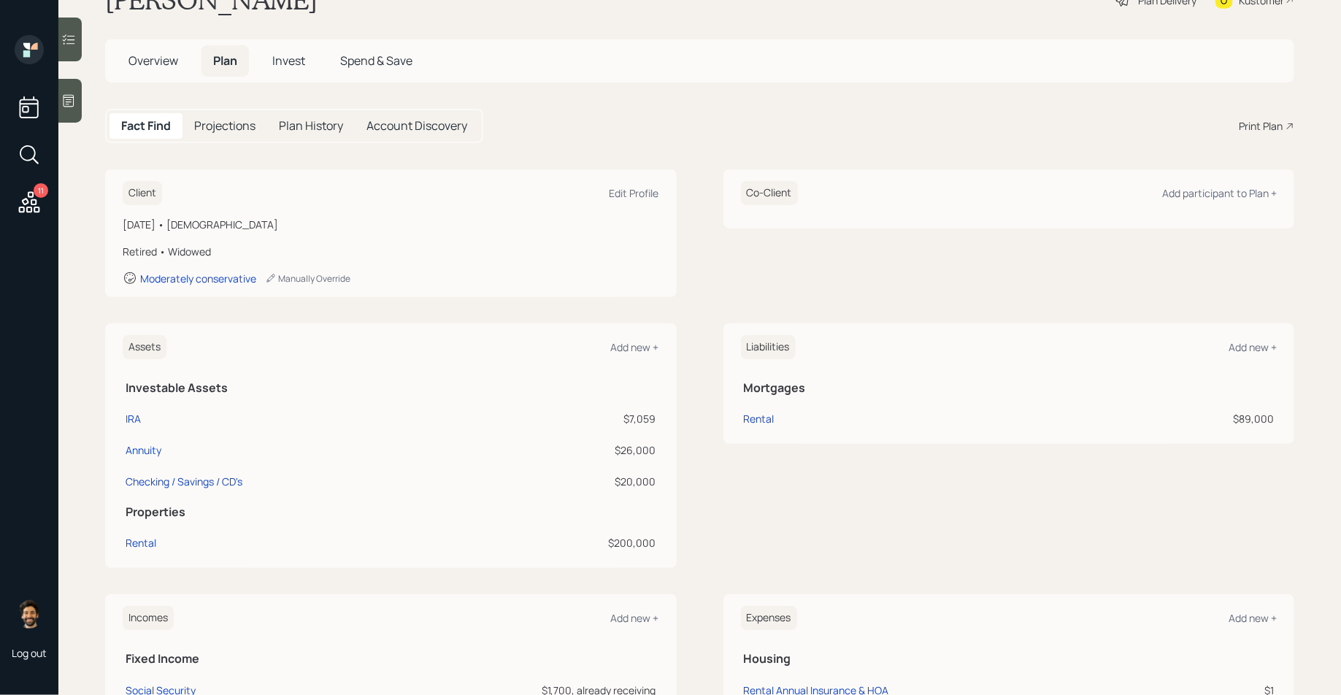
scroll to position [18, 0]
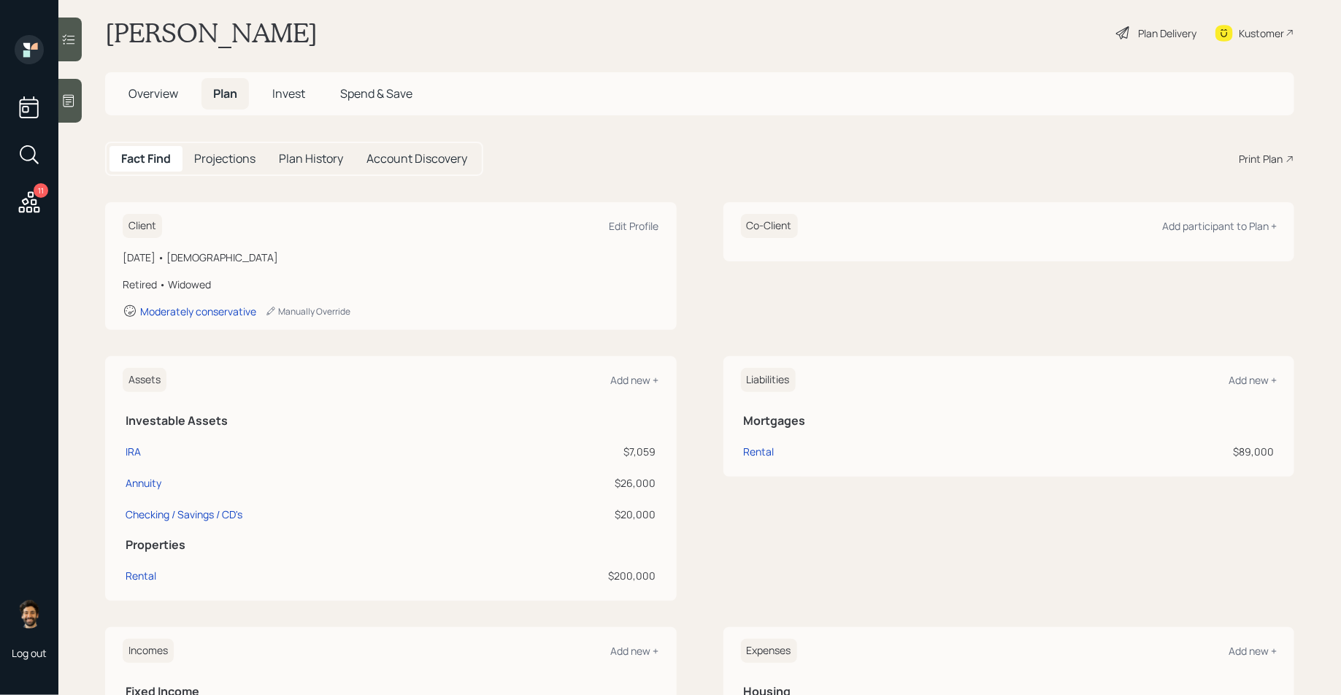
click at [290, 85] on span "Invest" at bounding box center [288, 93] width 33 height 16
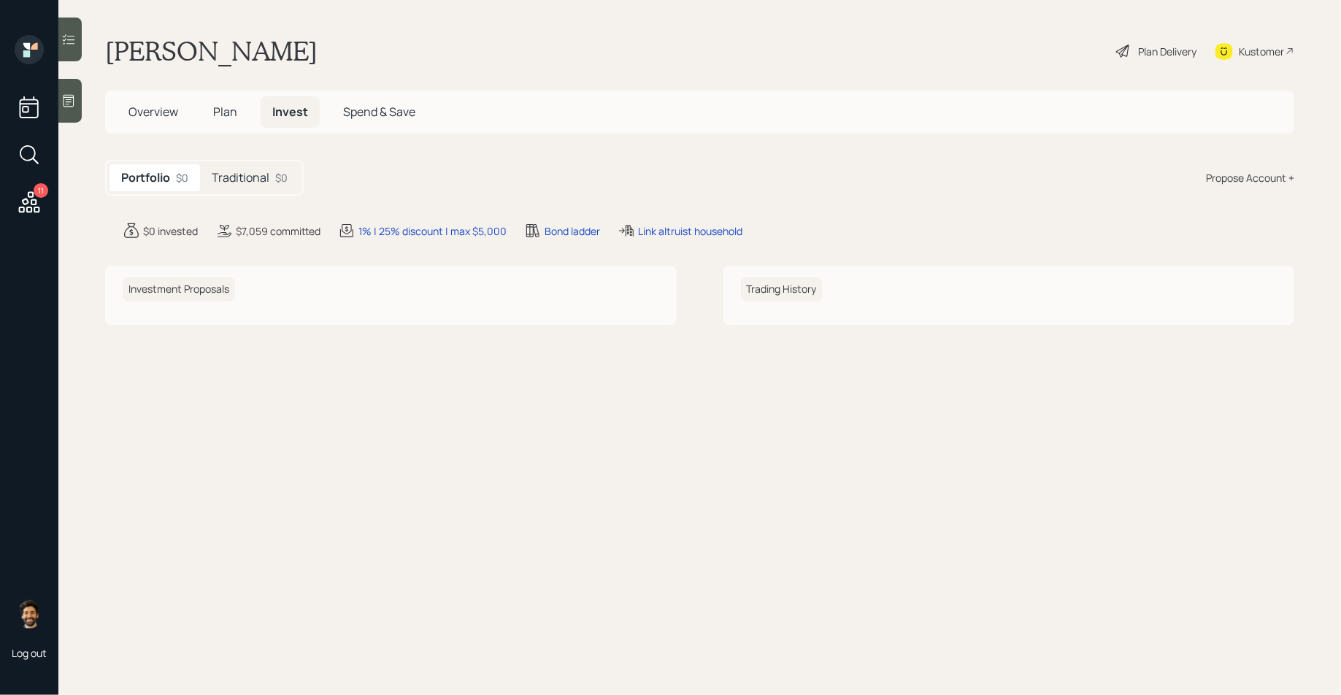
click at [277, 188] on div "Traditional $0" at bounding box center [249, 177] width 99 height 27
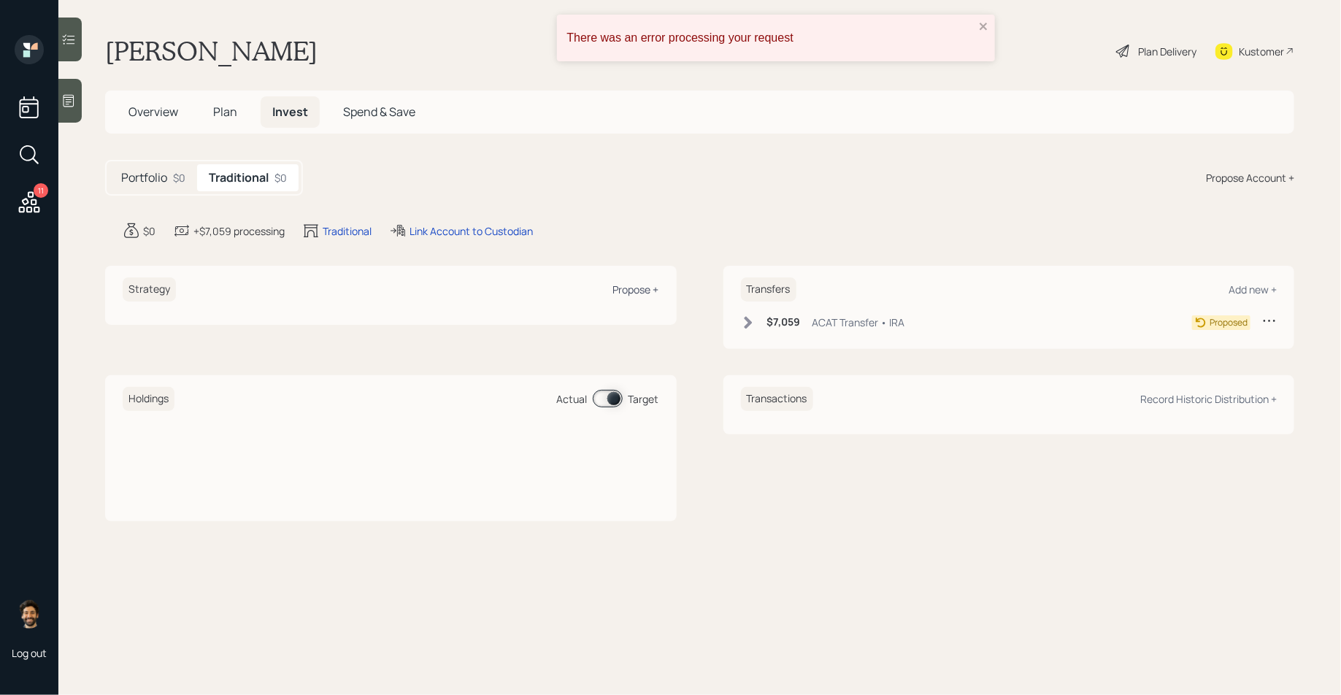
click at [635, 293] on div "Propose +" at bounding box center [636, 290] width 46 height 14
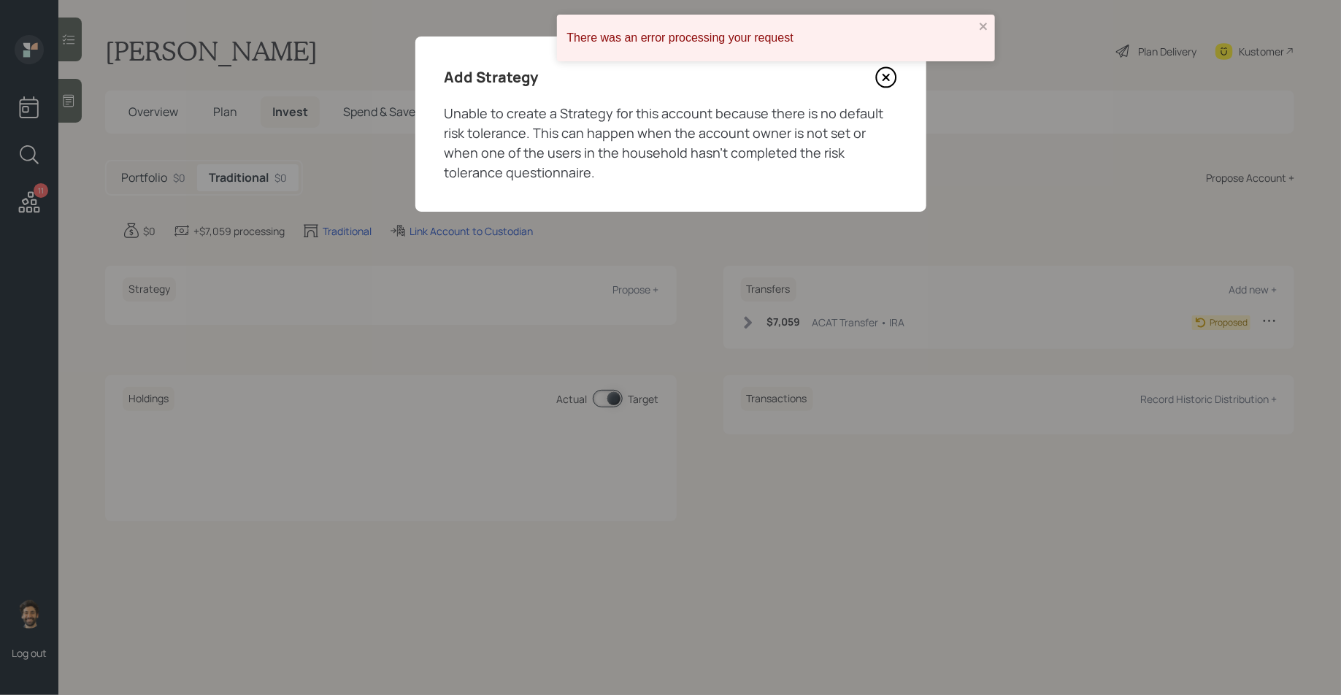
click at [889, 78] on icon at bounding box center [887, 77] width 22 height 22
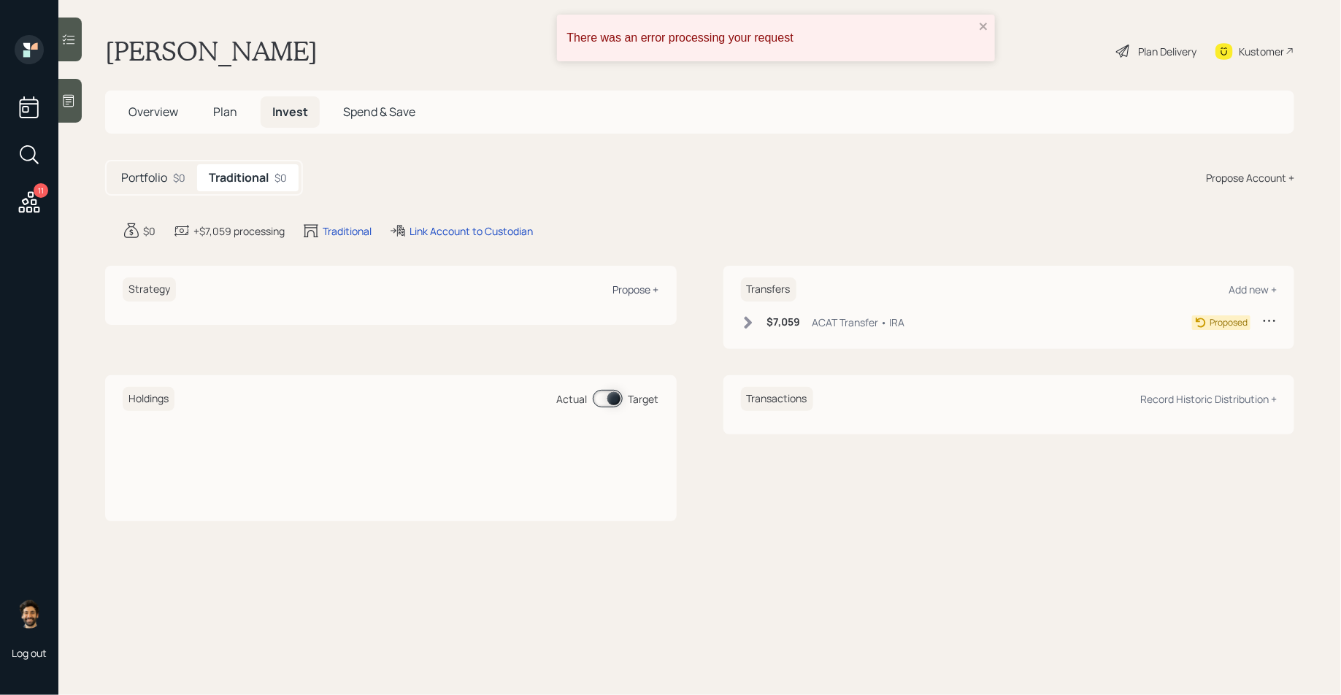
click at [638, 286] on div "Propose +" at bounding box center [636, 290] width 46 height 14
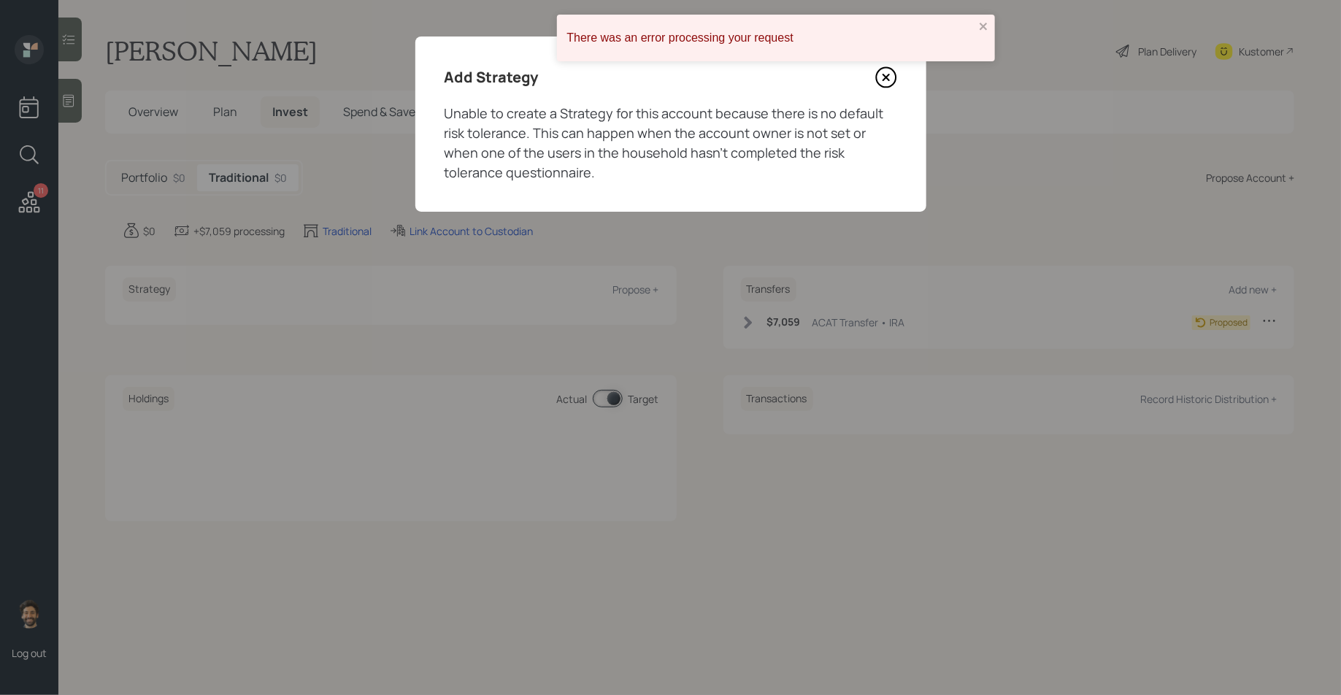
click at [884, 83] on icon at bounding box center [887, 77] width 22 height 22
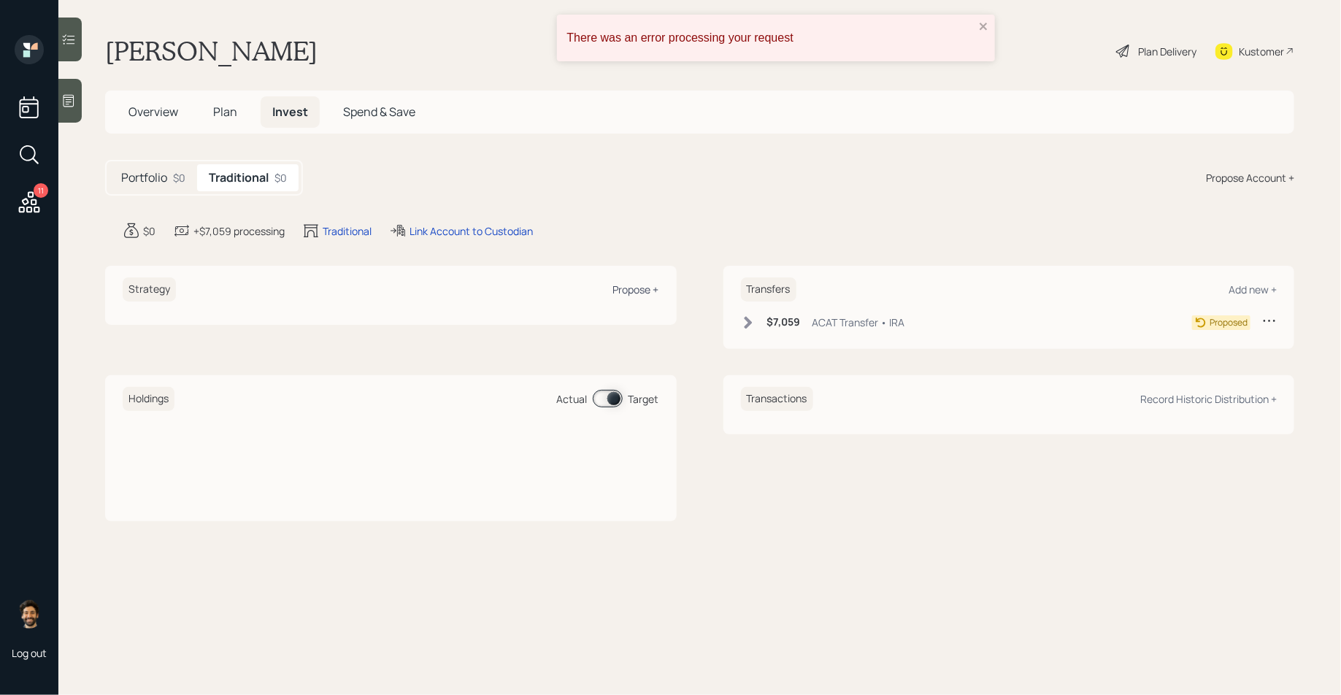
click at [644, 290] on div "Propose +" at bounding box center [636, 290] width 46 height 14
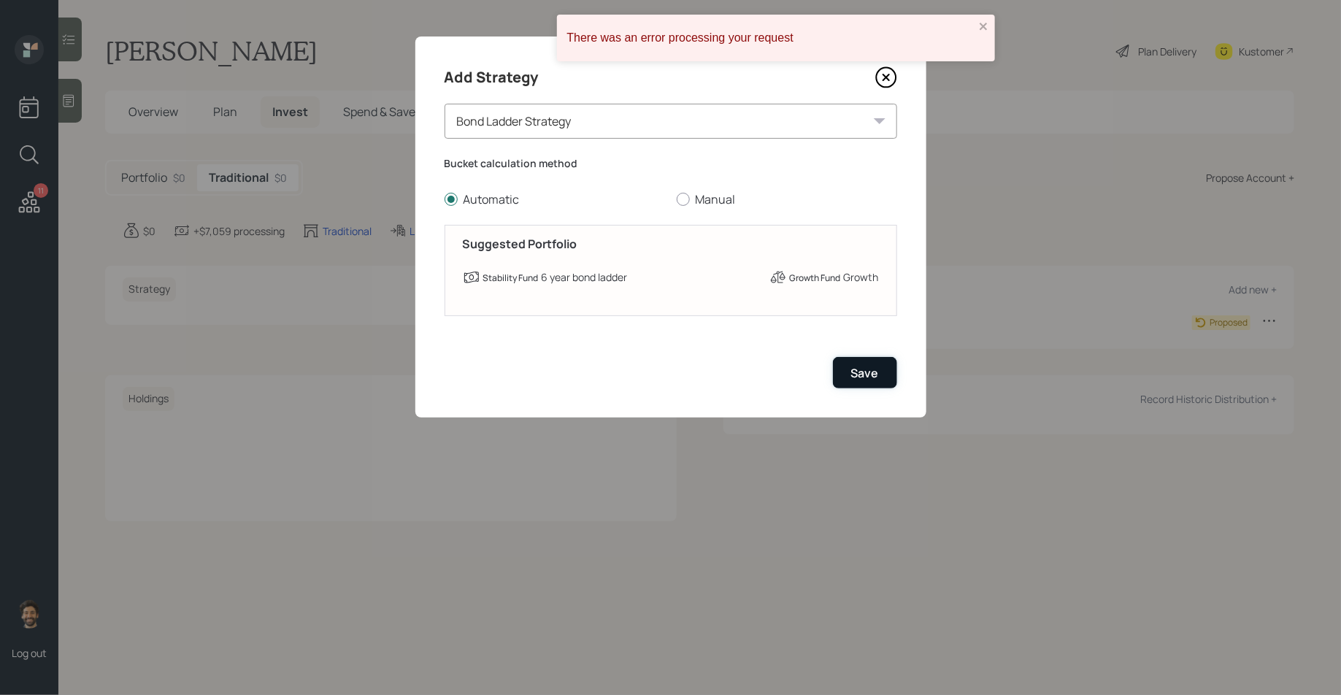
click at [863, 361] on button "Save" at bounding box center [865, 372] width 64 height 31
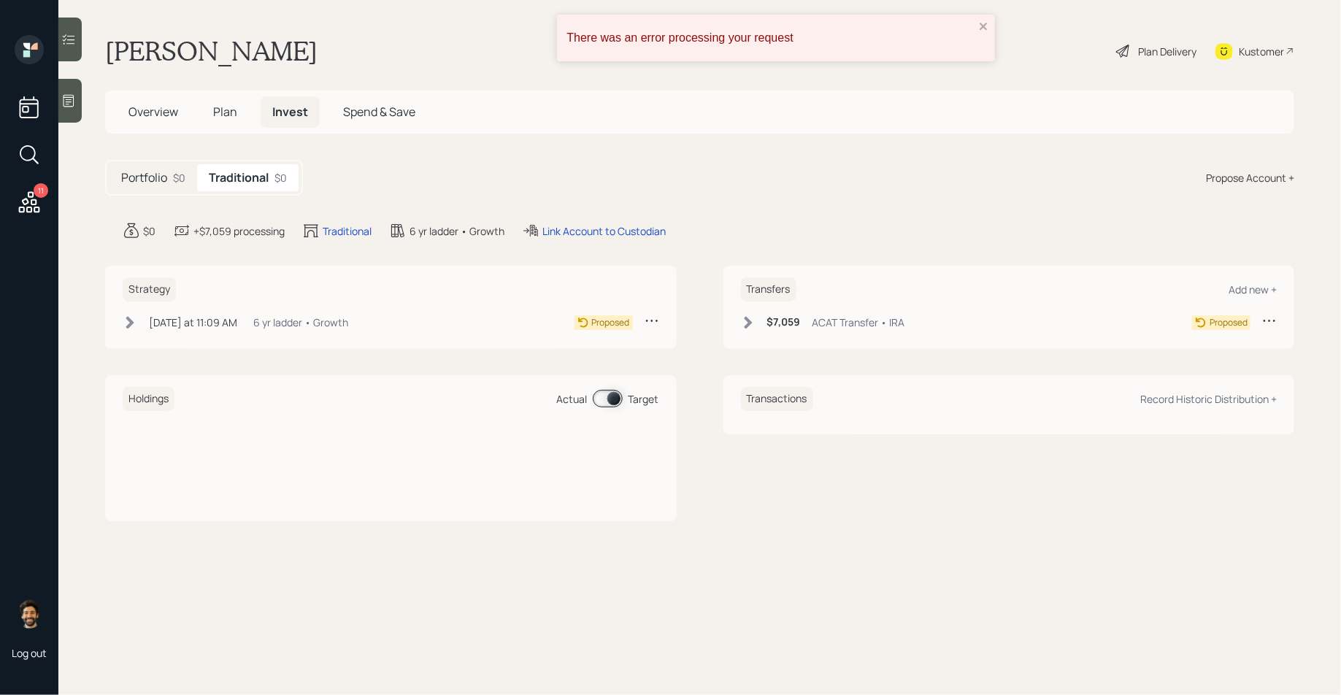
click at [180, 332] on div "Today at 11:09 AM Tuesday, October 14, 2025 11:09 AM EDT 6 yr ladder • Growth P…" at bounding box center [391, 325] width 537 height 24
click at [150, 321] on div "Today at 11:09 AM" at bounding box center [193, 322] width 88 height 15
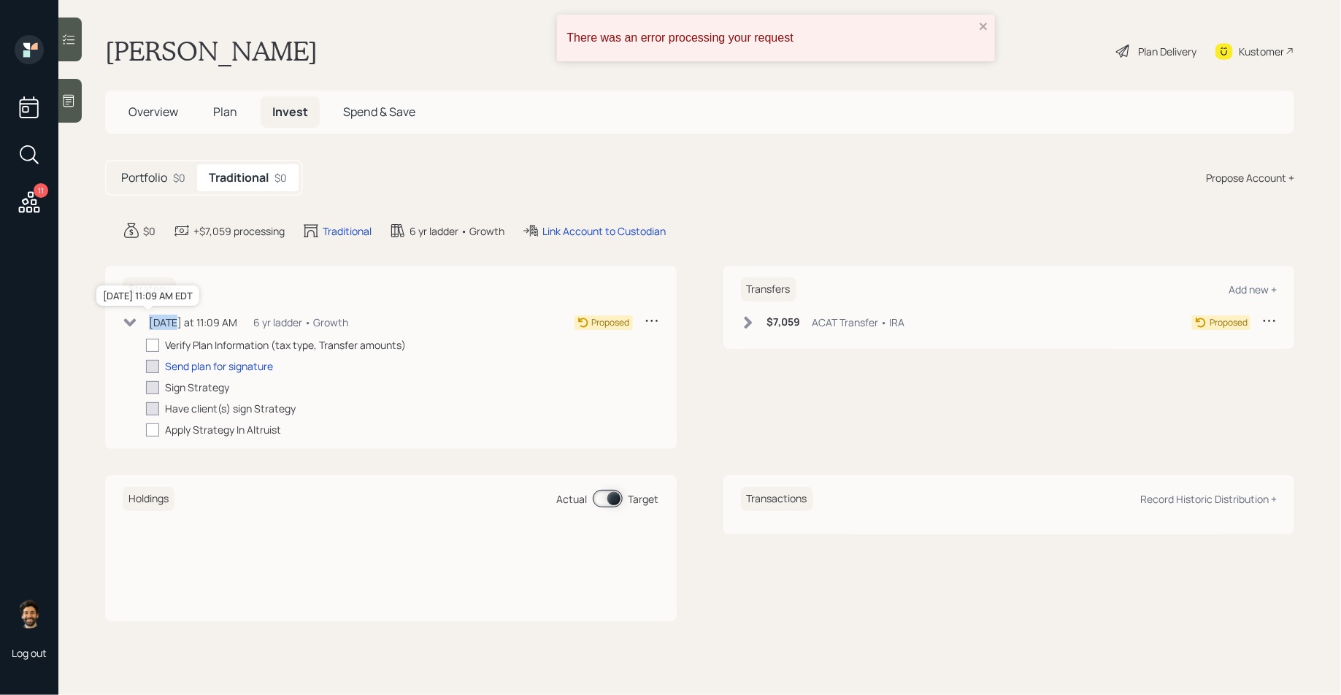
click at [150, 321] on div "Today at 11:09 AM" at bounding box center [193, 322] width 88 height 15
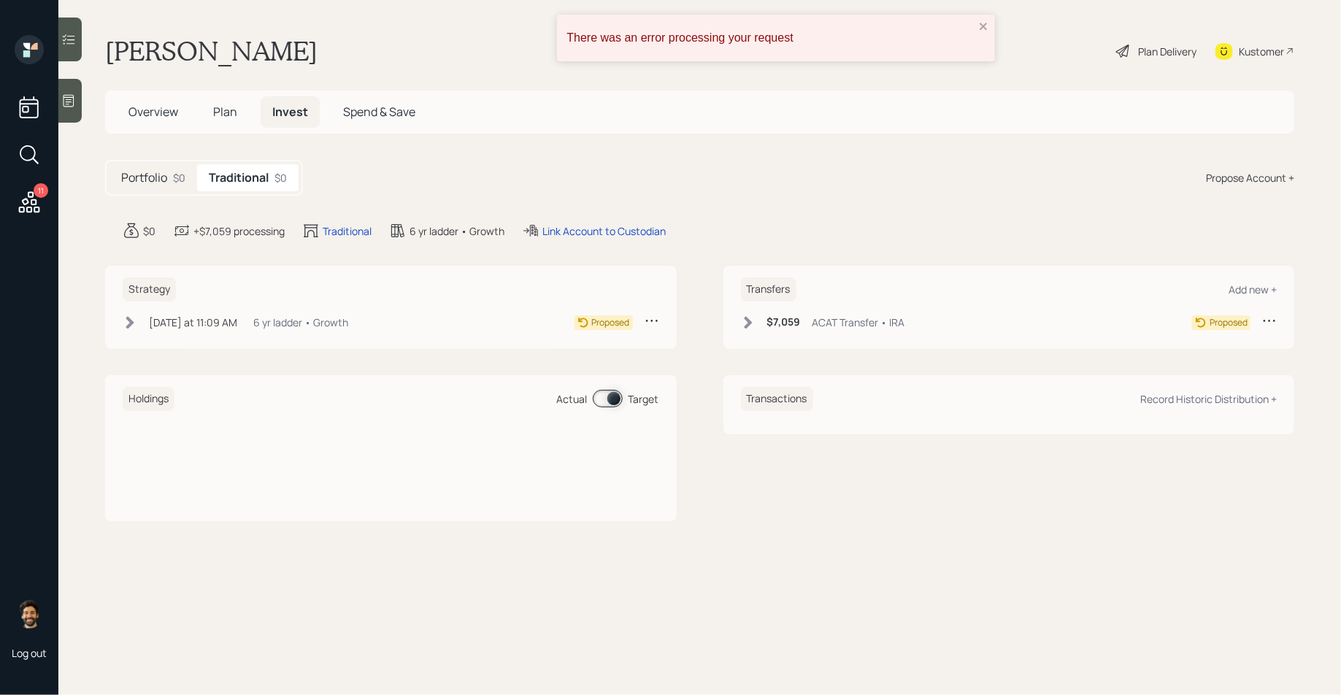
click at [1157, 59] on div "Plan Delivery" at bounding box center [1156, 51] width 83 height 32
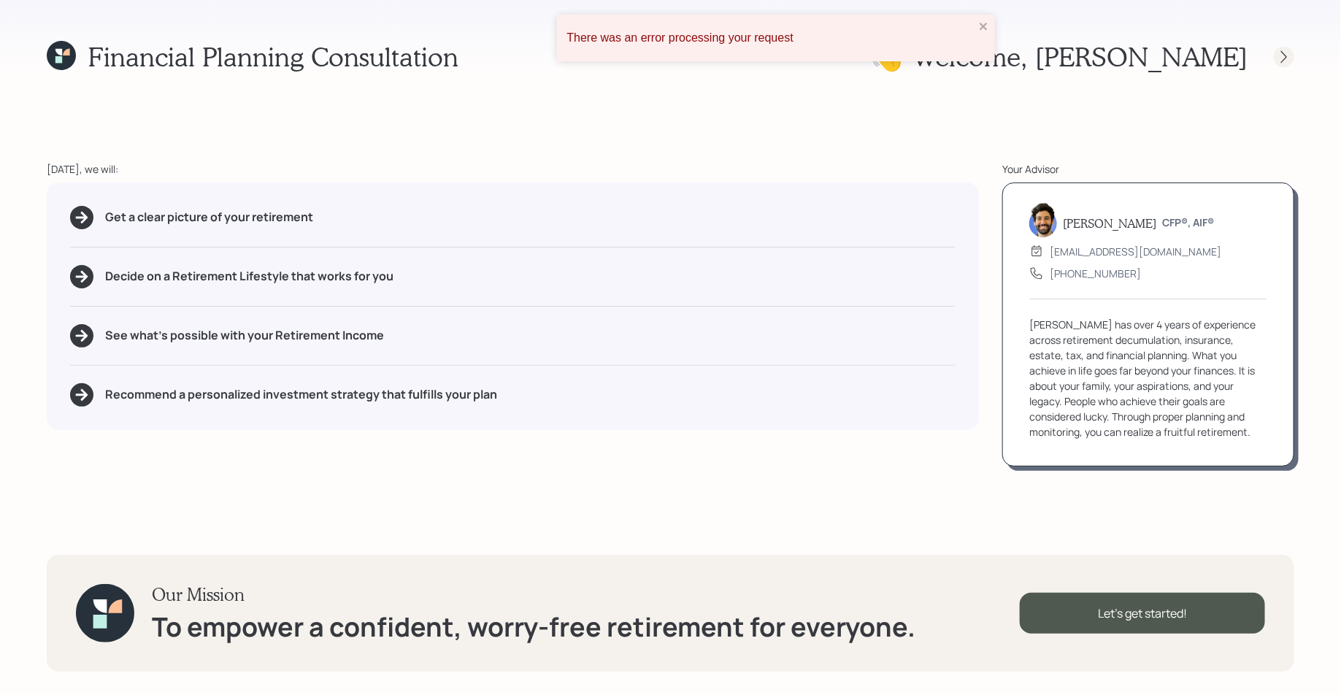
click at [1274, 64] on div at bounding box center [1271, 57] width 47 height 20
click at [1284, 62] on icon at bounding box center [1284, 57] width 15 height 15
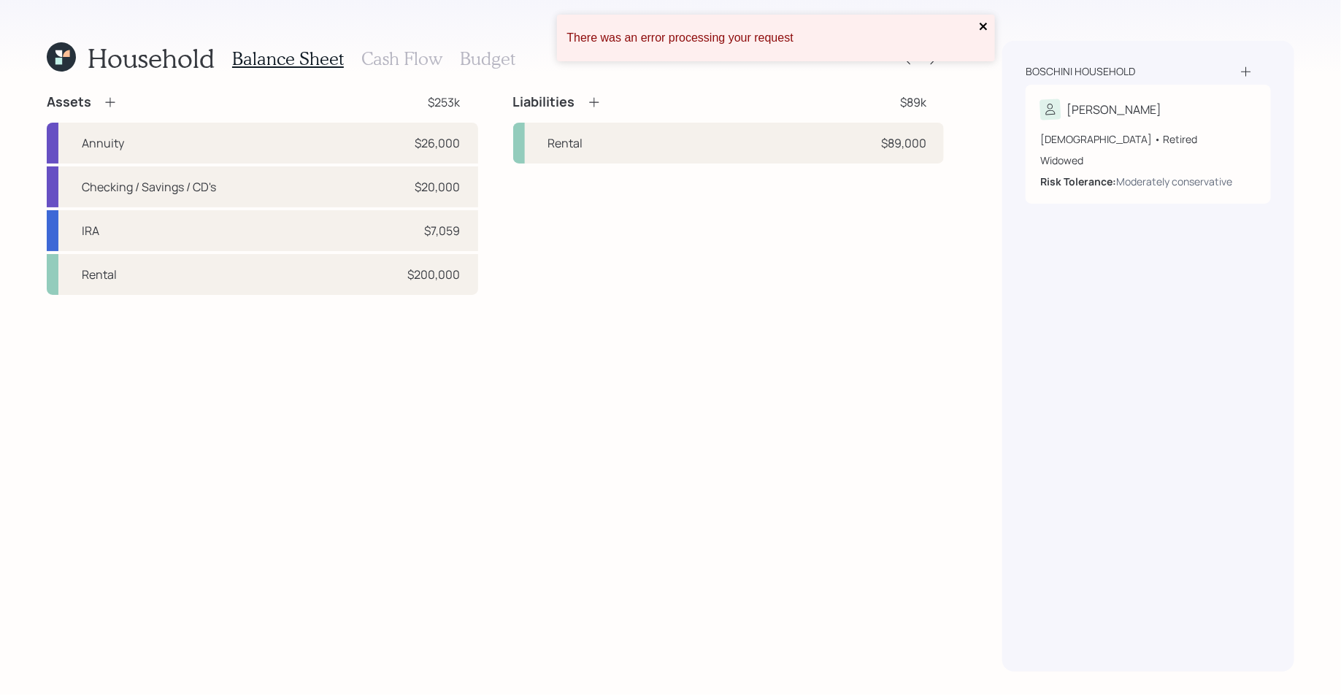
click at [982, 25] on icon "close" at bounding box center [983, 26] width 7 height 7
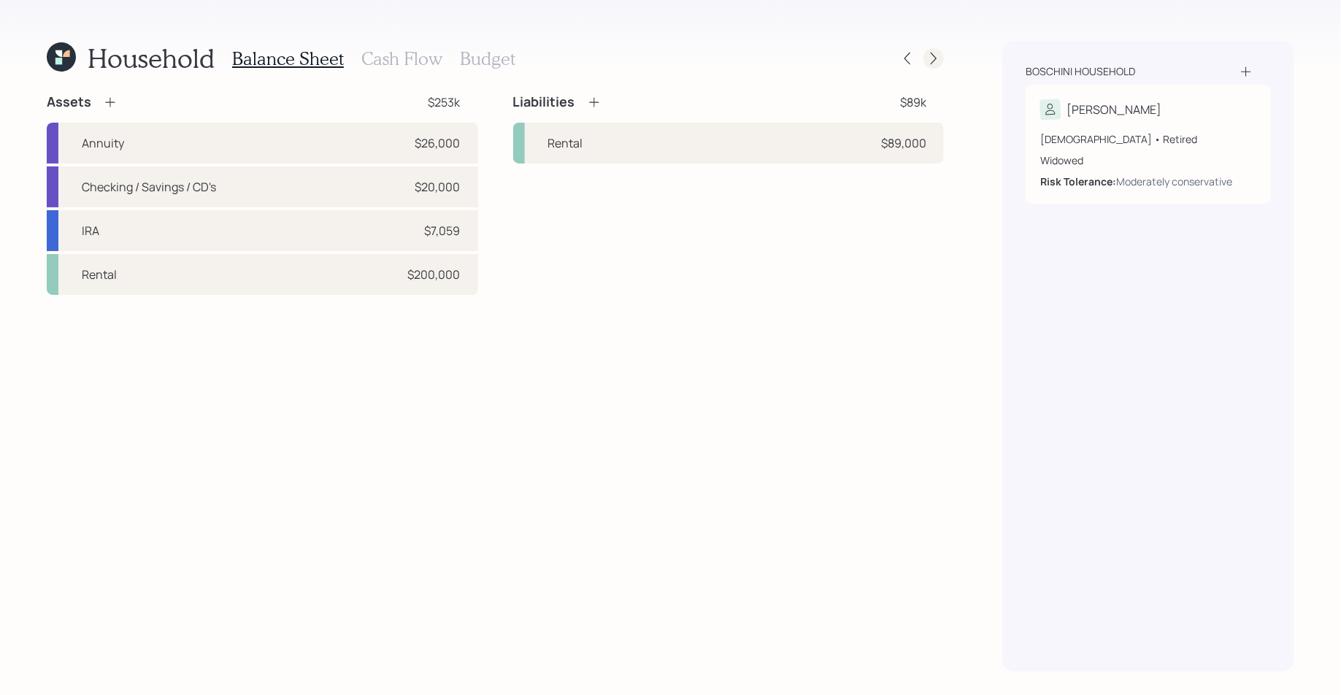
click at [943, 55] on div at bounding box center [934, 58] width 20 height 20
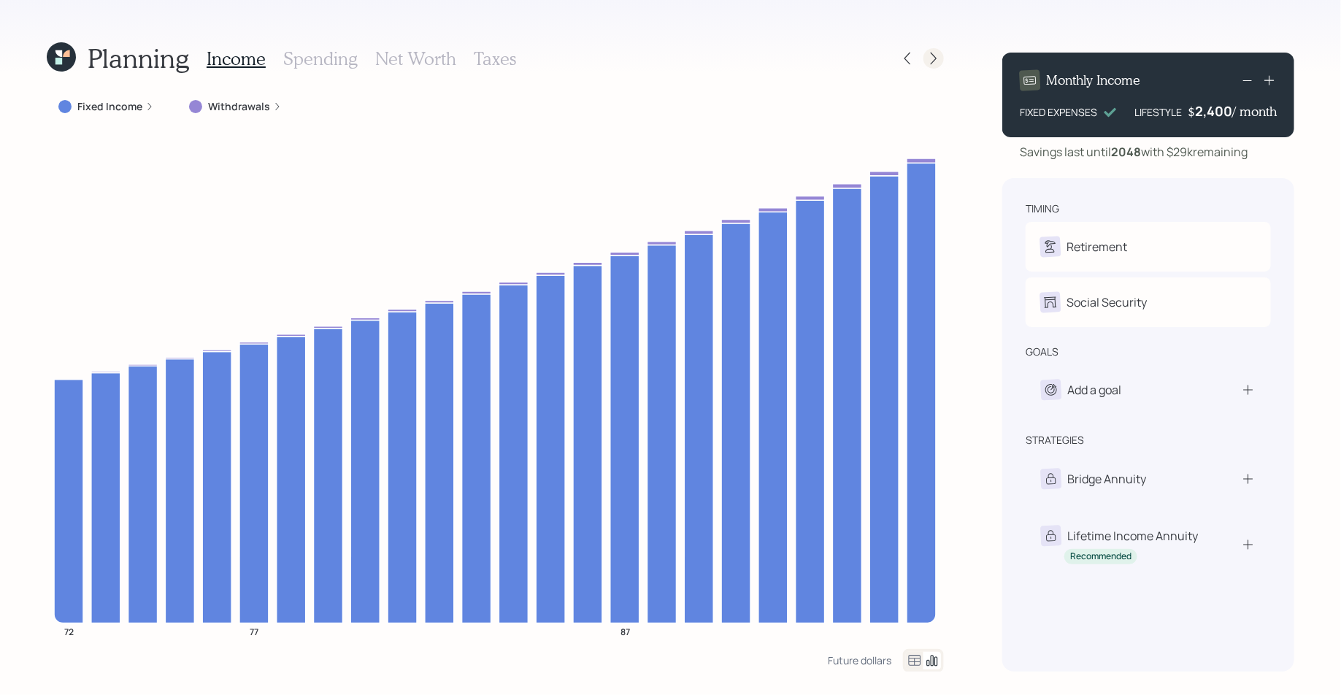
click at [934, 61] on icon at bounding box center [934, 59] width 6 height 12
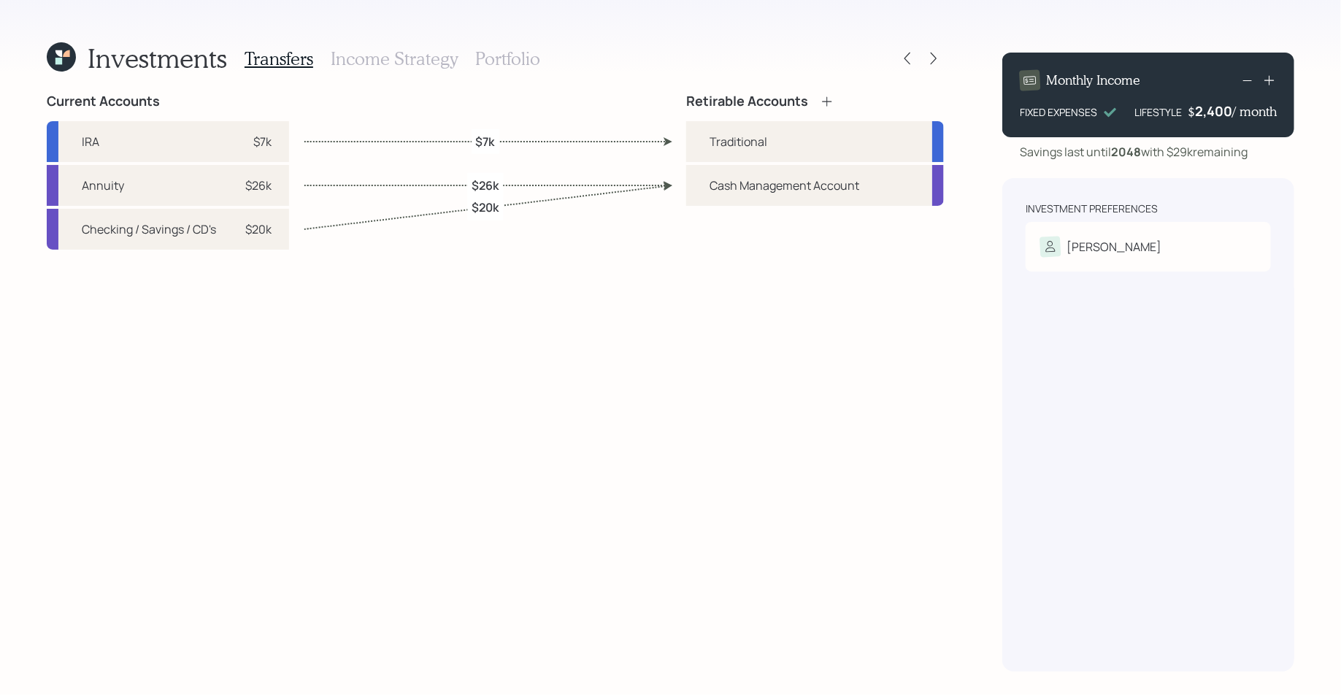
click at [434, 65] on h3 "Income Strategy" at bounding box center [394, 58] width 127 height 21
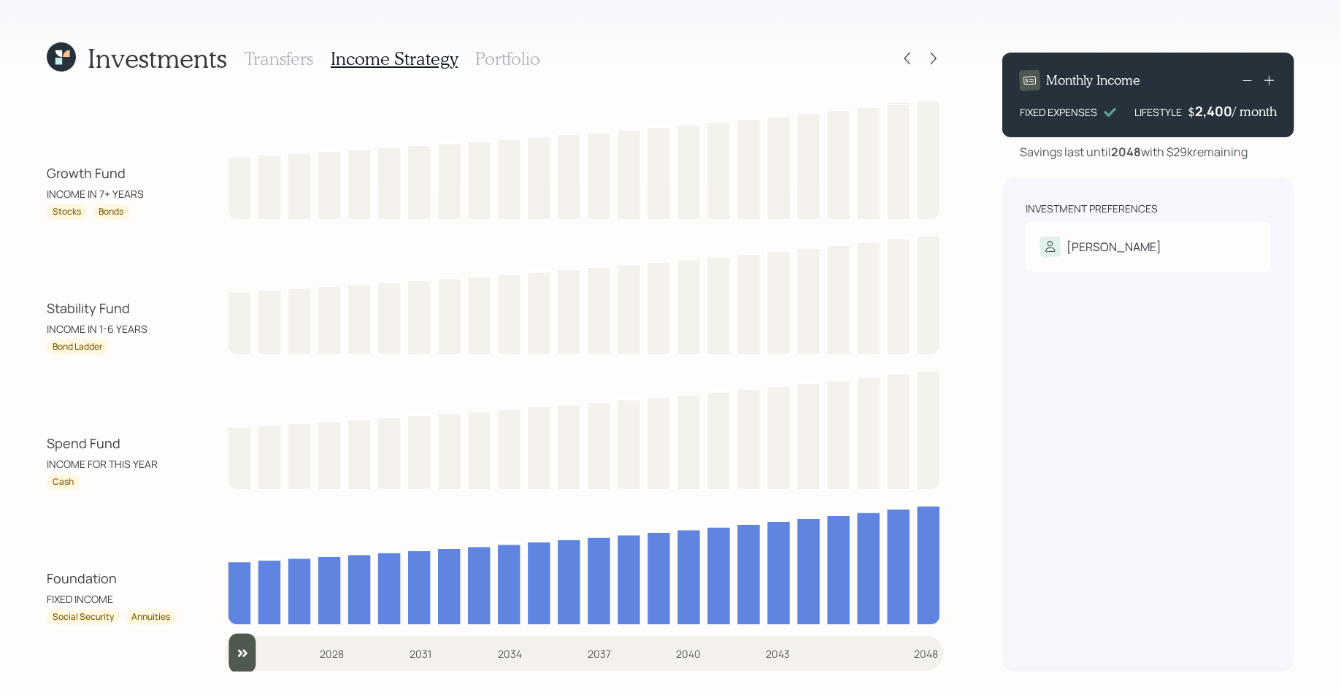
click at [510, 57] on h3 "Portfolio" at bounding box center [507, 58] width 65 height 21
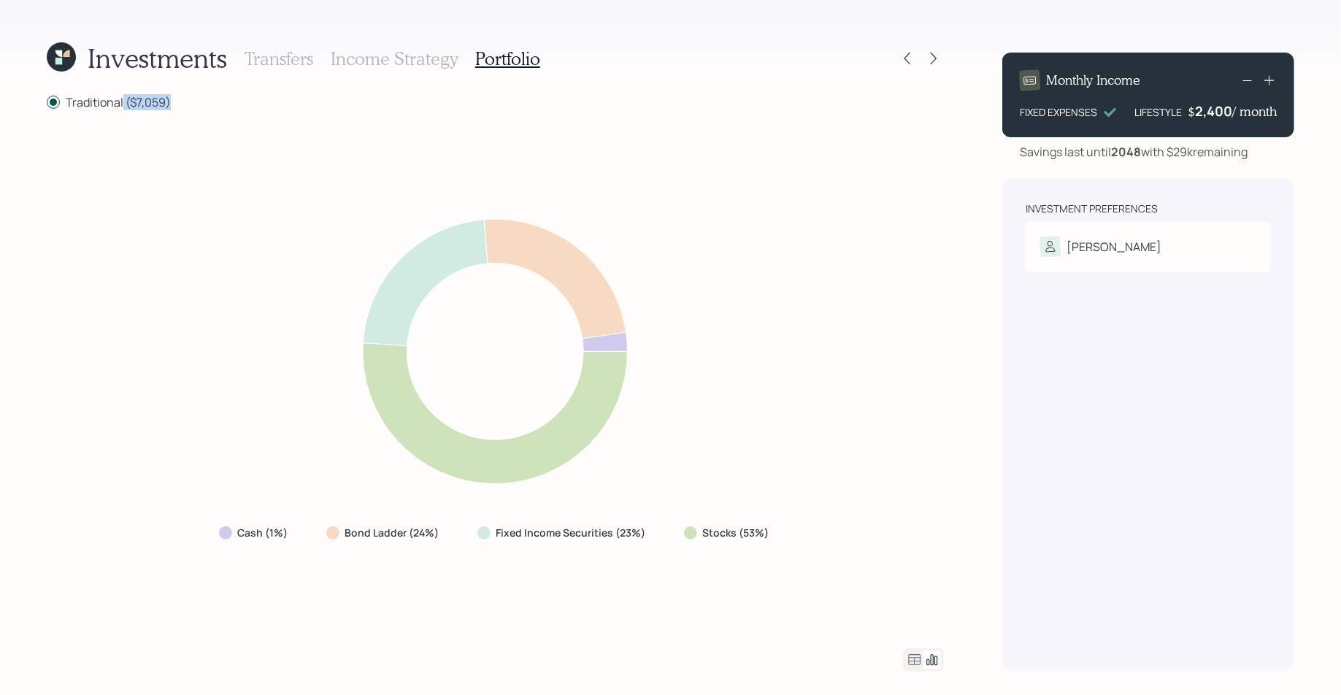
drag, startPoint x: 171, startPoint y: 103, endPoint x: 118, endPoint y: 103, distance: 53.3
click at [118, 103] on div "Traditional ($7,059)" at bounding box center [495, 101] width 897 height 17
drag, startPoint x: 766, startPoint y: 543, endPoint x: 698, endPoint y: 533, distance: 68.7
click at [698, 533] on div "Stocks (53%)" at bounding box center [729, 533] width 112 height 26
drag, startPoint x: 645, startPoint y: 532, endPoint x: 491, endPoint y: 532, distance: 154.1
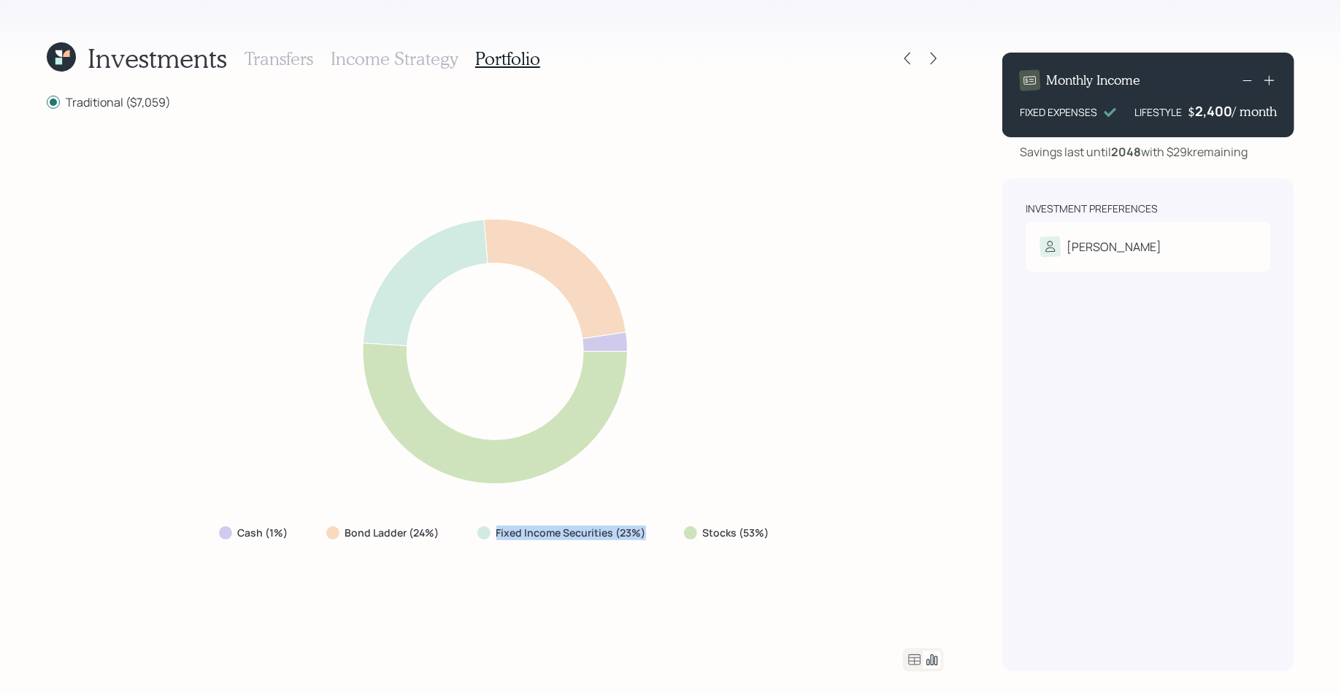
click at [491, 532] on div "Fixed Income Securities (23%)" at bounding box center [564, 533] width 172 height 15
drag, startPoint x: 445, startPoint y: 536, endPoint x: 332, endPoint y: 536, distance: 113.2
click at [332, 536] on div "Bond Ladder (24%)" at bounding box center [384, 533] width 139 height 26
drag, startPoint x: 296, startPoint y: 535, endPoint x: 234, endPoint y: 535, distance: 62.1
click at [234, 535] on div "Cash (1%)" at bounding box center [255, 533] width 96 height 26
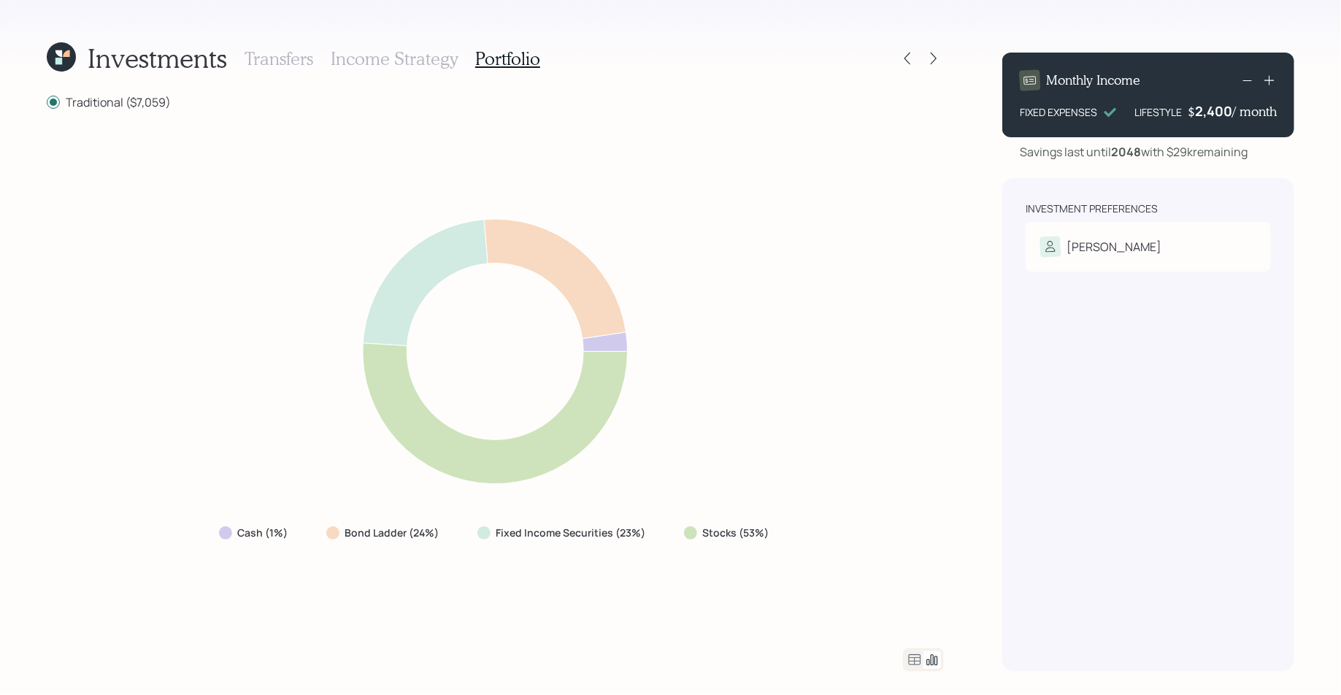
click at [916, 664] on icon at bounding box center [915, 660] width 18 height 18
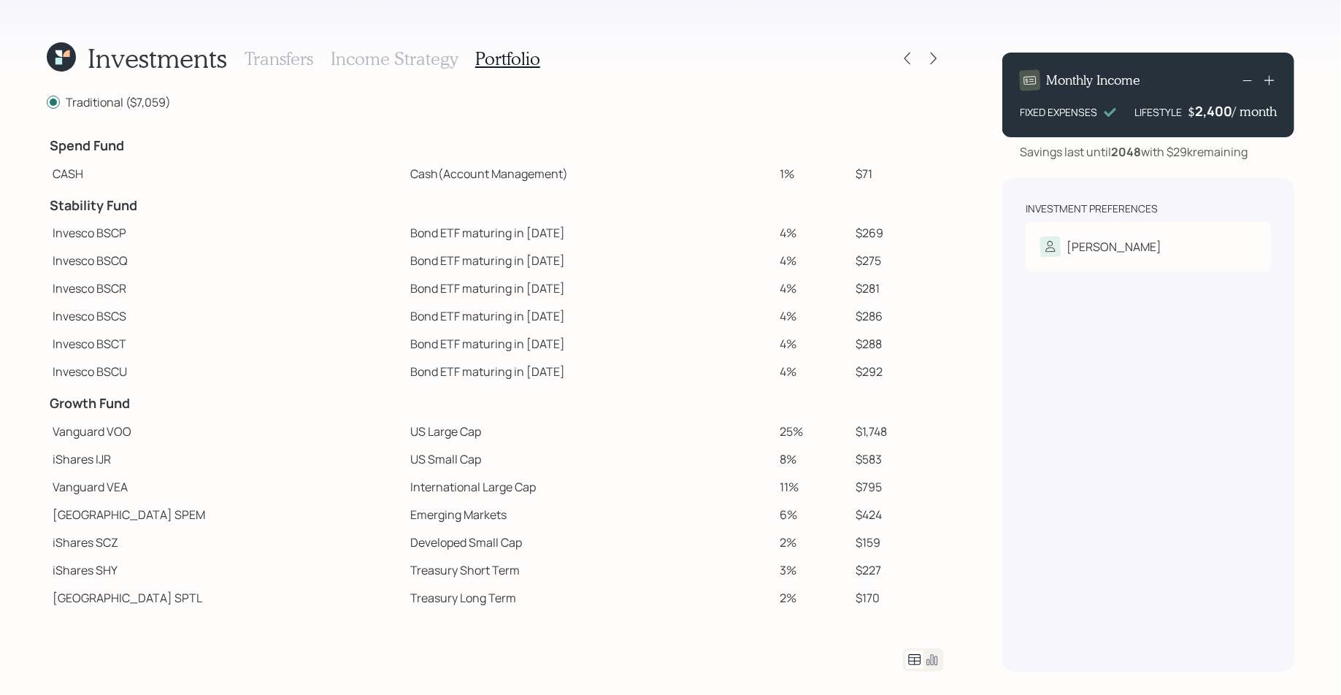
scroll to position [168, 0]
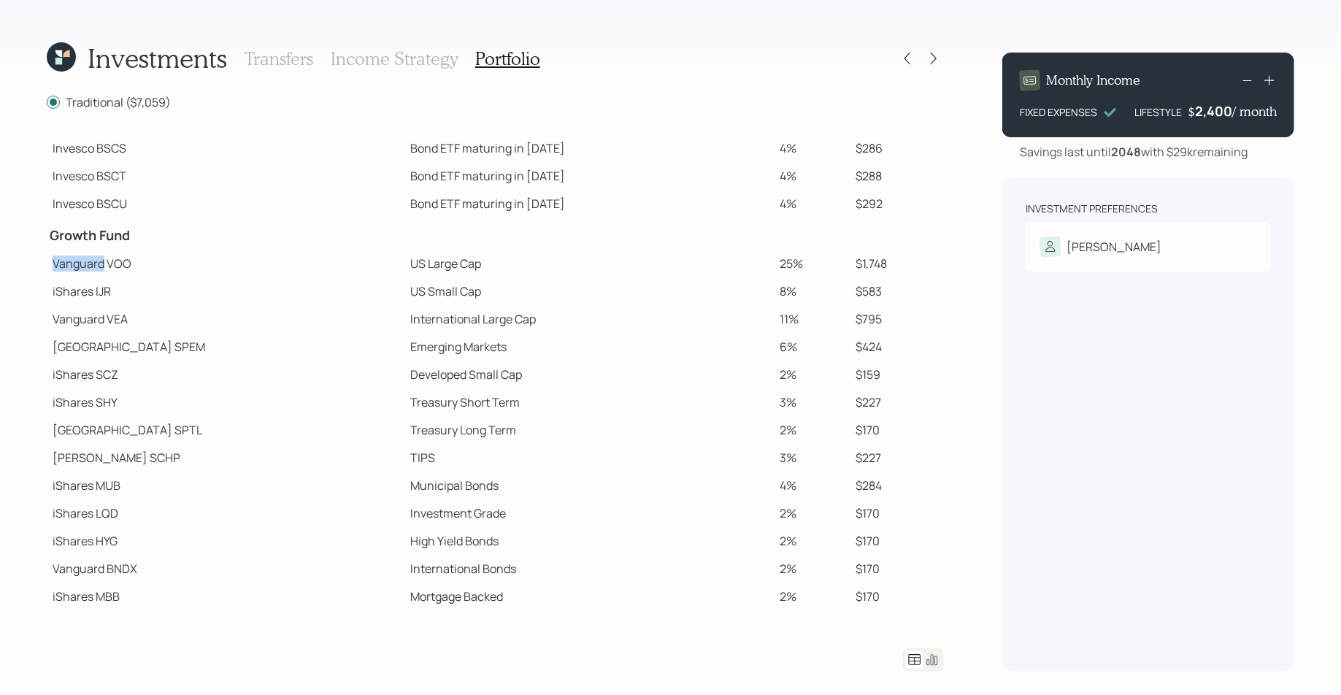
drag, startPoint x: 53, startPoint y: 259, endPoint x: 103, endPoint y: 267, distance: 50.3
click at [103, 267] on td "Vanguard VOO" at bounding box center [226, 264] width 358 height 28
drag, startPoint x: 50, startPoint y: 291, endPoint x: 90, endPoint y: 294, distance: 39.5
click at [90, 294] on td "iShares IJR" at bounding box center [226, 291] width 358 height 28
drag, startPoint x: 53, startPoint y: 348, endPoint x: 119, endPoint y: 348, distance: 65.7
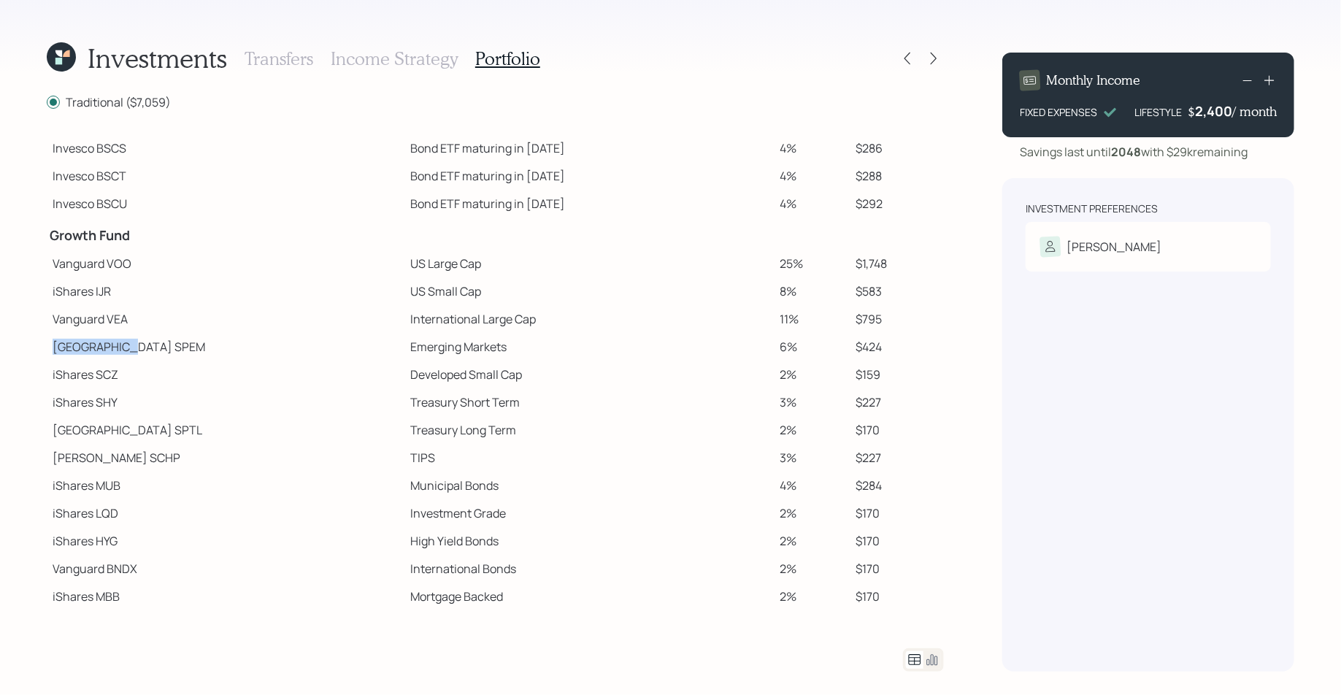
click at [119, 348] on td "State Street SPEM" at bounding box center [226, 347] width 358 height 28
drag, startPoint x: 52, startPoint y: 455, endPoint x: 111, endPoint y: 456, distance: 59.2
click at [111, 456] on td "Schwab SCHP" at bounding box center [226, 458] width 358 height 28
drag, startPoint x: 325, startPoint y: 258, endPoint x: 422, endPoint y: 263, distance: 97.3
click at [422, 263] on td "US Large Cap" at bounding box center [589, 264] width 369 height 28
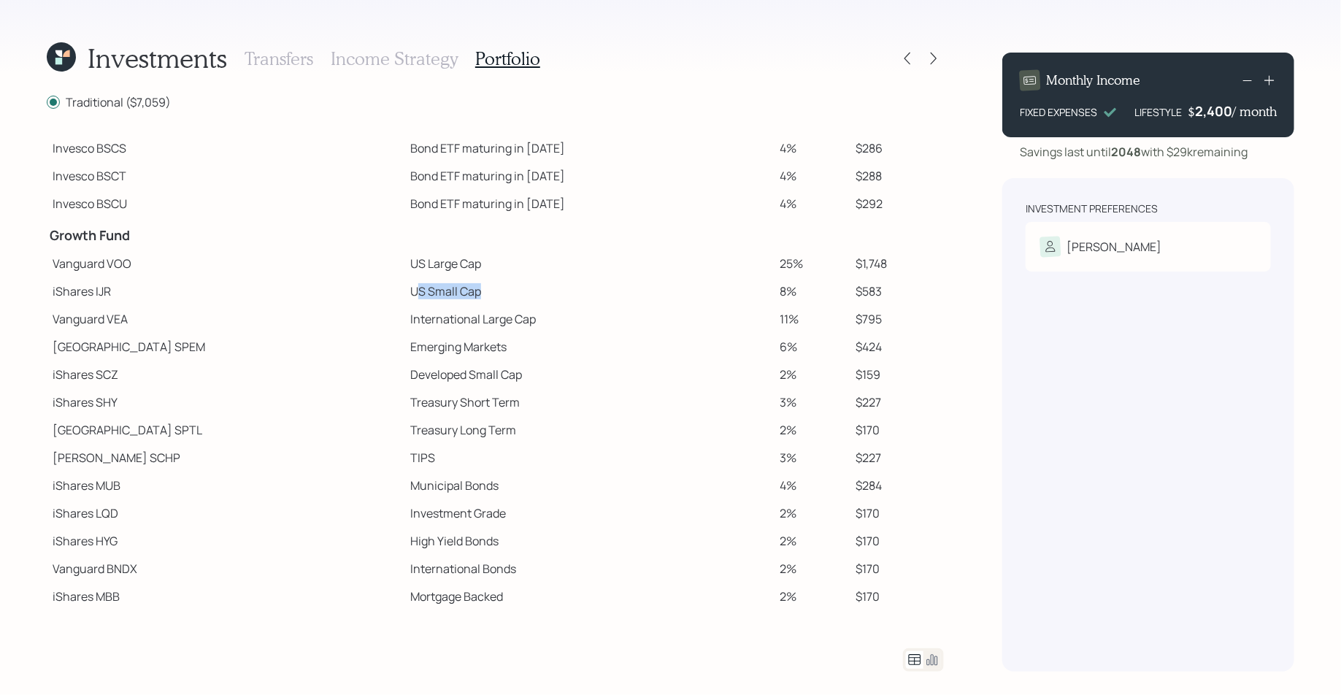
drag, startPoint x: 332, startPoint y: 288, endPoint x: 415, endPoint y: 288, distance: 83.2
click at [415, 288] on td "US Small Cap" at bounding box center [589, 291] width 369 height 28
drag, startPoint x: 328, startPoint y: 318, endPoint x: 446, endPoint y: 317, distance: 118.3
click at [446, 317] on td "International Large Cap" at bounding box center [589, 319] width 369 height 28
drag, startPoint x: 329, startPoint y: 347, endPoint x: 386, endPoint y: 350, distance: 57.0
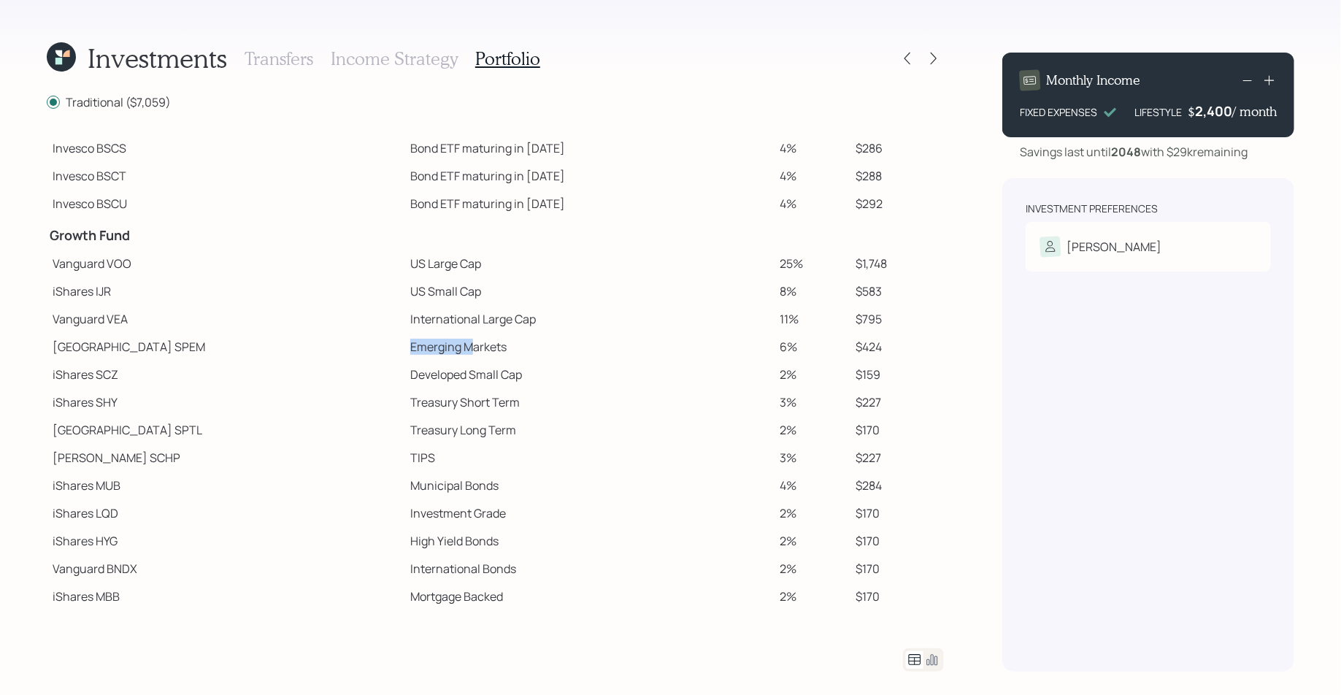
click at [405, 350] on td "Emerging Markets" at bounding box center [589, 347] width 369 height 28
drag, startPoint x: 328, startPoint y: 387, endPoint x: 472, endPoint y: 387, distance: 144.6
click at [472, 388] on td "Treasury Short Term" at bounding box center [589, 402] width 369 height 28
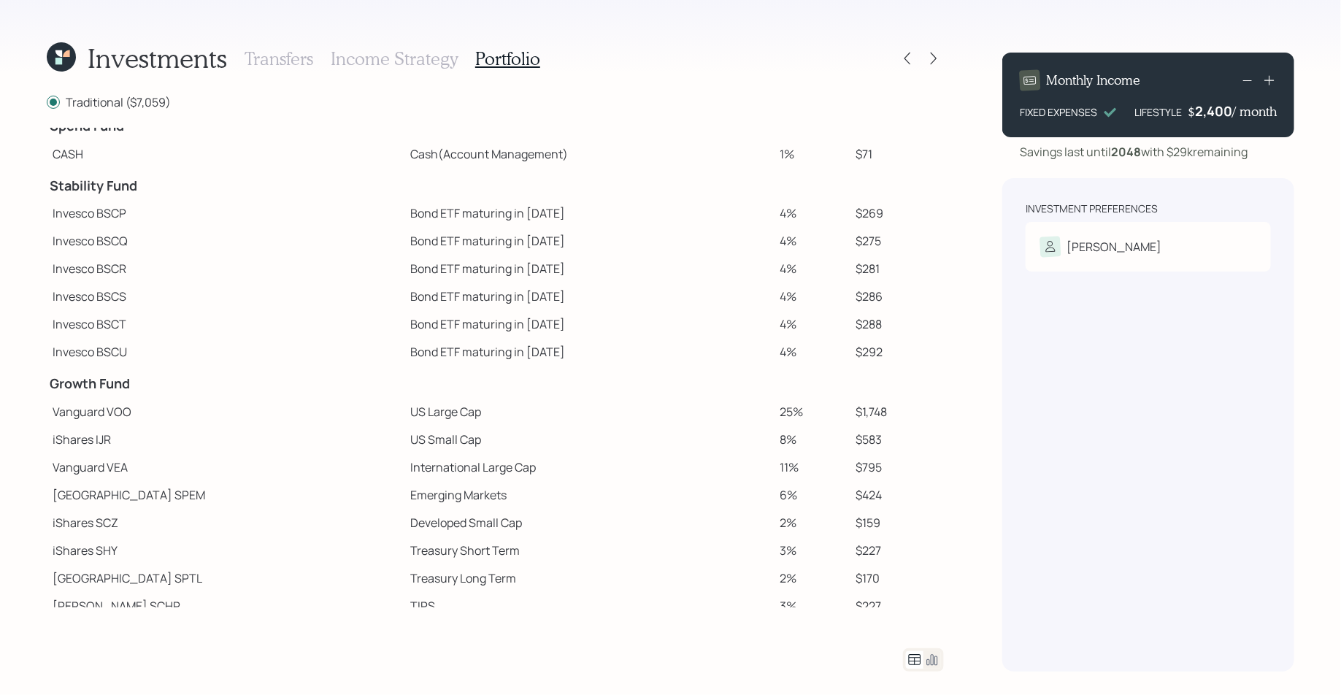
scroll to position [0, 0]
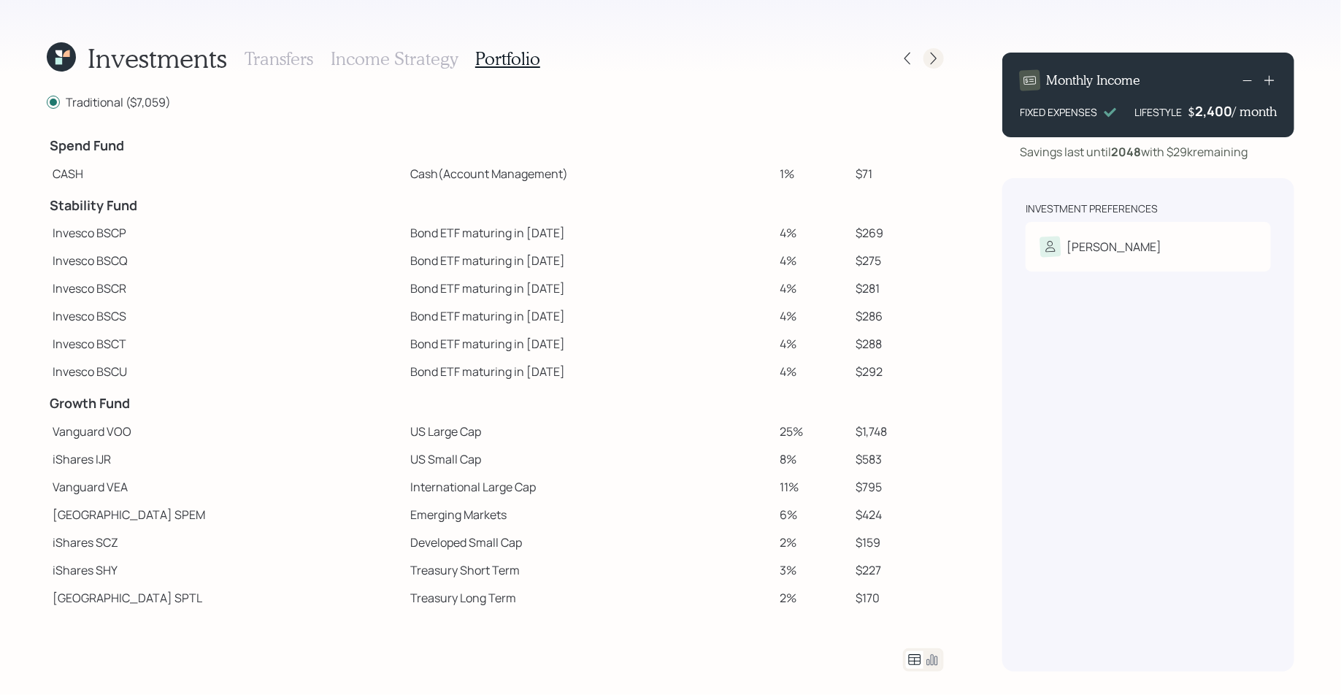
click at [936, 53] on icon at bounding box center [934, 58] width 15 height 15
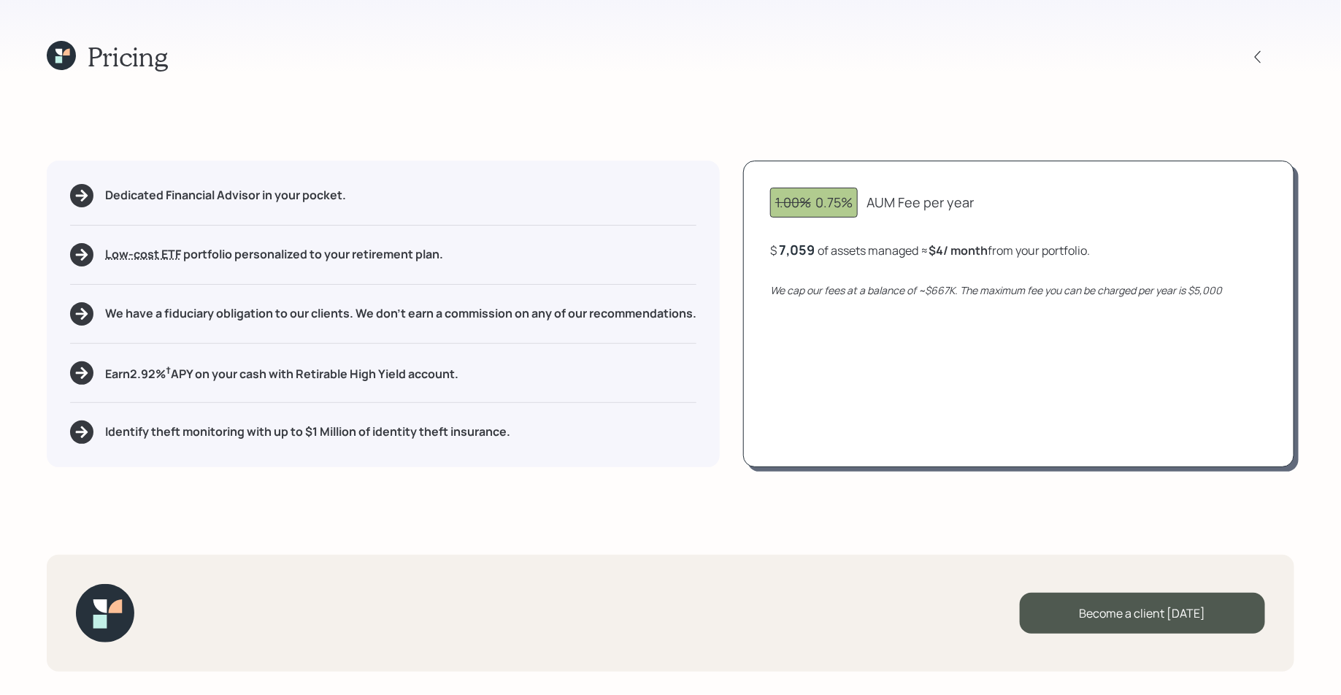
click at [815, 207] on div "1.00% 0.75%" at bounding box center [813, 203] width 77 height 20
drag, startPoint x: 815, startPoint y: 202, endPoint x: 983, endPoint y: 205, distance: 168.0
click at [983, 205] on div "1.00% 0.75% AUM Fee per year" at bounding box center [1018, 203] width 497 height 30
drag, startPoint x: 816, startPoint y: 255, endPoint x: 765, endPoint y: 249, distance: 51.4
click at [765, 249] on div "1.00% 0.75% AUM Fee per year $ 7059 of assets managed ≈ $4 / month from your po…" at bounding box center [1018, 314] width 551 height 307
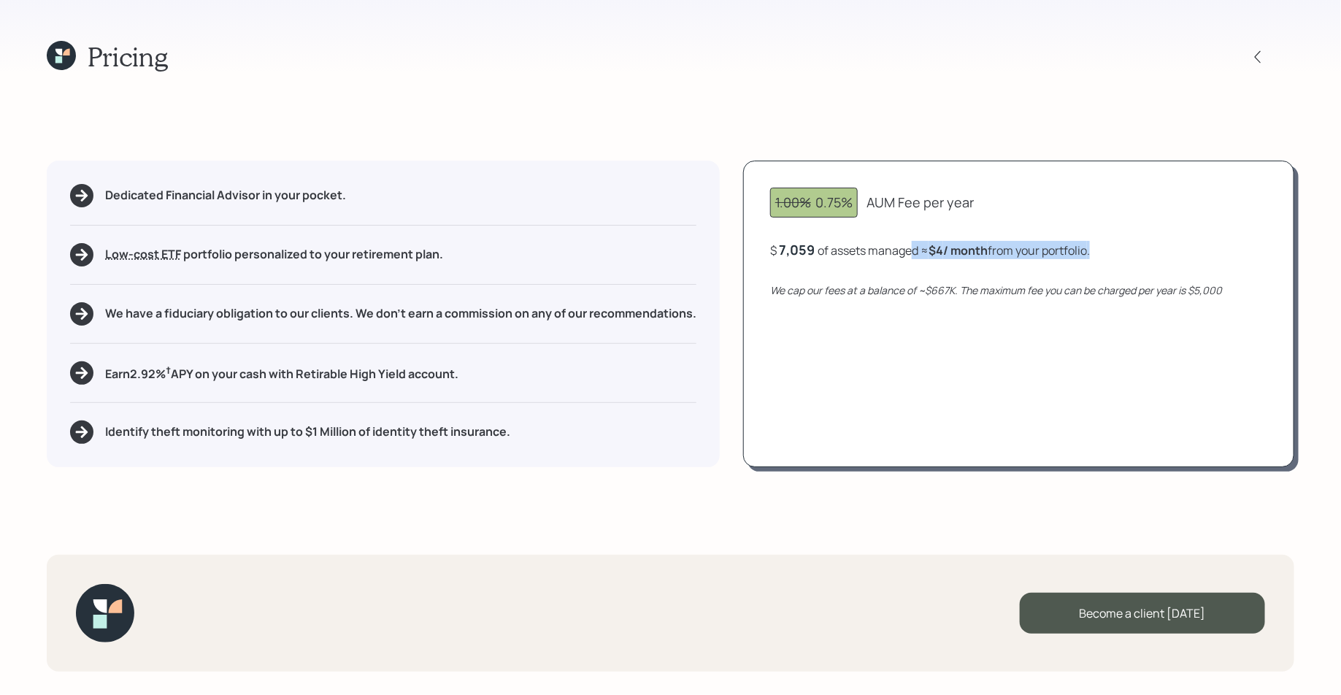
drag, startPoint x: 913, startPoint y: 250, endPoint x: 1101, endPoint y: 253, distance: 187.7
click at [1101, 253] on div "$ 7,059 of assets managed ≈ $4 / month from your portfolio ." at bounding box center [1018, 250] width 497 height 18
click at [932, 250] on div "$ 7,059 of assets managed ≈ $4 / month from your portfolio ." at bounding box center [930, 250] width 320 height 18
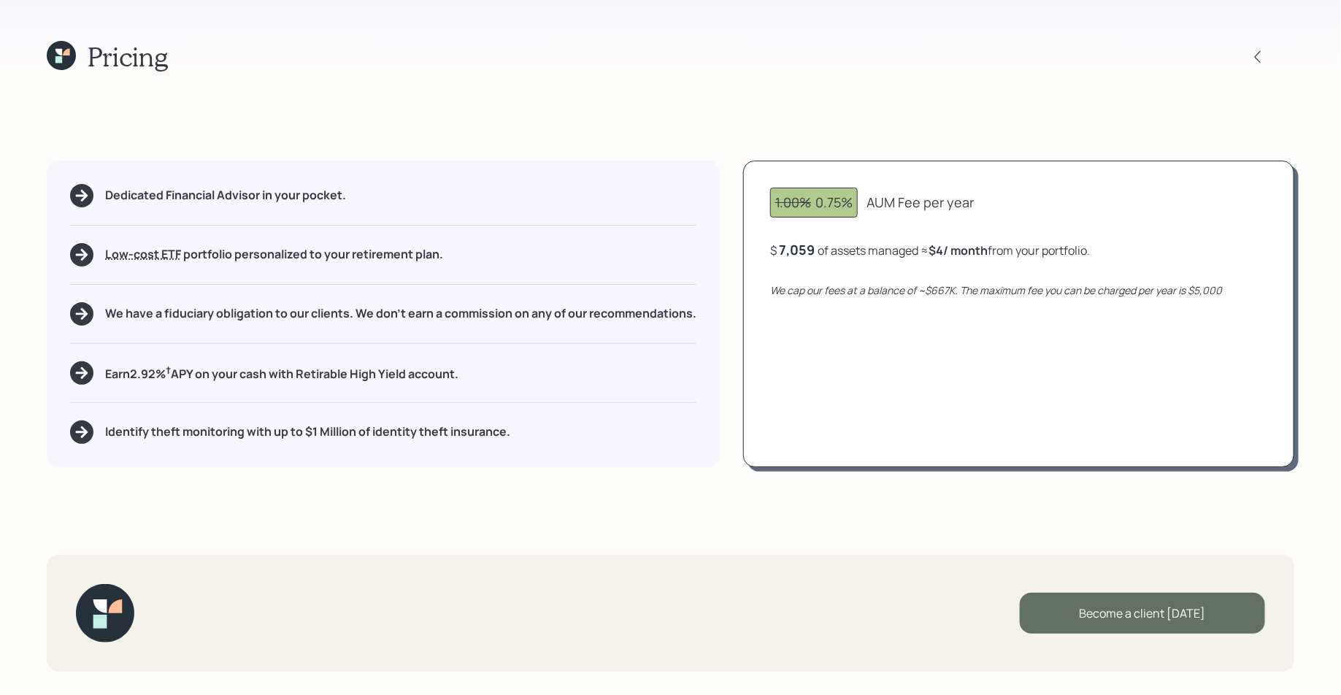
click at [1078, 611] on div "Become a client today" at bounding box center [1142, 613] width 245 height 41
click at [1173, 607] on div "Become a client today" at bounding box center [1142, 613] width 245 height 41
click at [1150, 619] on div "Become a client today" at bounding box center [1142, 613] width 245 height 41
click at [1081, 605] on div "Become a client today" at bounding box center [1142, 613] width 245 height 41
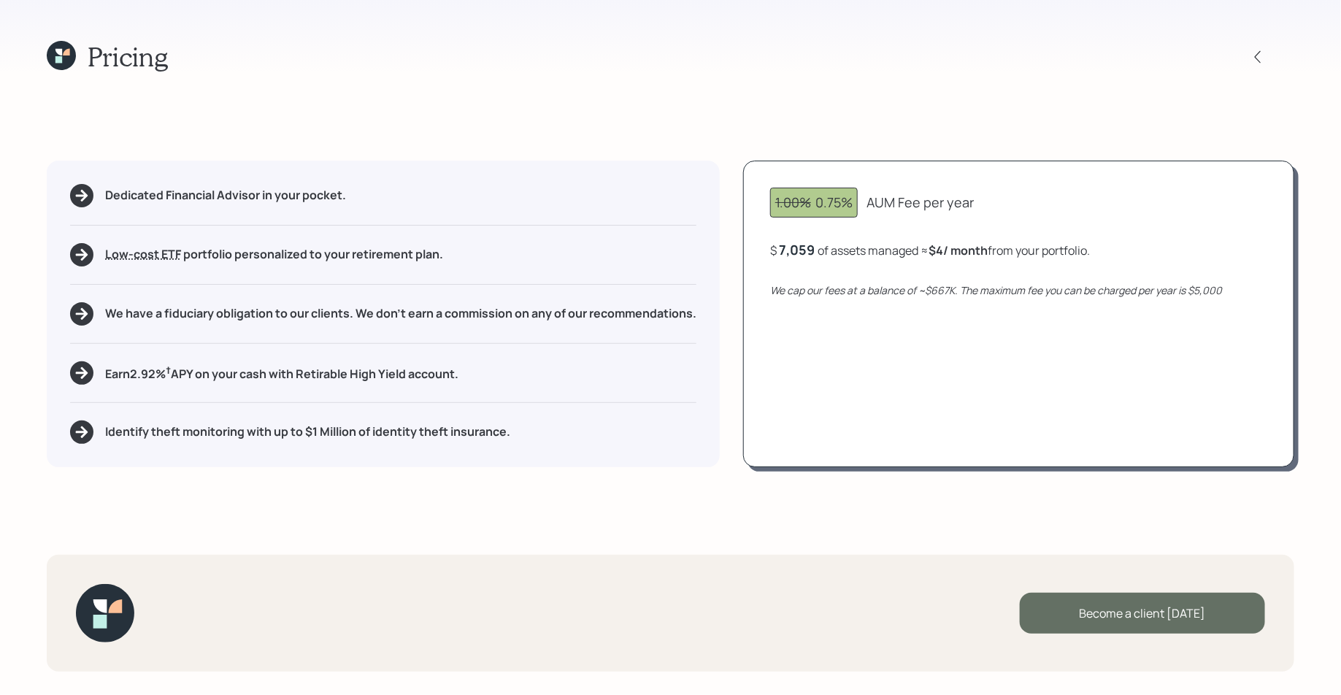
click at [1078, 627] on div "Become a client today" at bounding box center [1142, 613] width 245 height 41
click at [1087, 616] on div "Become a client today" at bounding box center [1142, 613] width 245 height 41
click at [1101, 605] on div "Become a client today" at bounding box center [1142, 613] width 245 height 41
click at [63, 53] on icon at bounding box center [61, 55] width 29 height 29
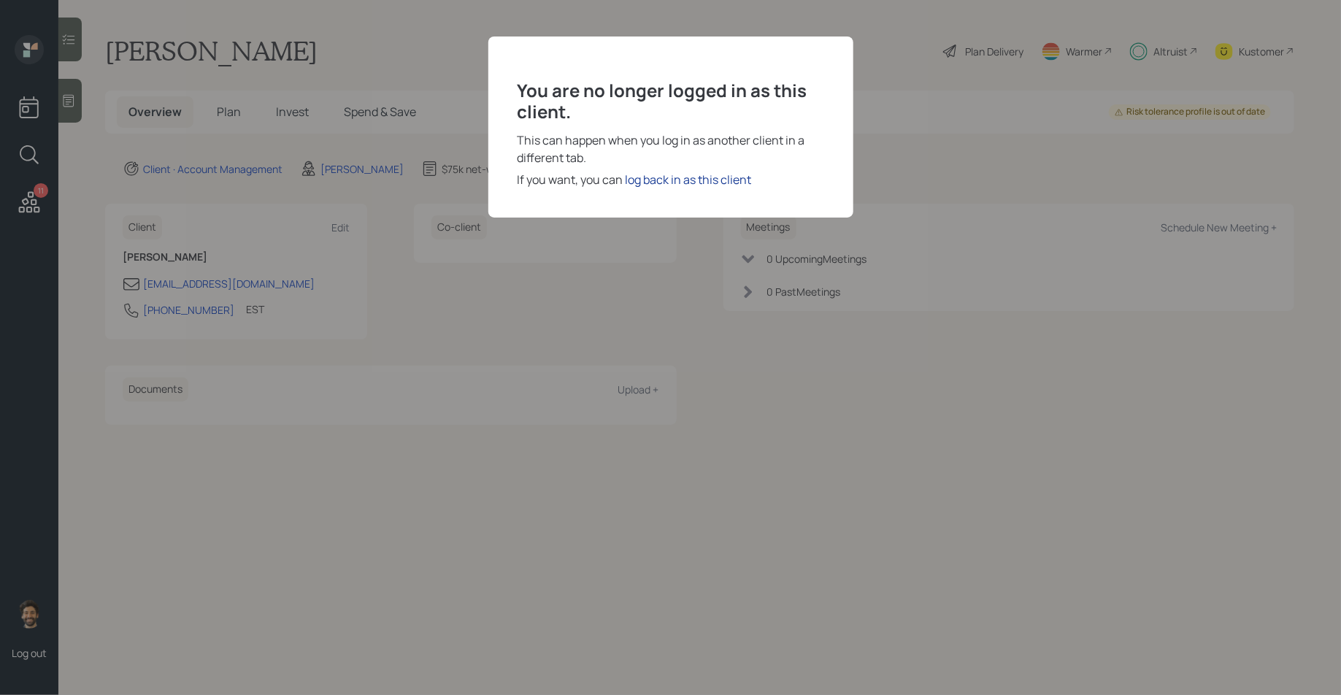
click at [688, 177] on div "log back in as this client" at bounding box center [689, 180] width 126 height 18
